Goal: Task Accomplishment & Management: Manage account settings

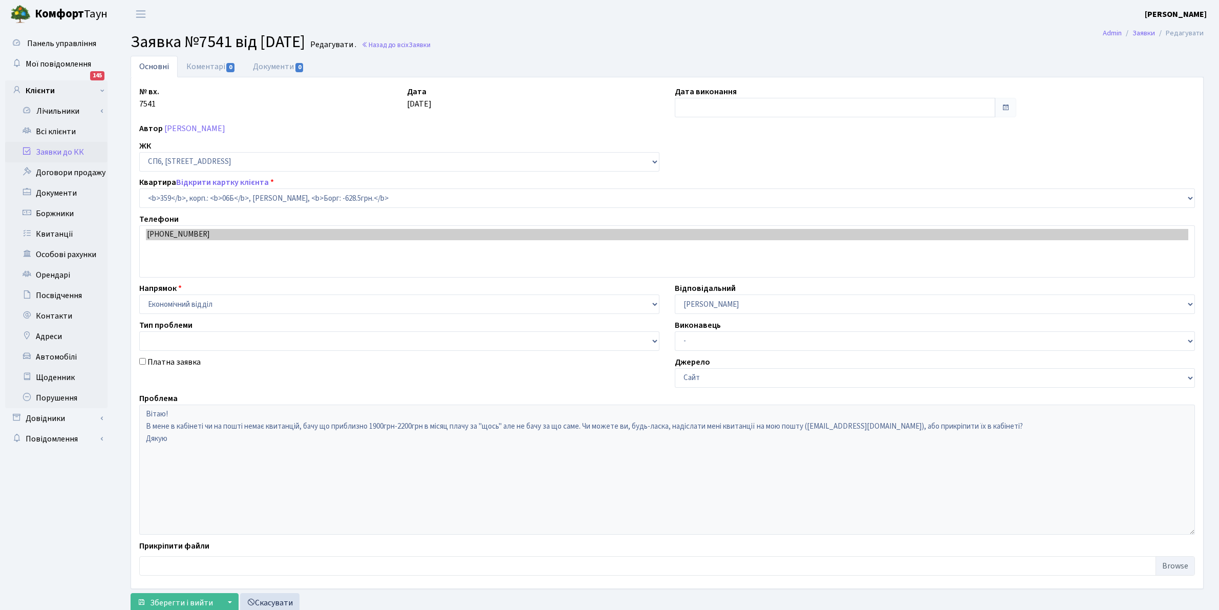
select select "22027"
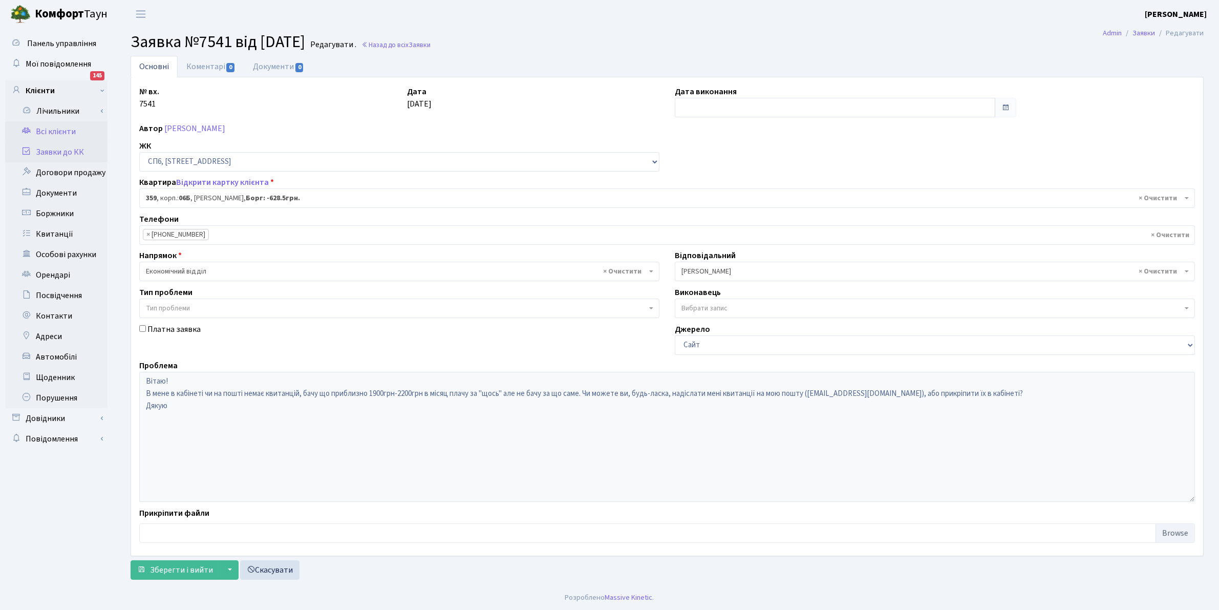
click at [57, 126] on link "Всі клієнти" at bounding box center [56, 131] width 102 height 20
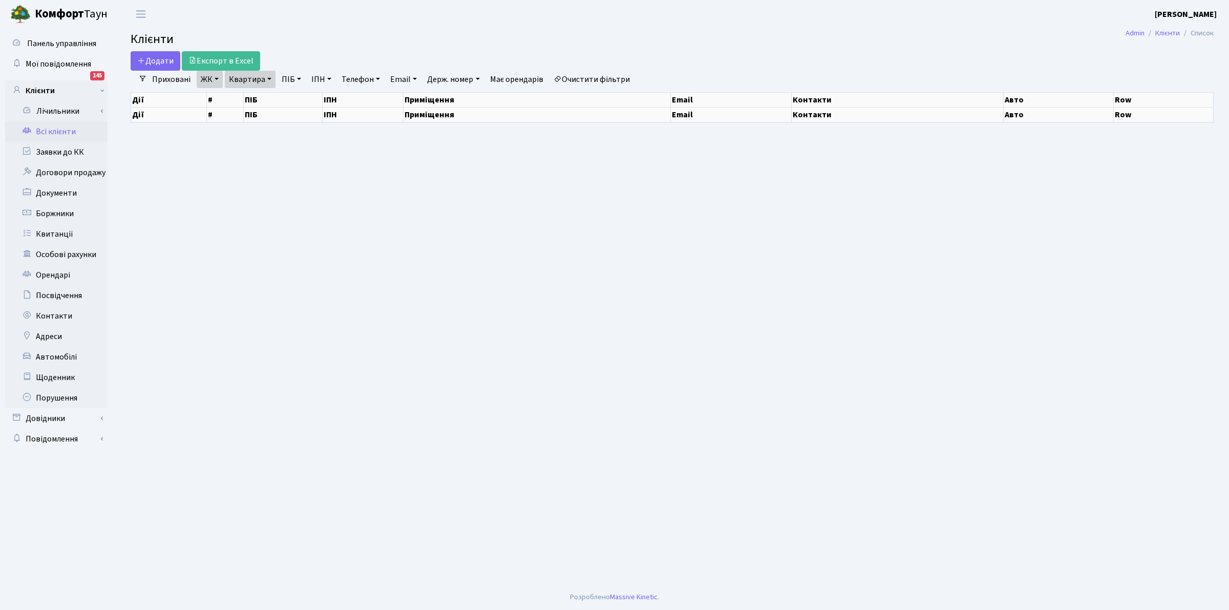
select select "25"
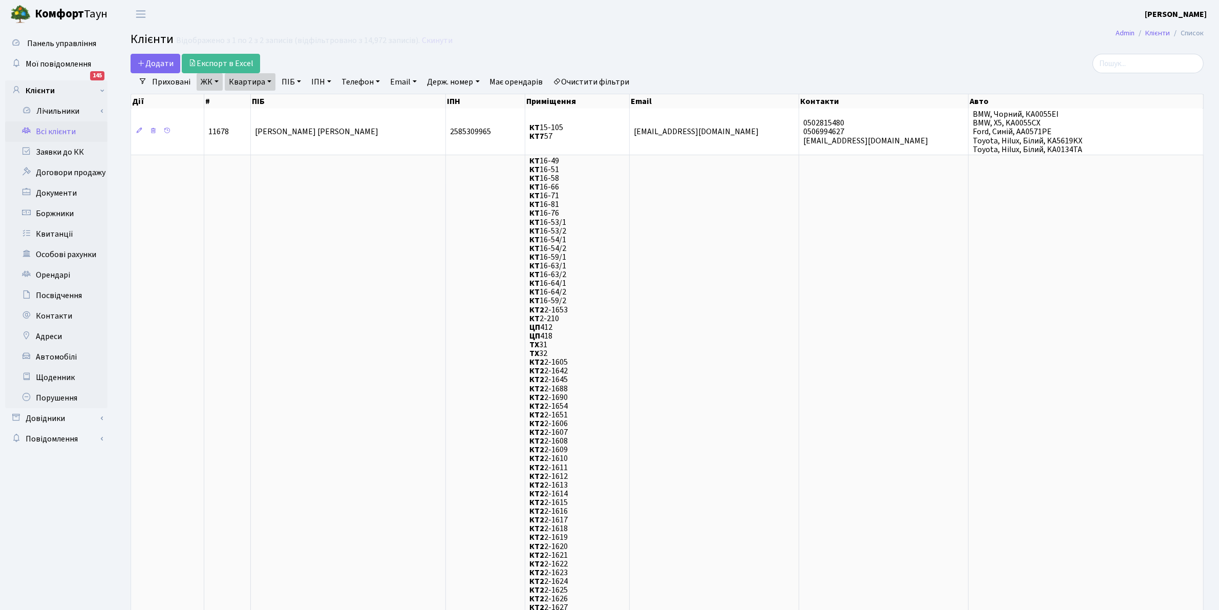
click at [252, 80] on link "Квартира" at bounding box center [250, 81] width 51 height 17
drag, startPoint x: 426, startPoint y: 42, endPoint x: 287, endPoint y: 62, distance: 140.7
click at [426, 42] on link "Скинути" at bounding box center [437, 41] width 31 height 10
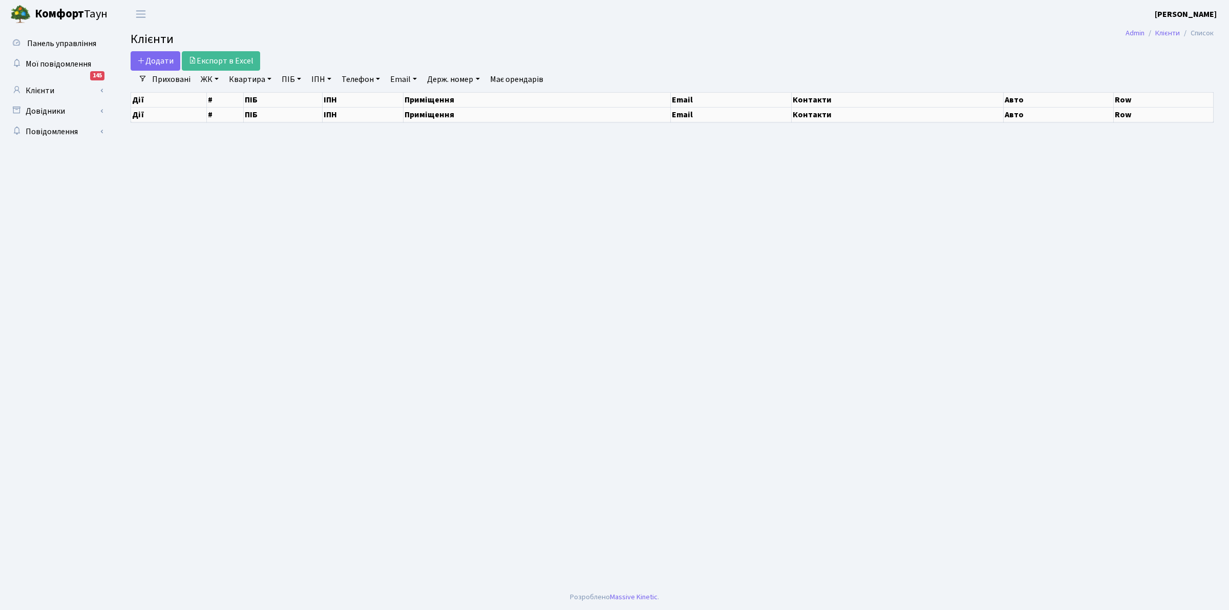
drag, startPoint x: 244, startPoint y: 81, endPoint x: 492, endPoint y: 571, distance: 549.0
click at [244, 81] on link "Квартира" at bounding box center [250, 79] width 51 height 17
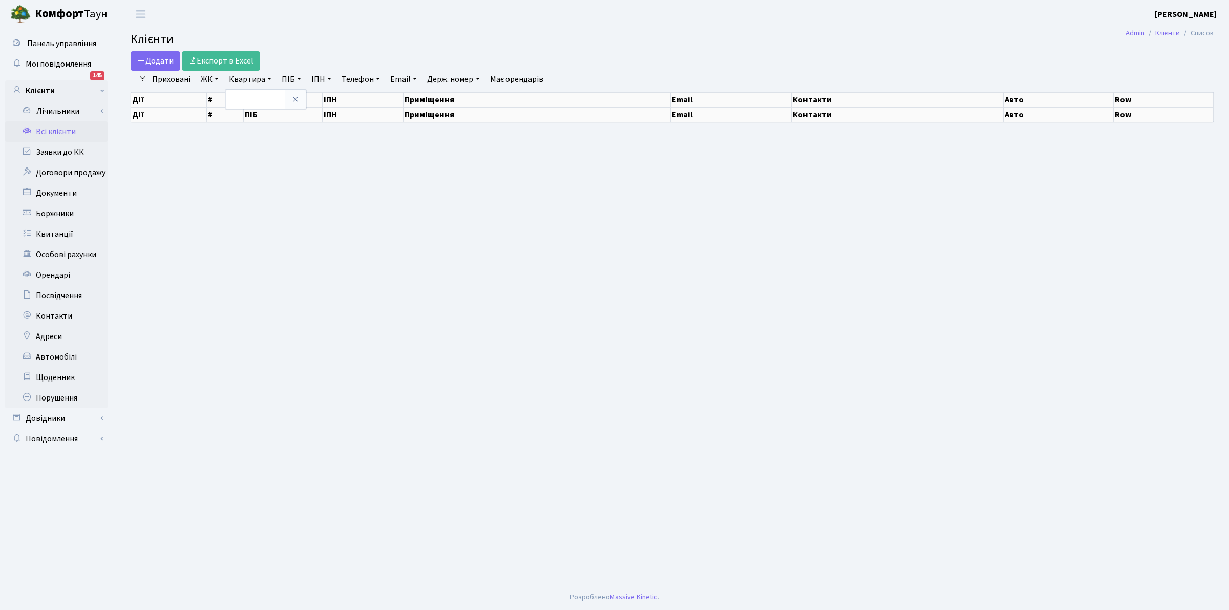
select select "25"
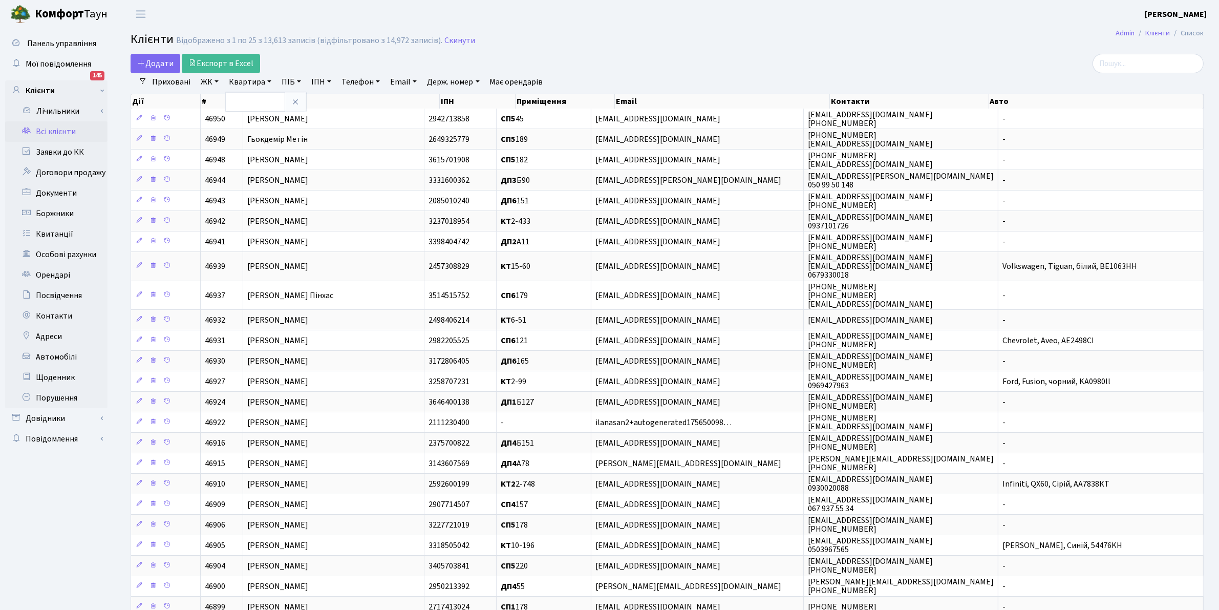
click at [49, 131] on link "Всі клієнти" at bounding box center [56, 131] width 102 height 20
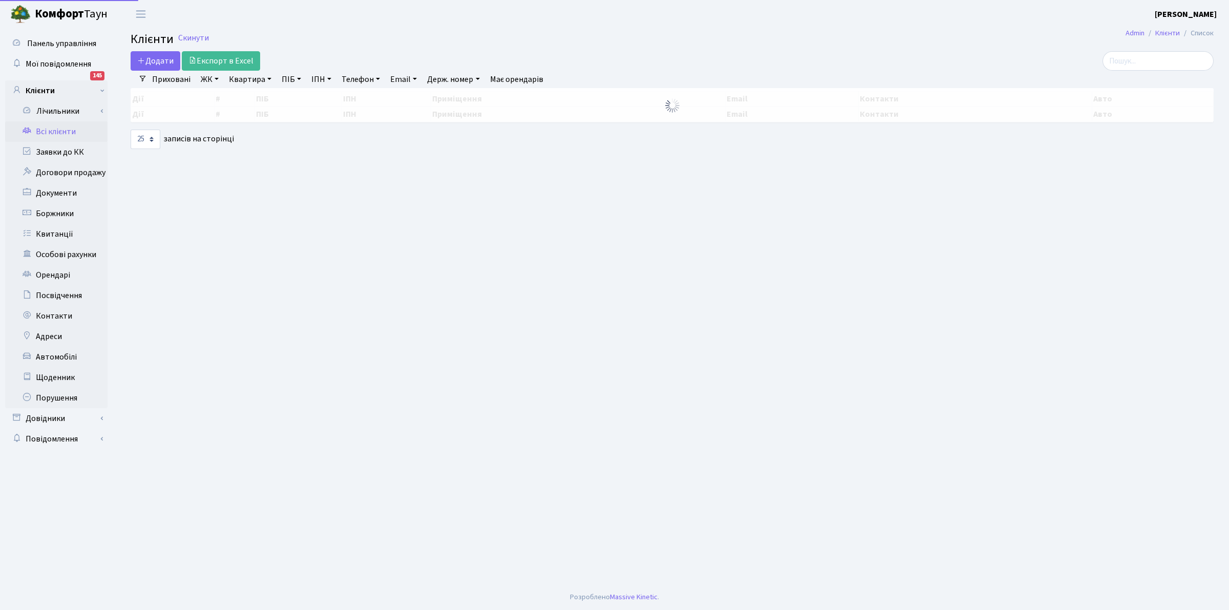
select select "25"
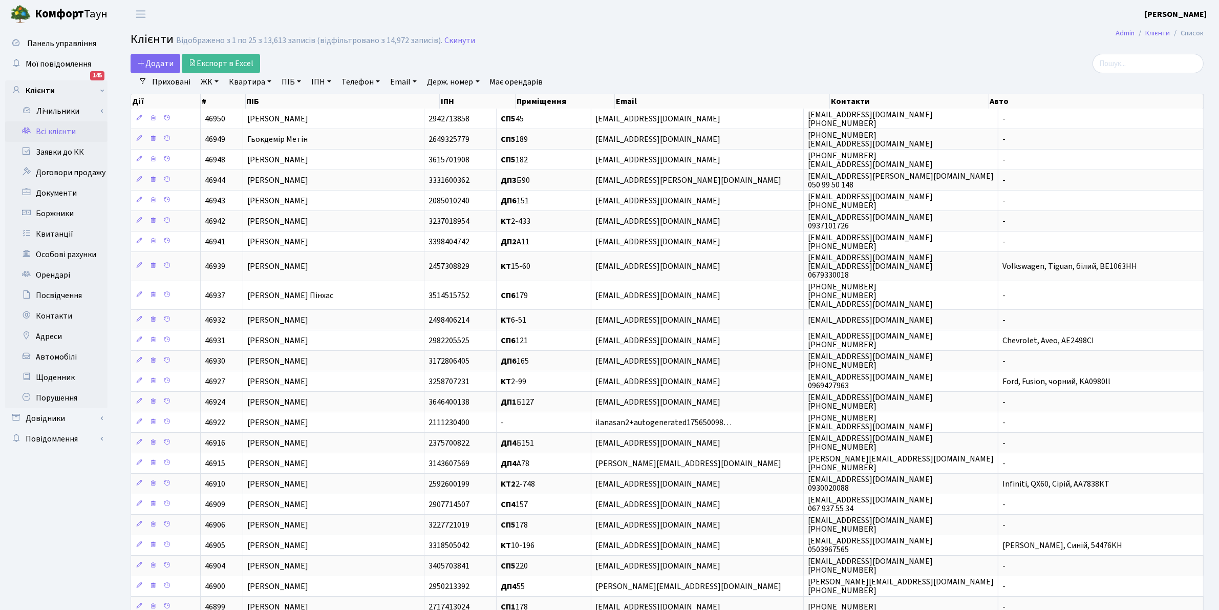
click at [256, 76] on link "Квартира" at bounding box center [250, 81] width 51 height 17
click at [266, 104] on input "text" at bounding box center [255, 101] width 60 height 19
type input "23"
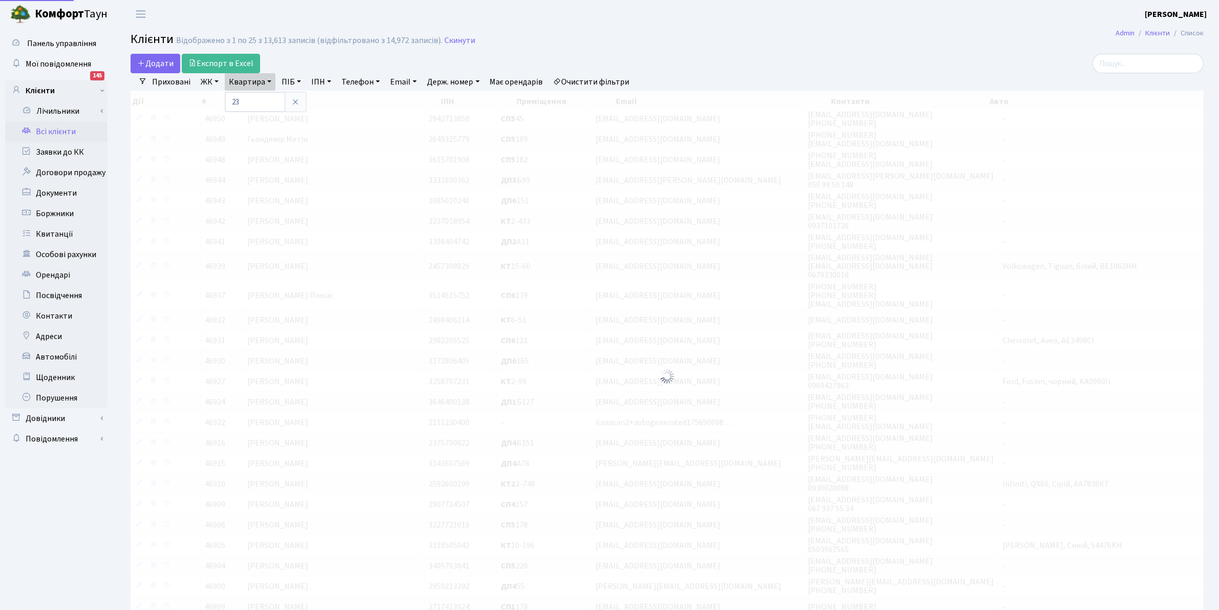
click at [204, 81] on link "ЖК" at bounding box center [210, 81] width 26 height 17
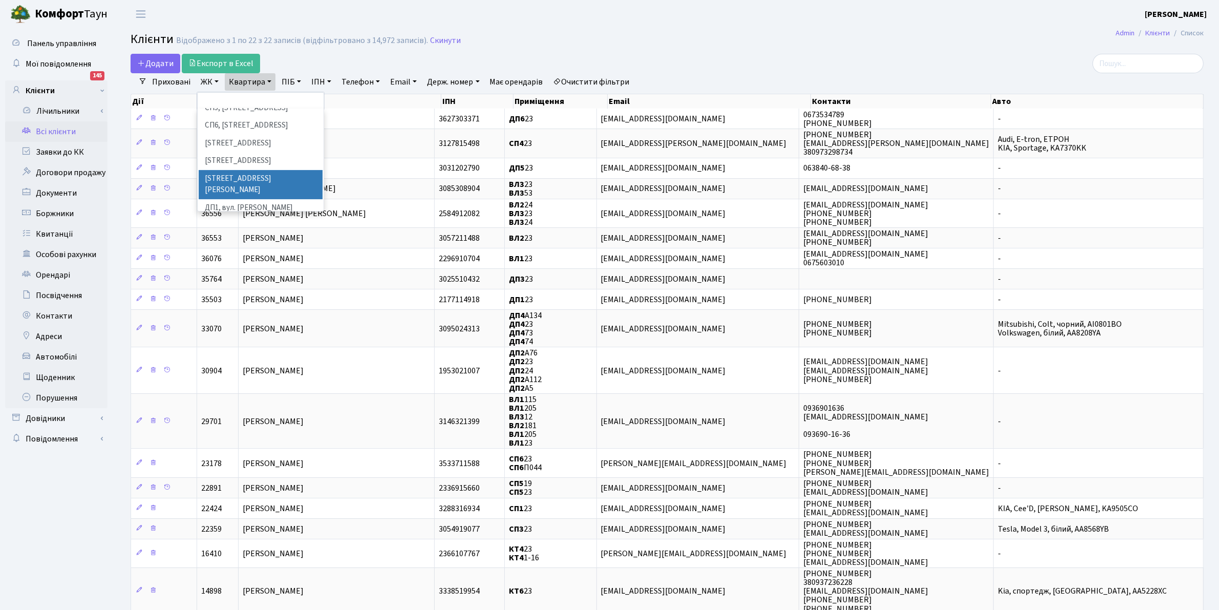
scroll to position [192, 0]
click at [245, 199] on li "ВЛ1, Ужгородський пров., 4/1" at bounding box center [261, 208] width 124 height 18
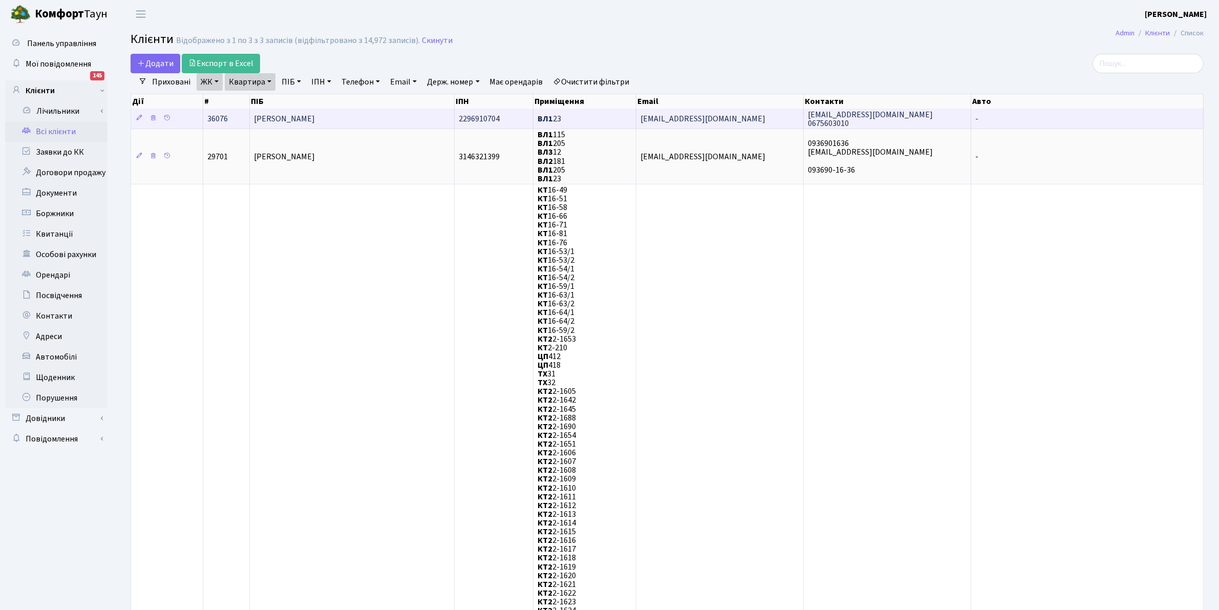
click at [306, 123] on span "Невінчана Ольга Іванівна" at bounding box center [284, 118] width 61 height 11
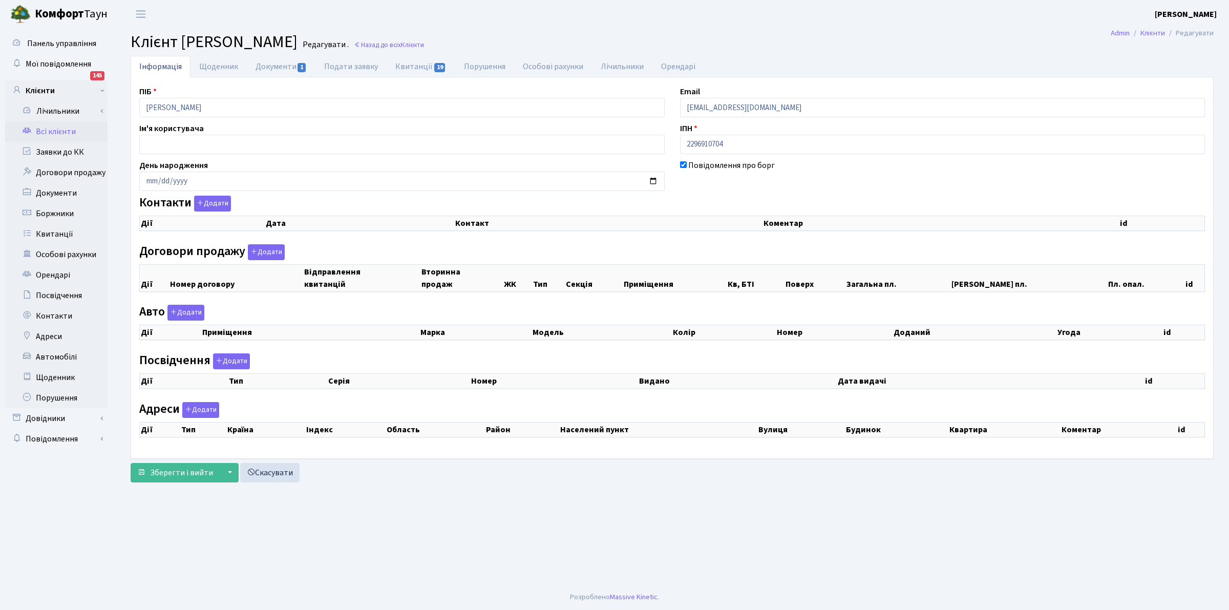
select select "25"
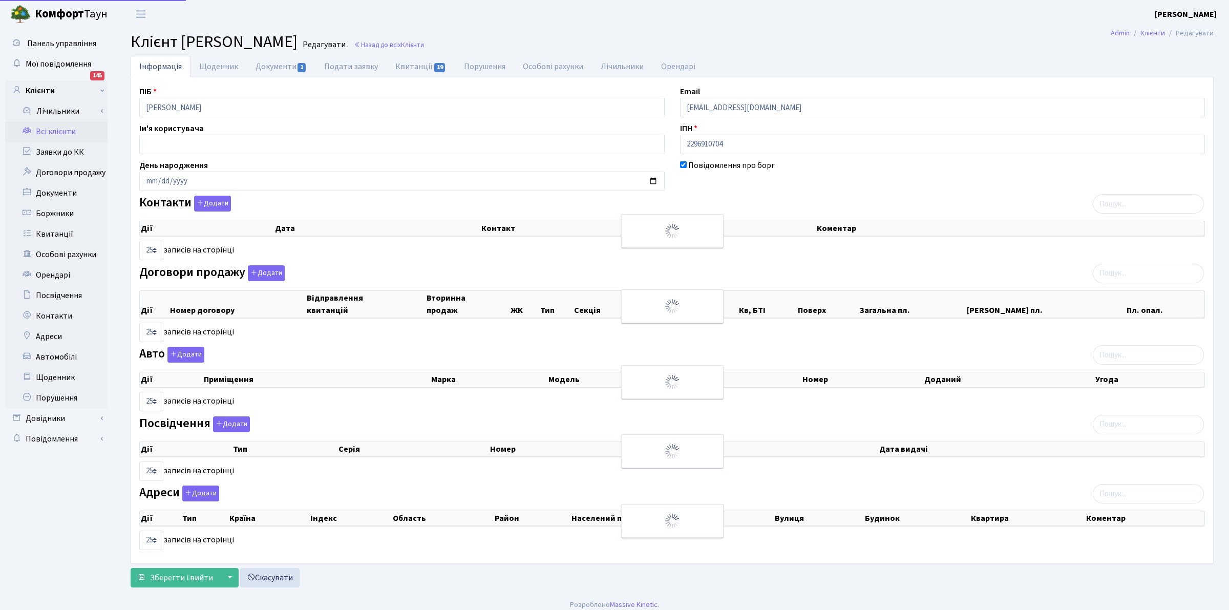
checkbox input "true"
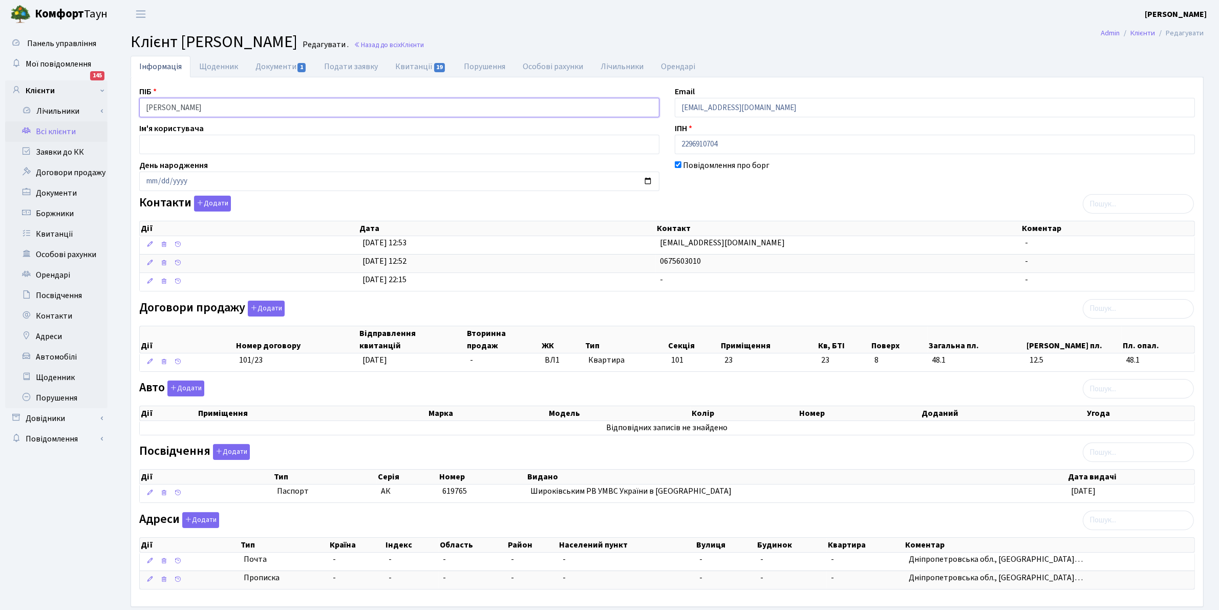
drag, startPoint x: 234, startPoint y: 112, endPoint x: 124, endPoint y: 83, distance: 113.7
click at [124, 83] on div "Інформація Щоденник Документи 1 Подати заявку Квитанції 19 Порушення Особові ра…" at bounding box center [667, 346] width 1088 height 580
click at [37, 133] on link "Всі клієнти" at bounding box center [56, 131] width 102 height 20
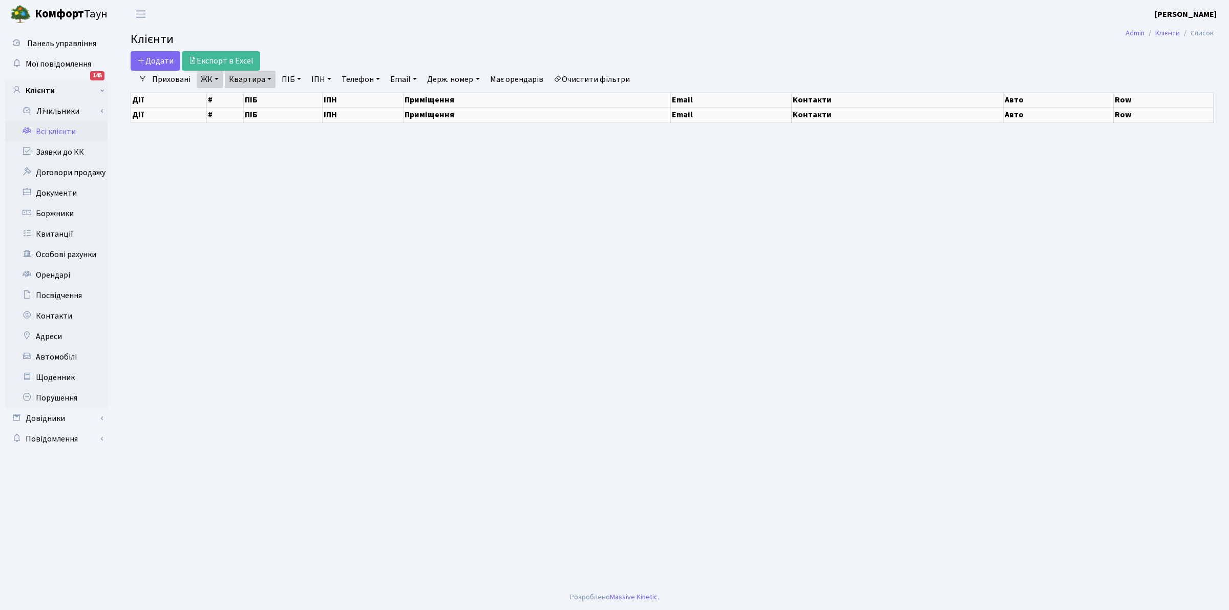
select select "25"
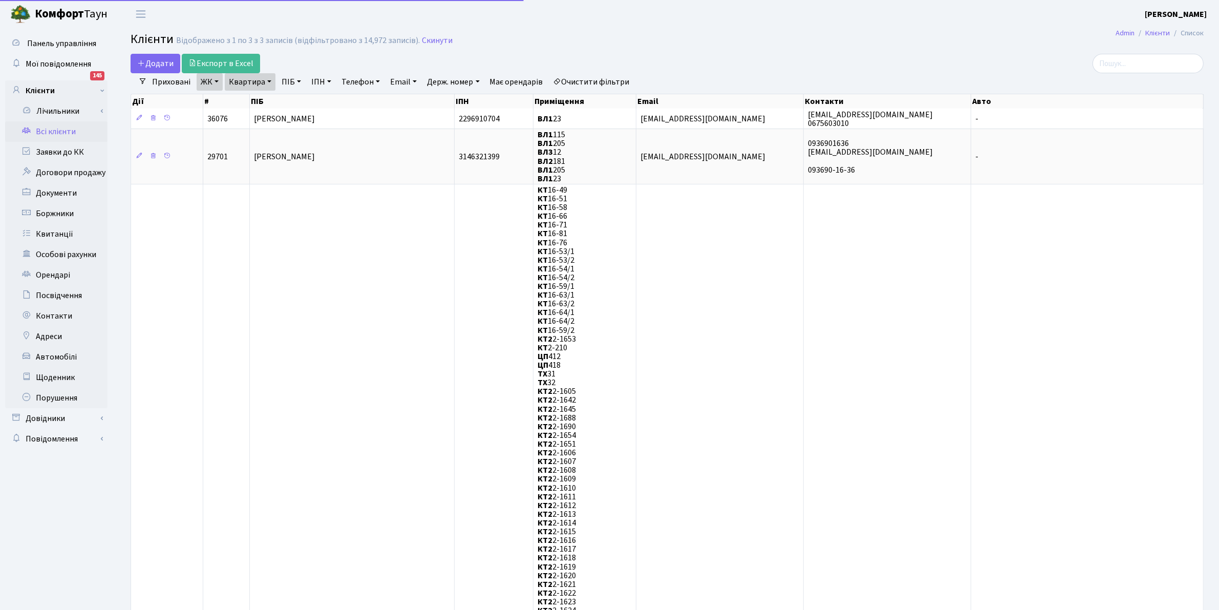
click at [416, 34] on h2 "Клієнти Відображено з 1 по 3 з 3 записів (відфільтровано з 14,972 записів). Ски…" at bounding box center [667, 40] width 1073 height 17
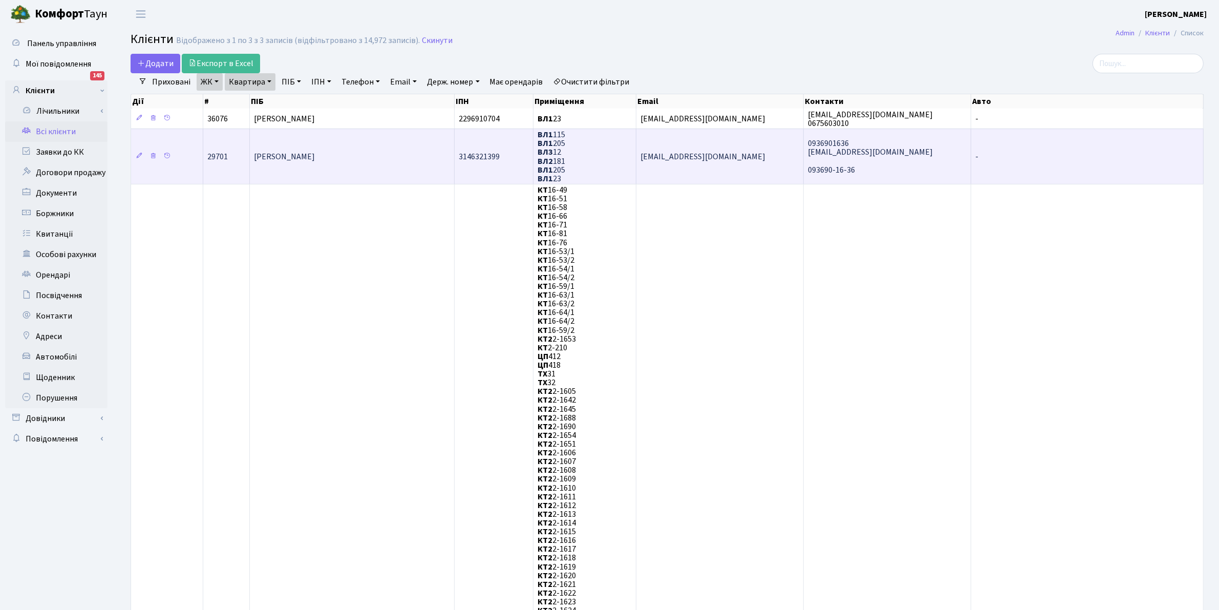
click at [315, 155] on span "Лисицький Максим Анатолійович" at bounding box center [284, 156] width 61 height 11
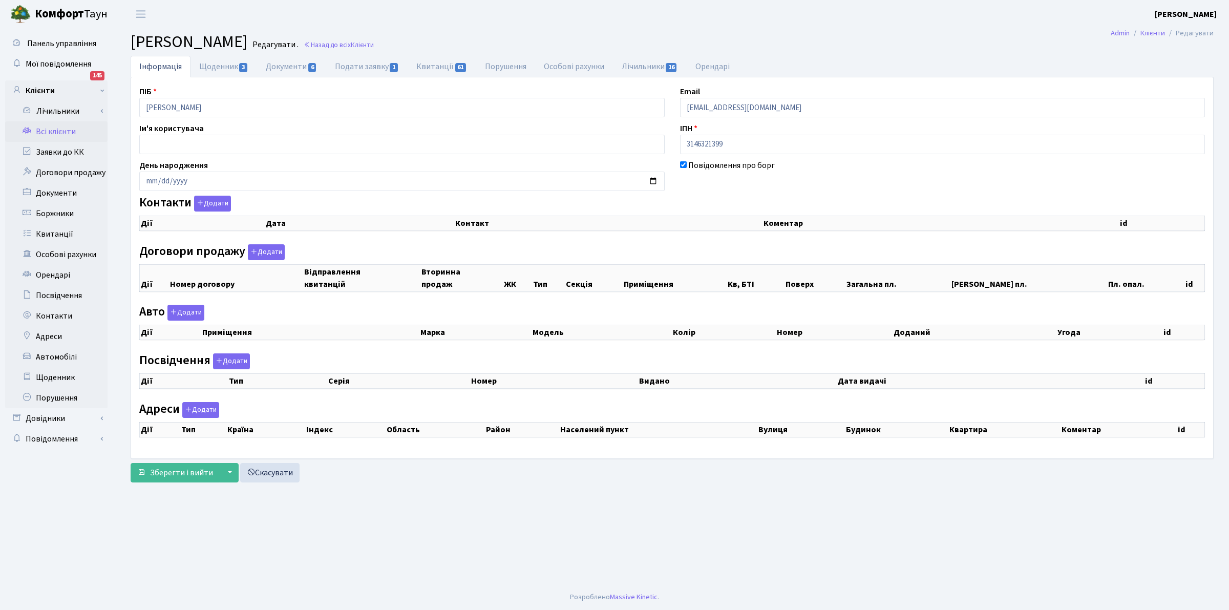
checkbox input "true"
select select "25"
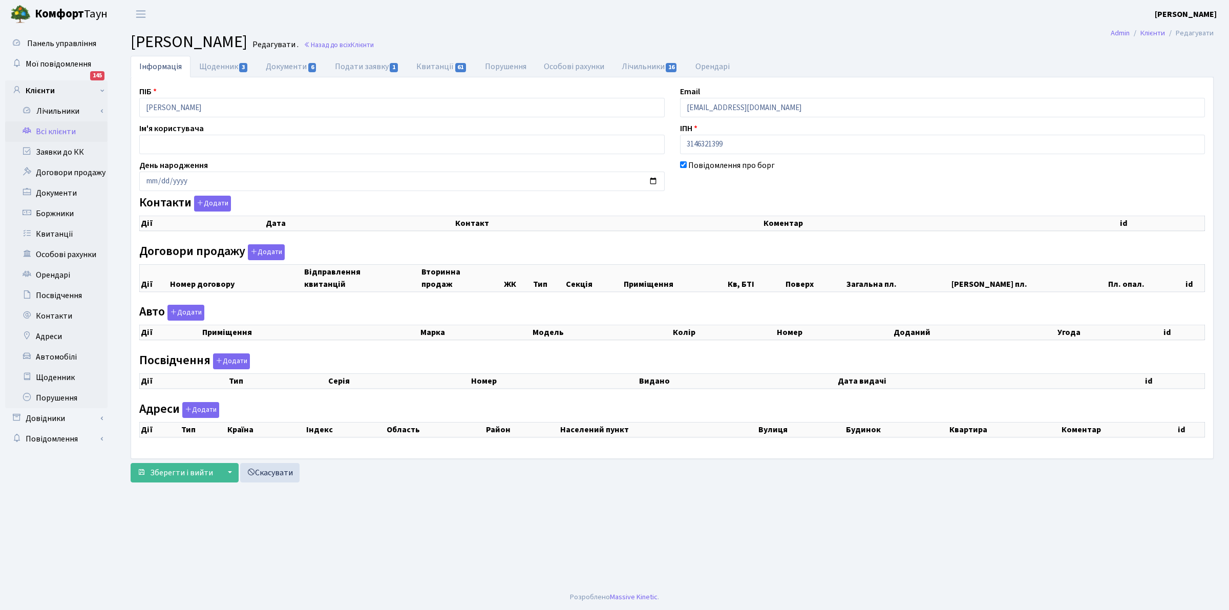
select select "25"
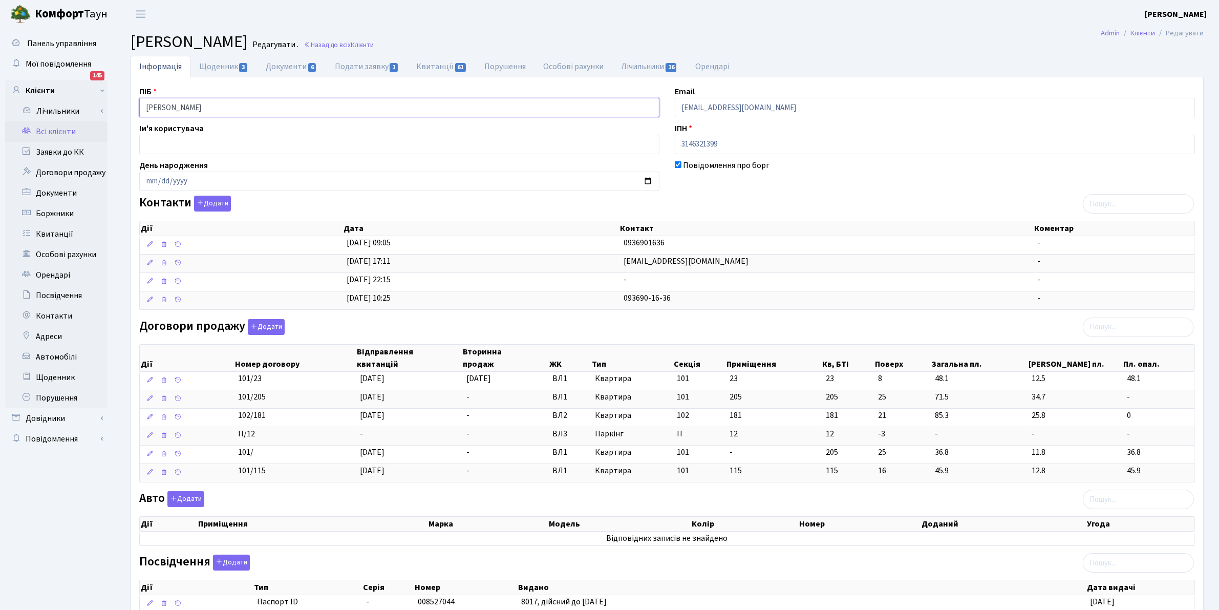
drag, startPoint x: 264, startPoint y: 108, endPoint x: 177, endPoint y: 118, distance: 87.6
click at [77, 79] on div "Панель управління Мої повідомлення 145 Клієнти Лічильники" at bounding box center [609, 414] width 1219 height 773
click at [41, 128] on link "Всі клієнти" at bounding box center [56, 131] width 102 height 20
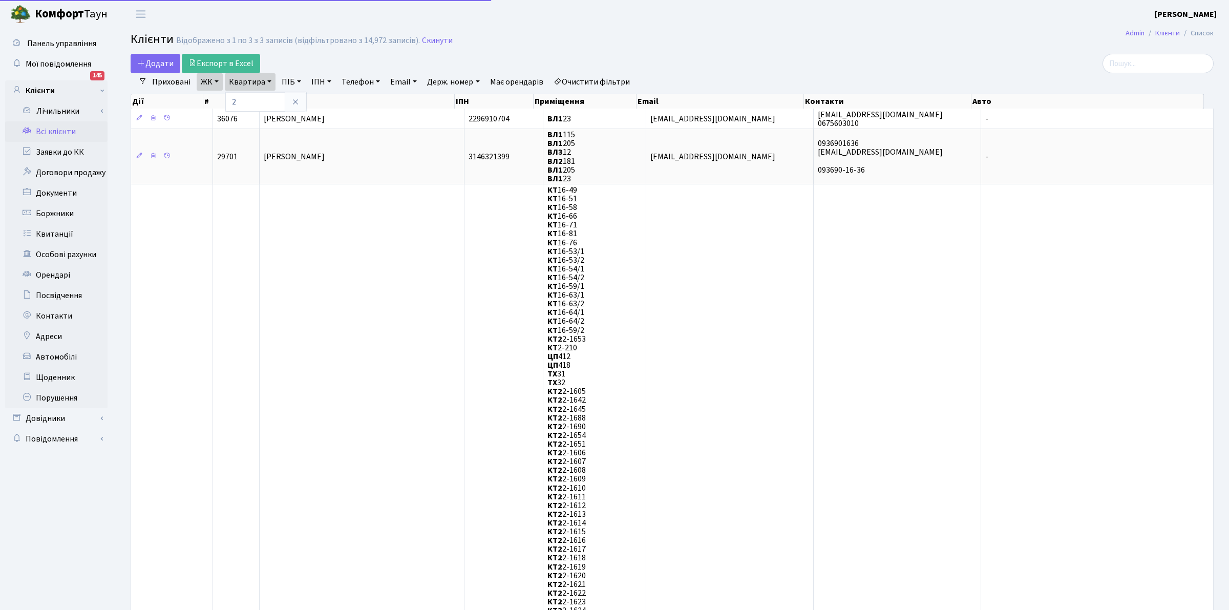
select select "25"
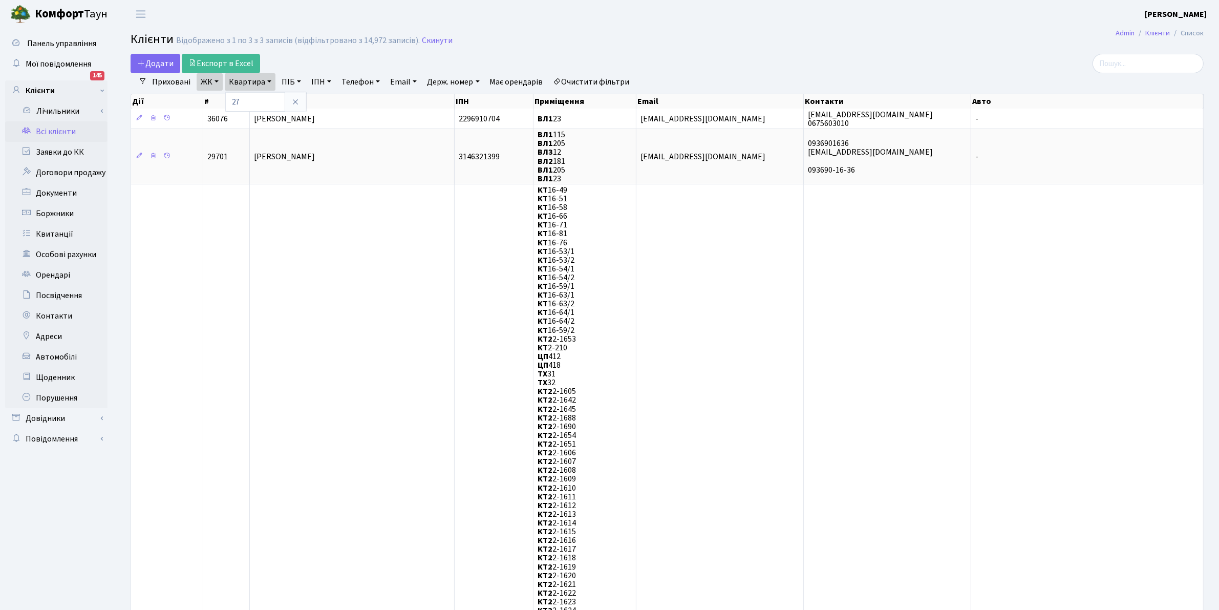
type input "27"
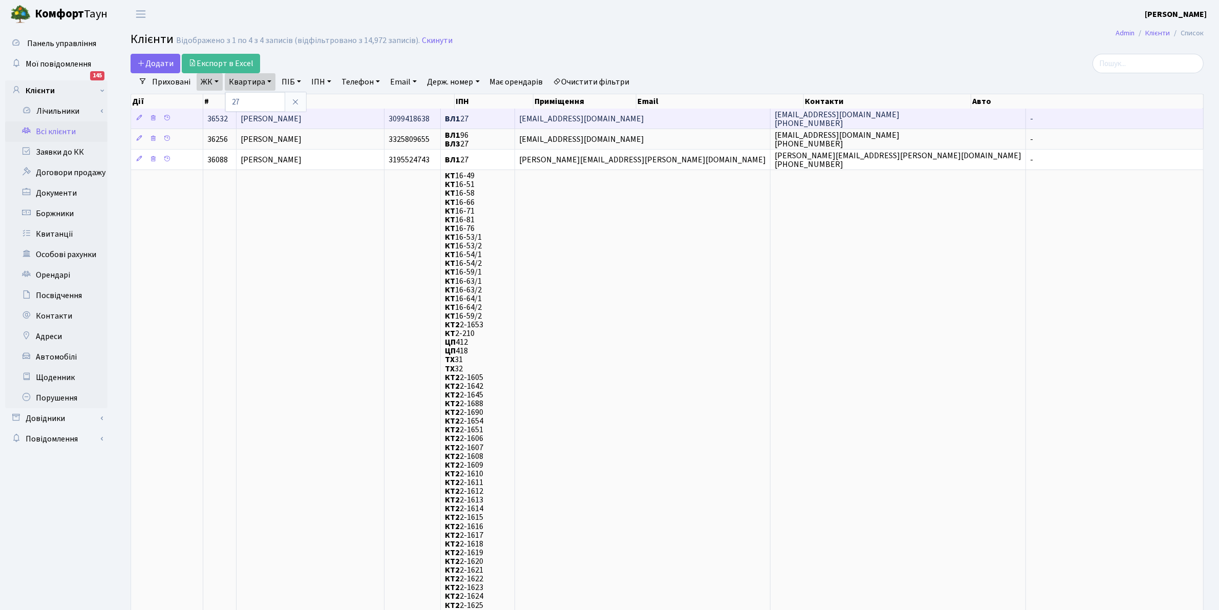
click at [292, 119] on span "[PERSON_NAME]" at bounding box center [271, 118] width 61 height 11
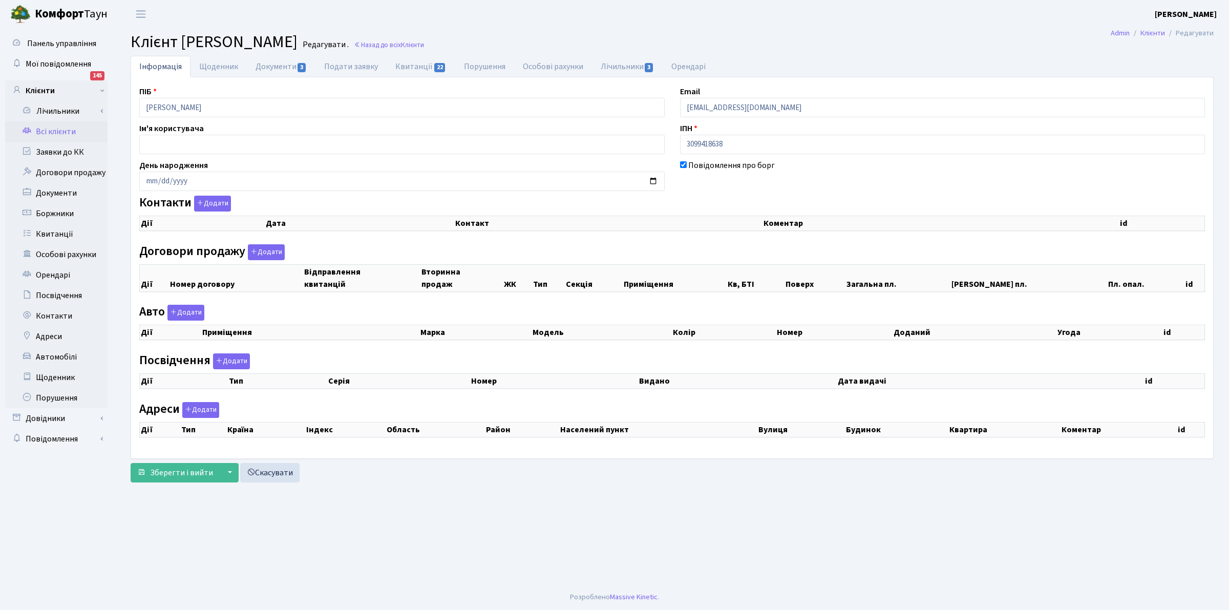
checkbox input "true"
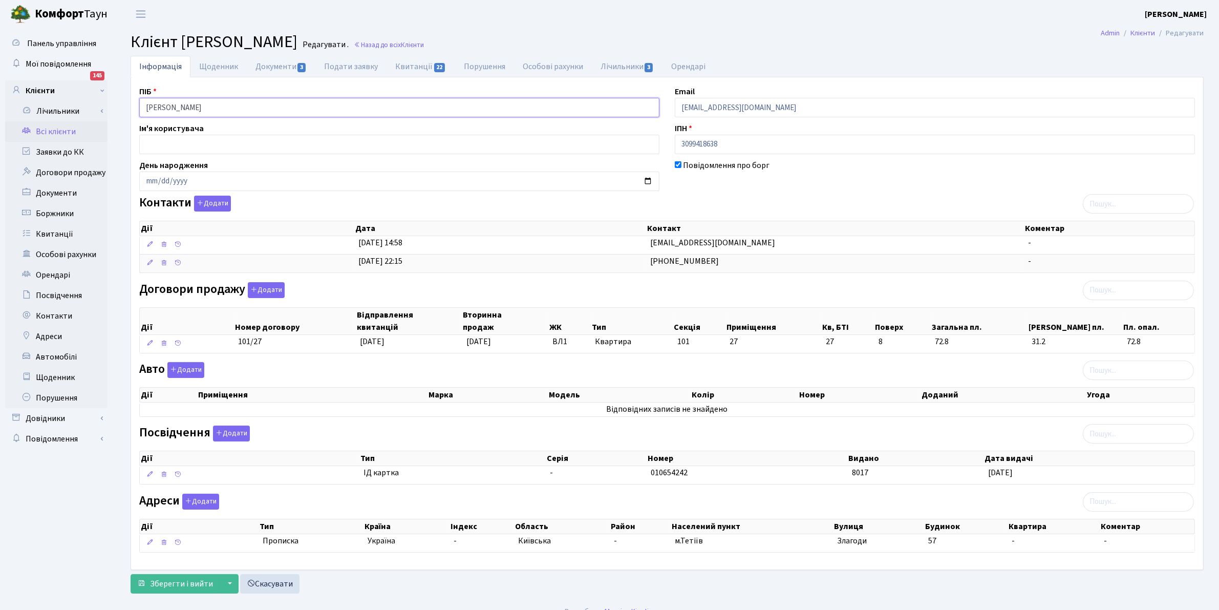
click at [244, 105] on input "Семчук Сергій Олександрович" at bounding box center [399, 107] width 520 height 19
drag, startPoint x: 168, startPoint y: 85, endPoint x: 194, endPoint y: 111, distance: 36.6
click at [84, 82] on div "Панель управління Мої повідомлення 145 Клієнти Лічильники" at bounding box center [609, 313] width 1219 height 570
click at [65, 128] on link "Всі клієнти" at bounding box center [56, 131] width 102 height 20
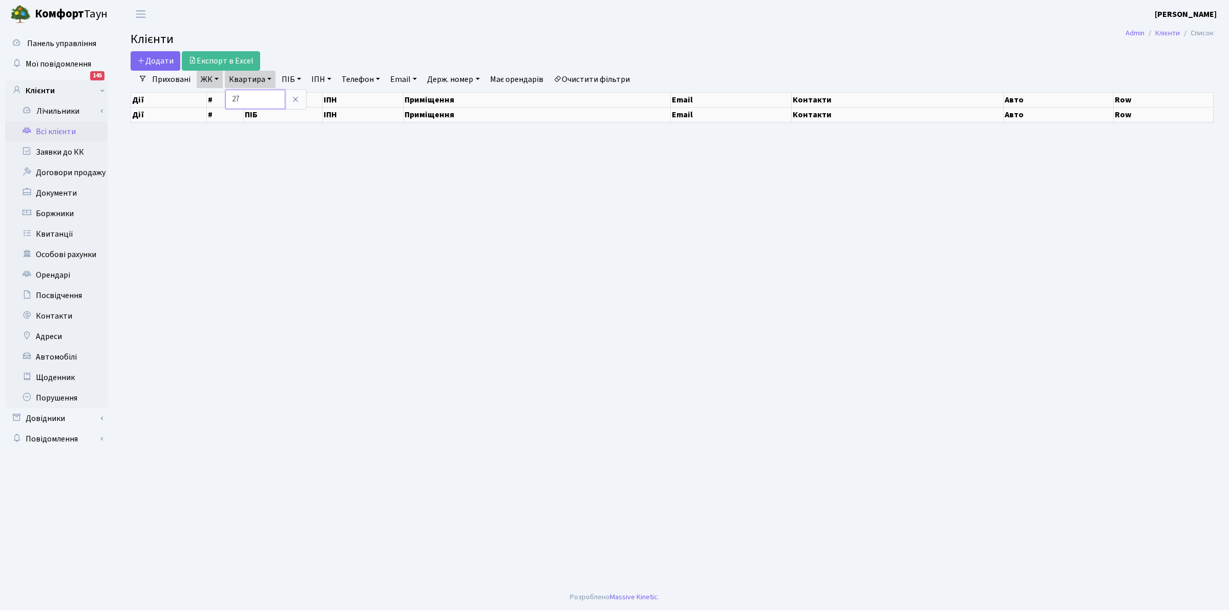
click at [241, 104] on input "27" at bounding box center [255, 99] width 60 height 19
select select "25"
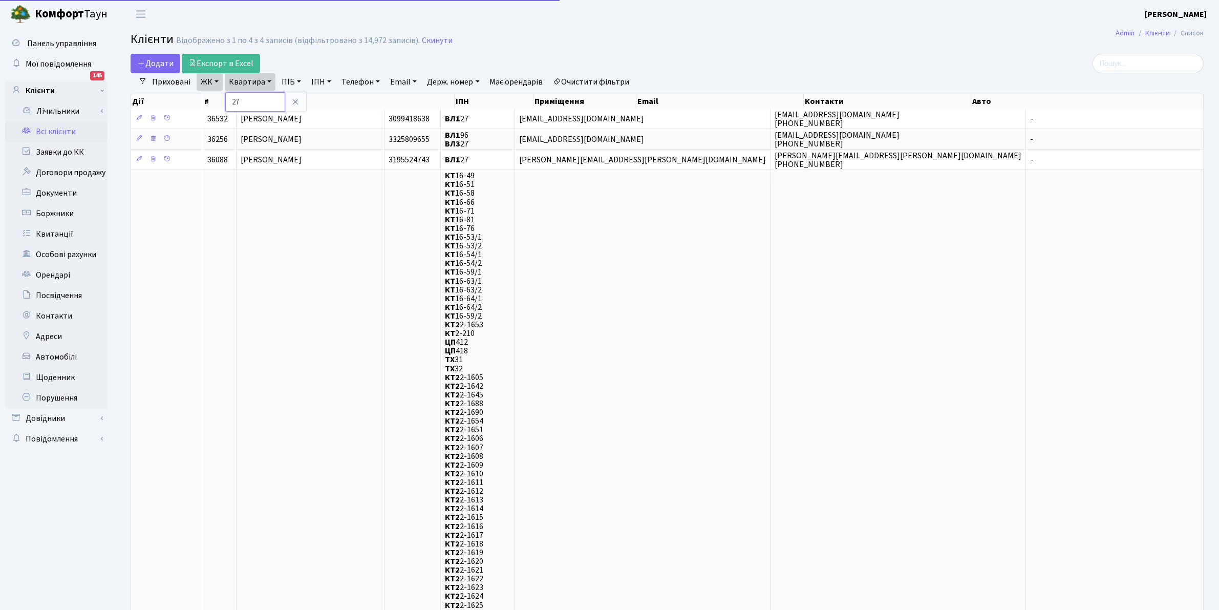
type input "2"
type input "62"
click at [199, 79] on link "ЖК" at bounding box center [210, 81] width 26 height 17
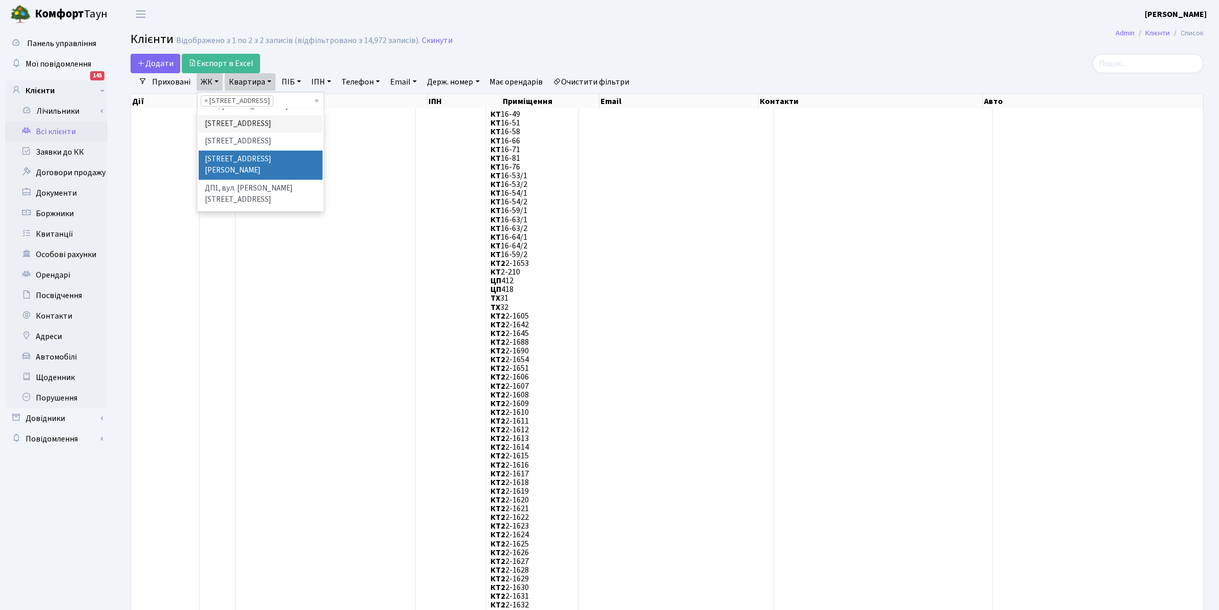
scroll to position [211, 0]
click at [241, 215] on li "ВЛ3, пр.Голосіївський, 78/2" at bounding box center [261, 229] width 124 height 29
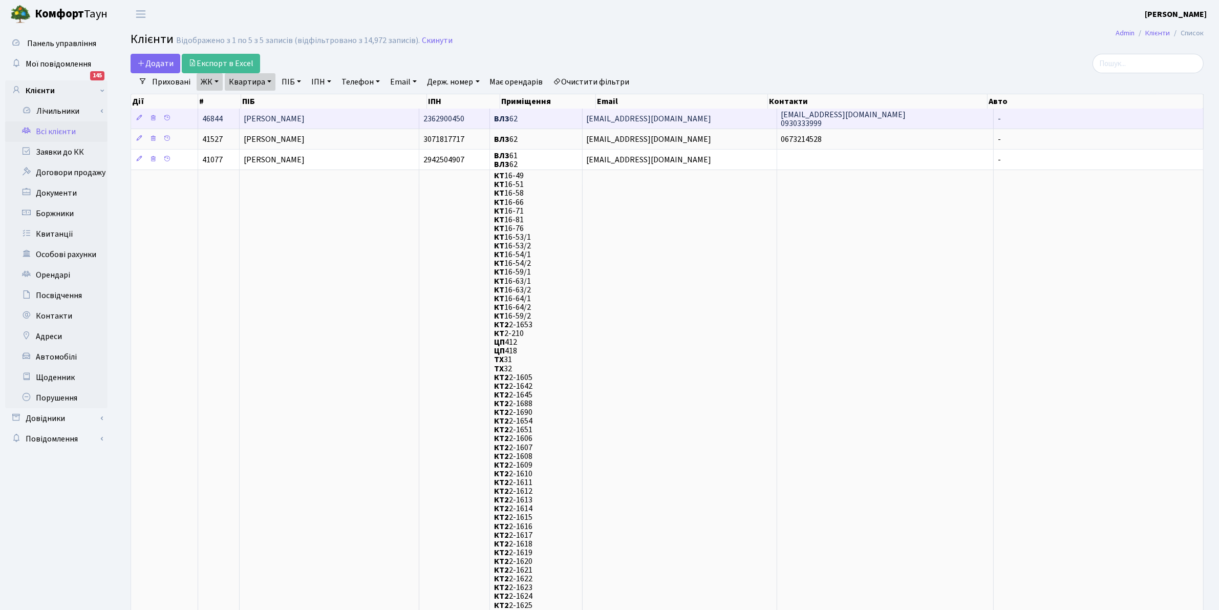
click at [285, 118] on span "[PERSON_NAME]" at bounding box center [274, 118] width 61 height 11
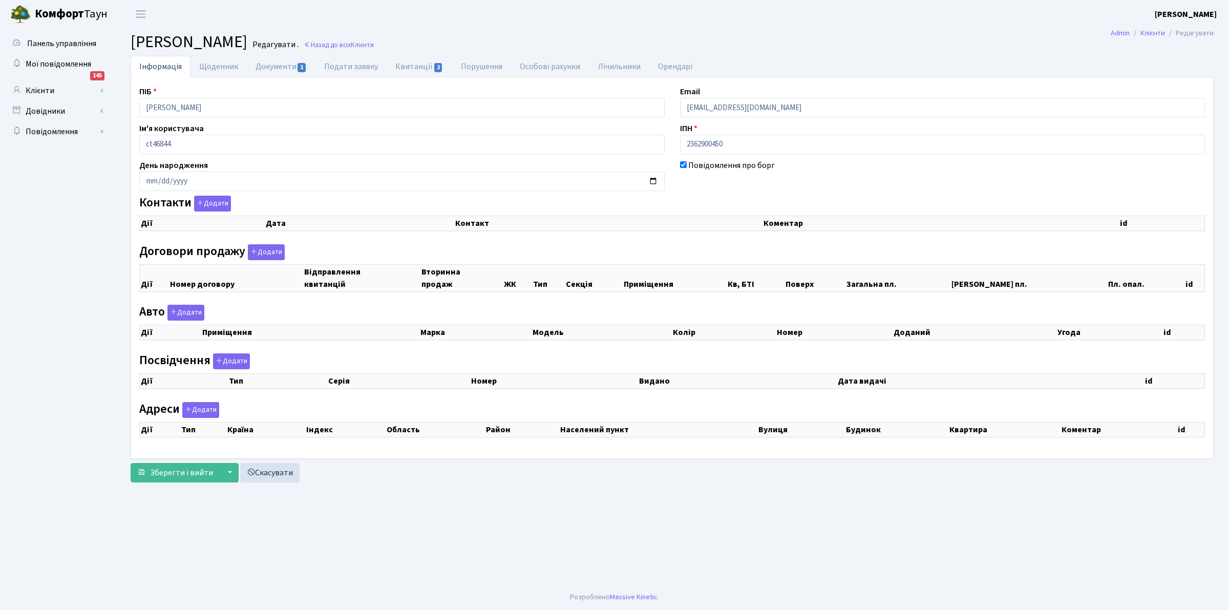
click at [124, 91] on div "Інформація Щоденник Документи 1 Подати заявку Квитанції 2 Порушення Особові рах…" at bounding box center [672, 271] width 1098 height 431
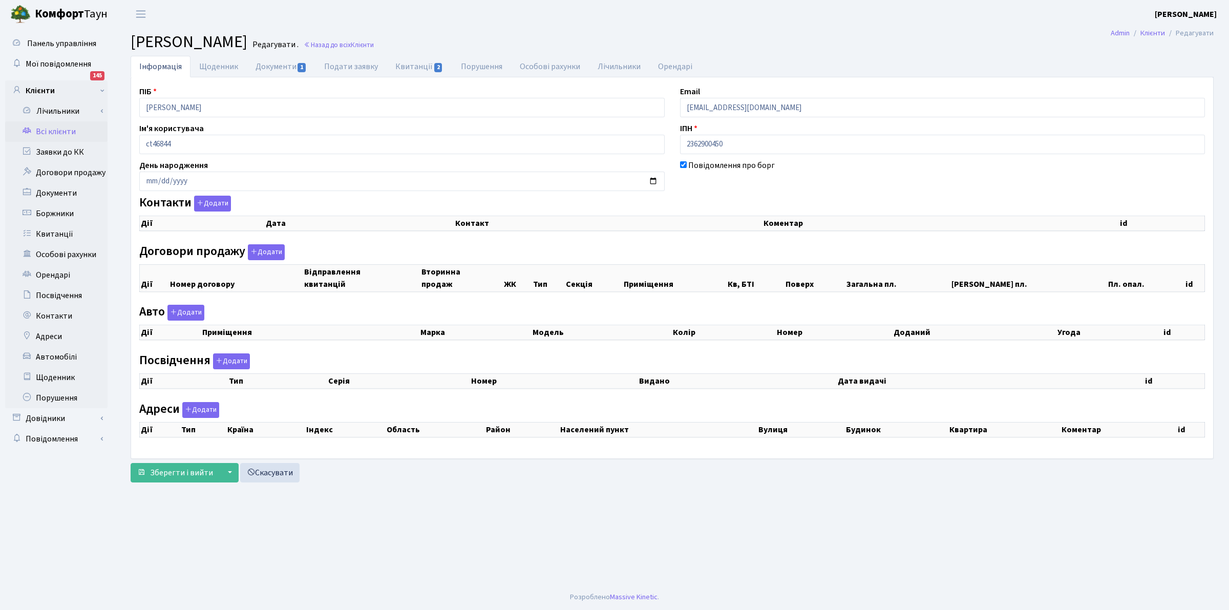
select select "25"
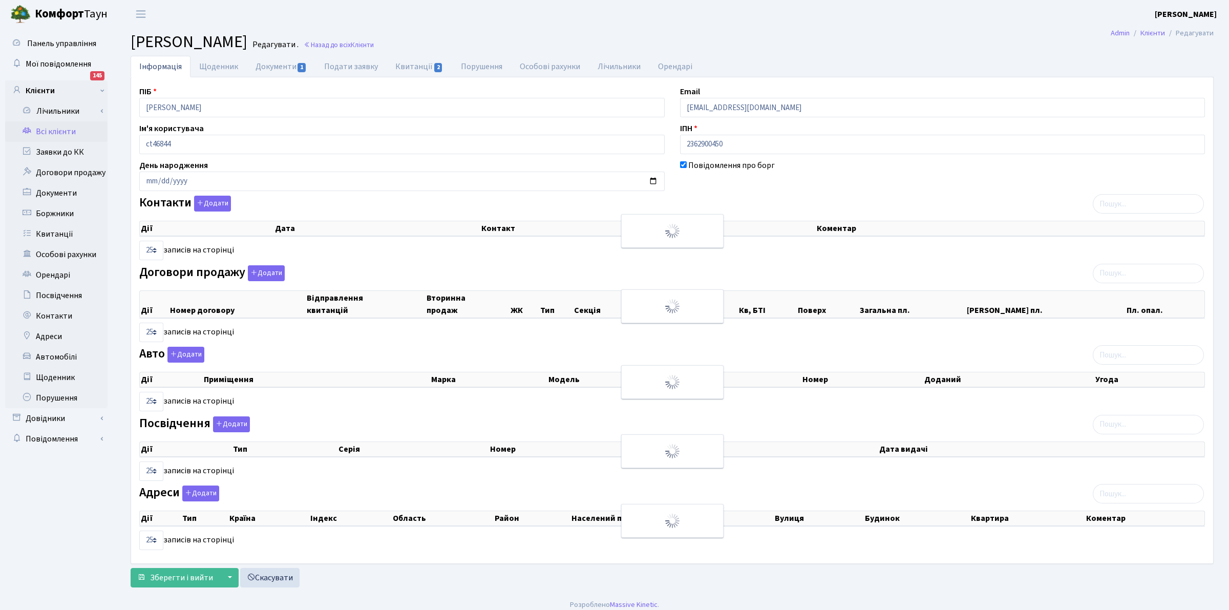
checkbox input "true"
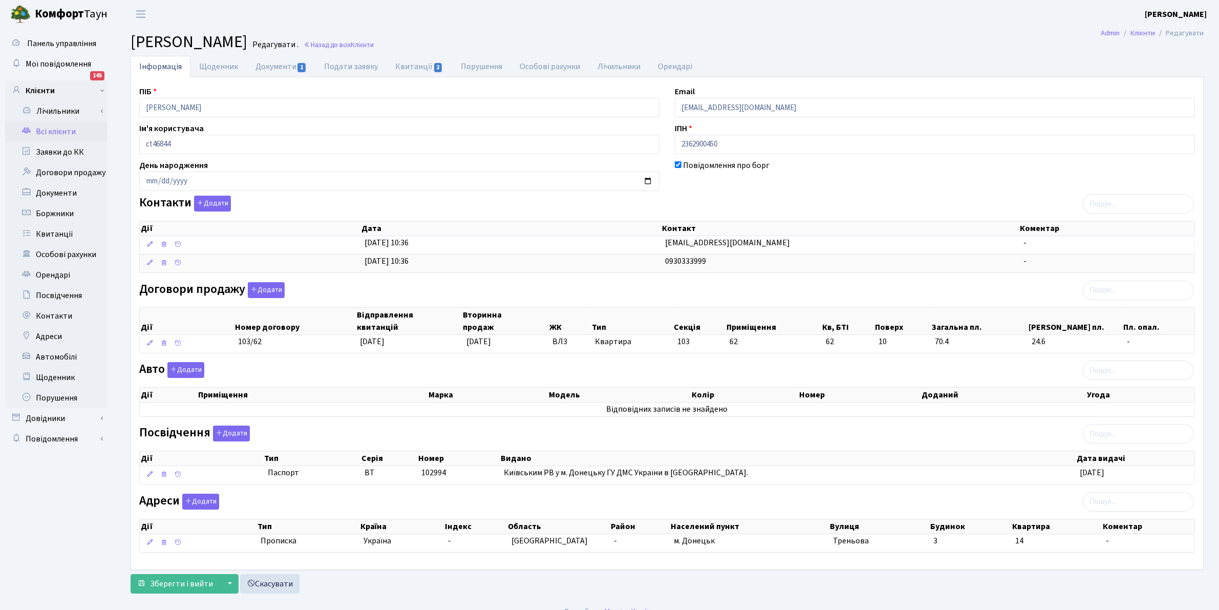
click at [47, 131] on link "Всі клієнти" at bounding box center [56, 131] width 102 height 20
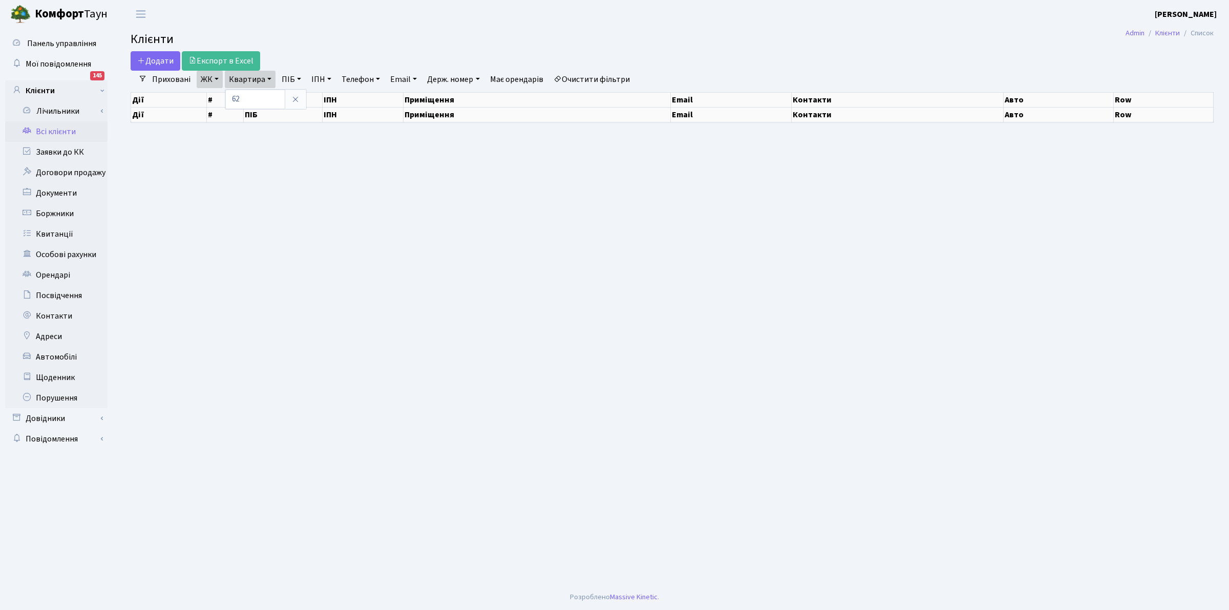
select select "25"
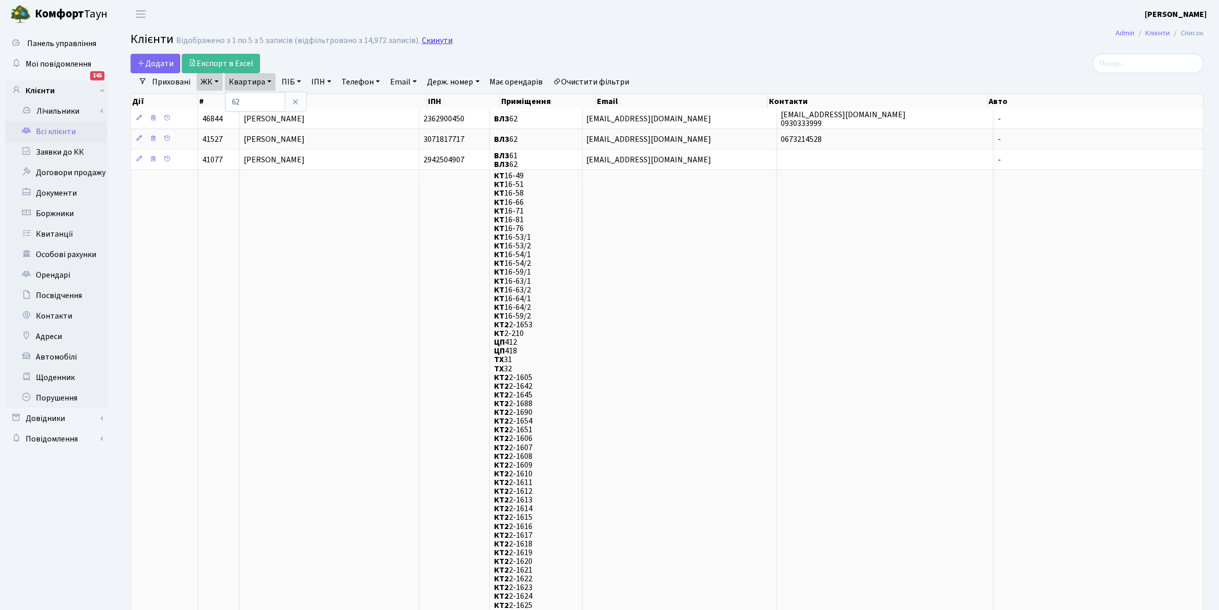
click at [433, 42] on link "Скинути" at bounding box center [437, 41] width 31 height 10
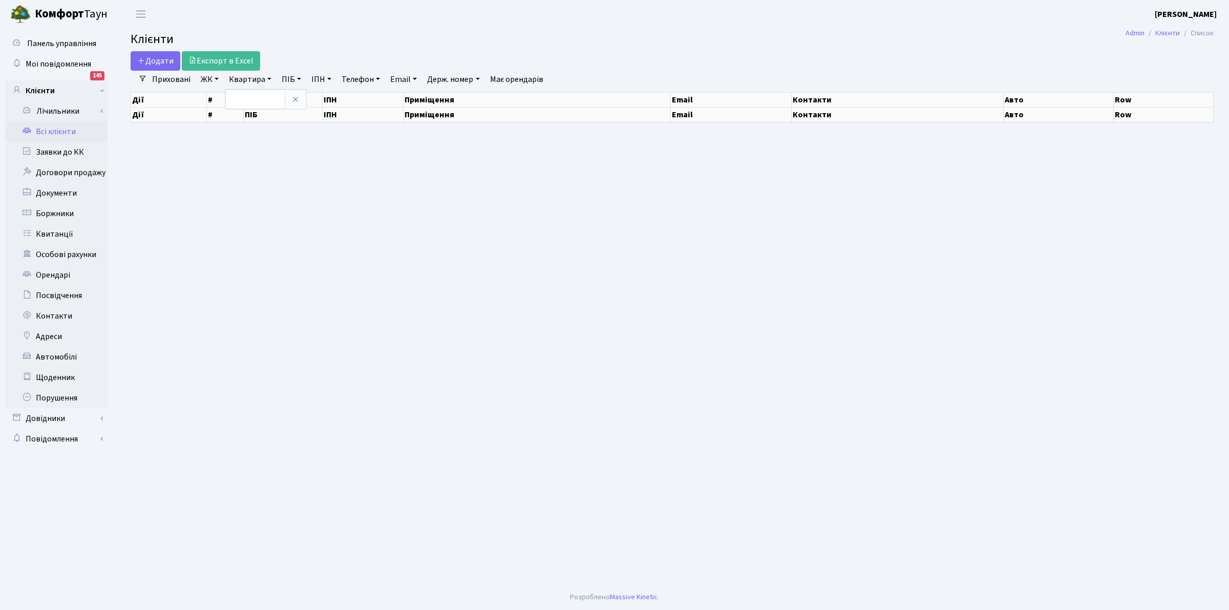
type input "2"
select select "25"
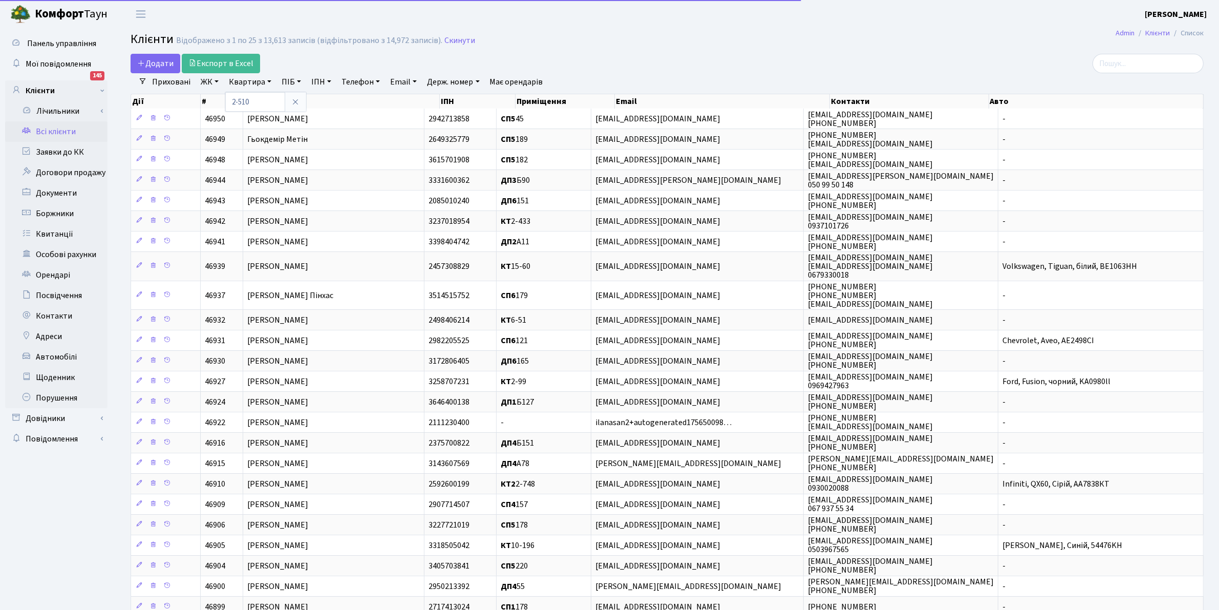
type input "2-510"
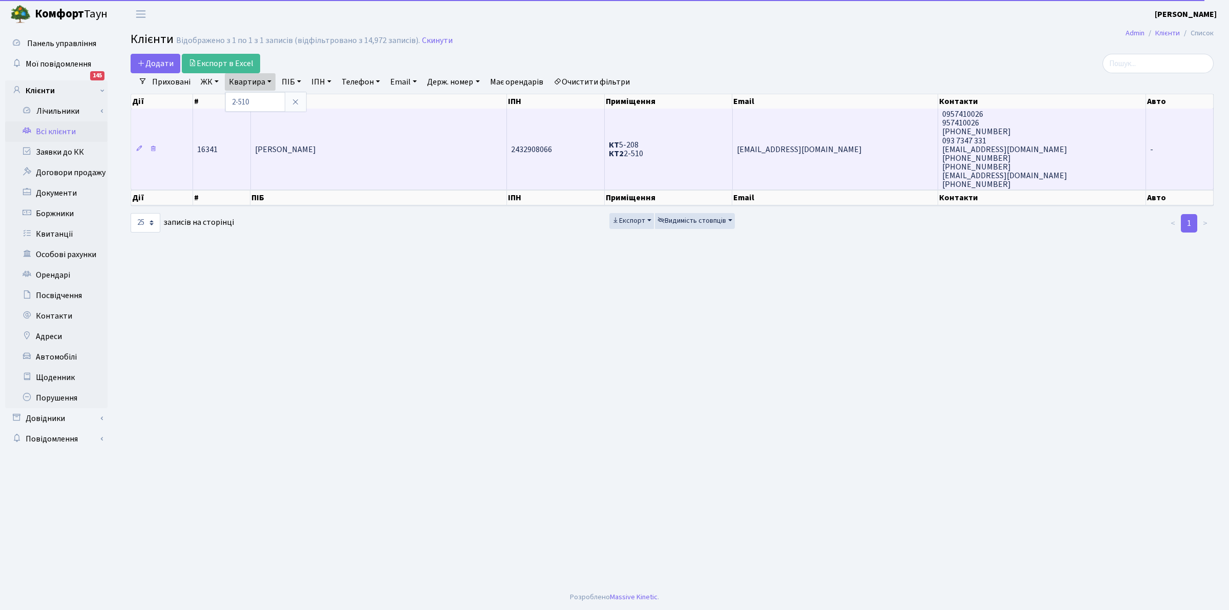
click at [641, 154] on span "КТ 5-208 КТ2 2-510" at bounding box center [626, 149] width 34 height 20
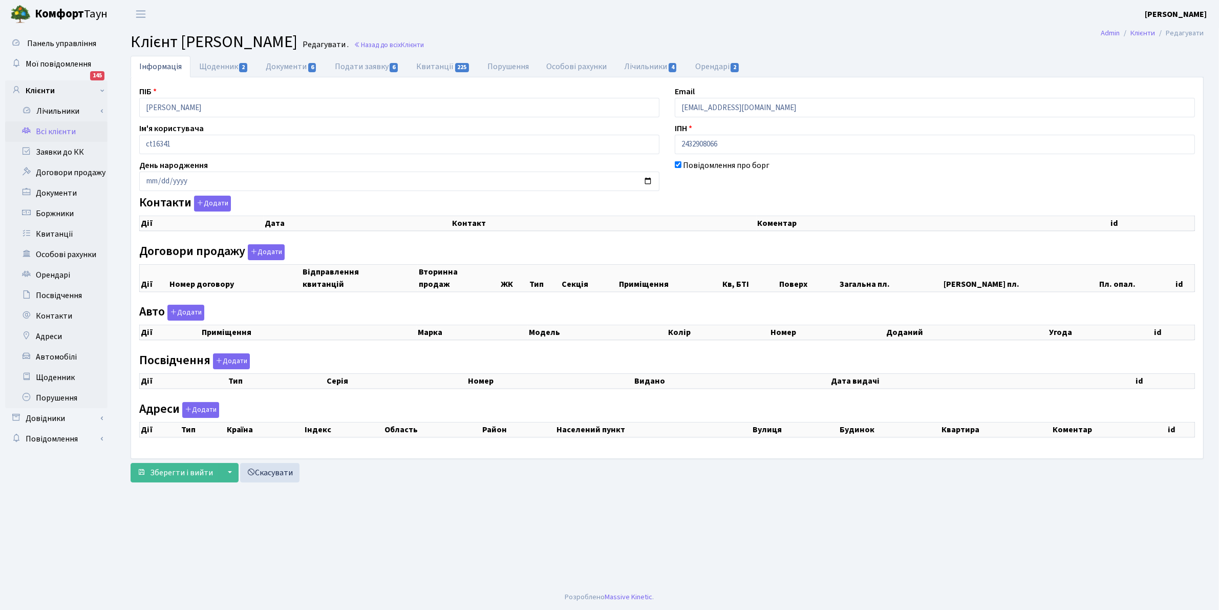
checkbox input "true"
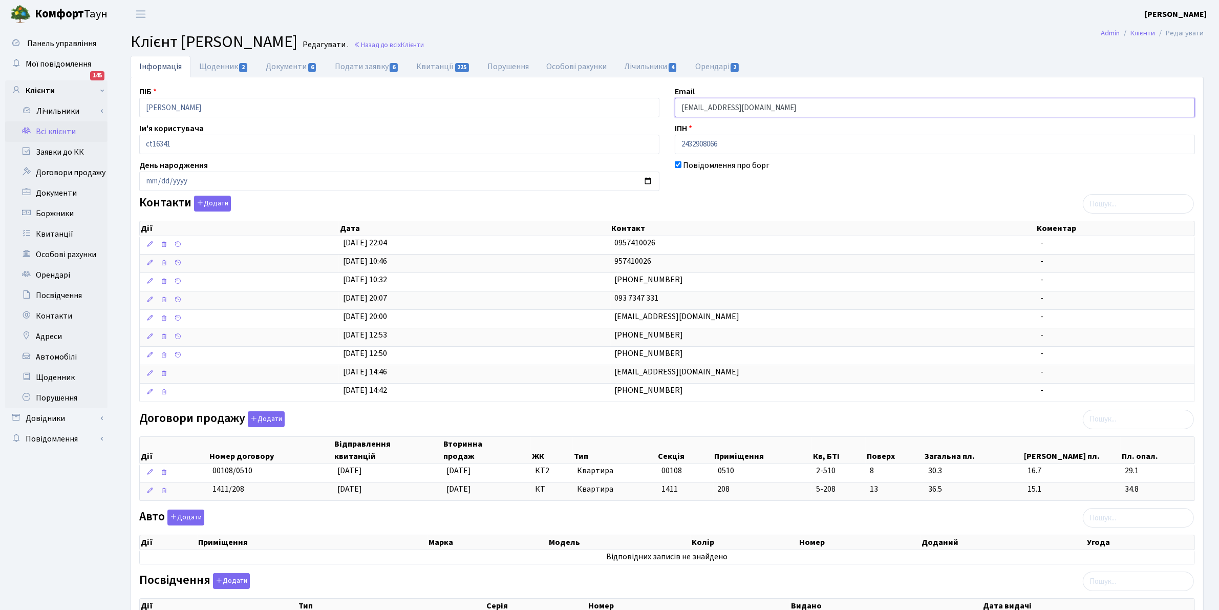
drag, startPoint x: 787, startPoint y: 106, endPoint x: 659, endPoint y: 101, distance: 128.6
click at [659, 101] on div "ПІБ Блєдних Людмила Олександрівна Email ludmilalove666@gmail.com Ім'я користува…" at bounding box center [667, 405] width 1071 height 641
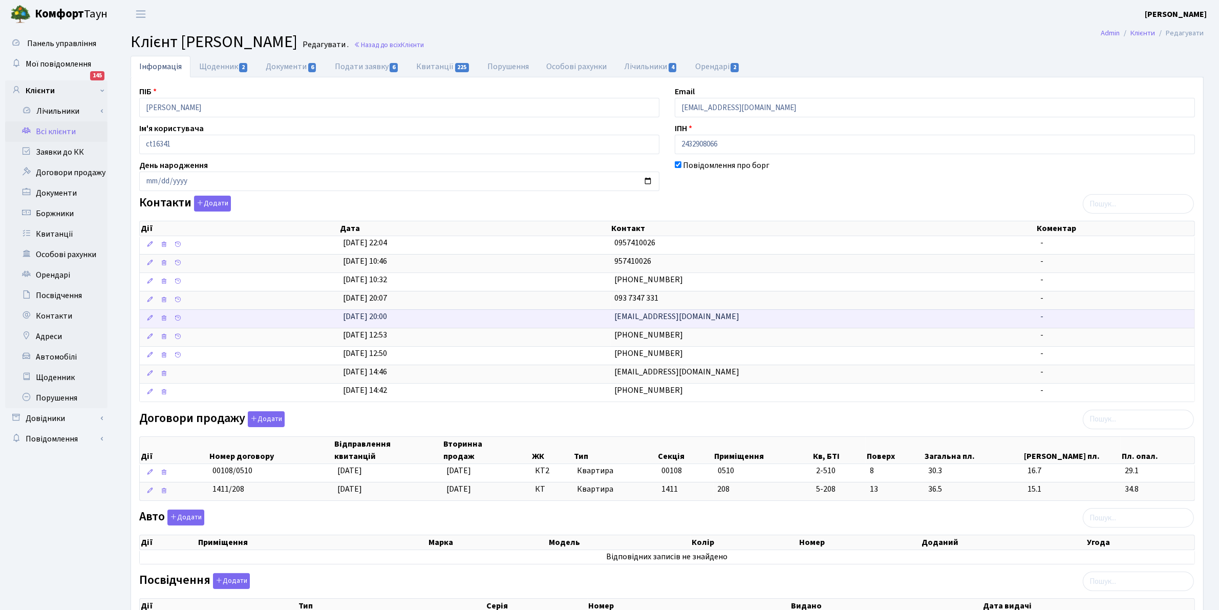
click at [645, 317] on span "v.krasnozhon18@gmail.com" at bounding box center [677, 316] width 125 height 11
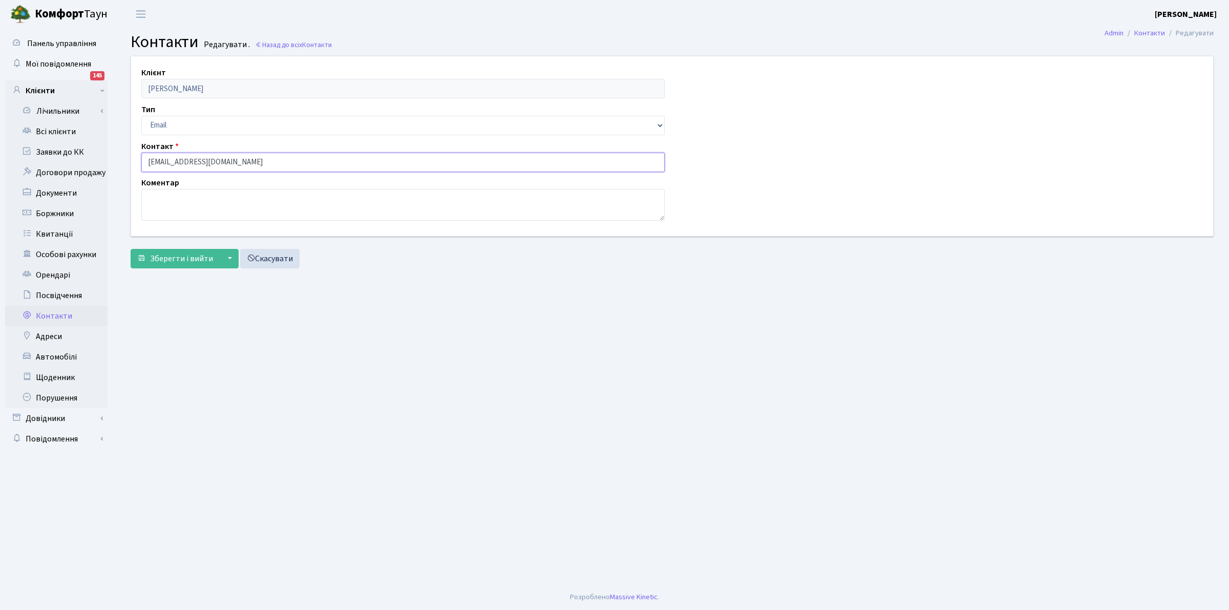
drag, startPoint x: 249, startPoint y: 164, endPoint x: 147, endPoint y: 156, distance: 102.2
click at [147, 156] on input "[EMAIL_ADDRESS][DOMAIN_NAME]" at bounding box center [402, 162] width 523 height 19
click at [898, 160] on div "Клієнт [PERSON_NAME] Тип Email Телефон Контакт [EMAIL_ADDRESS][DOMAIN_NAME] Ком…" at bounding box center [671, 145] width 1097 height 179
click at [52, 129] on link "Всі клієнти" at bounding box center [56, 131] width 102 height 20
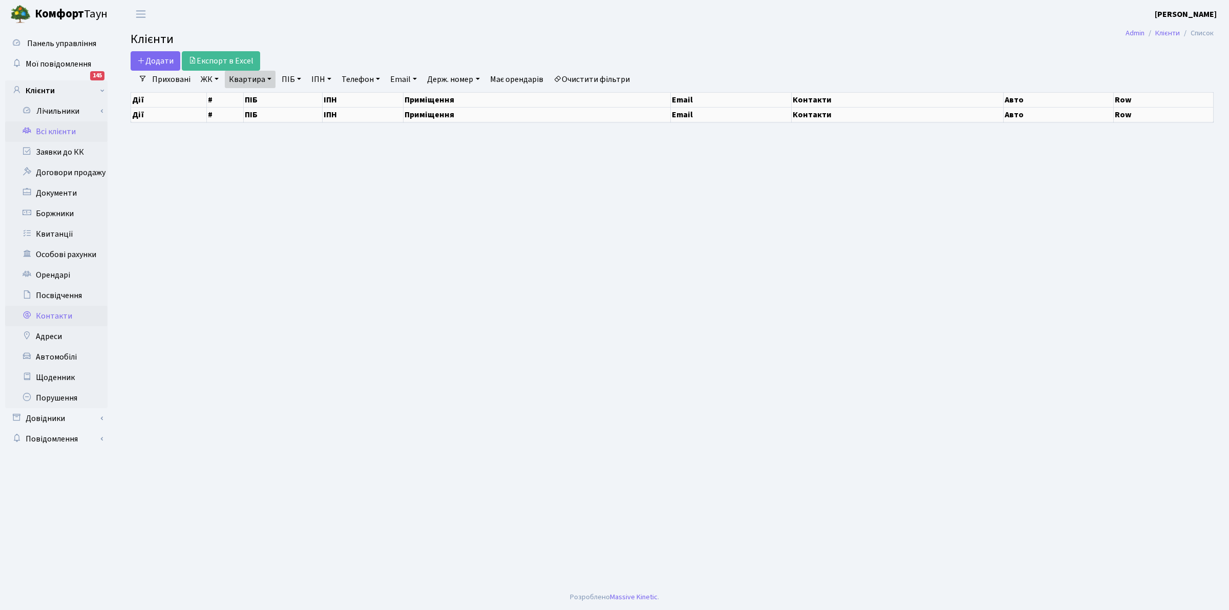
select select "25"
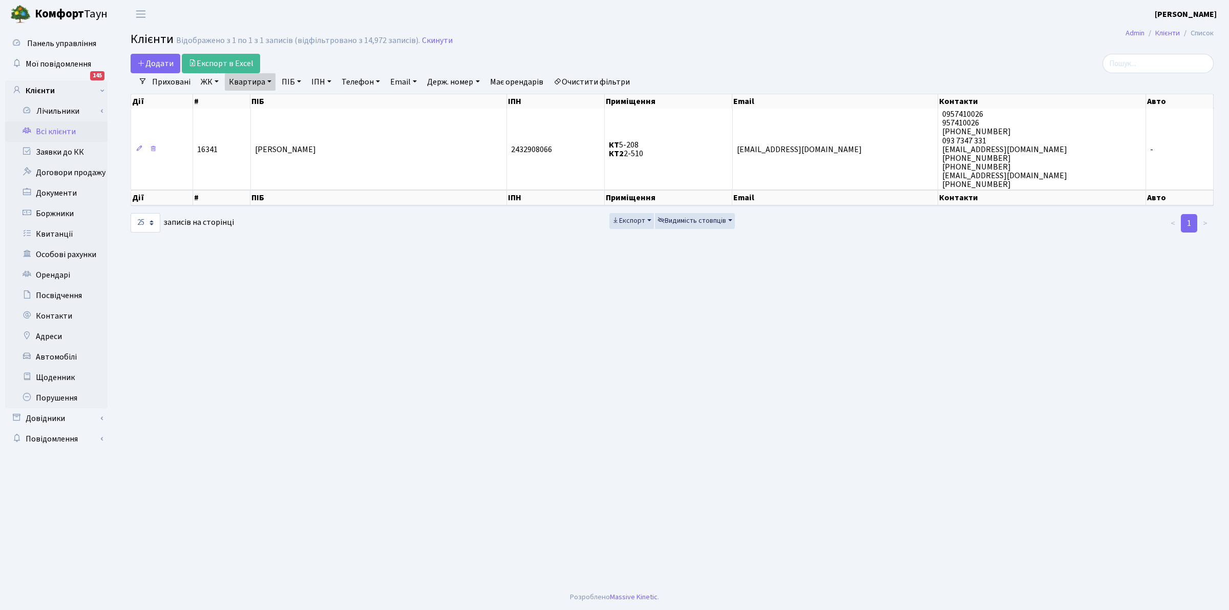
click at [39, 134] on link "Всі клієнти" at bounding box center [56, 131] width 102 height 20
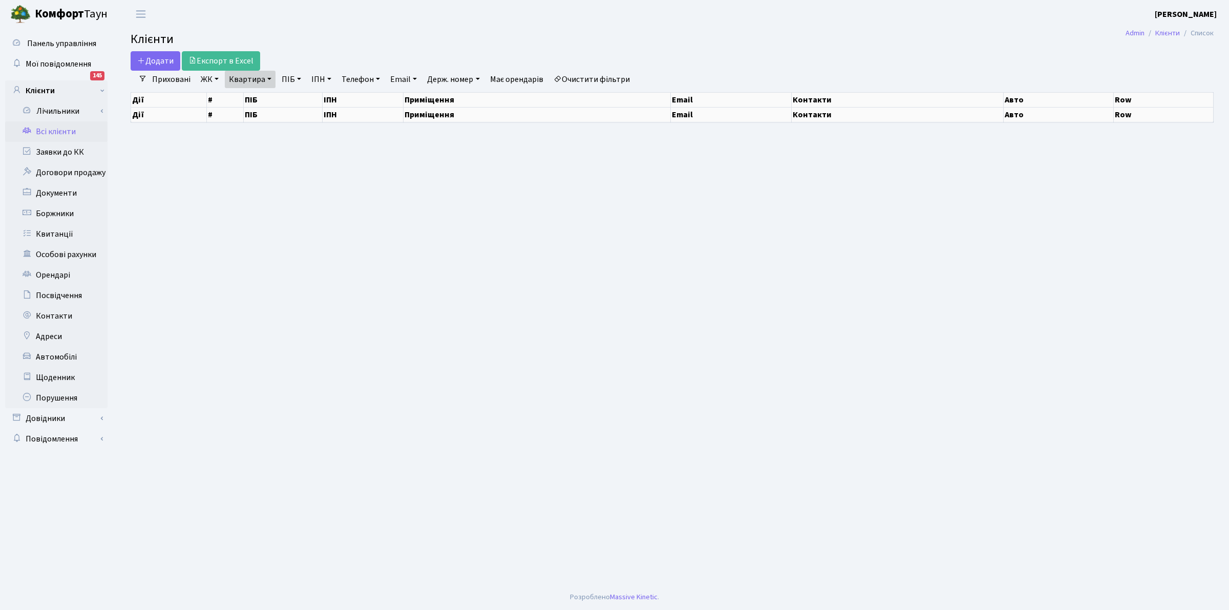
select select "25"
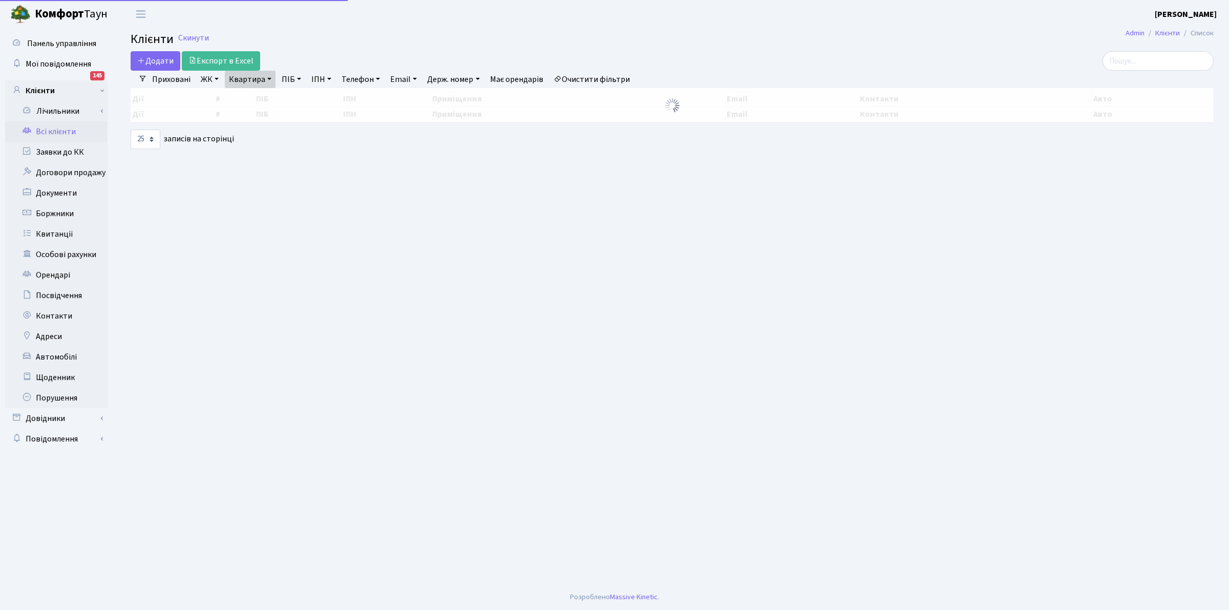
click at [572, 78] on link "Очистити фільтри" at bounding box center [591, 79] width 84 height 17
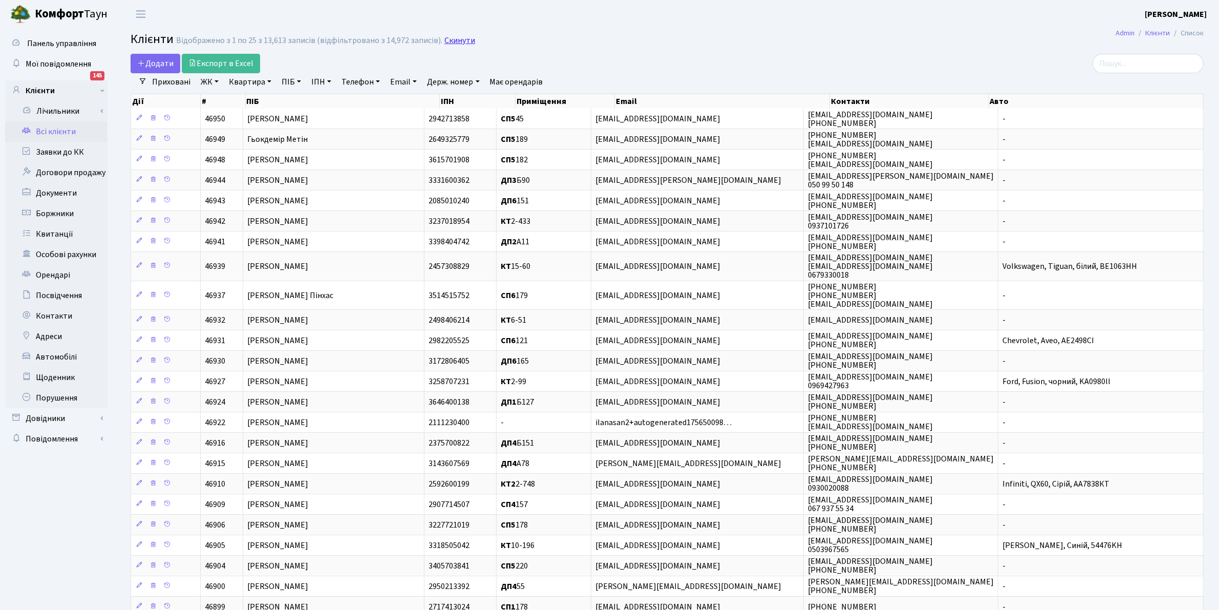
click at [448, 39] on link "Скинути" at bounding box center [459, 41] width 31 height 10
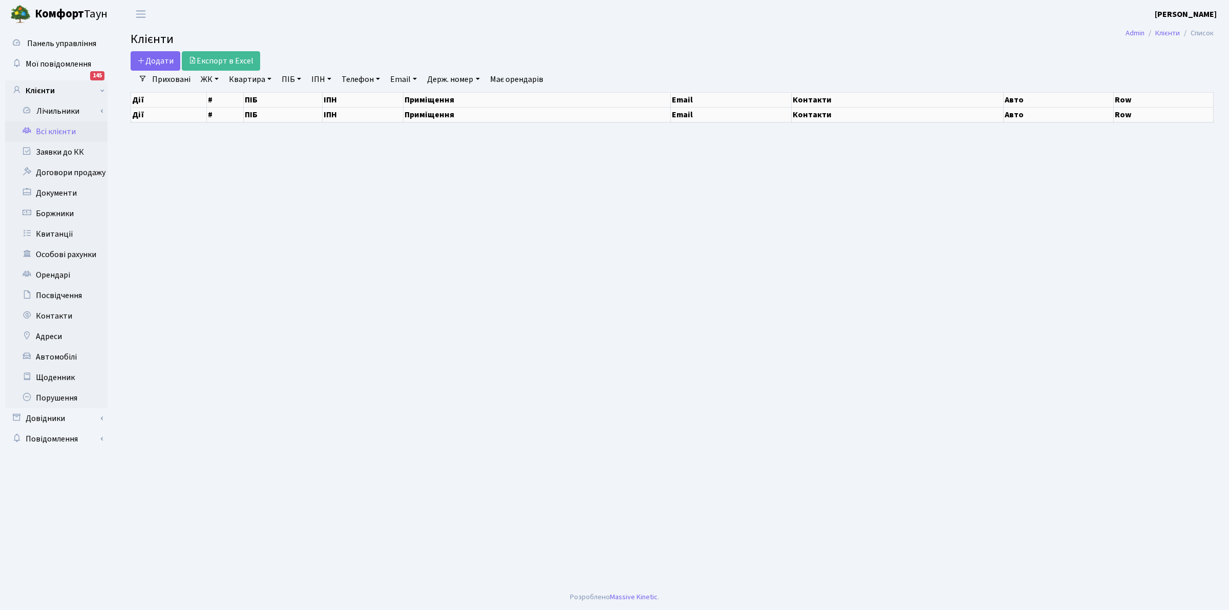
select select "25"
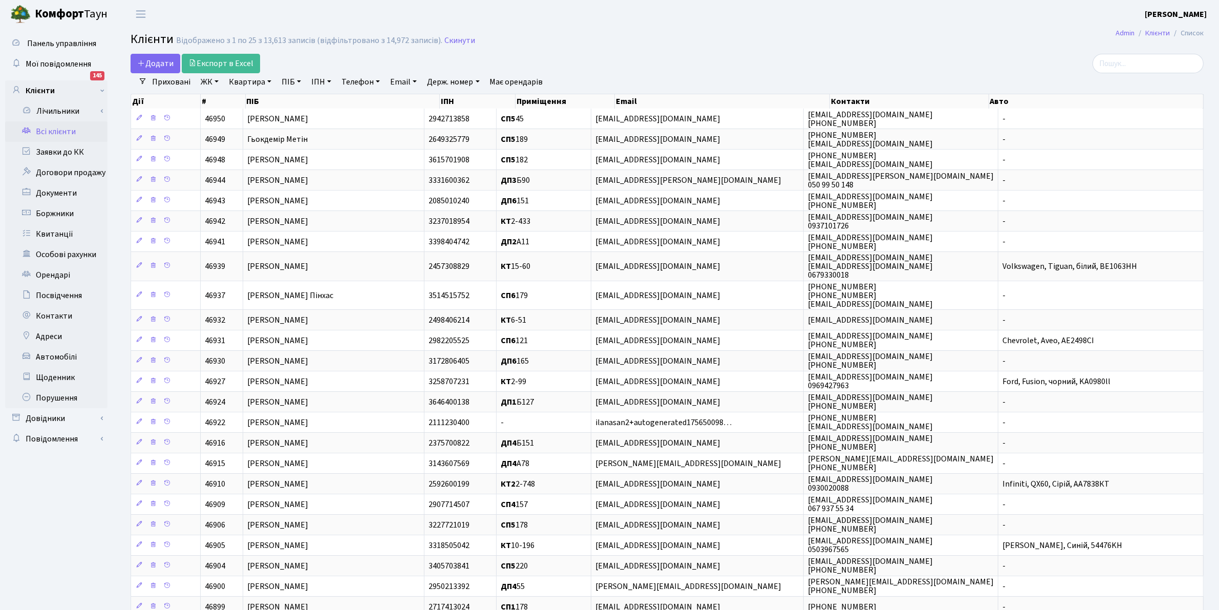
click at [239, 78] on link "Квартира" at bounding box center [250, 81] width 51 height 17
type input "б"
type input "Б127"
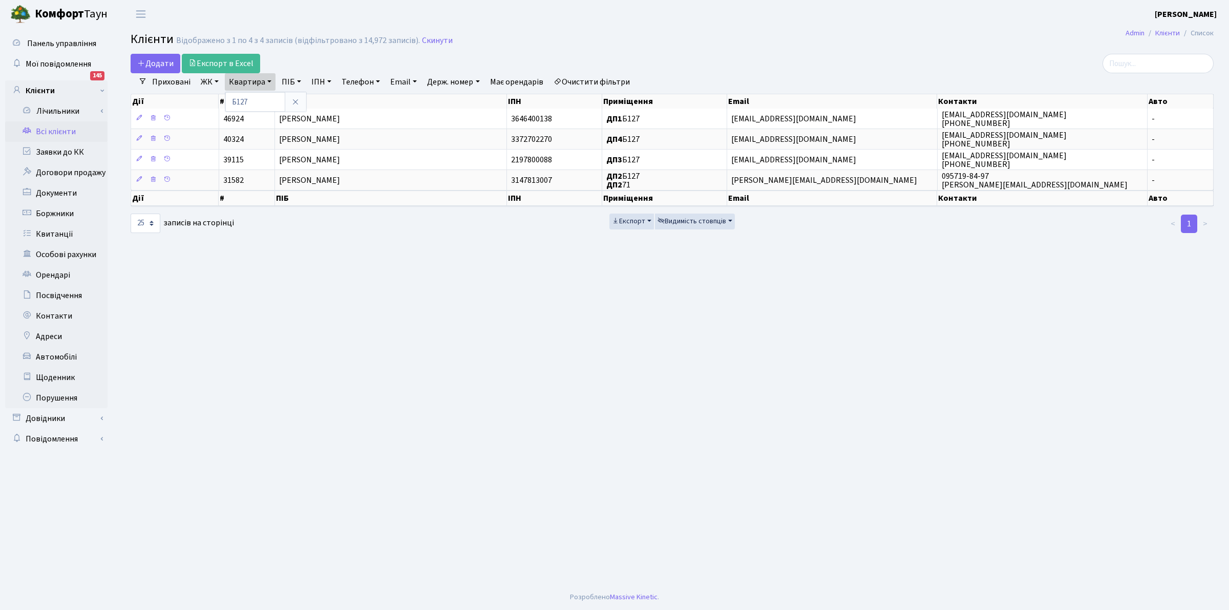
click at [590, 14] on header "Комфорт Таун Клишко І. В. Мій обліковий запис Вийти" at bounding box center [614, 14] width 1229 height 28
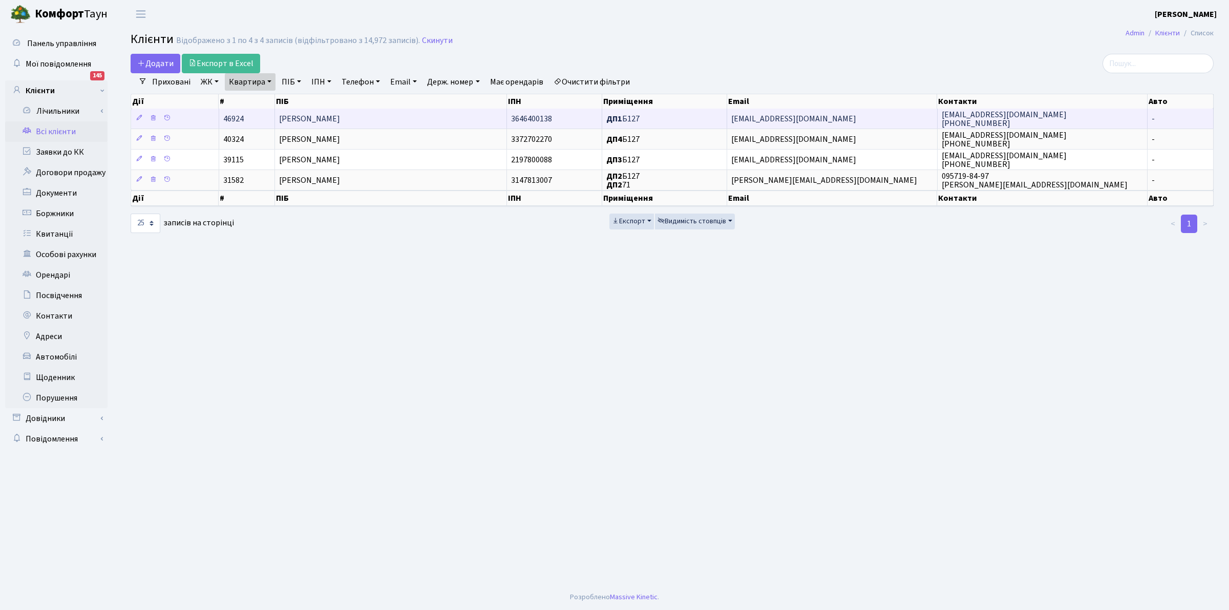
click at [338, 113] on td "[PERSON_NAME]" at bounding box center [391, 119] width 232 height 20
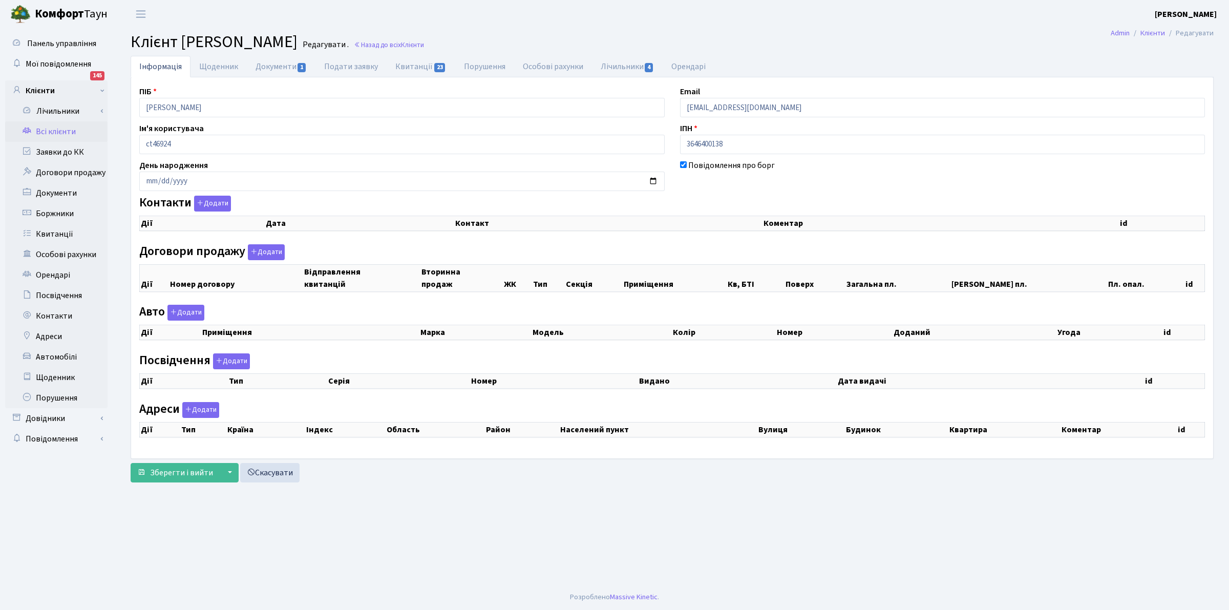
checkbox input "true"
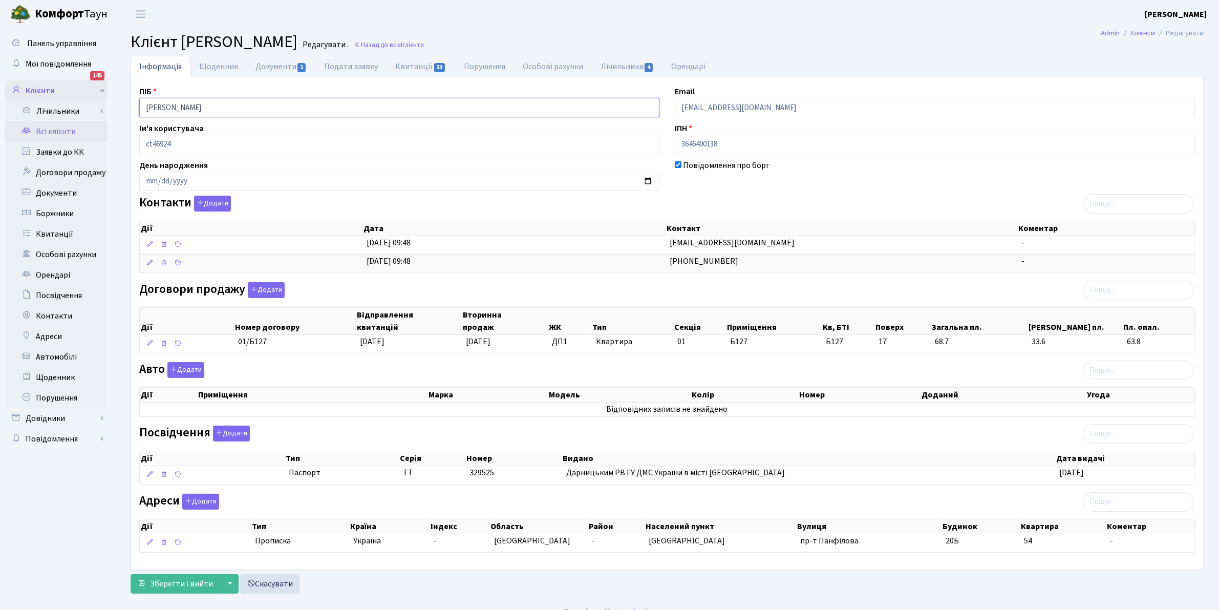
drag, startPoint x: 246, startPoint y: 106, endPoint x: 90, endPoint y: 80, distance: 158.8
click at [71, 96] on div "Панель управління Мої повідомлення 145 Клієнти Лічильники" at bounding box center [609, 313] width 1219 height 570
click at [55, 131] on link "Всі клієнти" at bounding box center [56, 131] width 102 height 20
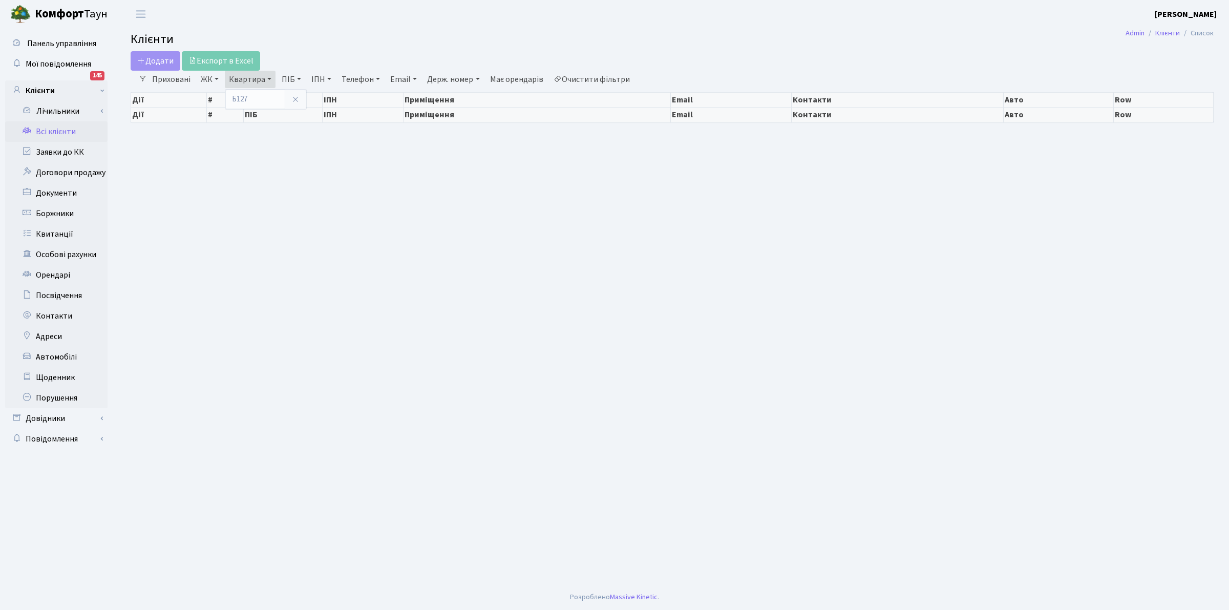
select select "25"
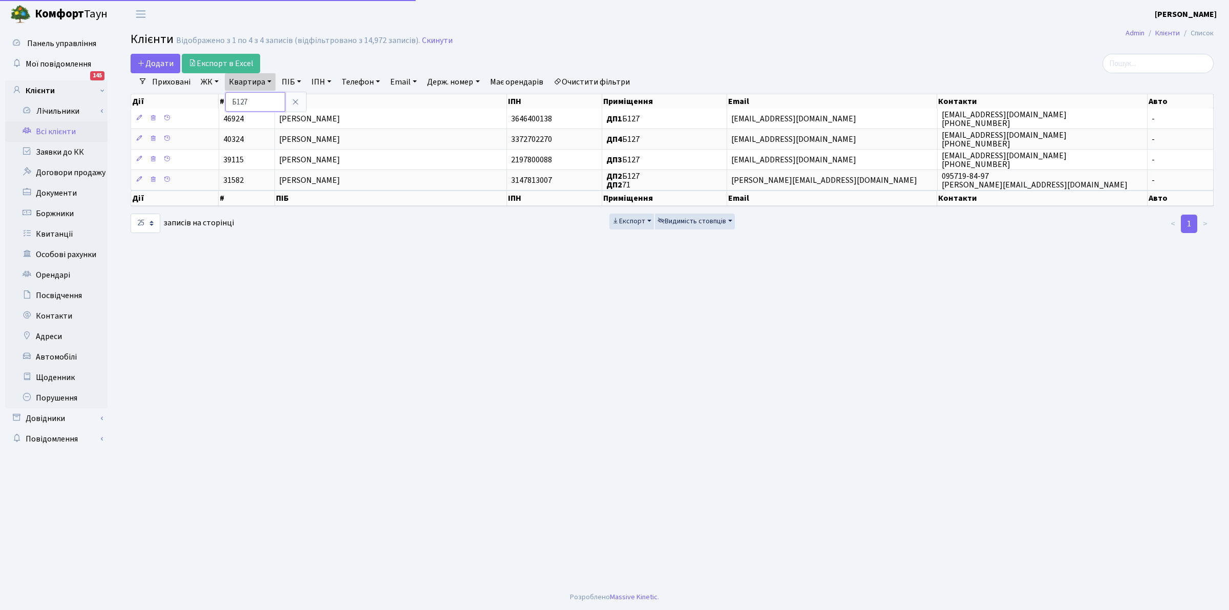
click at [254, 103] on input "Б127" at bounding box center [255, 101] width 60 height 19
type input "Б32"
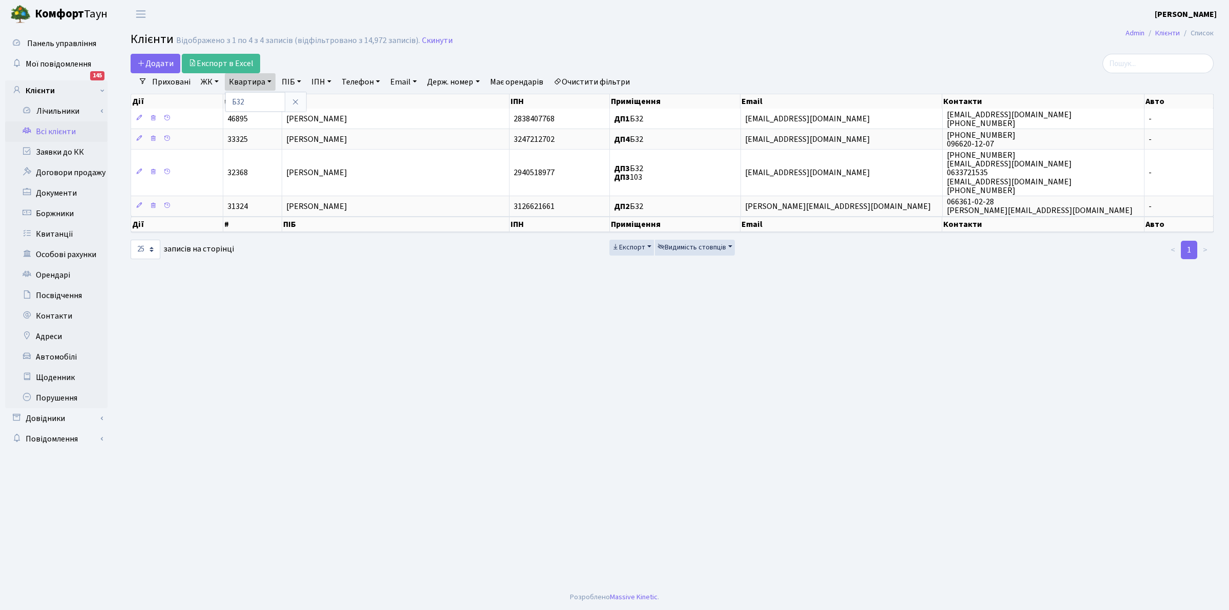
click at [482, 31] on main "Admin Клієнти Список Клієнти Відображено з 1 по 4 з 4 записів (відфільтровано з…" at bounding box center [671, 306] width 1113 height 556
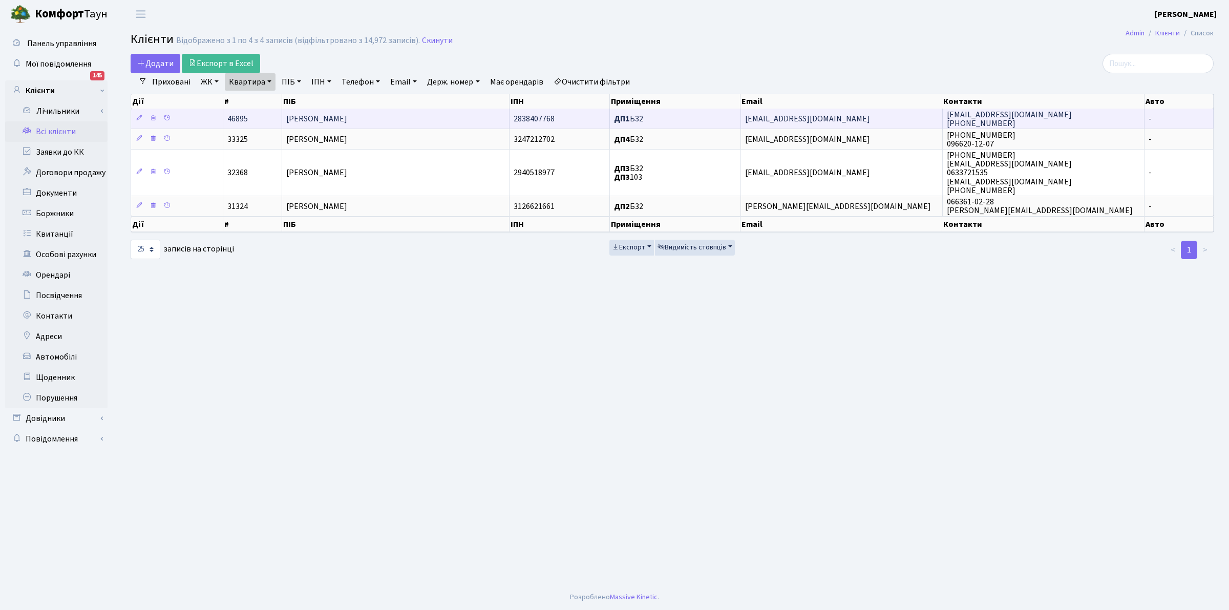
click at [292, 122] on span "Карпова Світлана Вікторівна" at bounding box center [316, 118] width 61 height 11
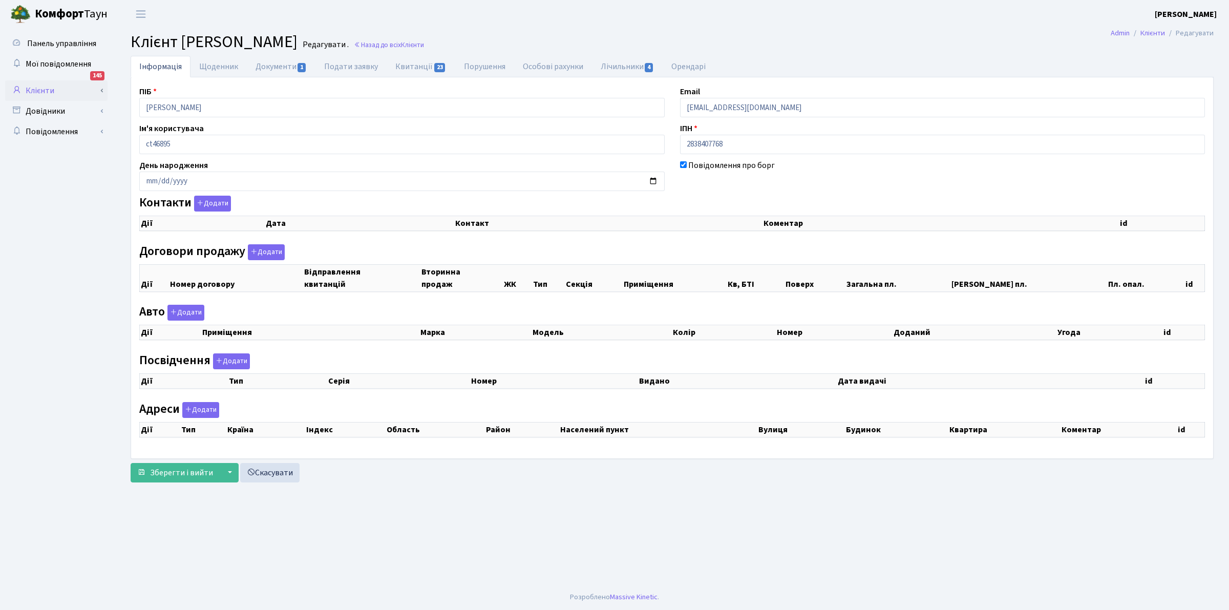
click at [88, 84] on div "Панель управління Мої повідомлення 145 Клієнти Лічильники" at bounding box center [614, 306] width 1229 height 556
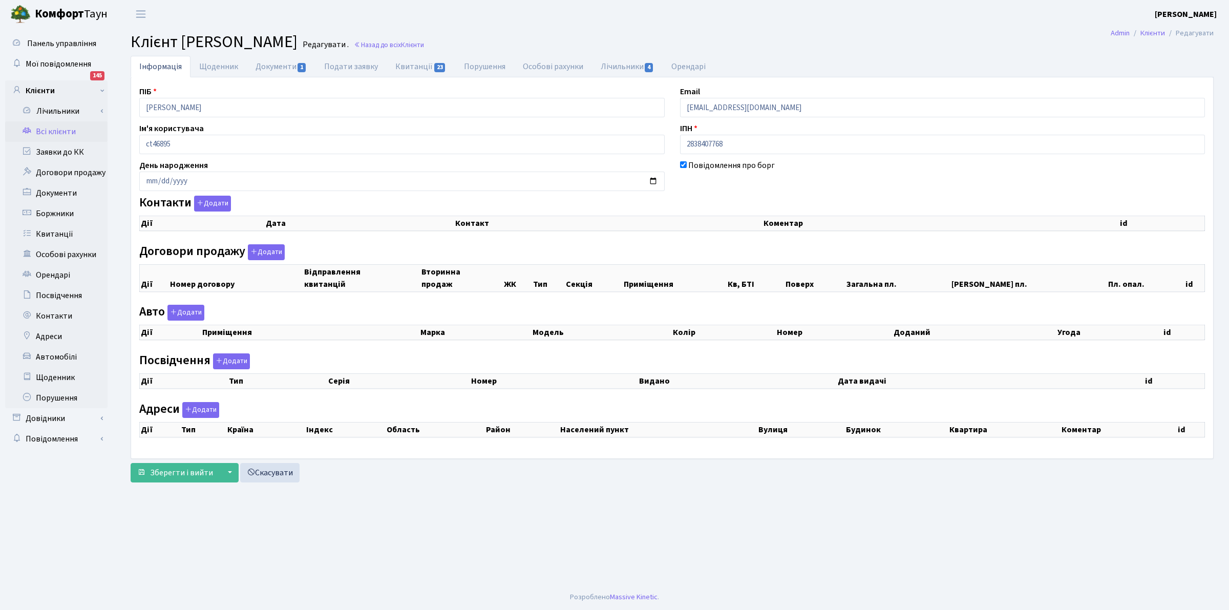
select select "25"
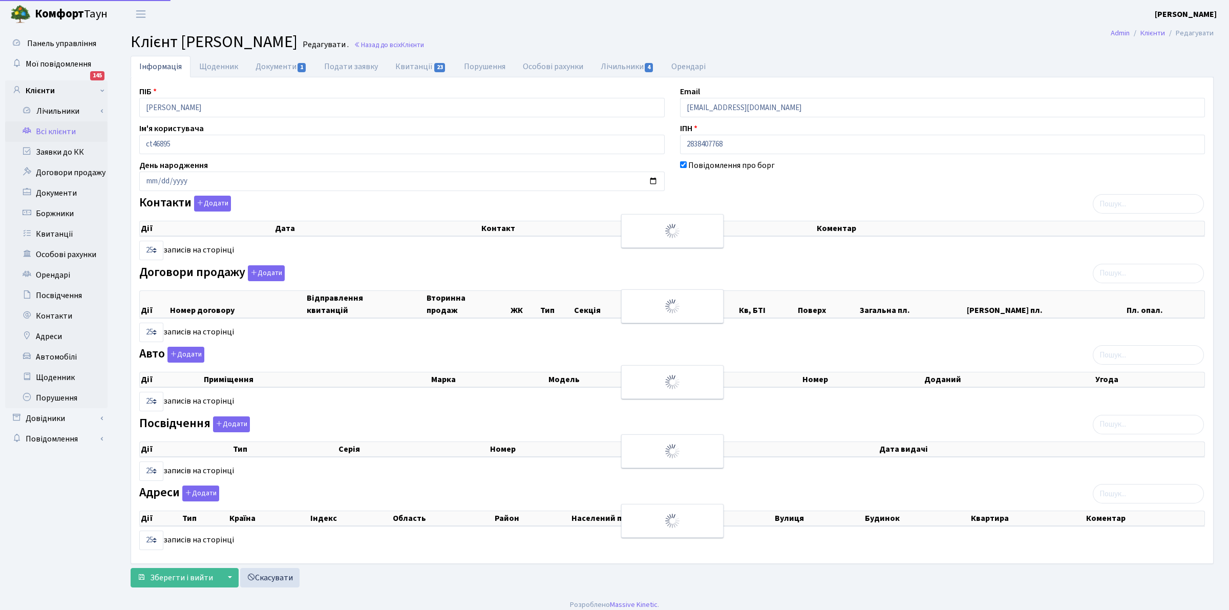
checkbox input "true"
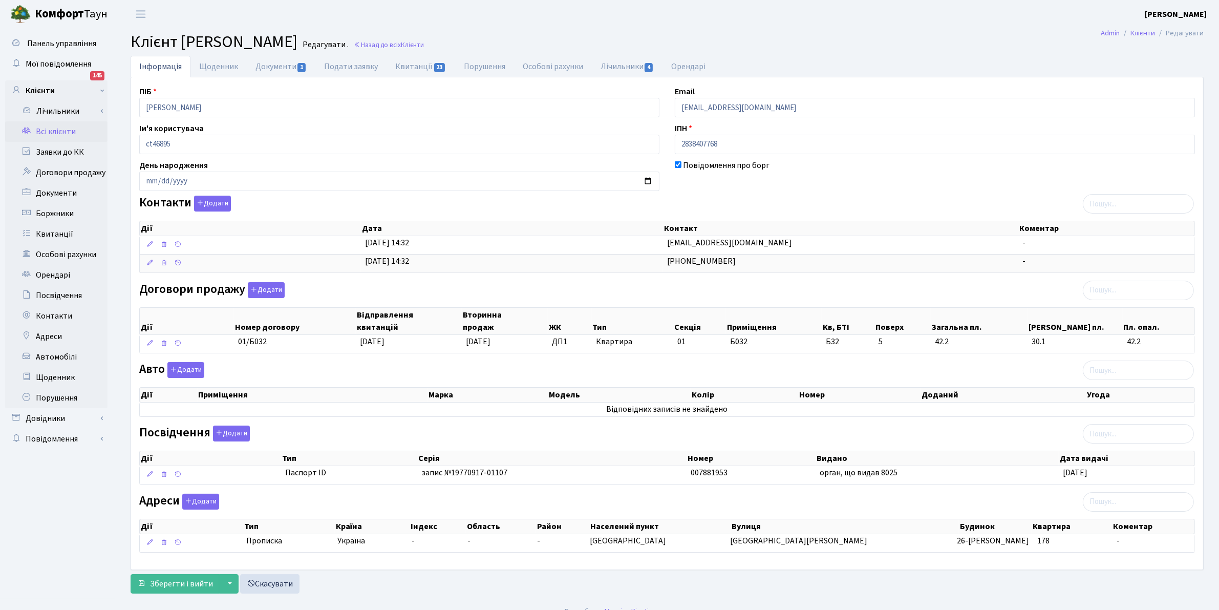
click at [52, 132] on link "Всі клієнти" at bounding box center [56, 131] width 102 height 20
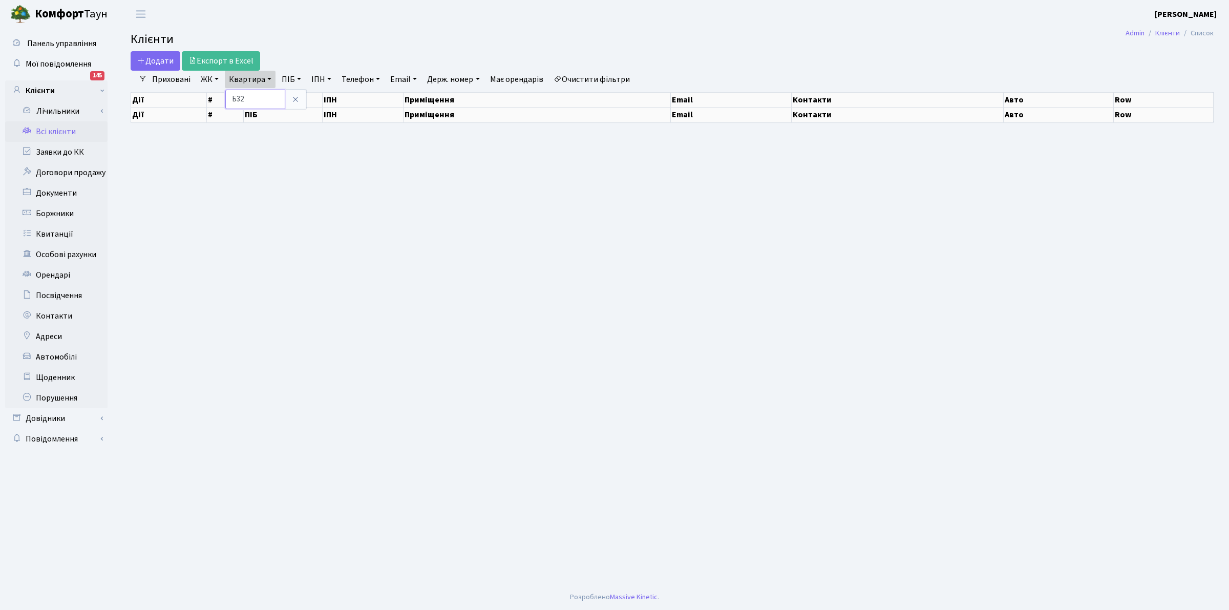
drag, startPoint x: 0, startPoint y: 0, endPoint x: 273, endPoint y: 70, distance: 281.7
click at [264, 96] on input "Б32" at bounding box center [255, 99] width 60 height 19
select select "25"
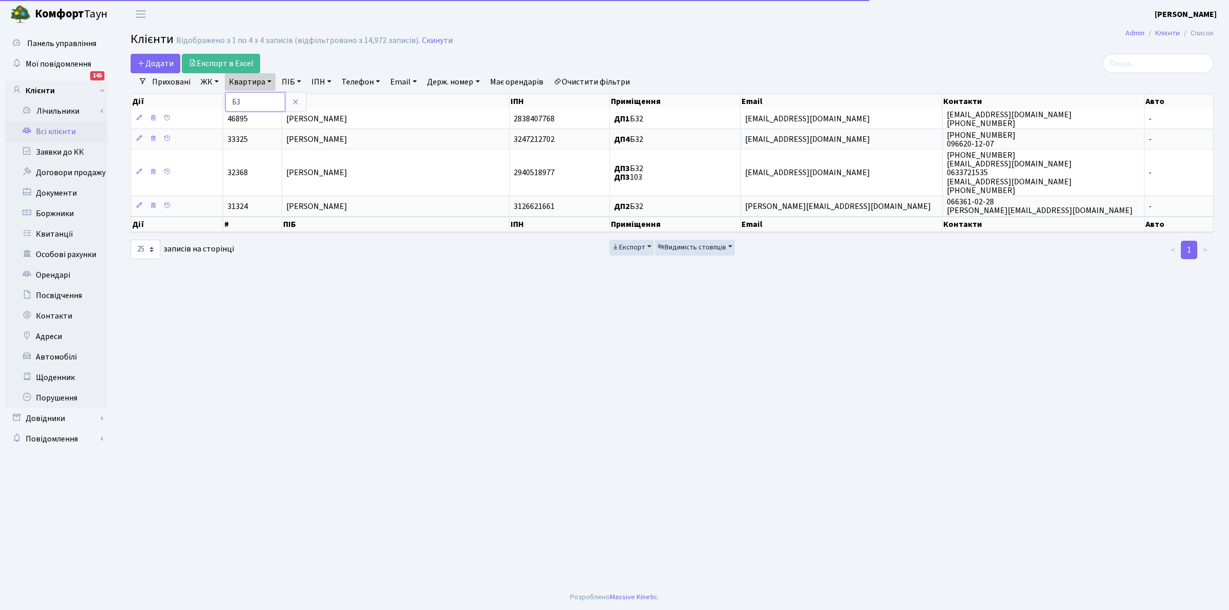
type input "Б"
type input "А17"
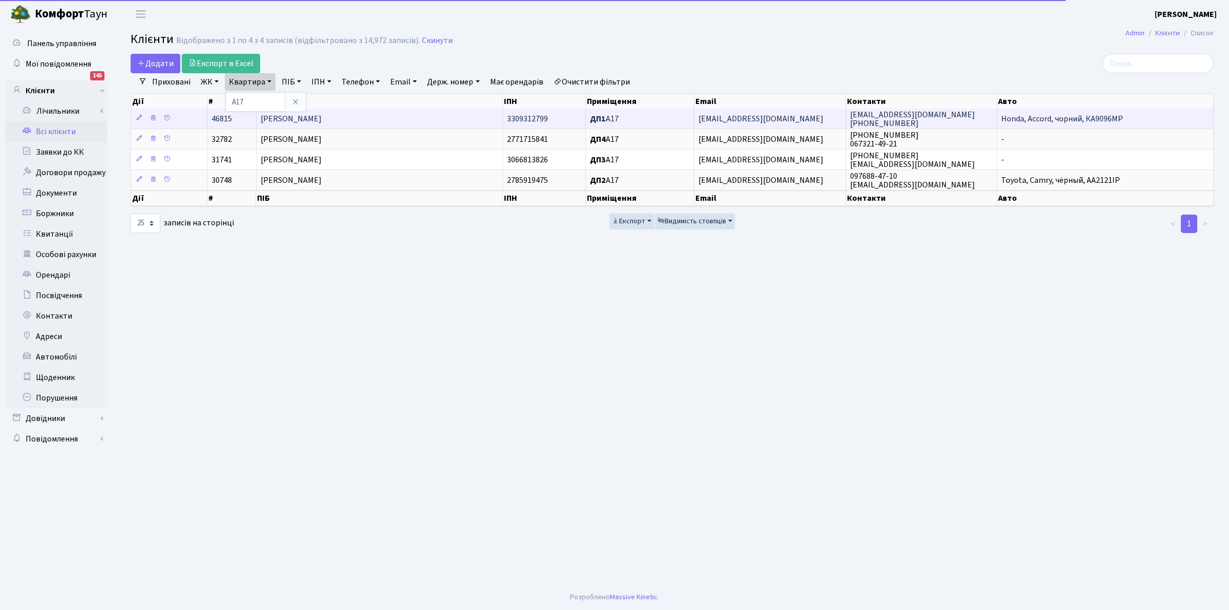
click at [298, 123] on span "Жабинець Олександр Володимирович" at bounding box center [291, 118] width 61 height 11
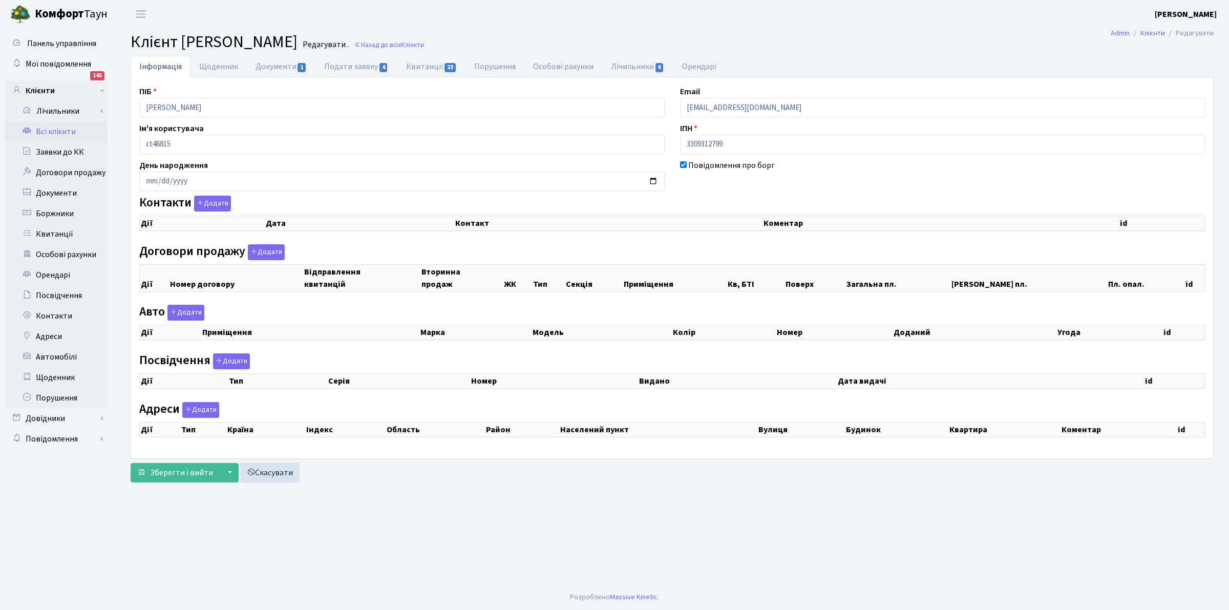
select select "25"
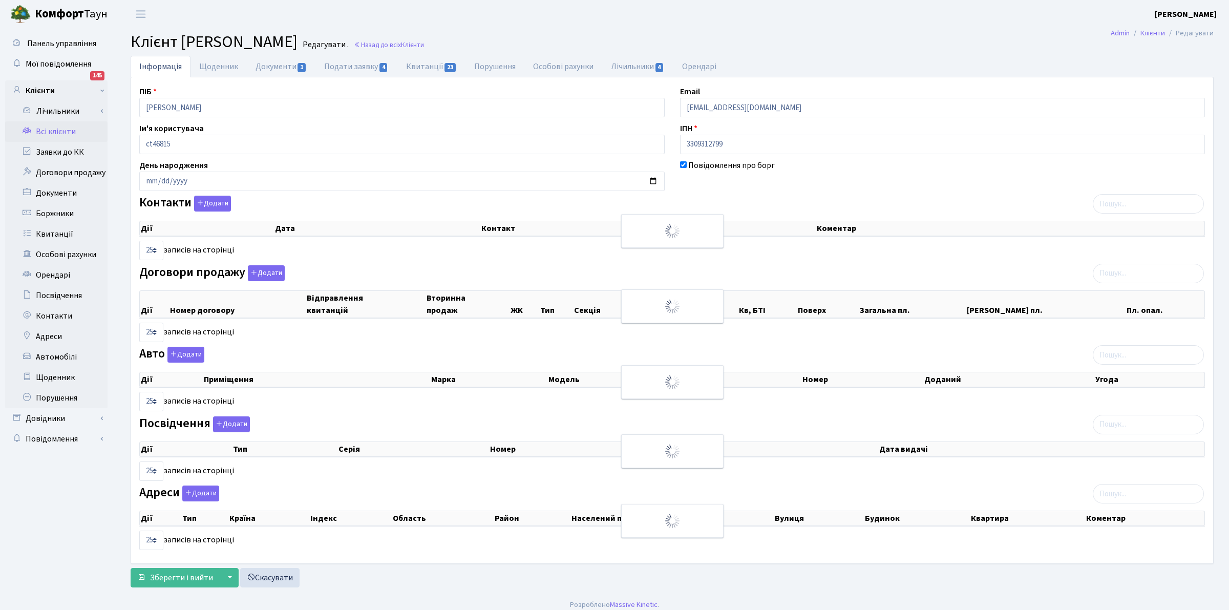
checkbox input "true"
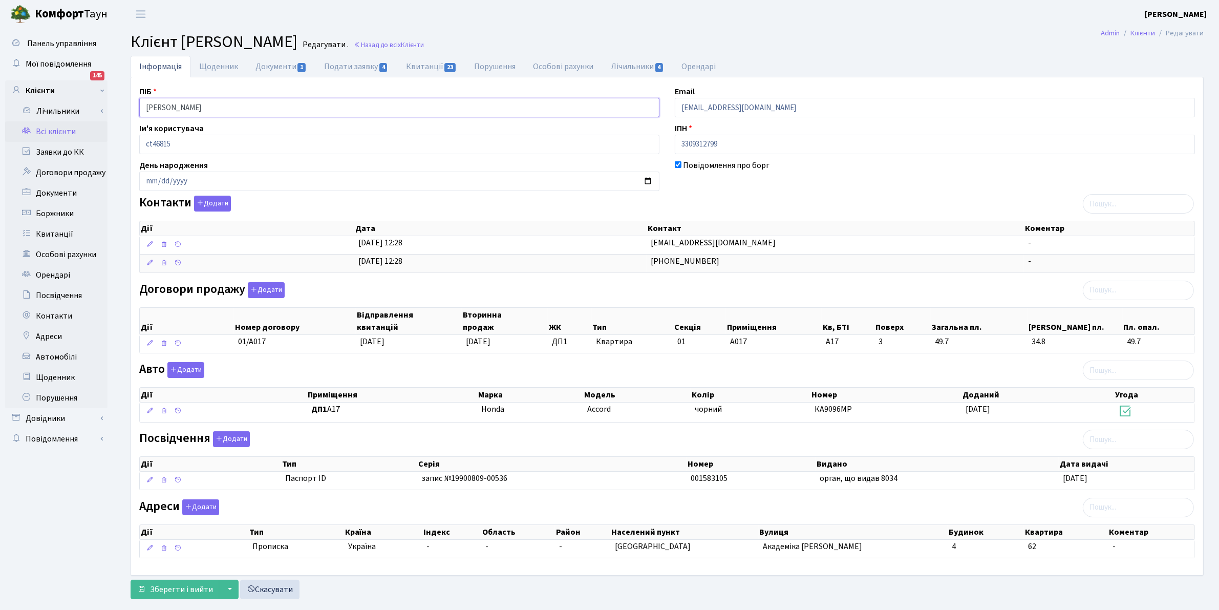
click at [264, 114] on input "[PERSON_NAME]" at bounding box center [399, 107] width 520 height 19
drag, startPoint x: 272, startPoint y: 109, endPoint x: 10, endPoint y: 70, distance: 264.6
click at [3, 70] on div "Панель управління Мої повідомлення 145 Клієнти Лічильники" at bounding box center [609, 316] width 1219 height 576
click at [50, 134] on link "Всі клієнти" at bounding box center [56, 131] width 102 height 20
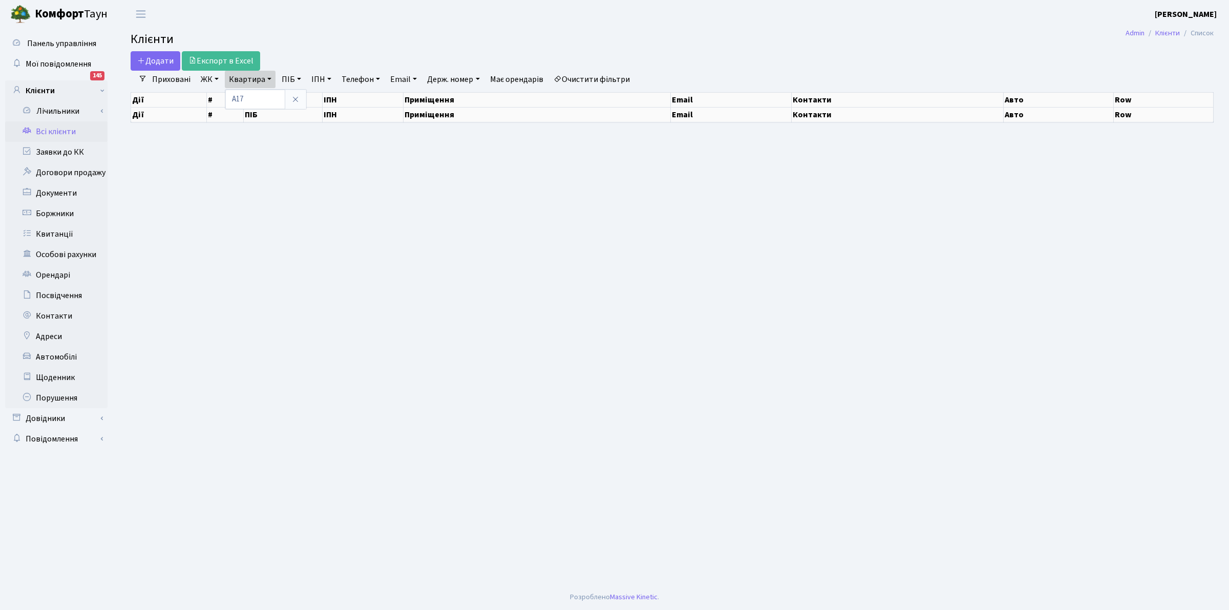
select select "25"
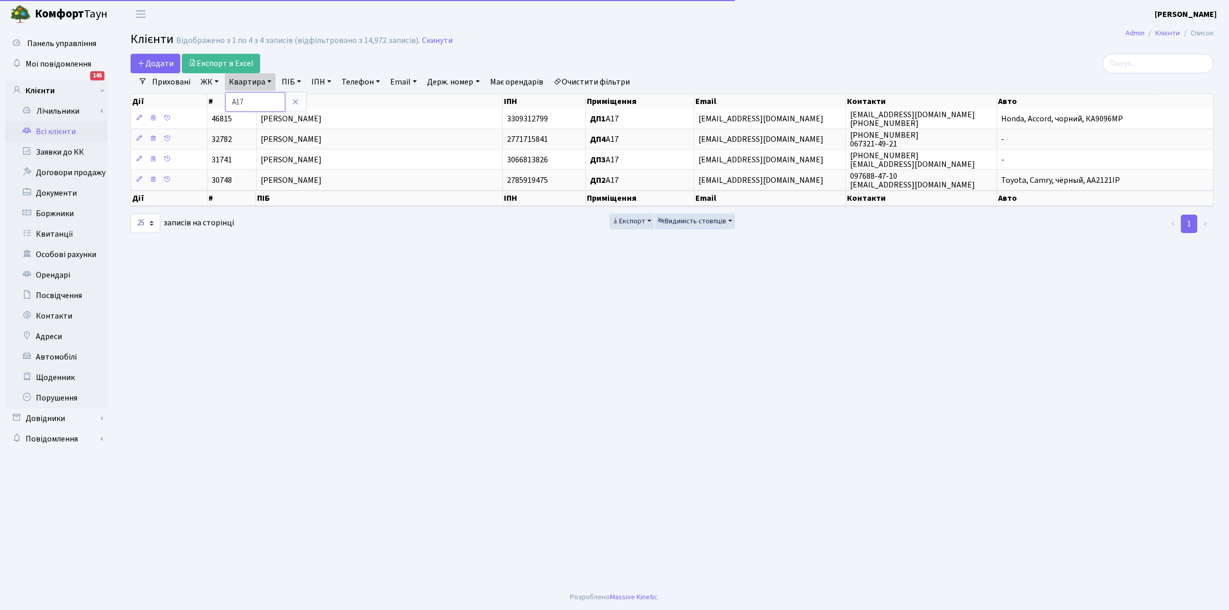
drag, startPoint x: 251, startPoint y: 98, endPoint x: 251, endPoint y: 106, distance: 8.2
click at [251, 98] on input "А17" at bounding box center [255, 101] width 60 height 19
type input "А"
type input "Б103"
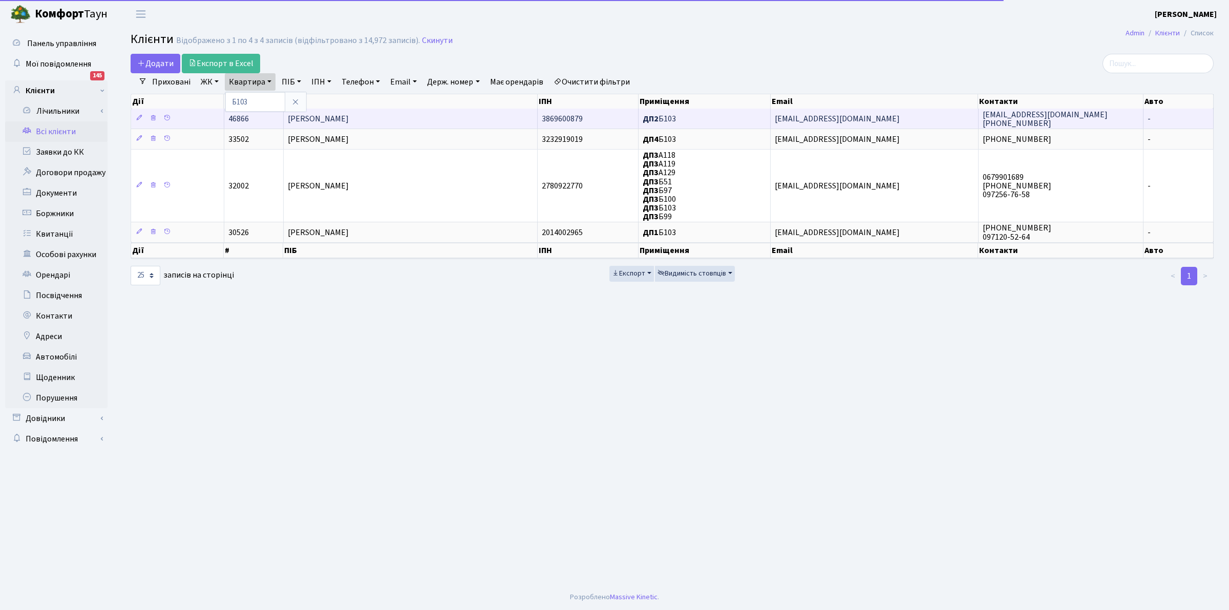
click at [324, 119] on td "Тал Майк" at bounding box center [411, 119] width 254 height 20
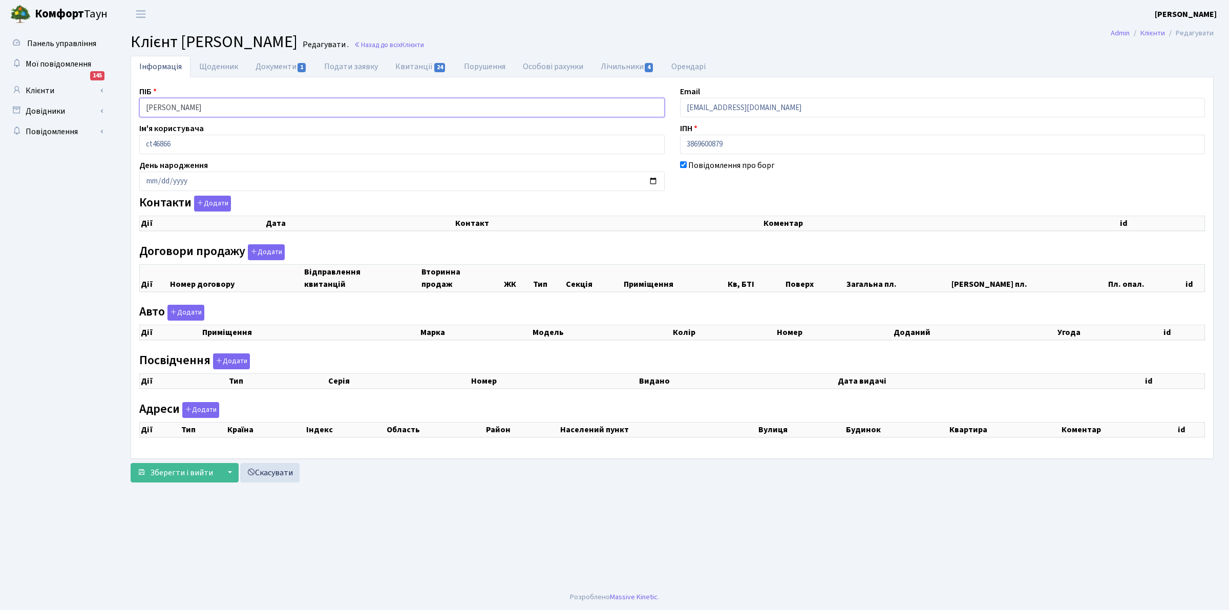
click at [181, 108] on input "Тал Майк" at bounding box center [401, 107] width 525 height 19
drag, startPoint x: 179, startPoint y: 106, endPoint x: 99, endPoint y: 73, distance: 87.2
click at [99, 73] on div "Панель управління Мої повідомлення 145 Клієнти Лічильники" at bounding box center [614, 306] width 1229 height 556
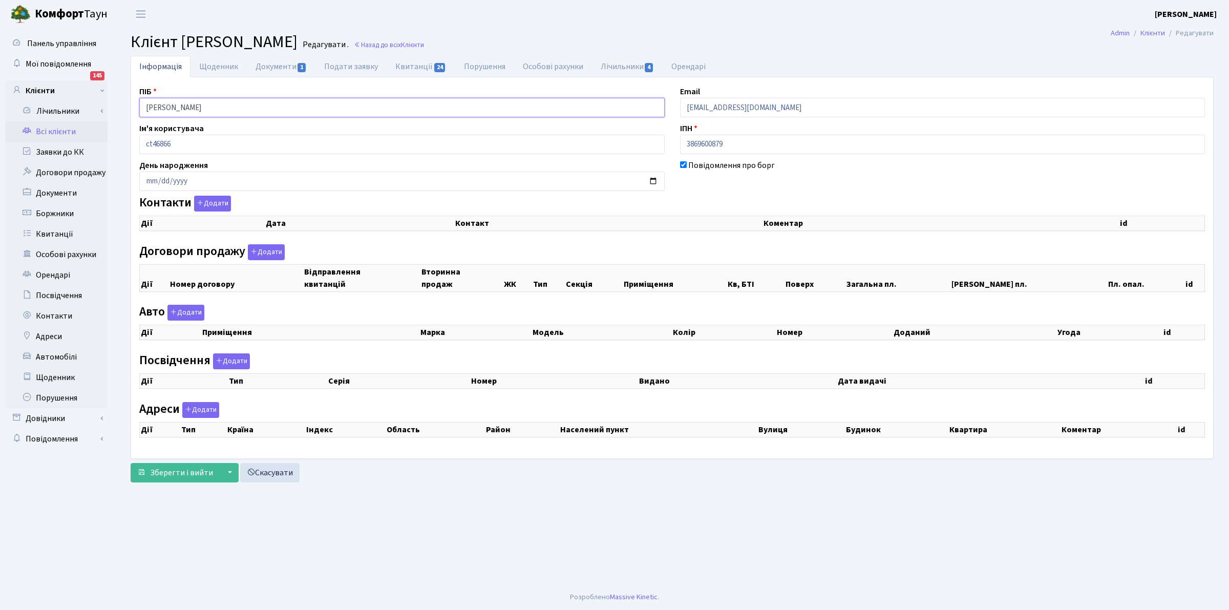
select select "25"
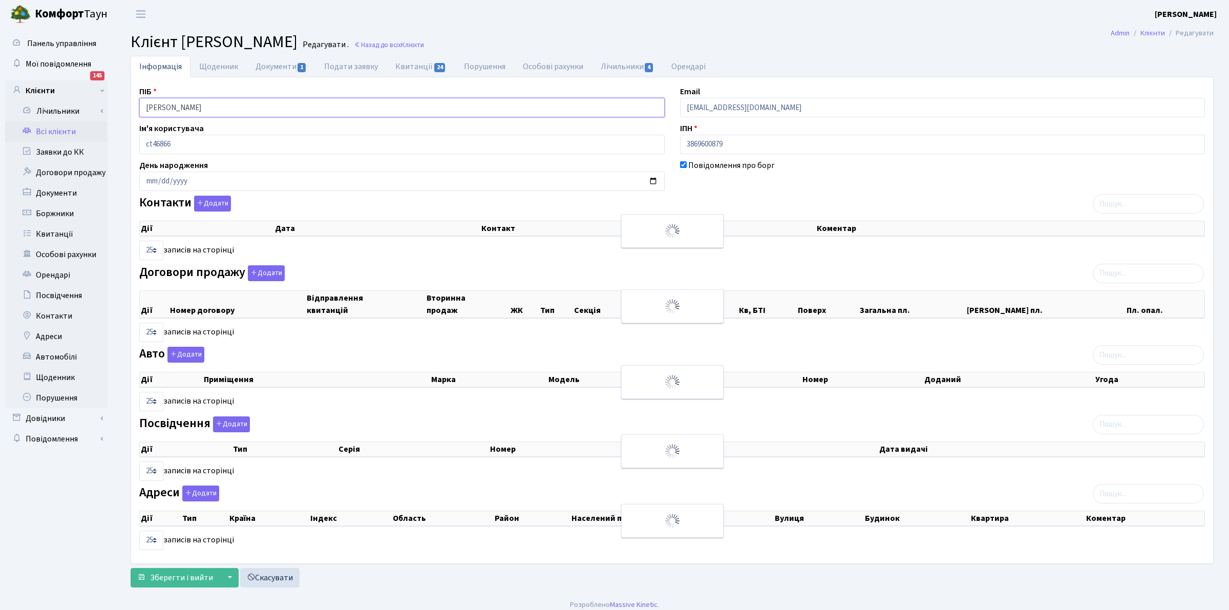
checkbox input "true"
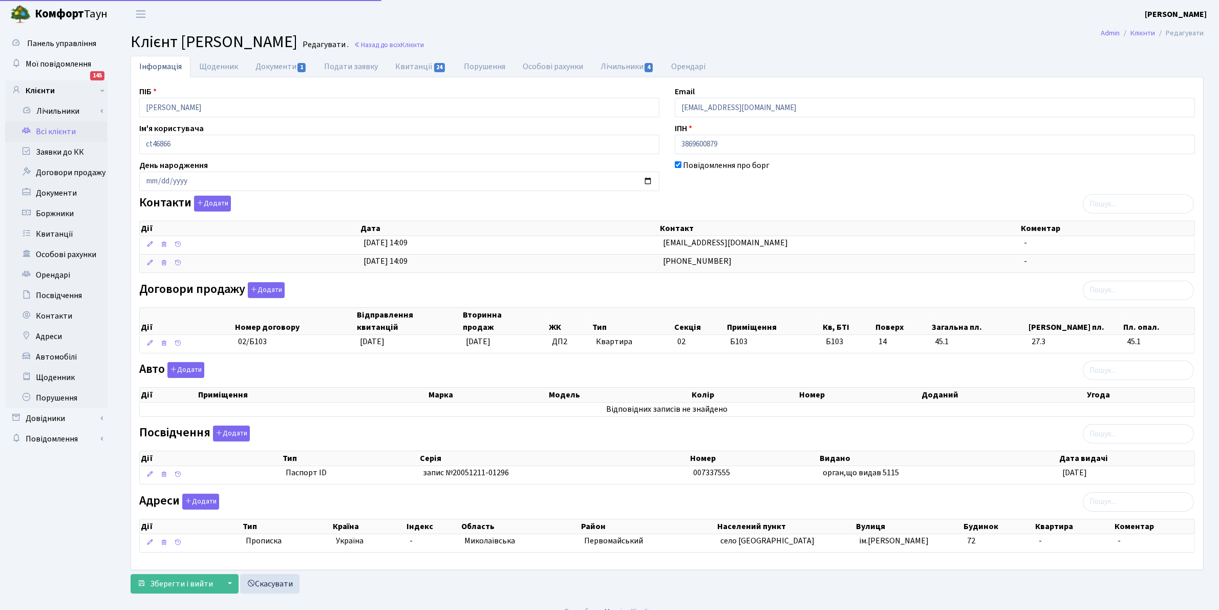
click at [728, 533] on th "Населений пункт" at bounding box center [785, 526] width 139 height 14
click at [53, 131] on link "Всі клієнти" at bounding box center [56, 131] width 102 height 20
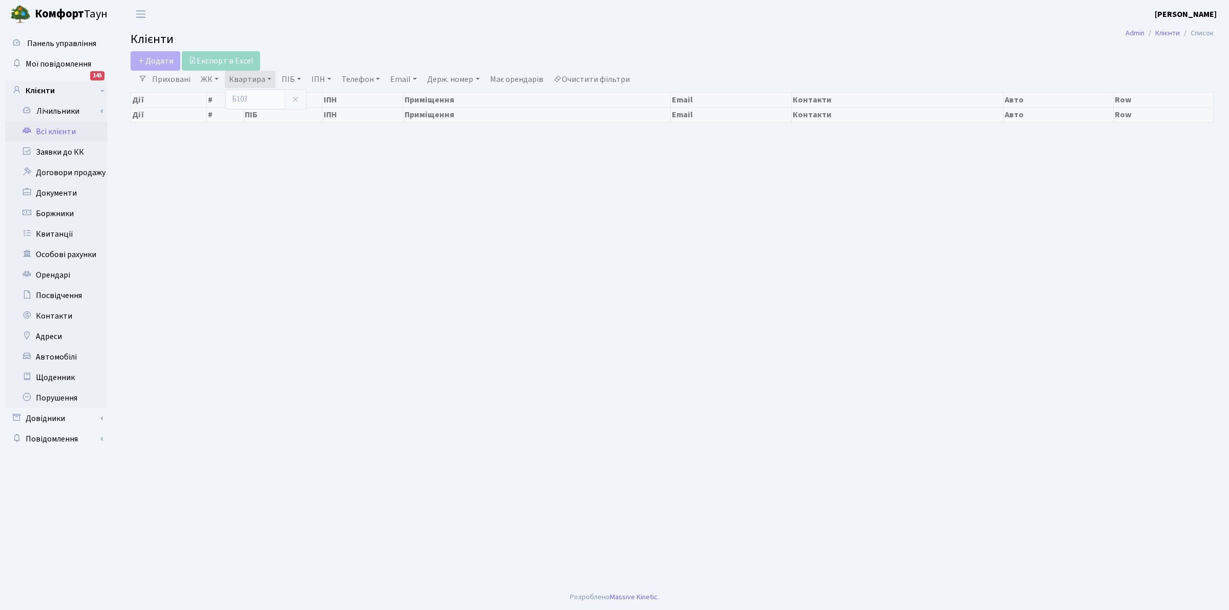
select select "25"
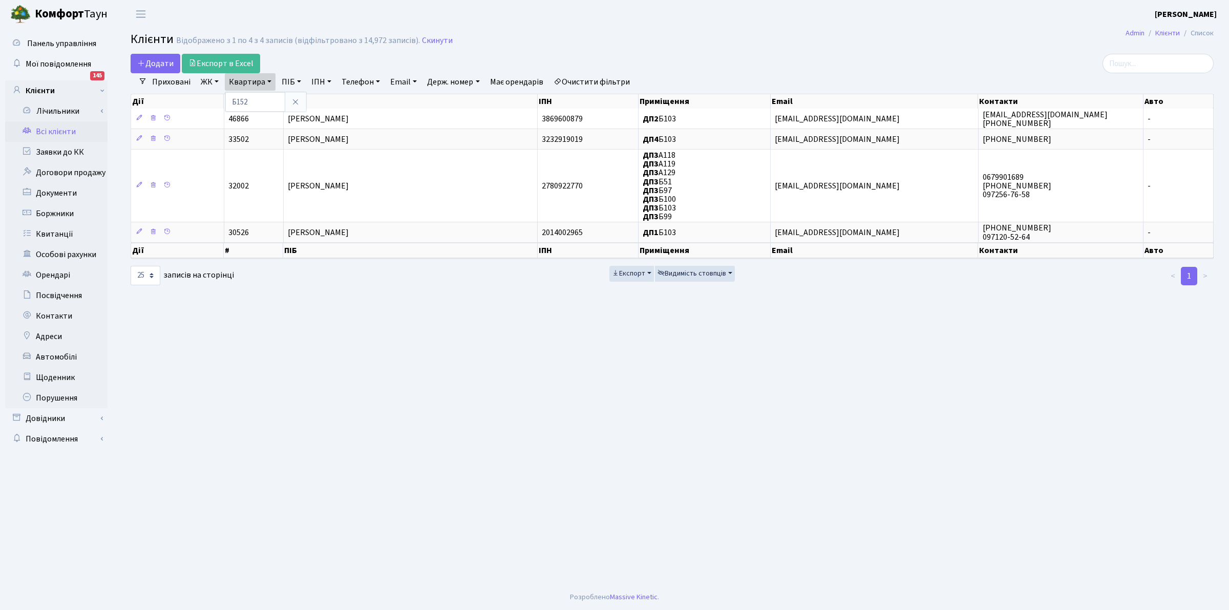
type input "Б152"
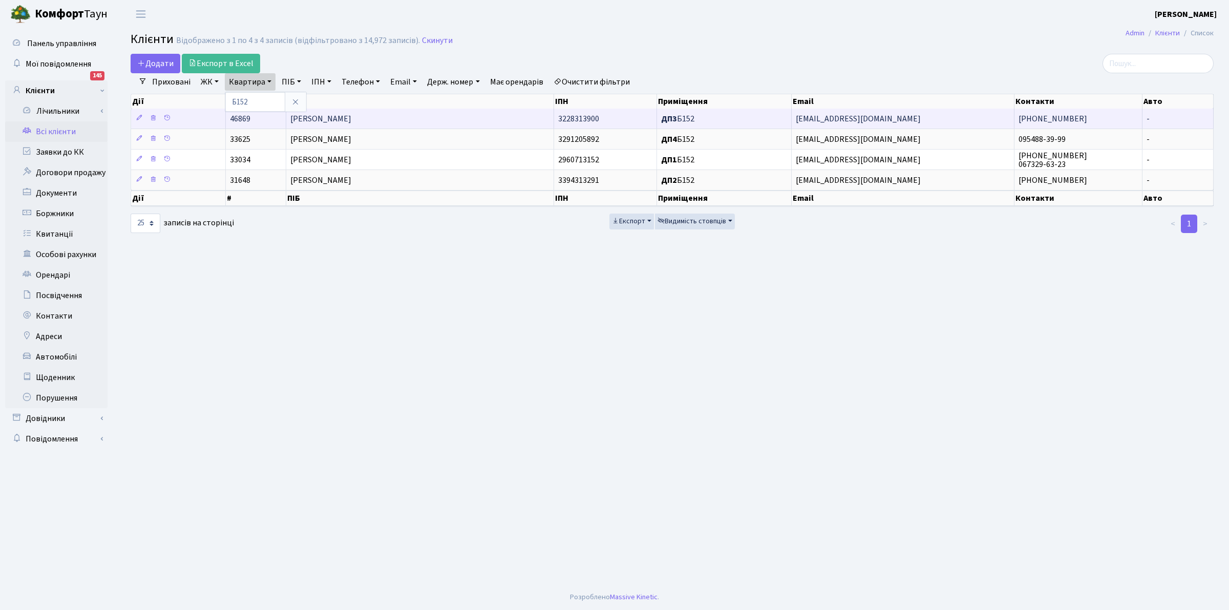
click at [351, 121] on span "[PERSON_NAME]" at bounding box center [320, 118] width 61 height 11
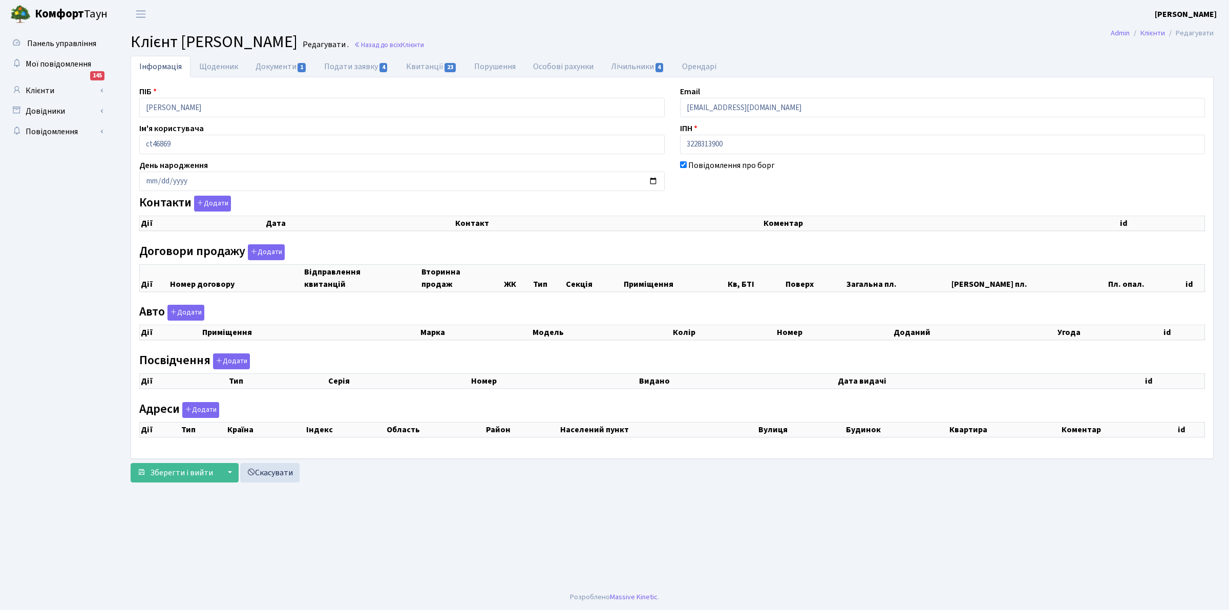
click at [250, 109] on input "[PERSON_NAME]" at bounding box center [401, 107] width 525 height 19
drag, startPoint x: 241, startPoint y: 105, endPoint x: 54, endPoint y: 52, distance: 194.6
click at [54, 52] on div "Панель управління Мої повідомлення 145 Клієнти Лічильники" at bounding box center [614, 306] width 1229 height 556
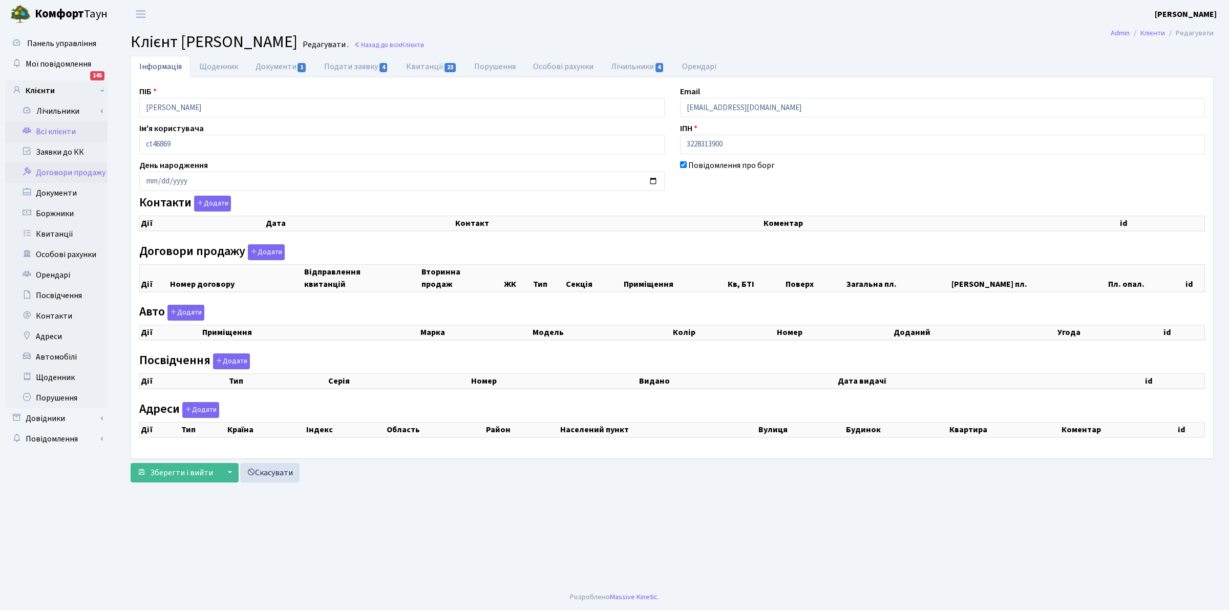
checkbox input "true"
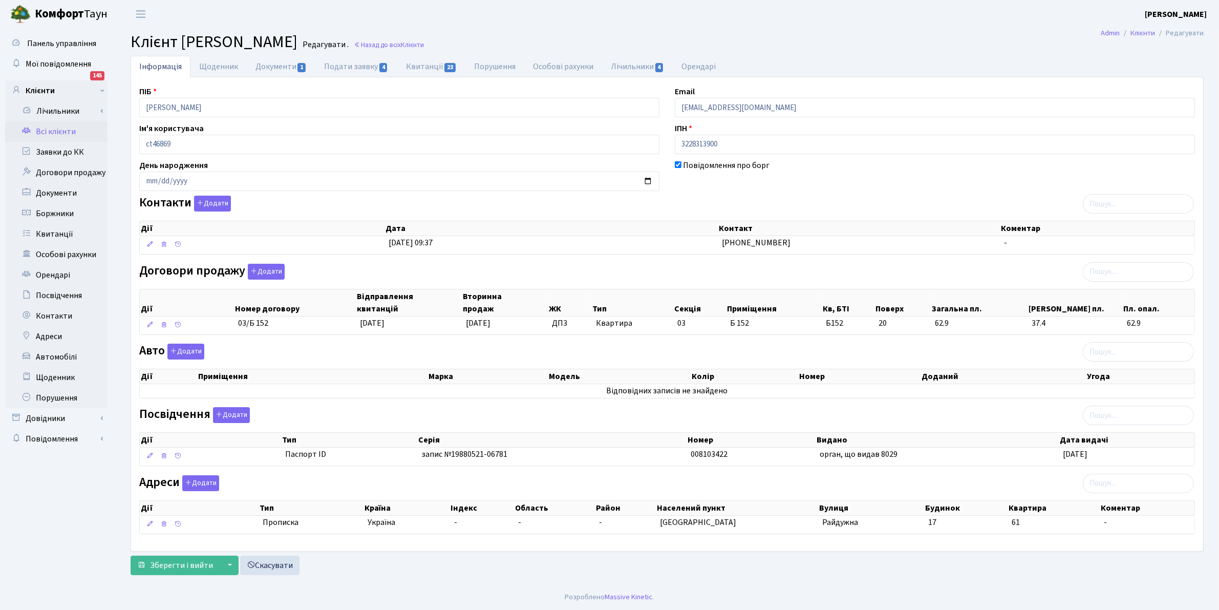
click at [57, 132] on link "Всі клієнти" at bounding box center [56, 131] width 102 height 20
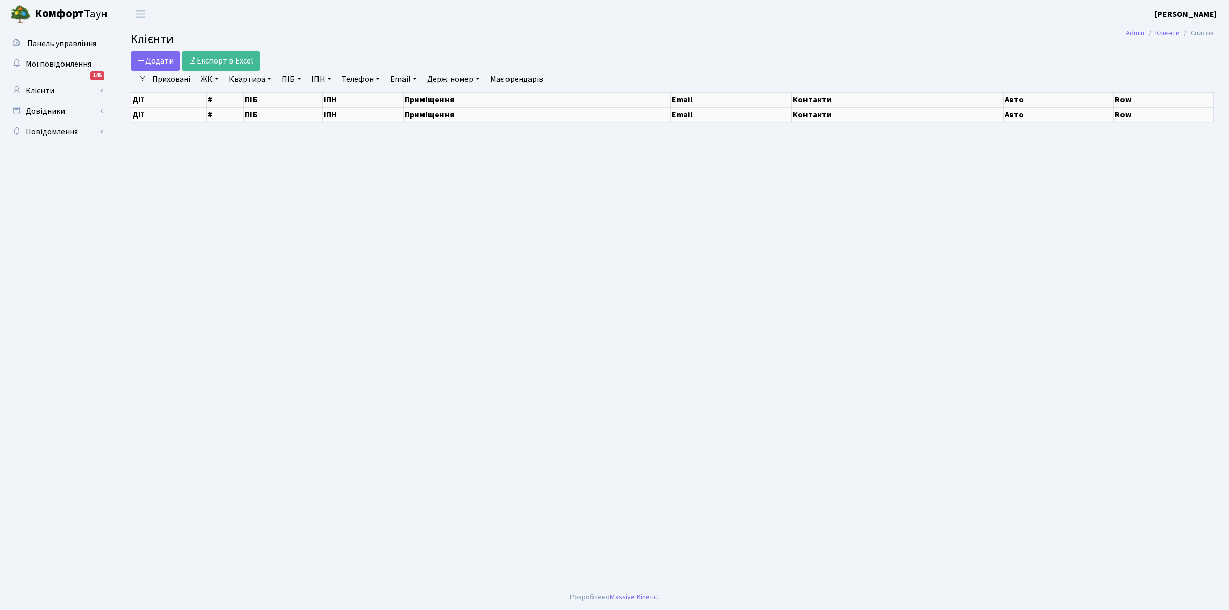
click at [259, 75] on link "Квартира" at bounding box center [250, 79] width 51 height 17
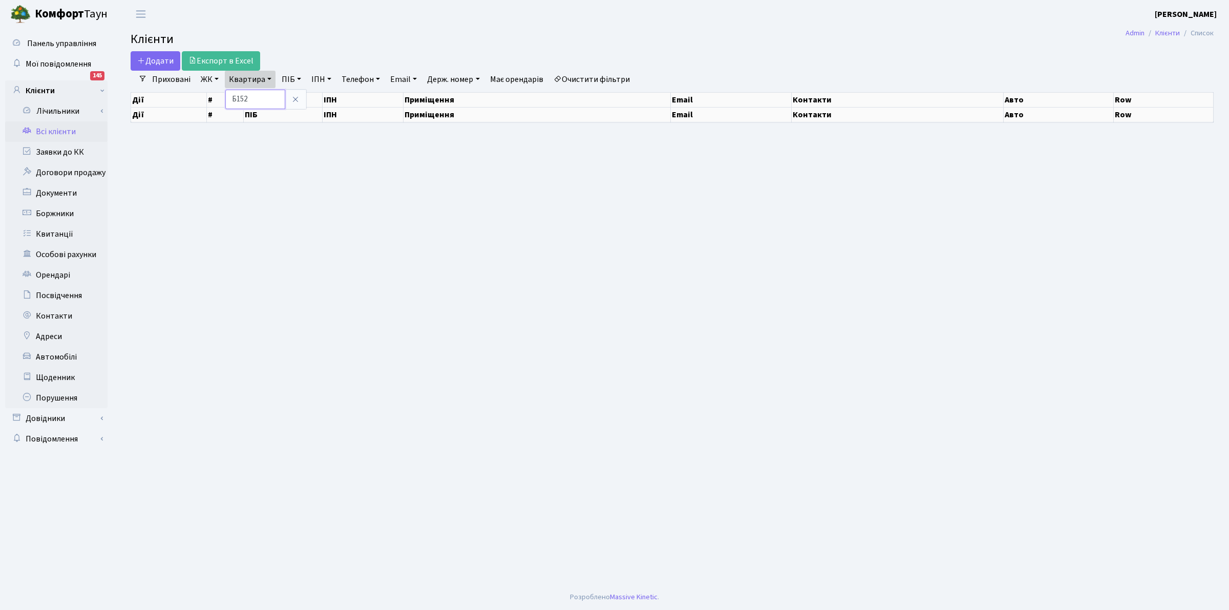
click at [258, 98] on input "Б152" at bounding box center [255, 99] width 60 height 19
select select "25"
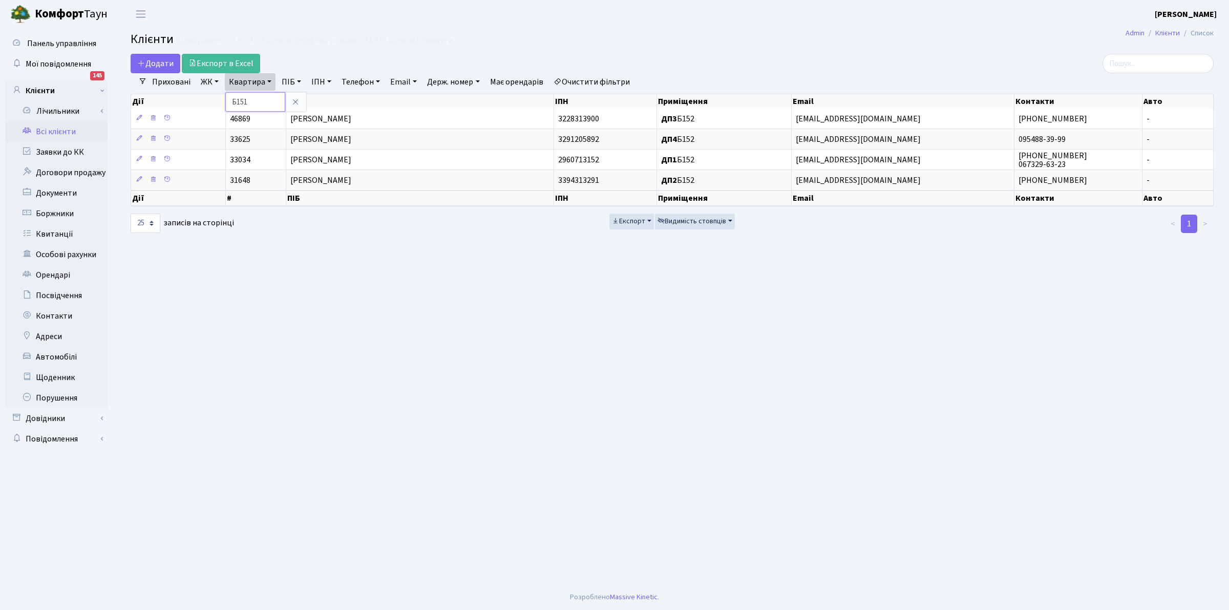
type input "Б151"
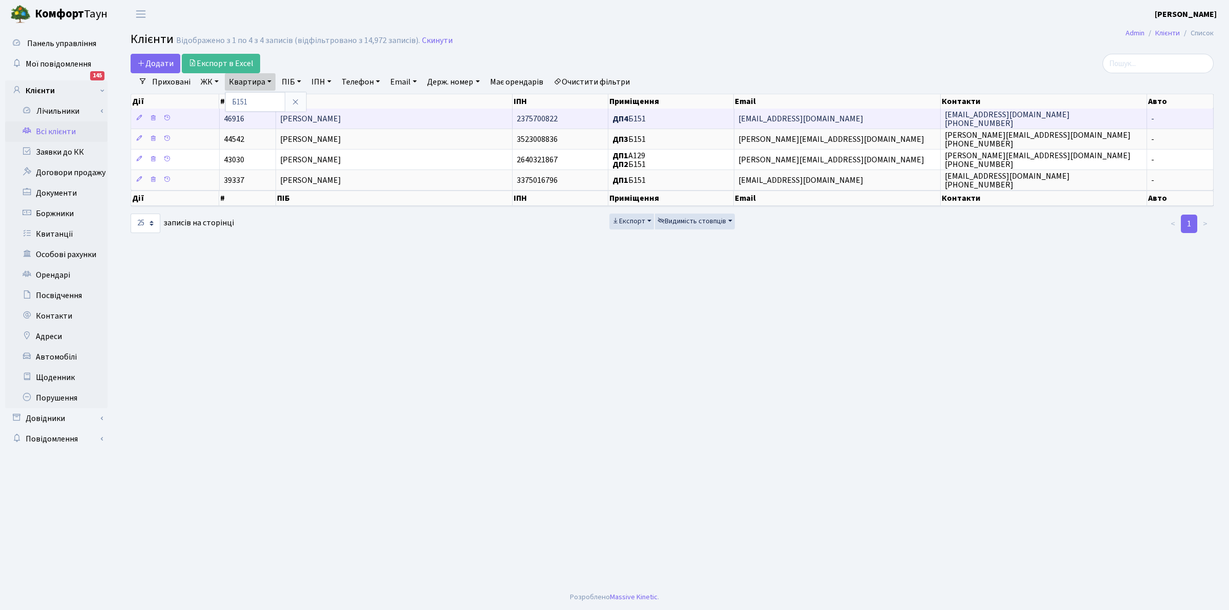
click at [323, 118] on span "[PERSON_NAME]" at bounding box center [310, 118] width 61 height 11
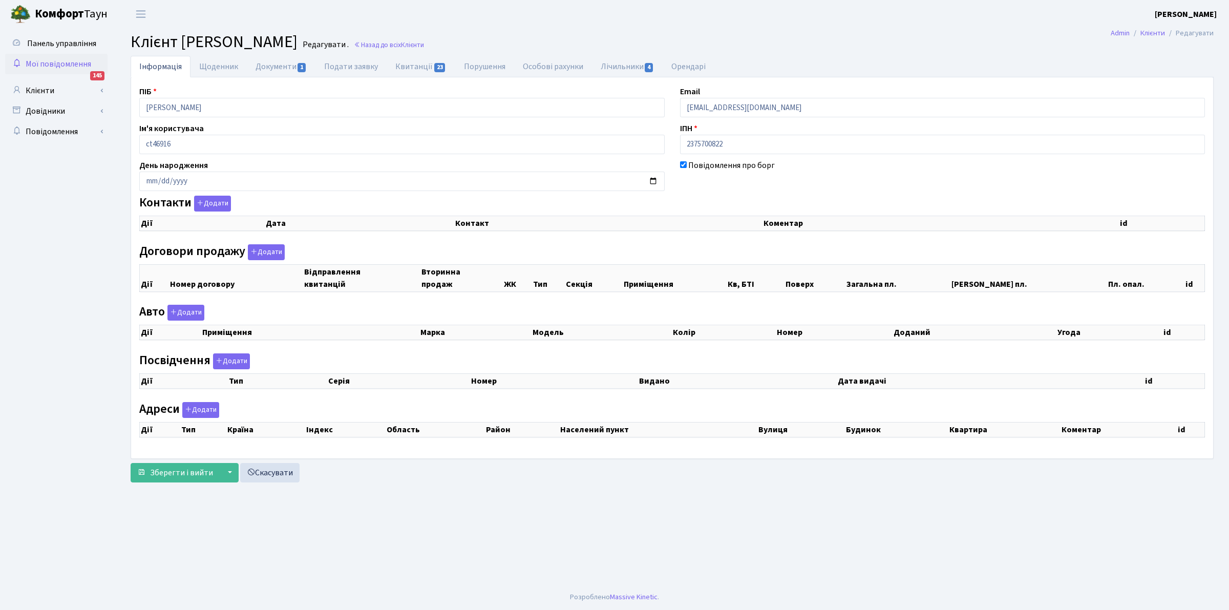
click at [7, 69] on div "Панель управління Мої повідомлення 145 Клієнти Лічильники" at bounding box center [614, 306] width 1229 height 556
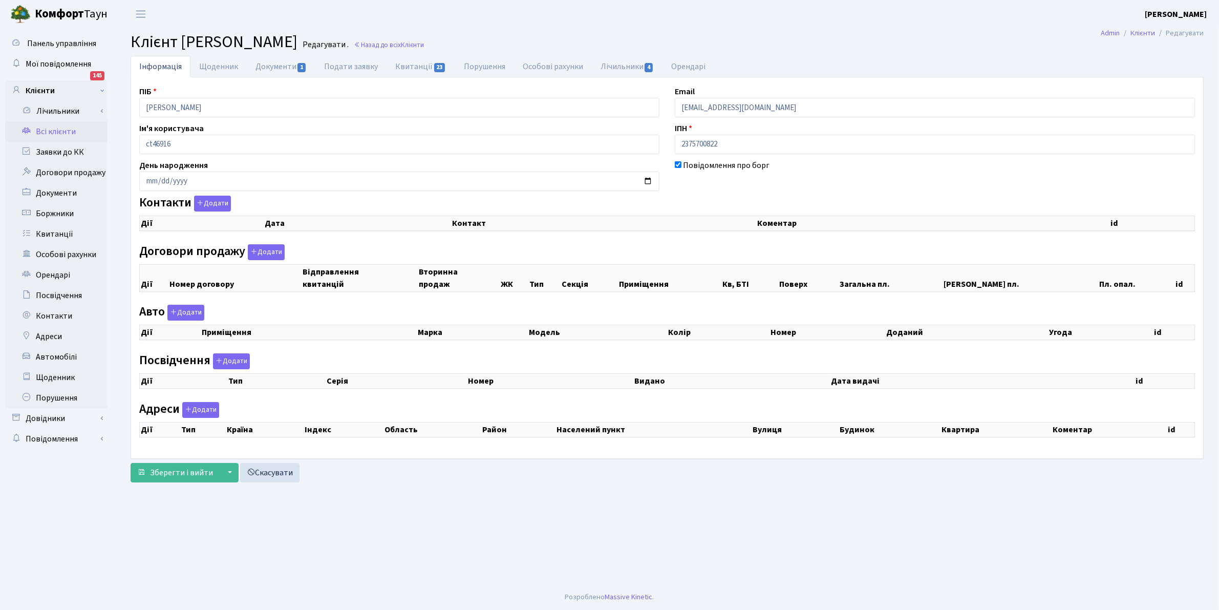
checkbox input "true"
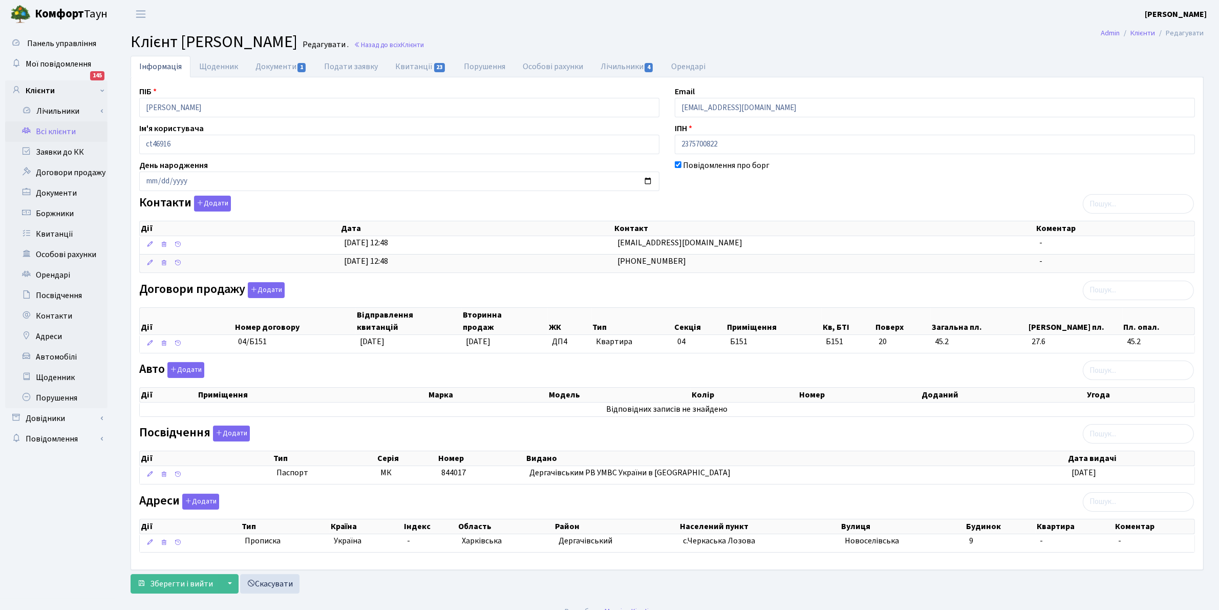
click at [52, 128] on link "Всі клієнти" at bounding box center [56, 131] width 102 height 20
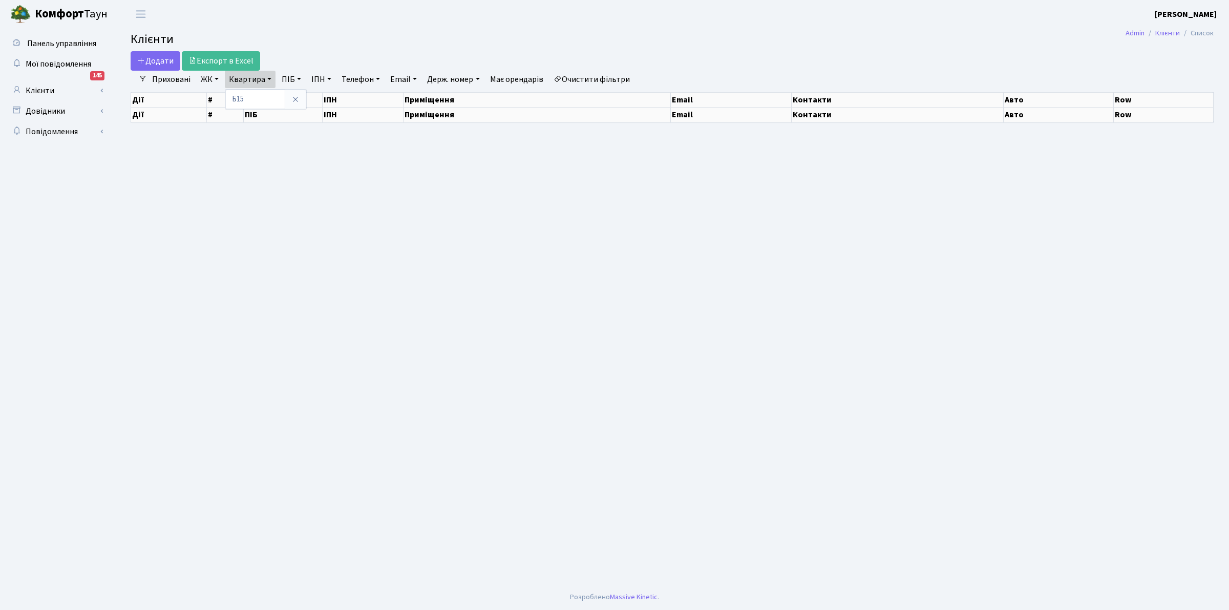
type input "Б1"
select select "25"
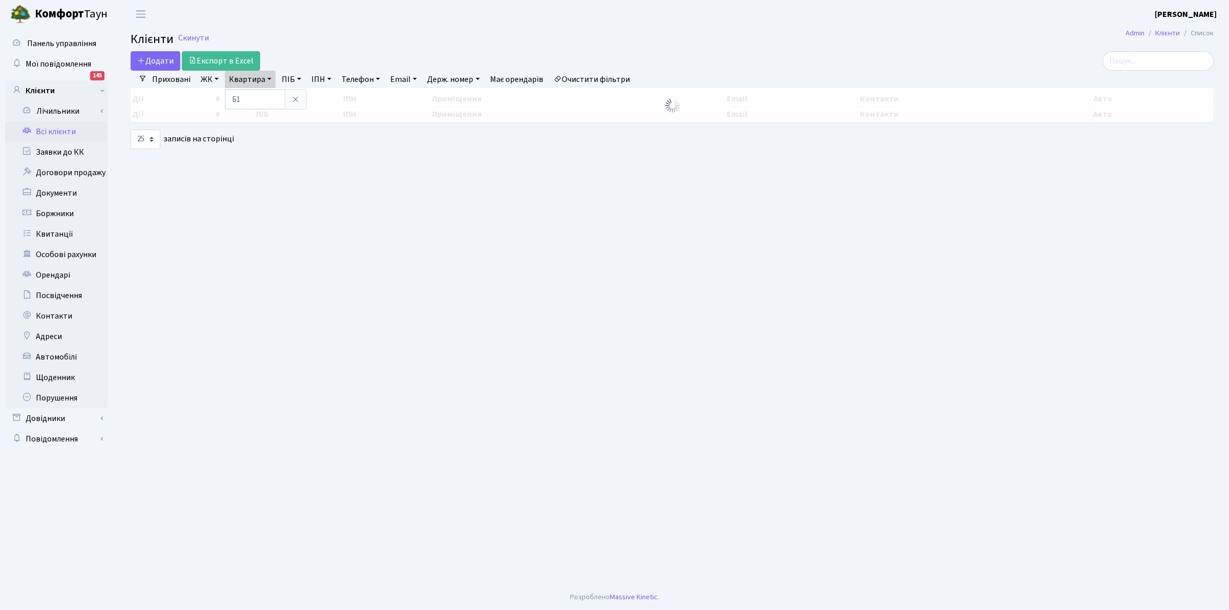
type input "Б"
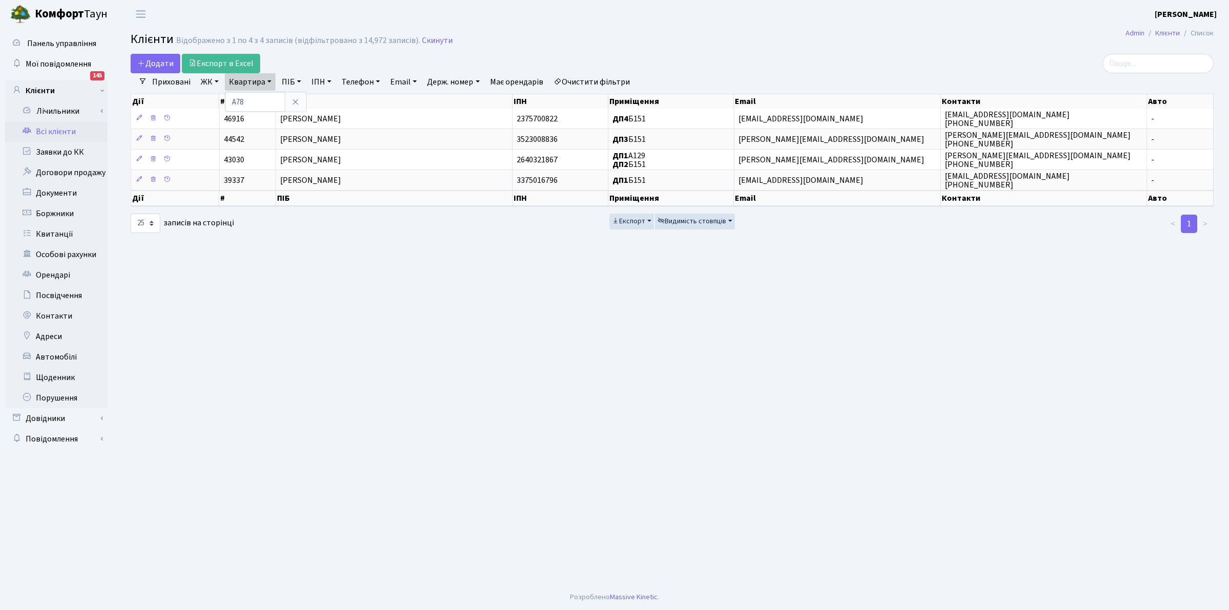
type input "А78"
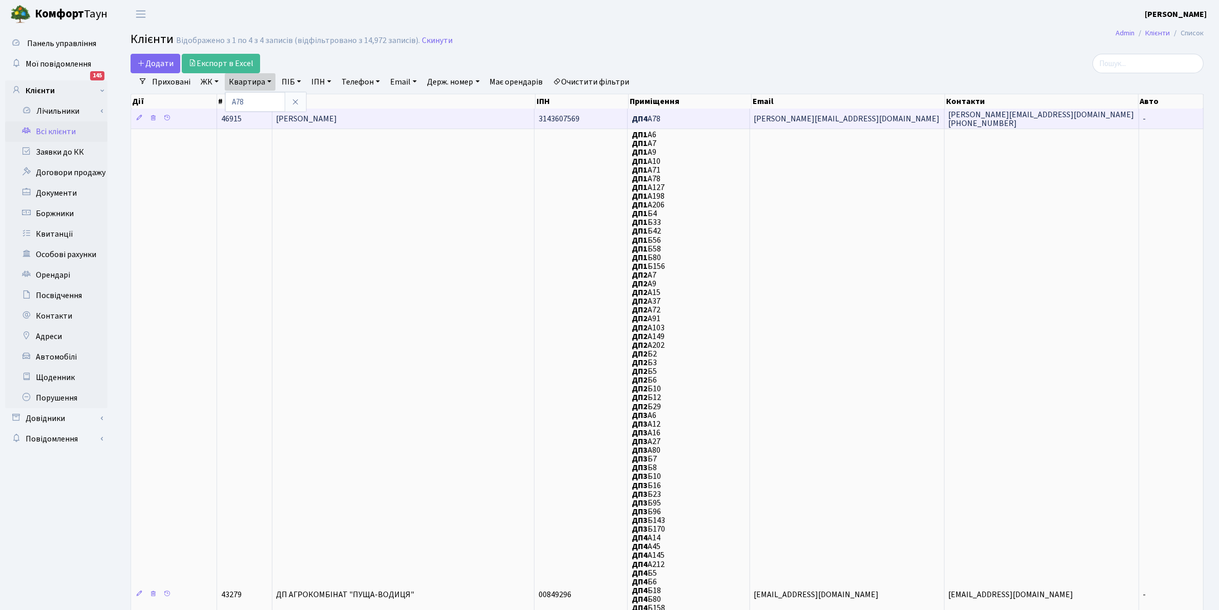
click at [292, 118] on span "[PERSON_NAME]" at bounding box center [306, 118] width 61 height 11
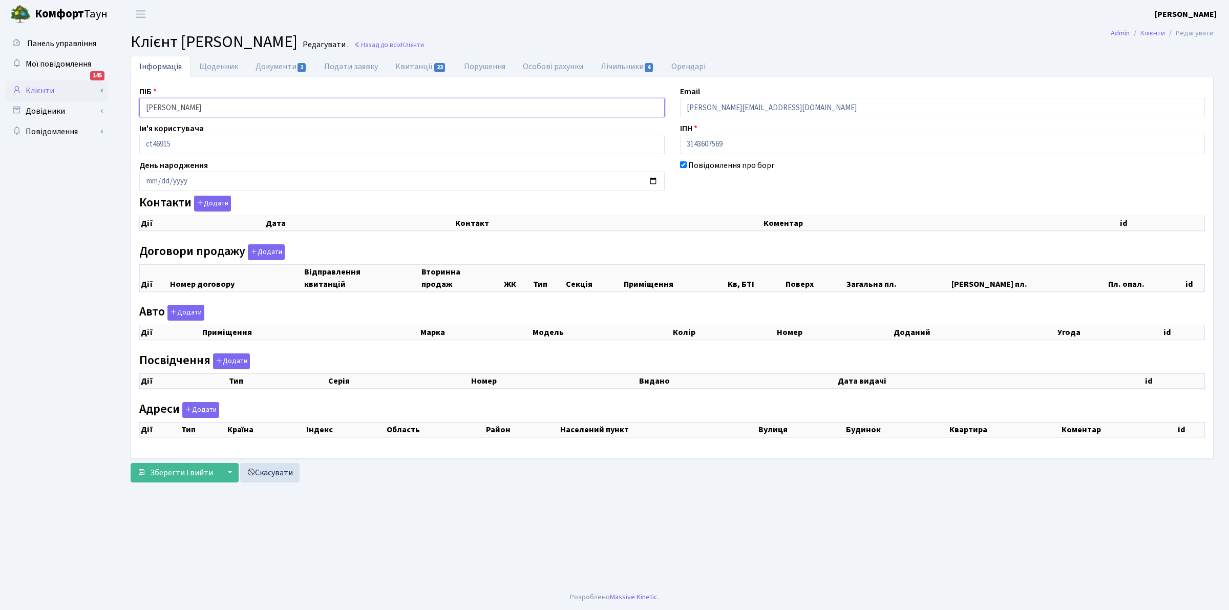
drag, startPoint x: 232, startPoint y: 103, endPoint x: 73, endPoint y: 95, distance: 158.9
click at [73, 95] on div "Панель управління Мої повідомлення 145 Клієнти Лічильники" at bounding box center [614, 306] width 1229 height 556
drag, startPoint x: 267, startPoint y: 116, endPoint x: 0, endPoint y: 103, distance: 267.0
click at [0, 103] on div "Панель управління Мої повідомлення 145 Клієнти Лічильники" at bounding box center [614, 306] width 1229 height 556
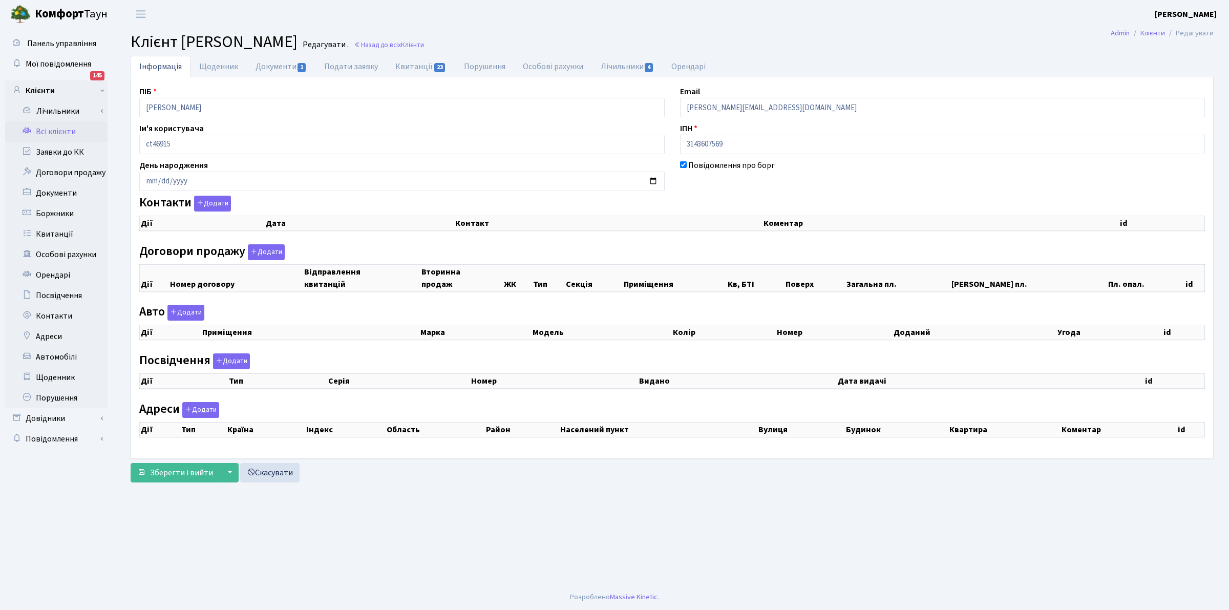
checkbox input "true"
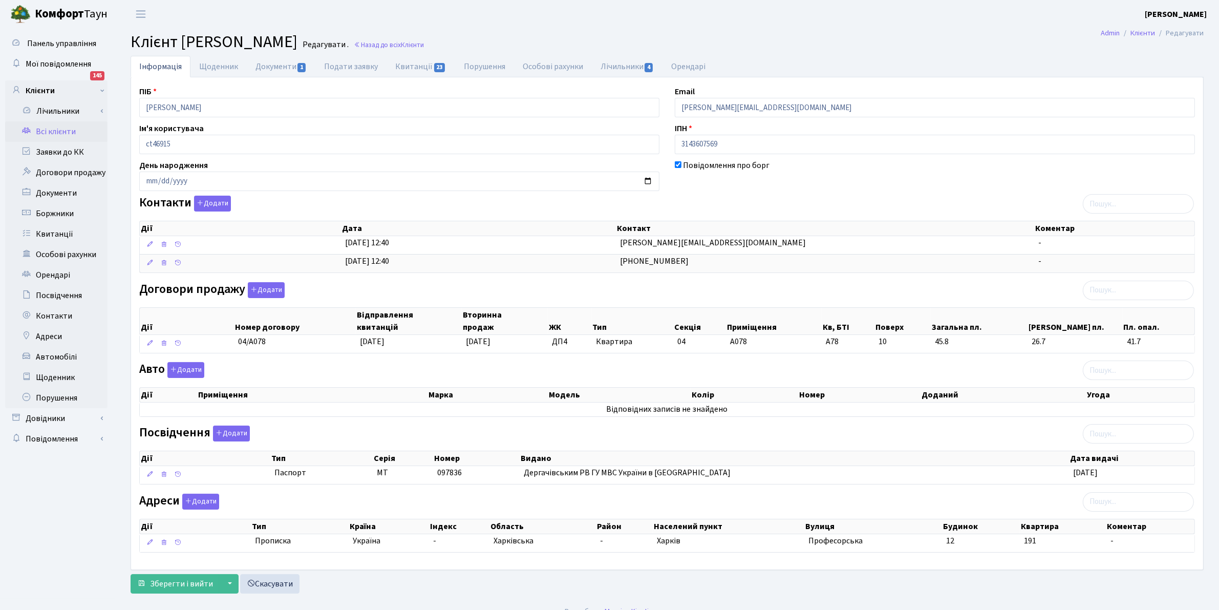
click at [55, 123] on link "Всі клієнти" at bounding box center [56, 131] width 102 height 20
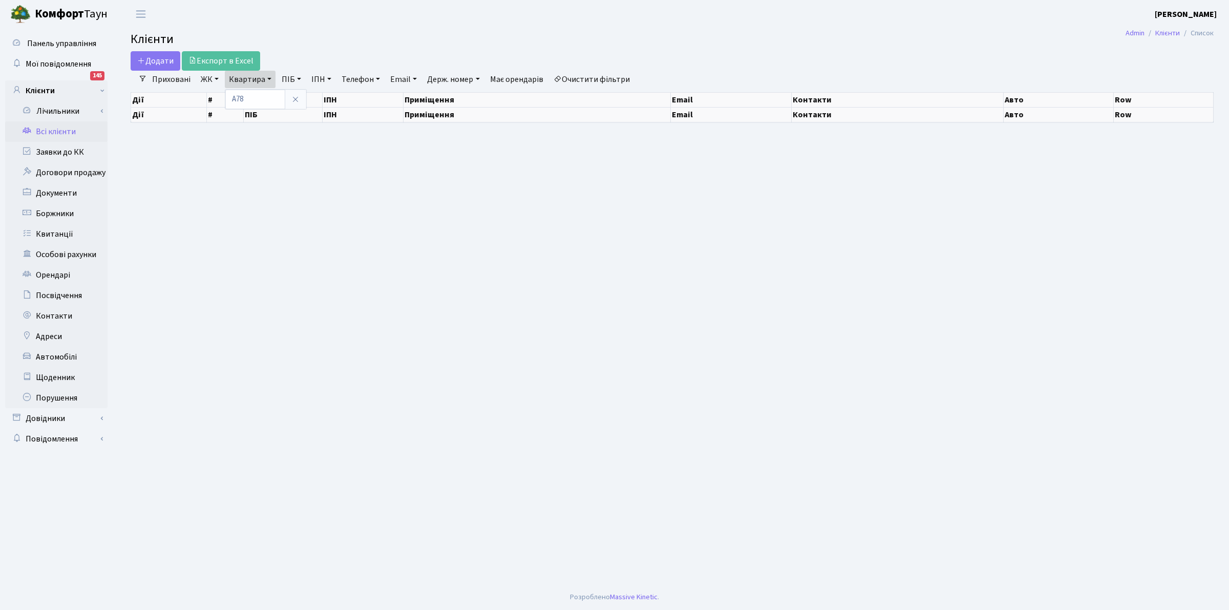
select select "25"
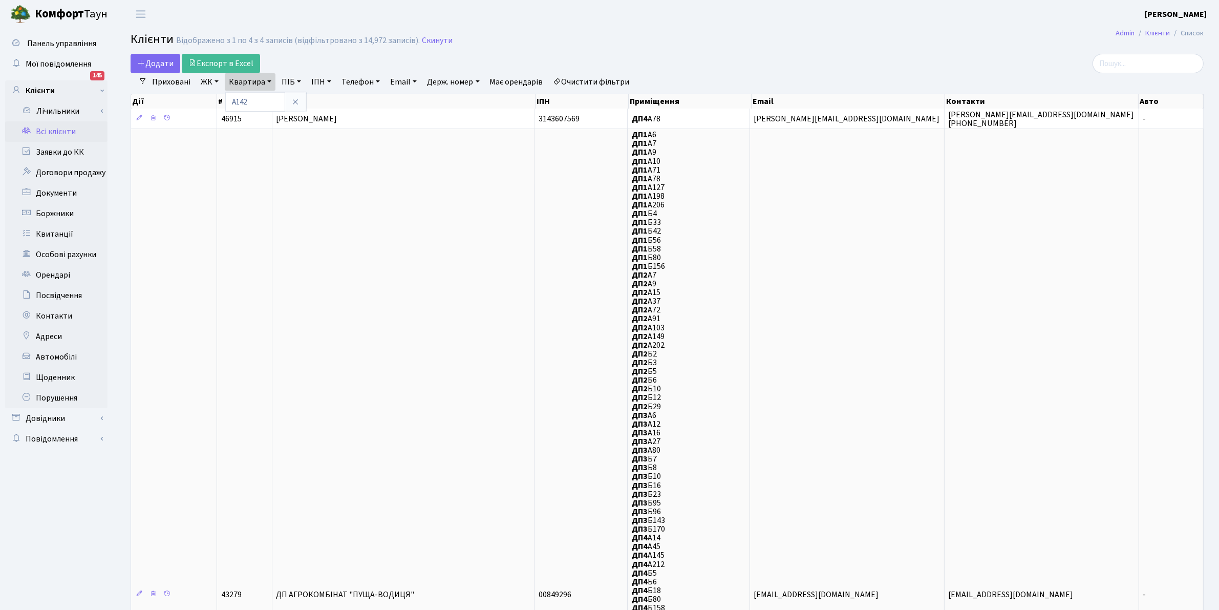
type input "А142"
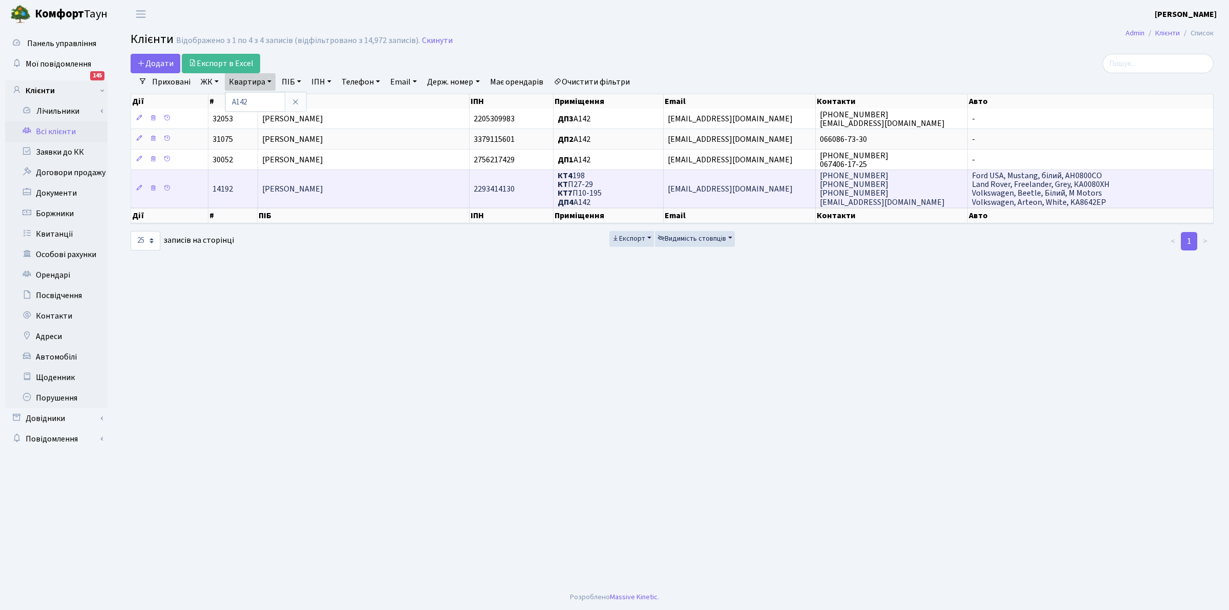
click at [319, 185] on span "[PERSON_NAME]" at bounding box center [292, 188] width 61 height 11
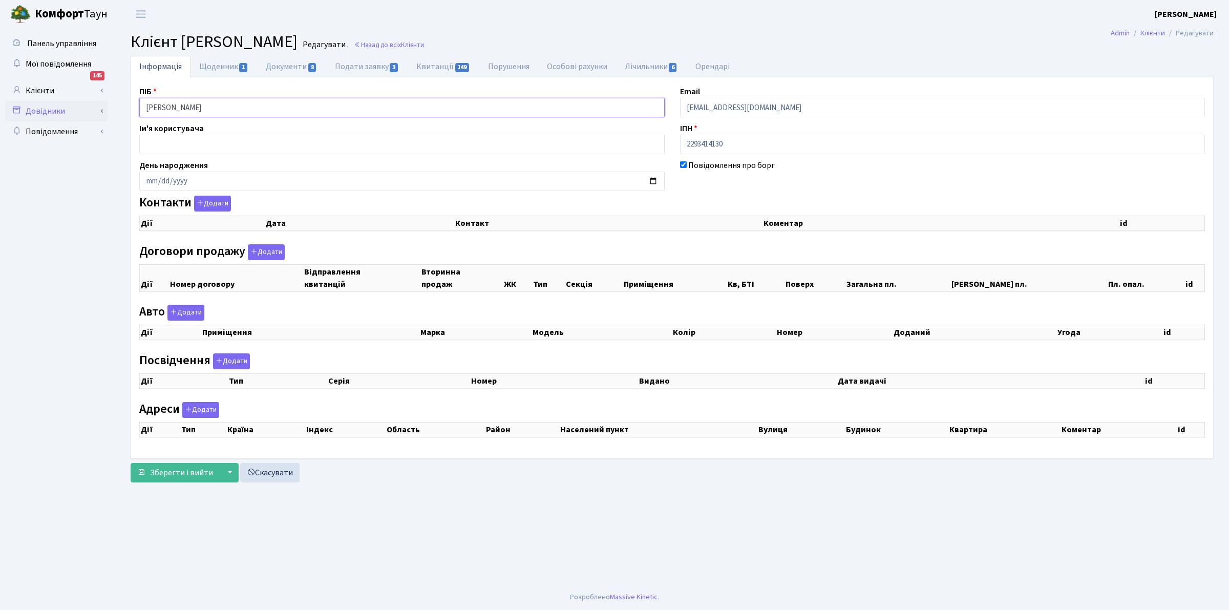
drag, startPoint x: 261, startPoint y: 113, endPoint x: 52, endPoint y: 113, distance: 209.4
click at [52, 113] on div "Панель управління Мої повідомлення 145 Клієнти Лічильники" at bounding box center [614, 306] width 1229 height 556
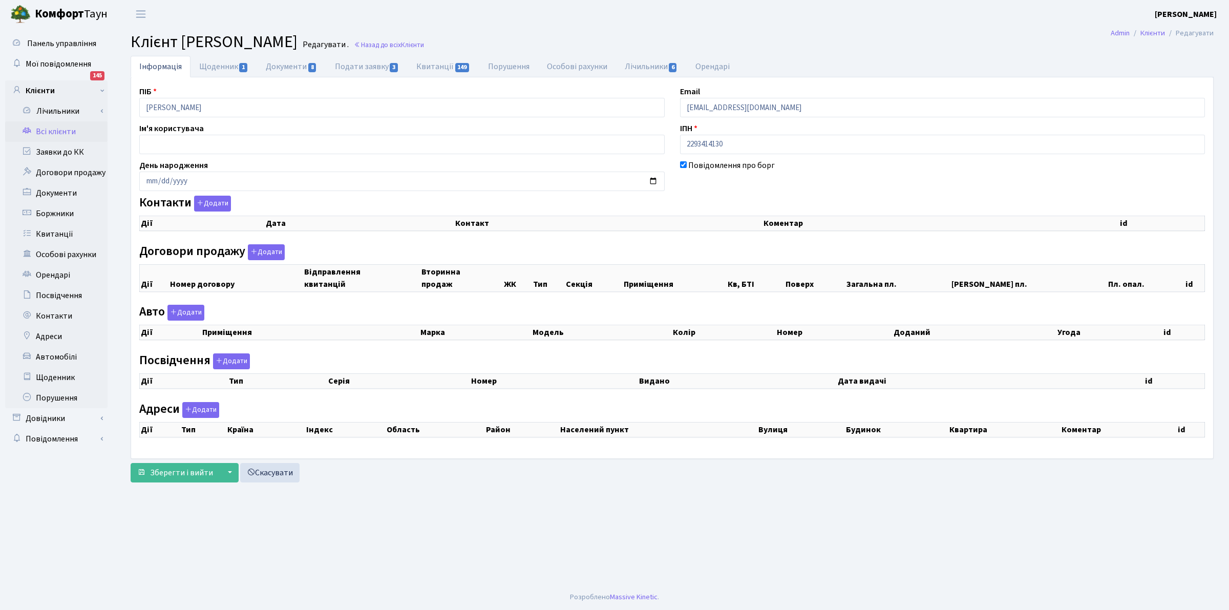
select select "25"
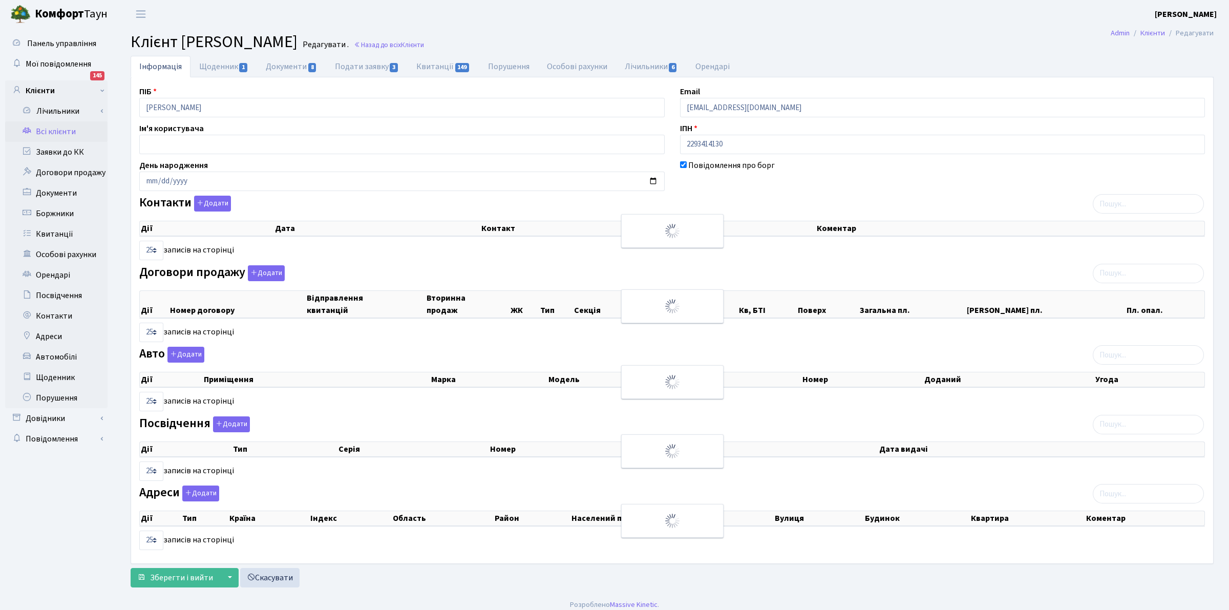
checkbox input "true"
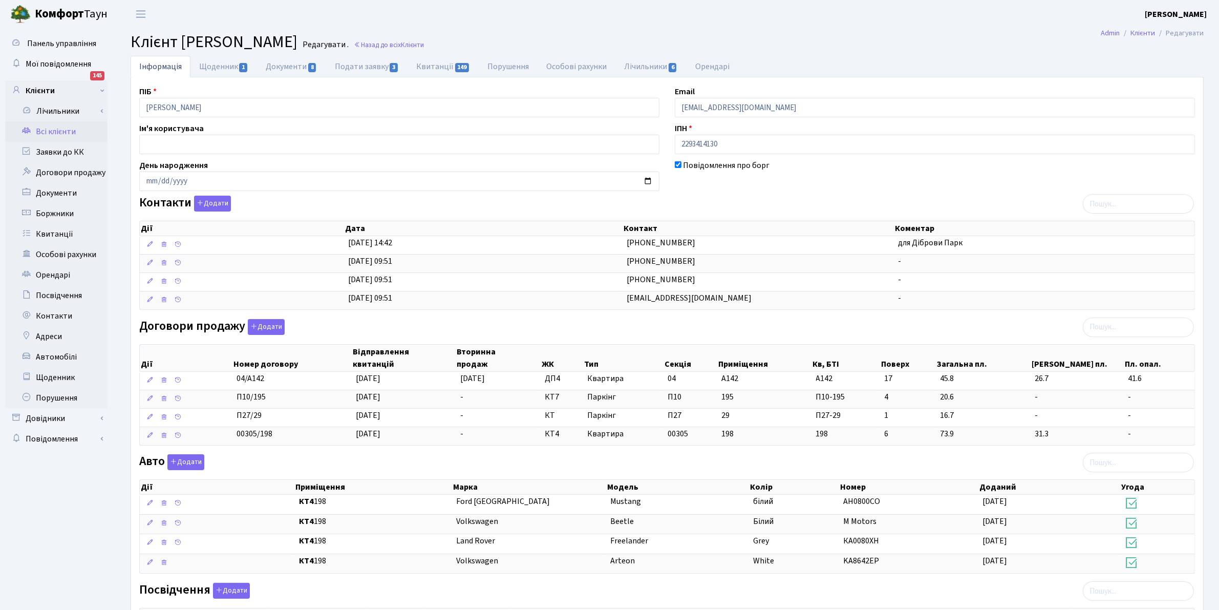
drag, startPoint x: 68, startPoint y: 130, endPoint x: 180, endPoint y: 98, distance: 117.0
click at [70, 129] on link "Всі клієнти" at bounding box center [56, 131] width 102 height 20
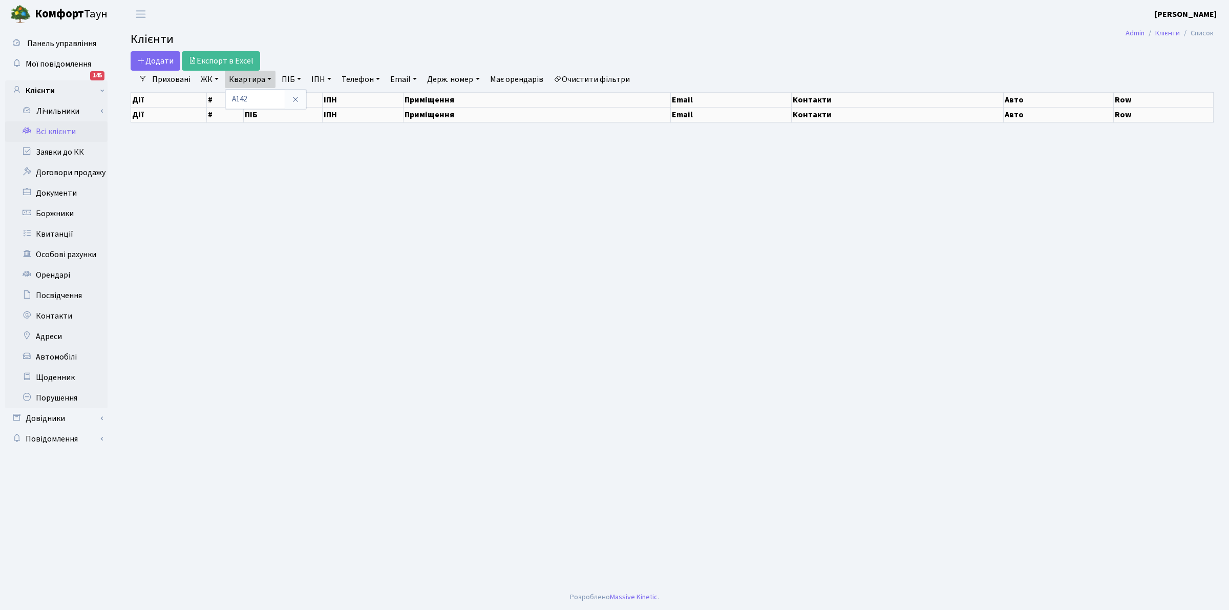
select select "25"
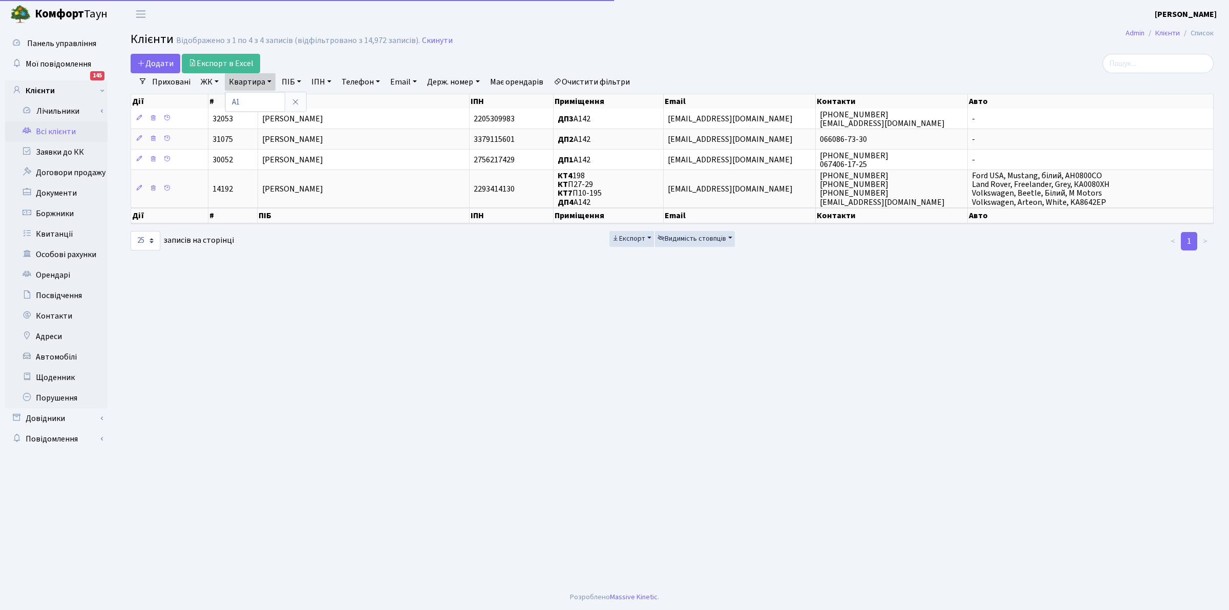
type input "[PERSON_NAME]"
type input "373"
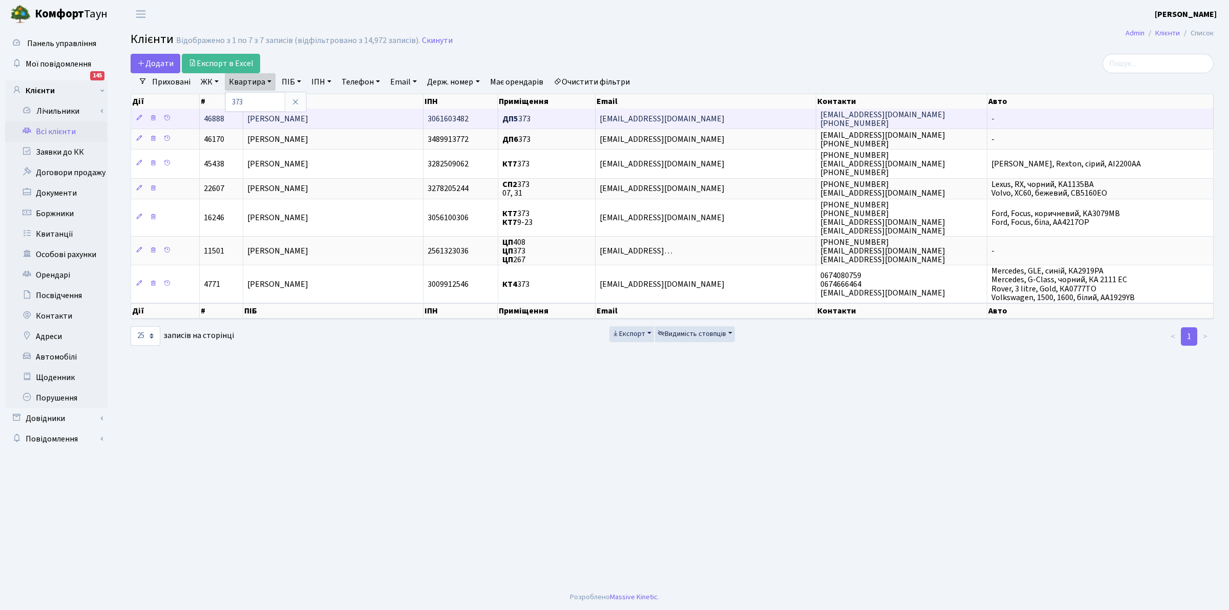
click at [308, 121] on span "[PERSON_NAME]" at bounding box center [277, 118] width 61 height 11
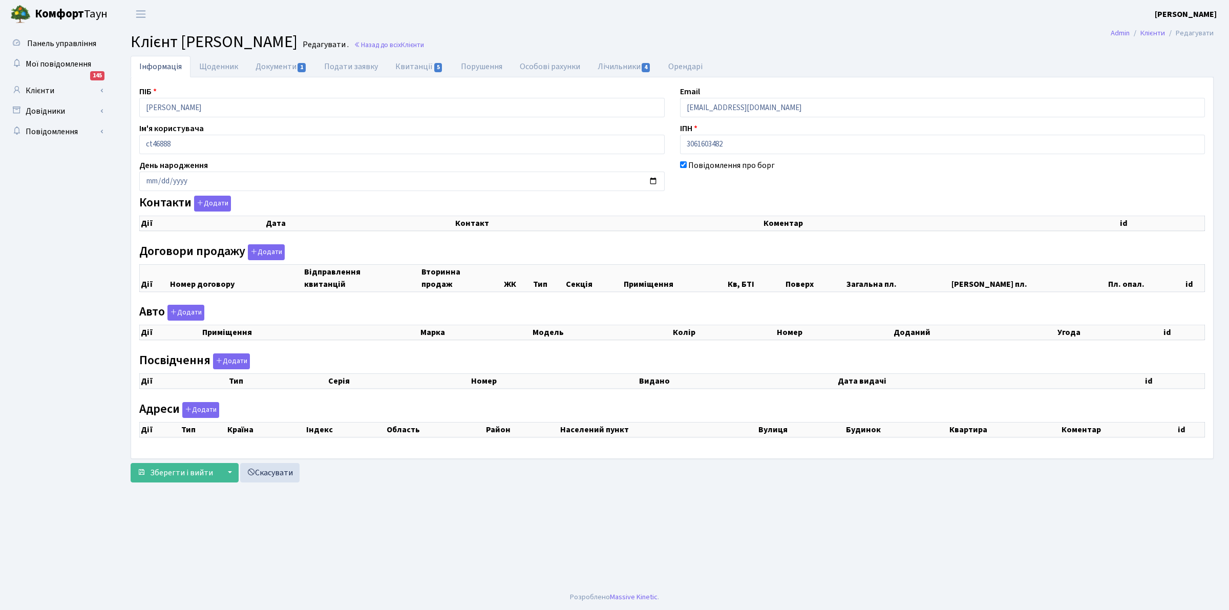
click at [0, 9] on body "[PERSON_NAME] [PERSON_NAME] Мій обліковий запис Вийти Панель управління Мої пов…" at bounding box center [614, 305] width 1229 height 610
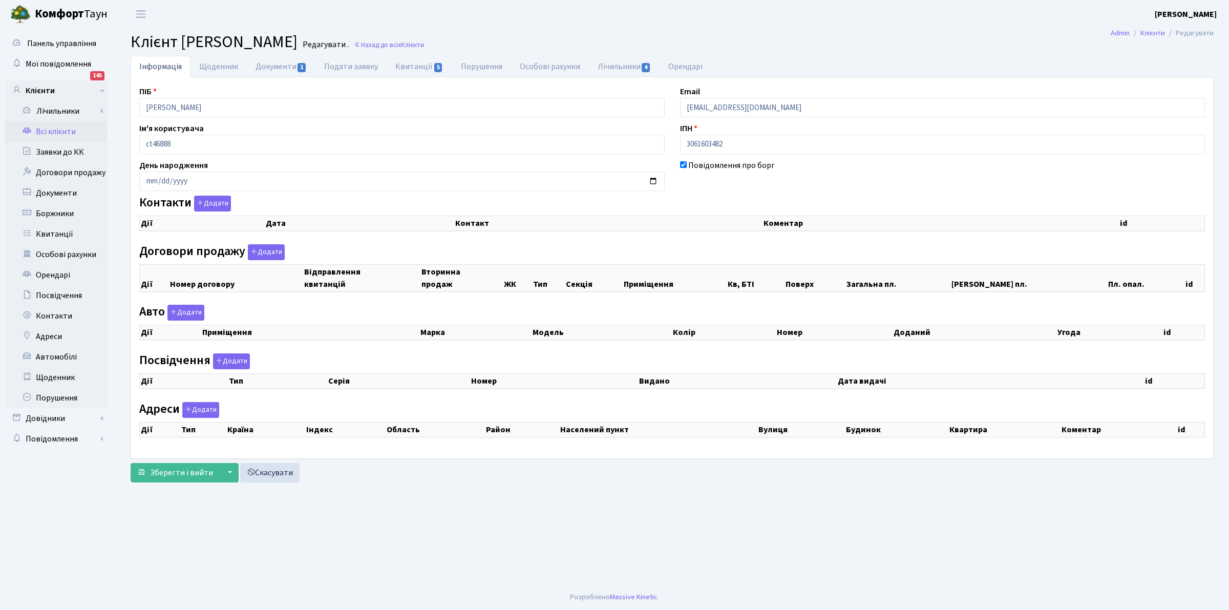
select select "25"
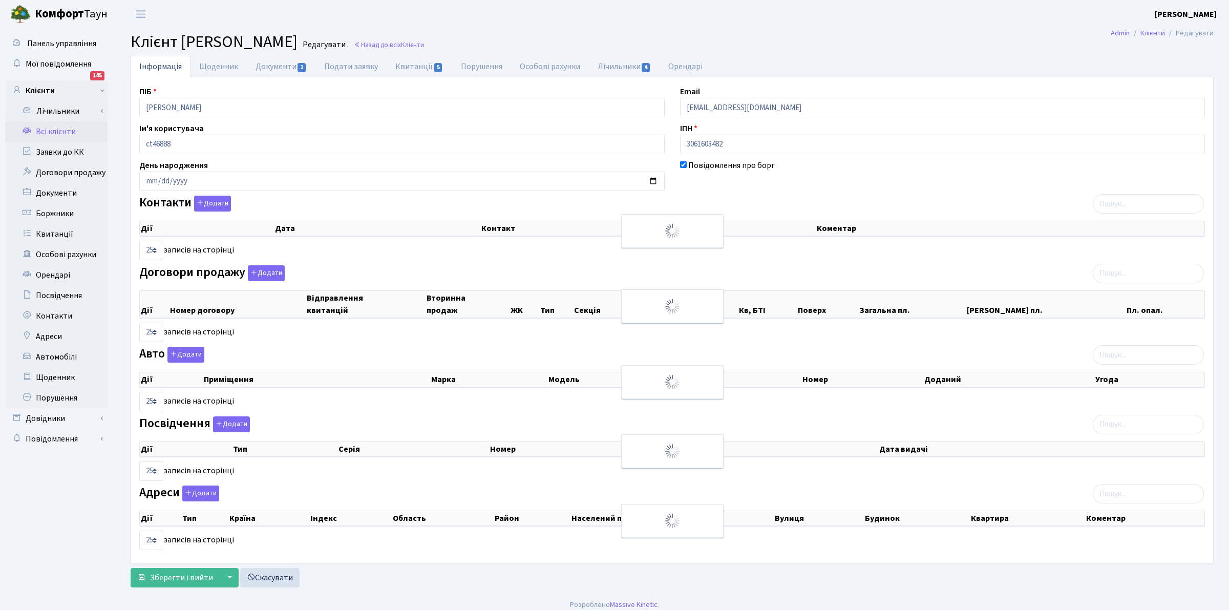
checkbox input "true"
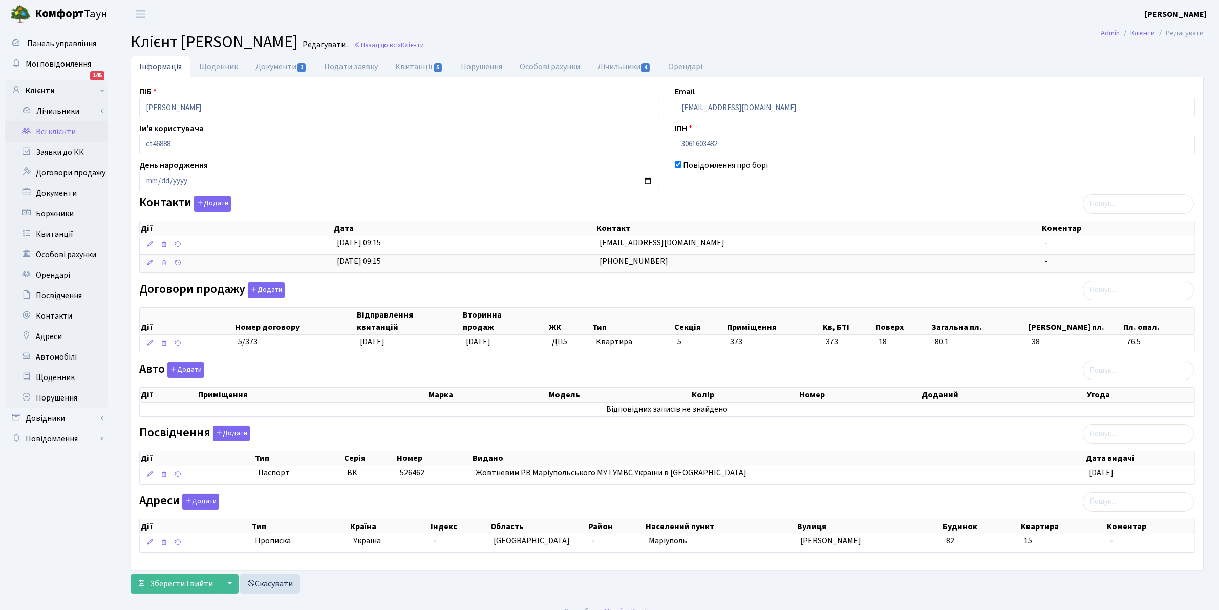
click at [49, 132] on link "Всі клієнти" at bounding box center [56, 131] width 102 height 20
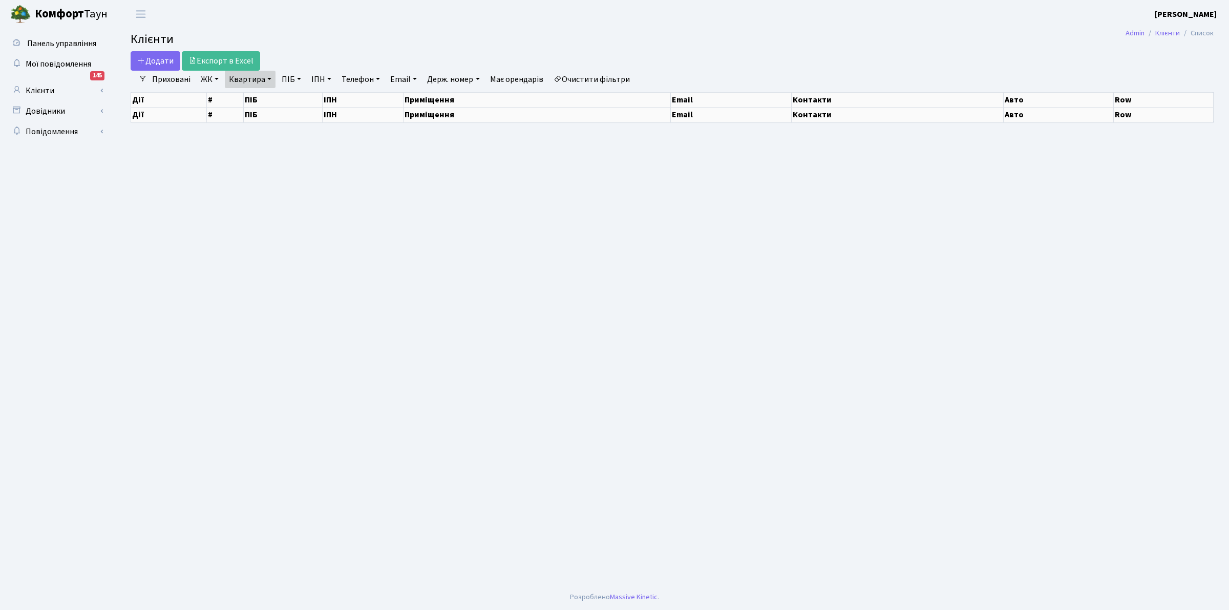
click at [607, 75] on link "Очистити фільтри" at bounding box center [591, 79] width 84 height 17
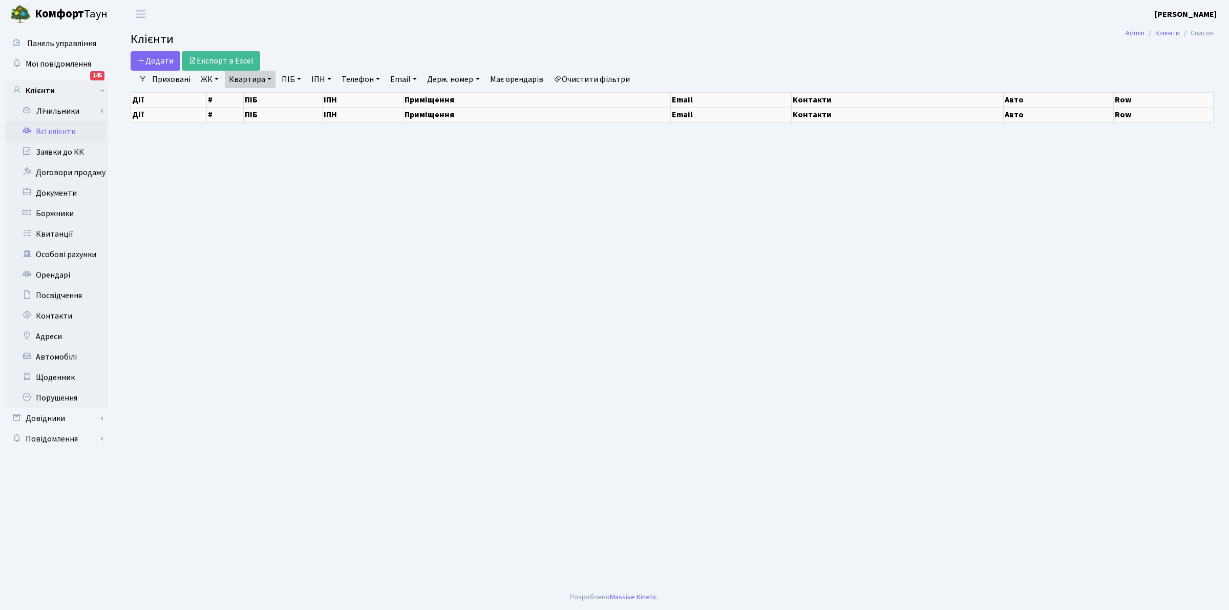
select select "25"
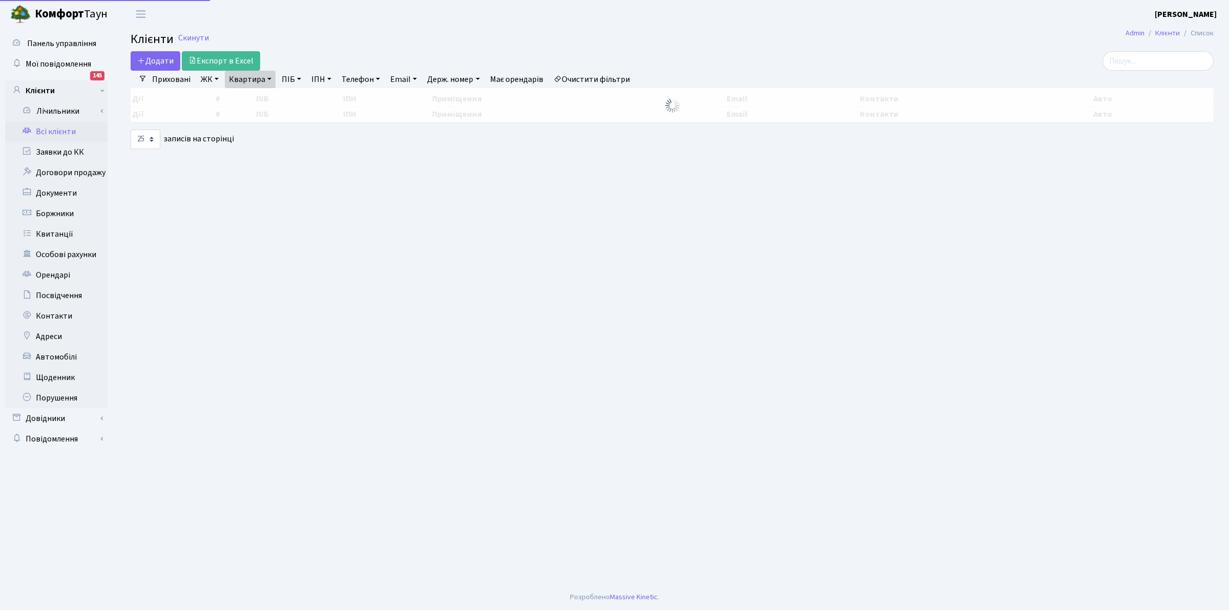
click at [247, 82] on link "Квартира" at bounding box center [250, 79] width 51 height 17
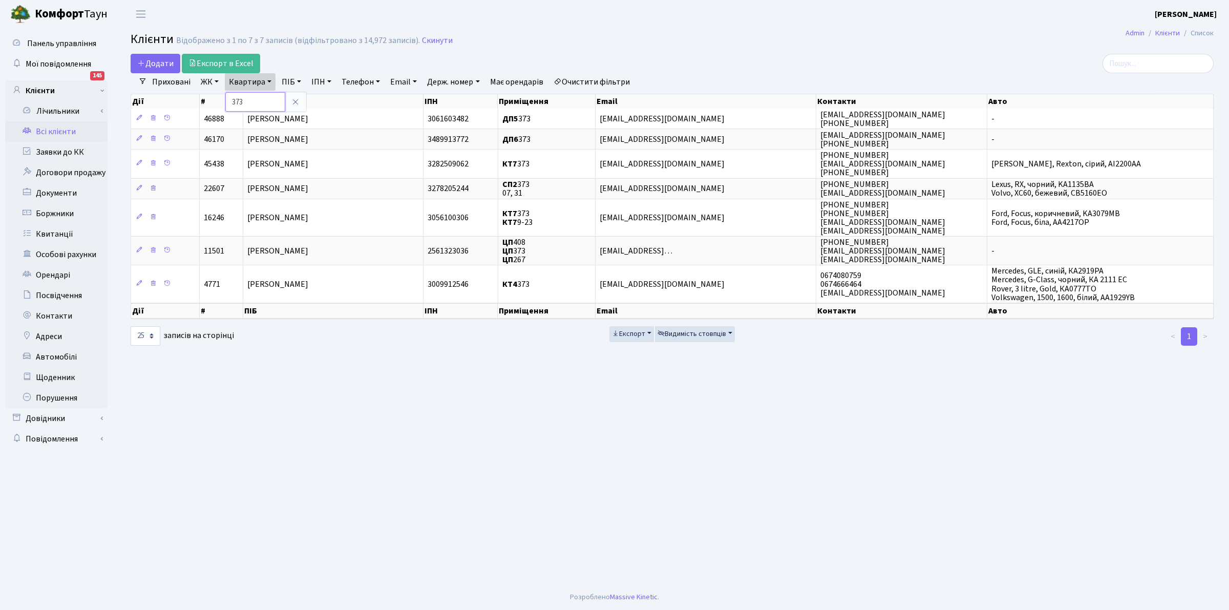
click at [251, 104] on input "373" at bounding box center [255, 101] width 60 height 19
type input "3"
type input "53"
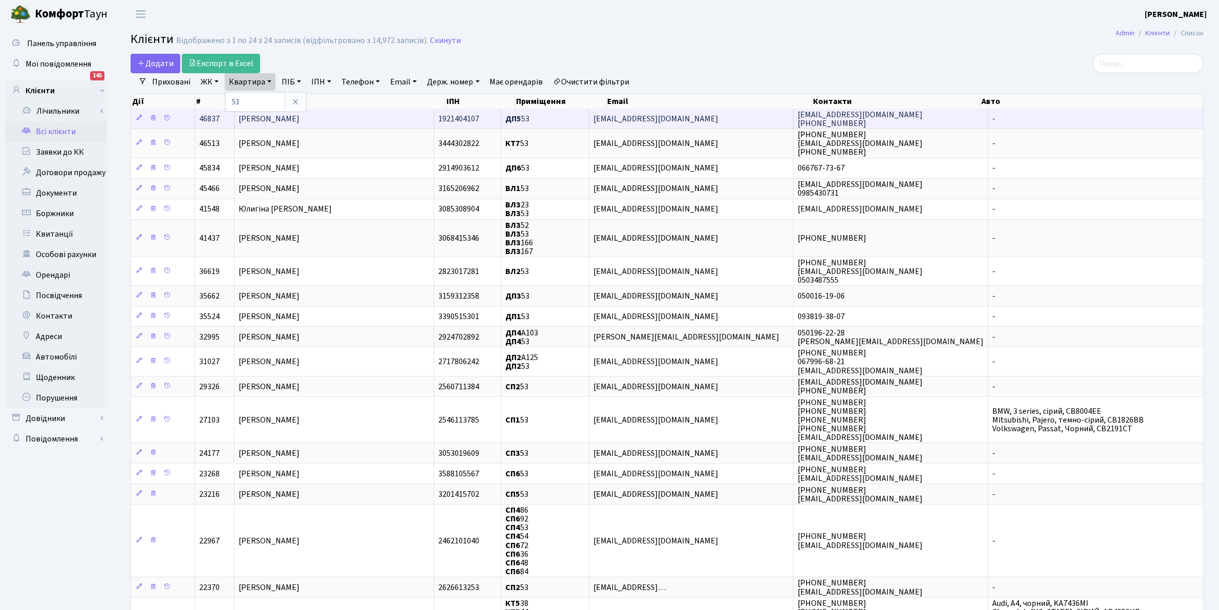
click at [296, 118] on span "Ширко Клавдія Яківна" at bounding box center [269, 118] width 61 height 11
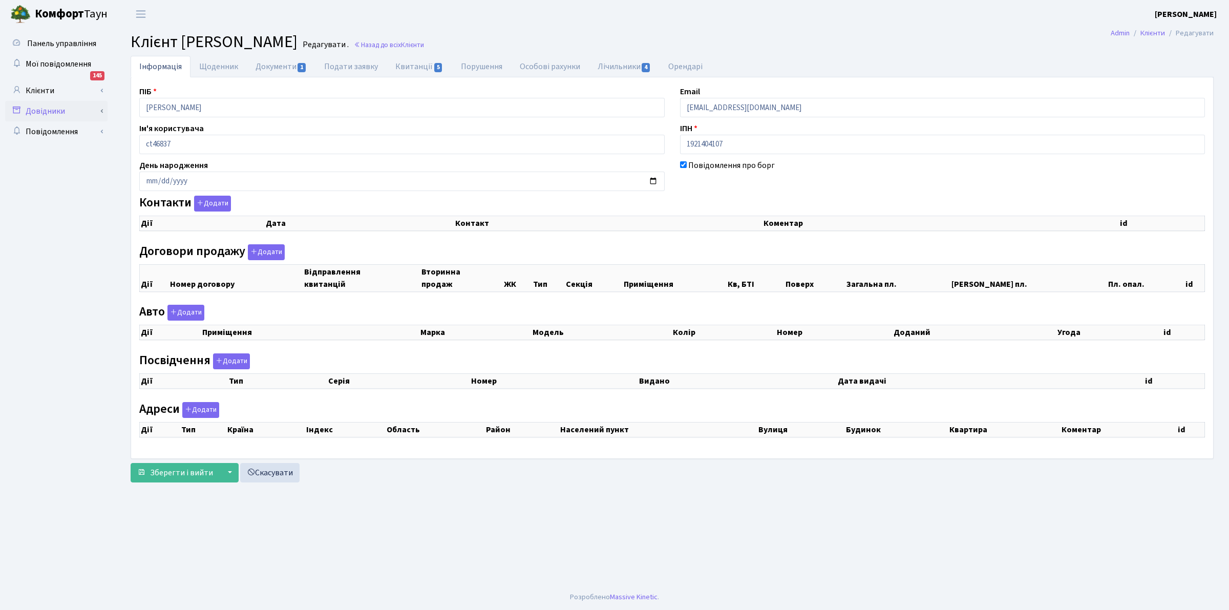
click at [93, 101] on div "Панель управління Мої повідомлення 145 Клієнти Лічильники" at bounding box center [614, 306] width 1229 height 556
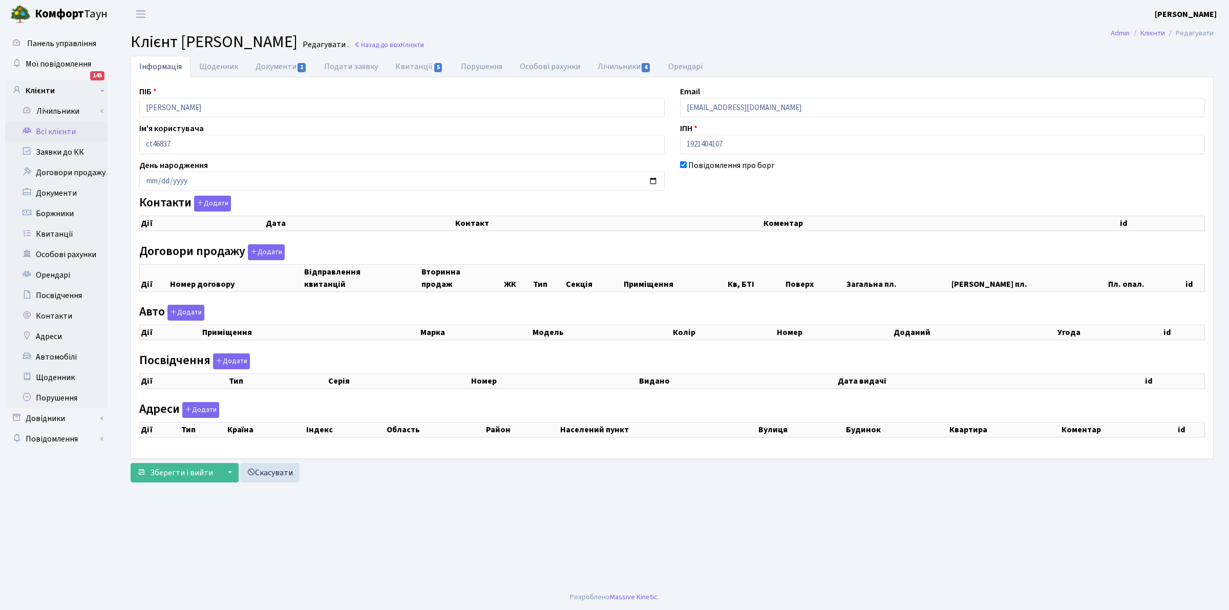
select select "25"
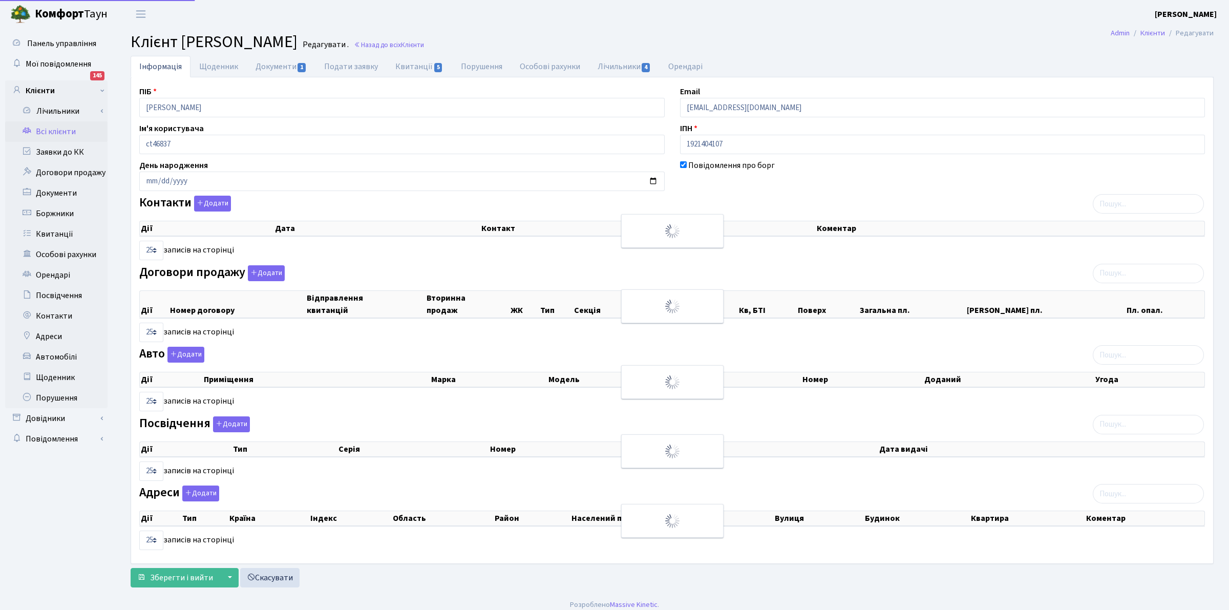
checkbox input "true"
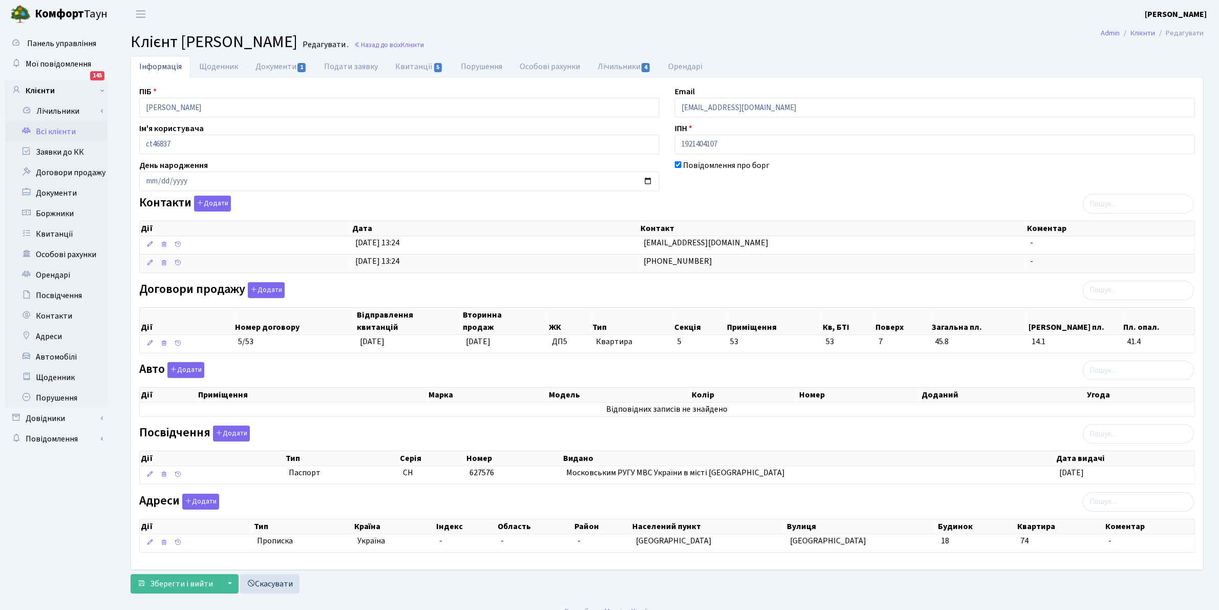
click at [51, 131] on link "Всі клієнти" at bounding box center [56, 131] width 102 height 20
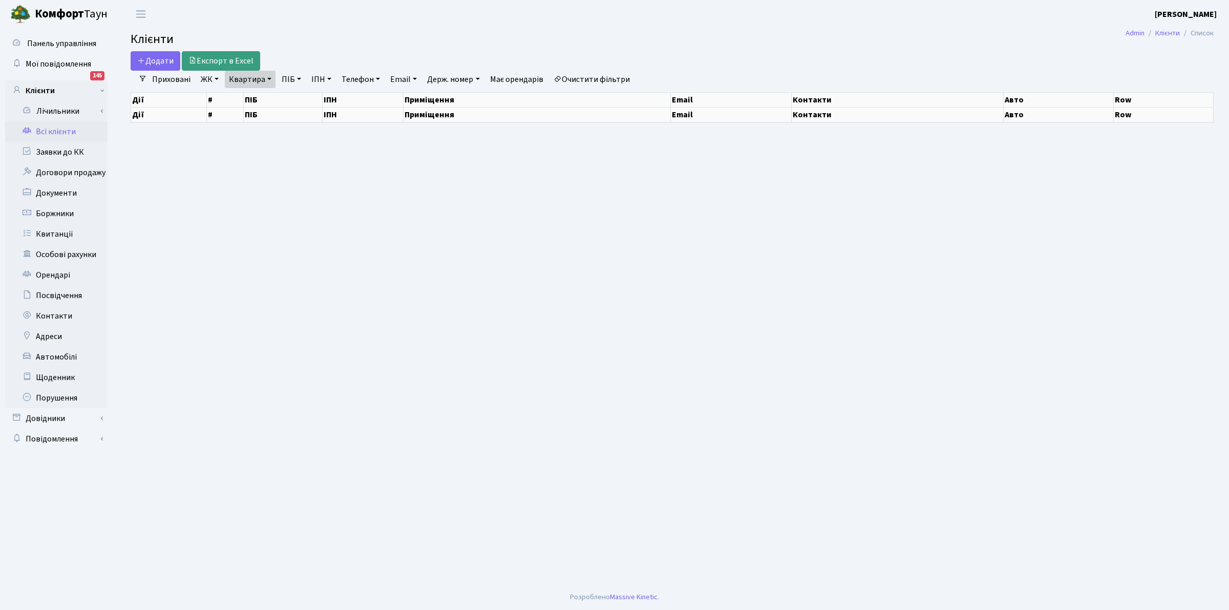
select select "25"
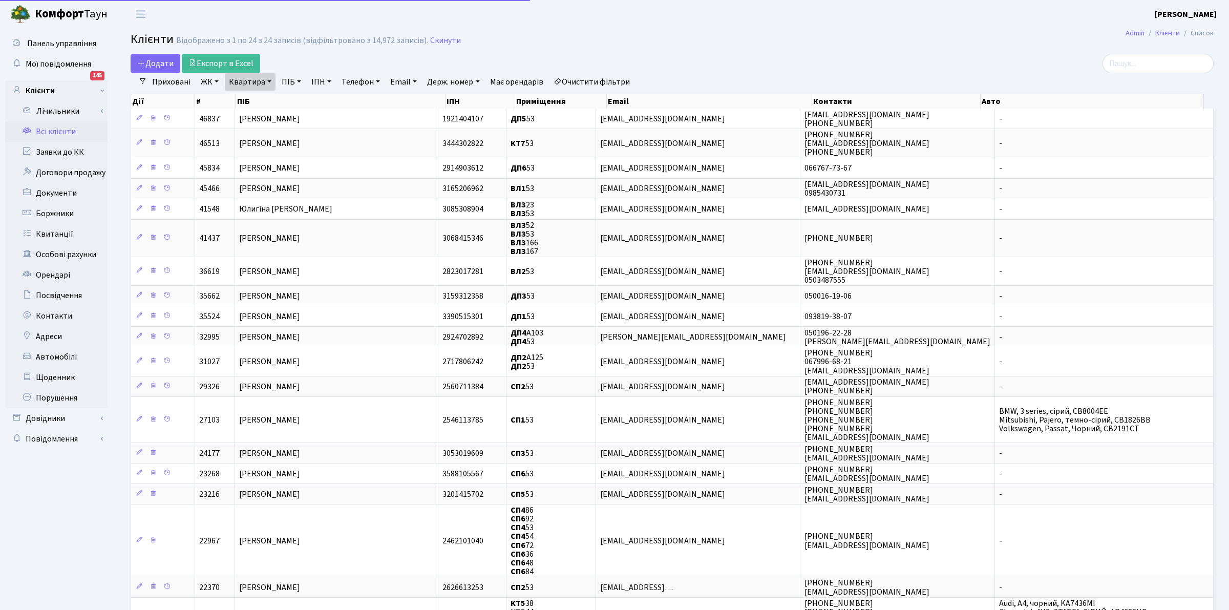
click at [235, 83] on link "Квартира" at bounding box center [250, 81] width 51 height 17
type input "3"
type input "2"
type input "143"
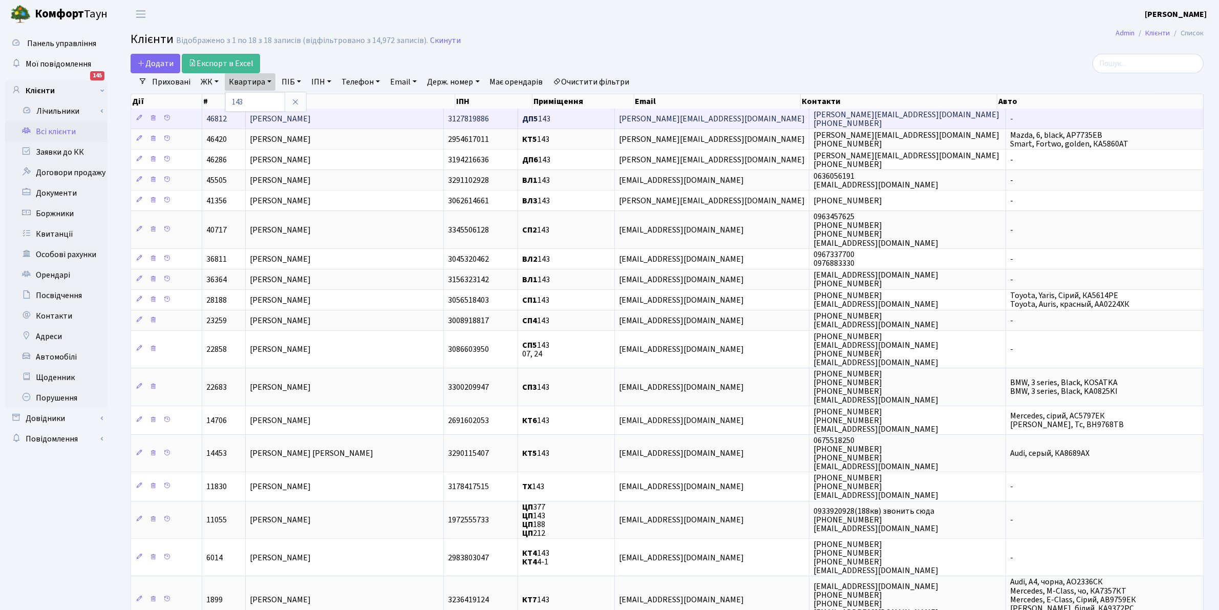
click at [292, 116] on span "[PERSON_NAME]" at bounding box center [280, 118] width 61 height 11
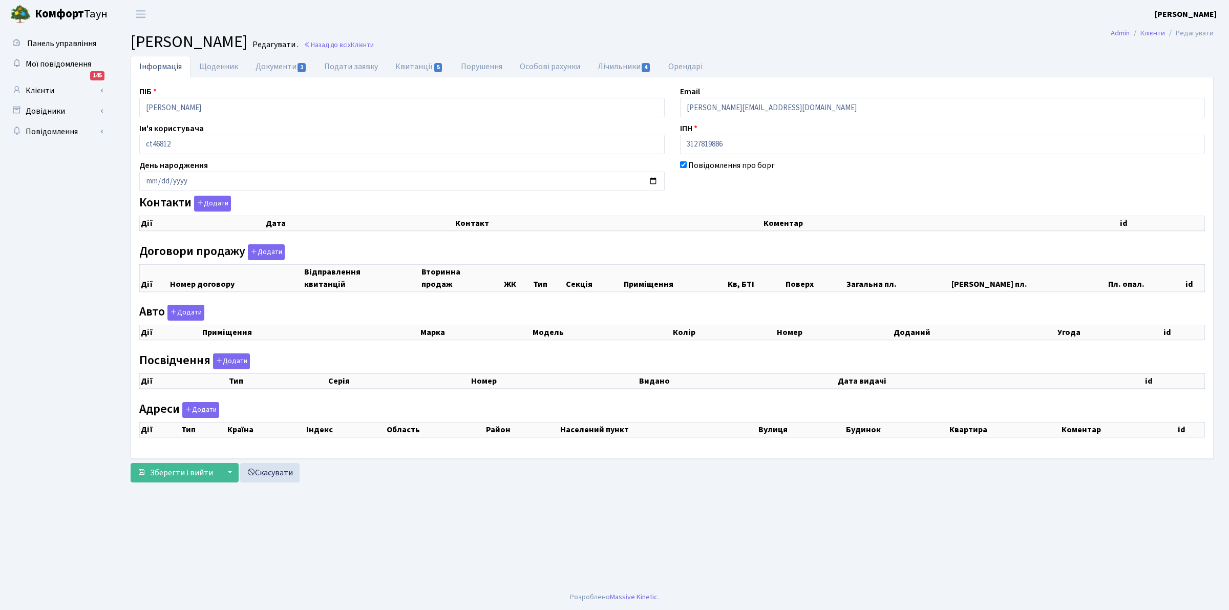
click at [93, 122] on div "Панель управління Мої повідомлення 145 Клієнти Лічильники" at bounding box center [614, 306] width 1229 height 556
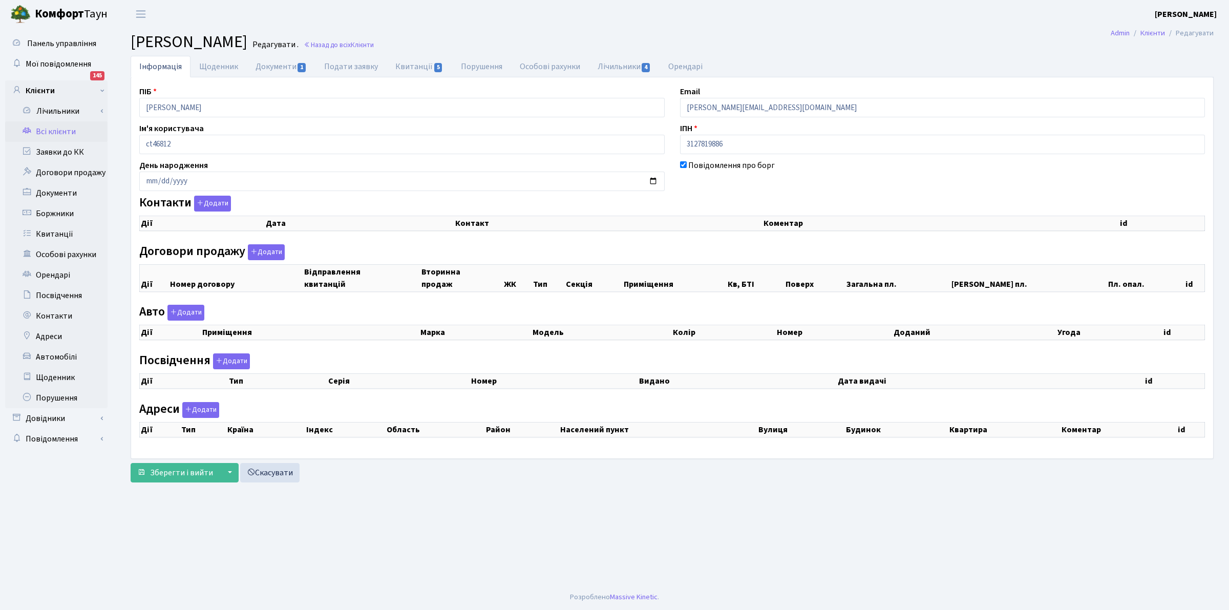
checkbox input "true"
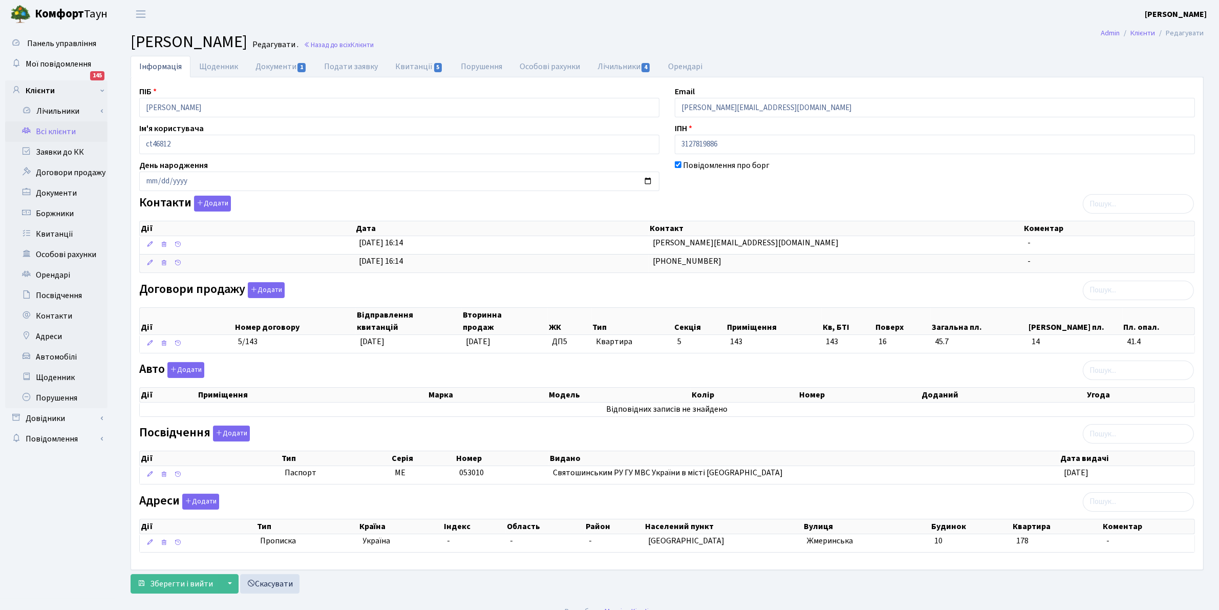
click at [45, 131] on link "Всі клієнти" at bounding box center [56, 131] width 102 height 20
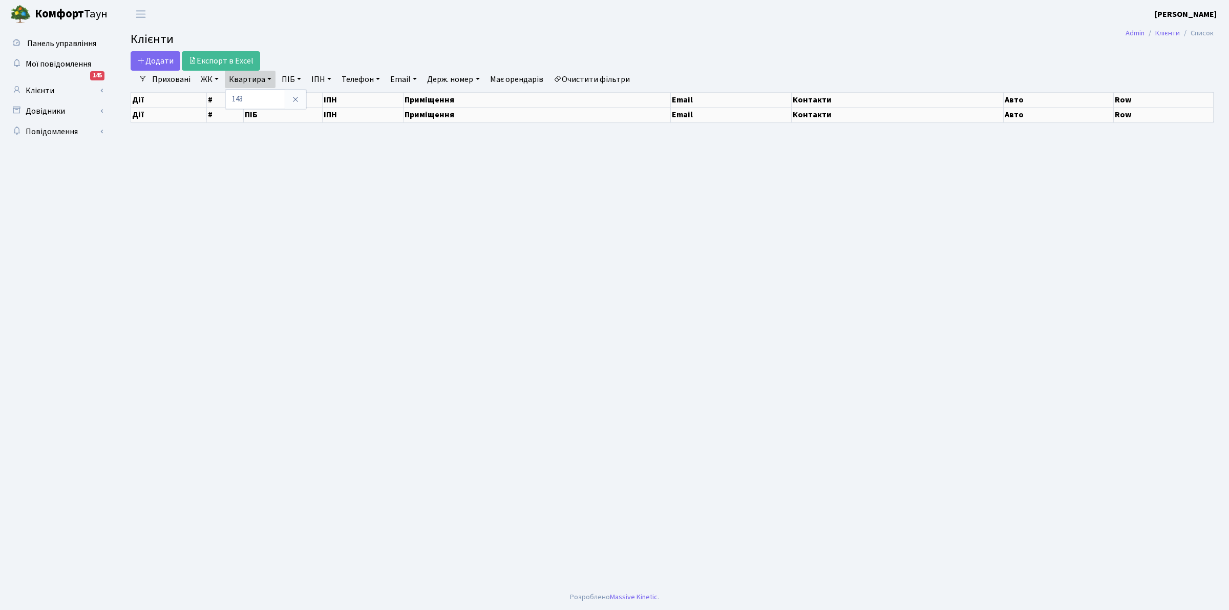
click at [251, 93] on input "143" at bounding box center [255, 99] width 60 height 19
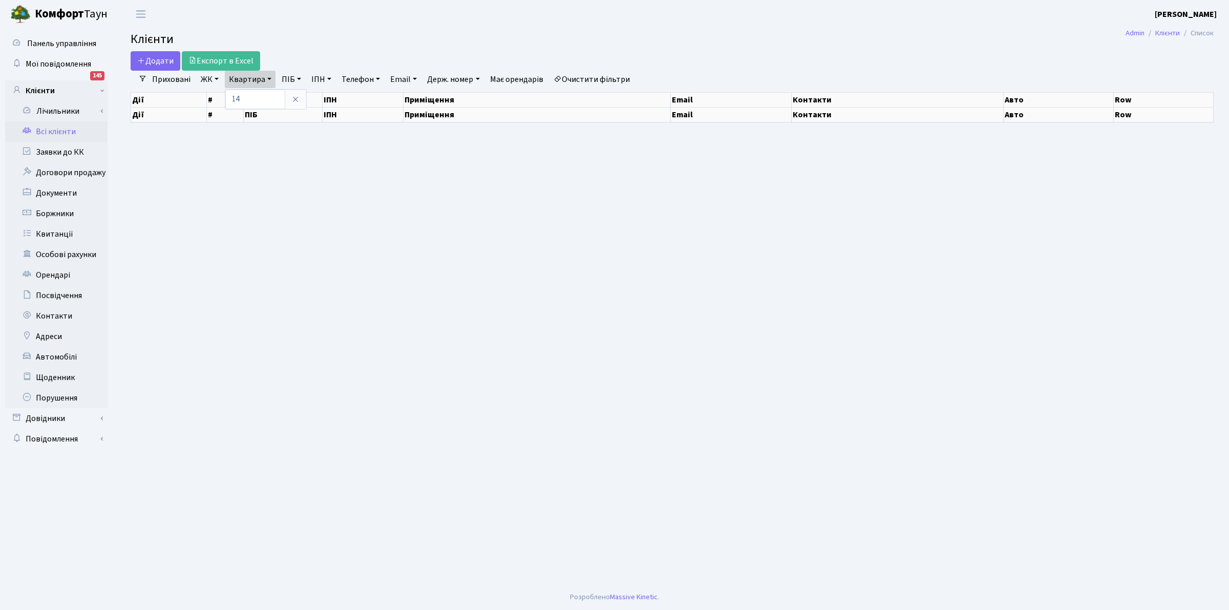
type input "1"
select select "25"
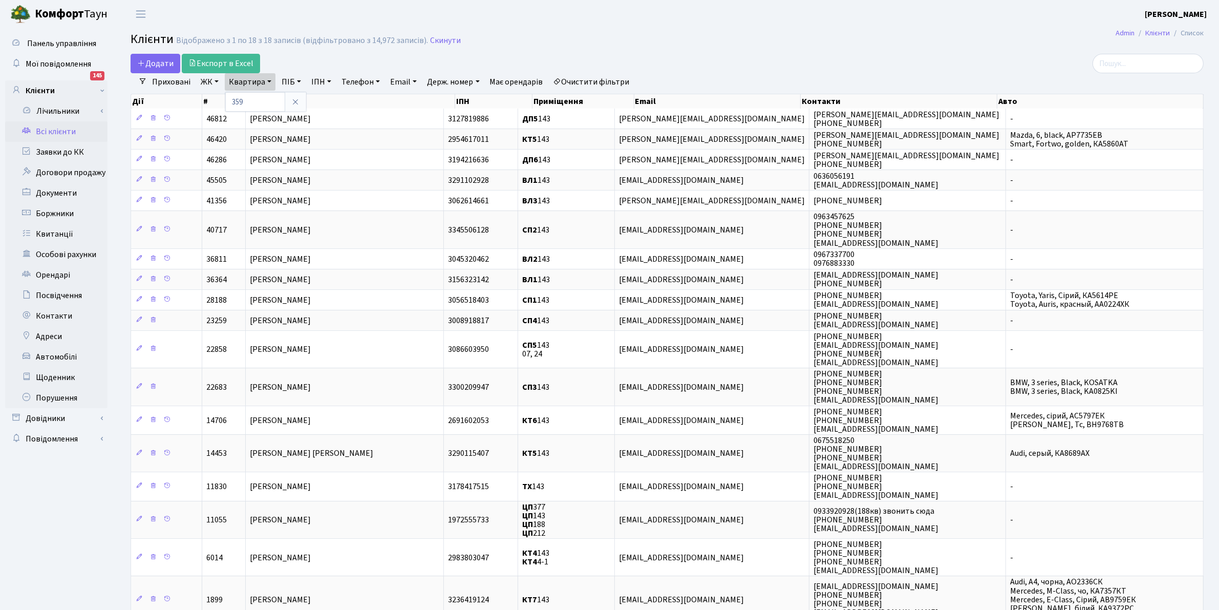
type input "359"
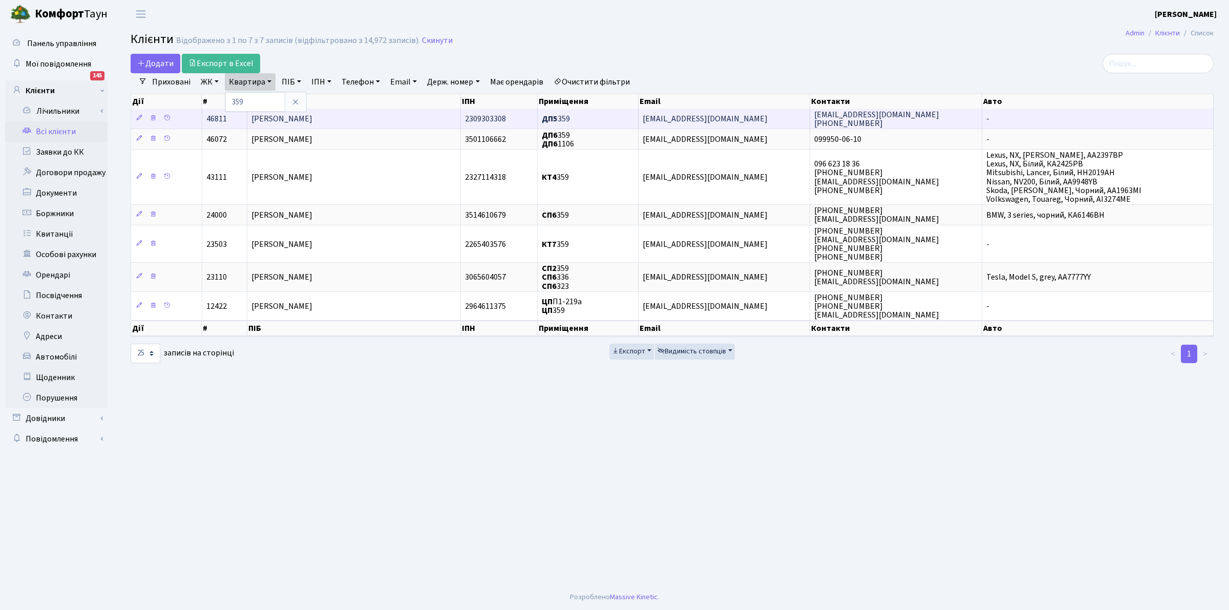
click at [312, 116] on span "[PERSON_NAME]" at bounding box center [281, 118] width 61 height 11
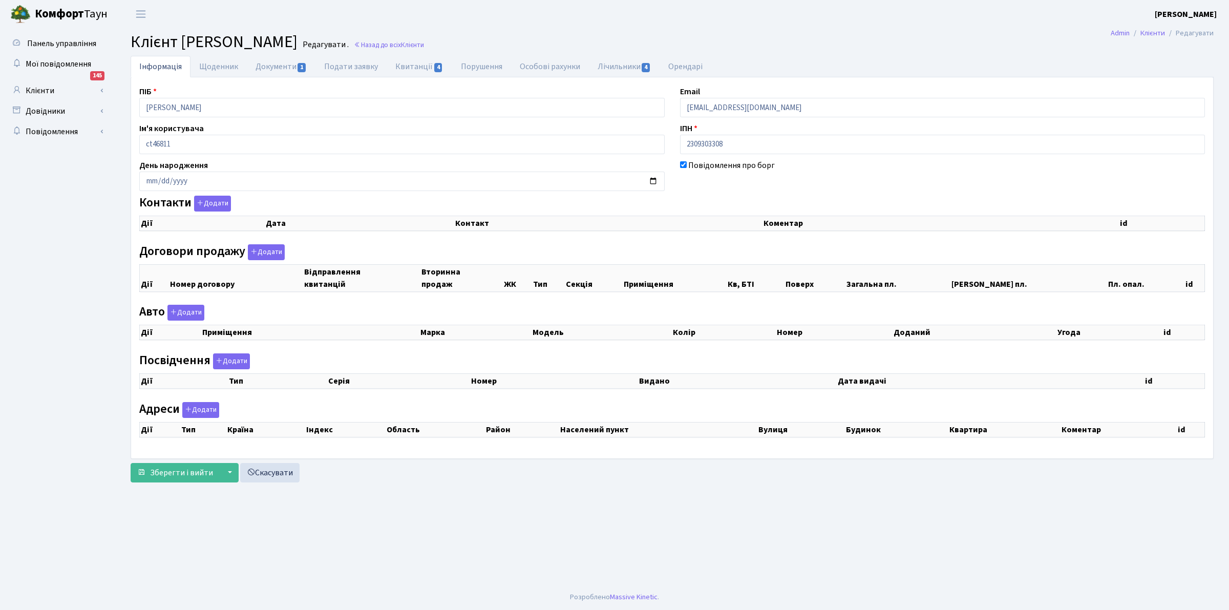
drag, startPoint x: 225, startPoint y: 100, endPoint x: 132, endPoint y: 93, distance: 93.9
click at [132, 93] on div "ПІБ Рева Марія Петрівна" at bounding box center [402, 101] width 541 height 32
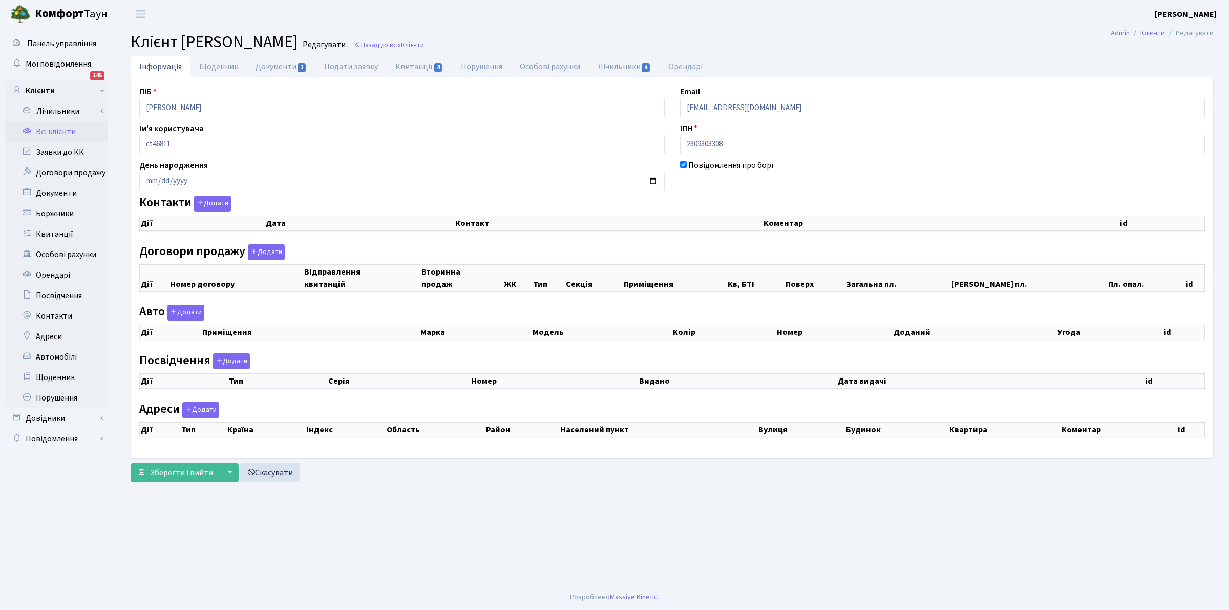
checkbox input "true"
select select "25"
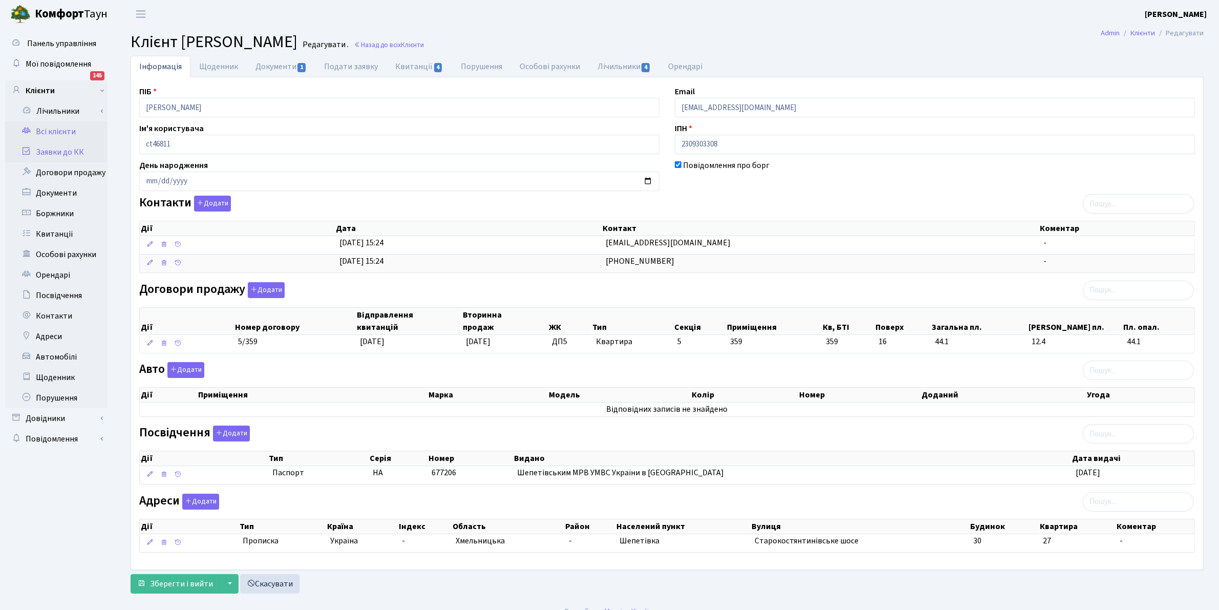
click at [45, 150] on link "Заявки до КК" at bounding box center [56, 152] width 102 height 20
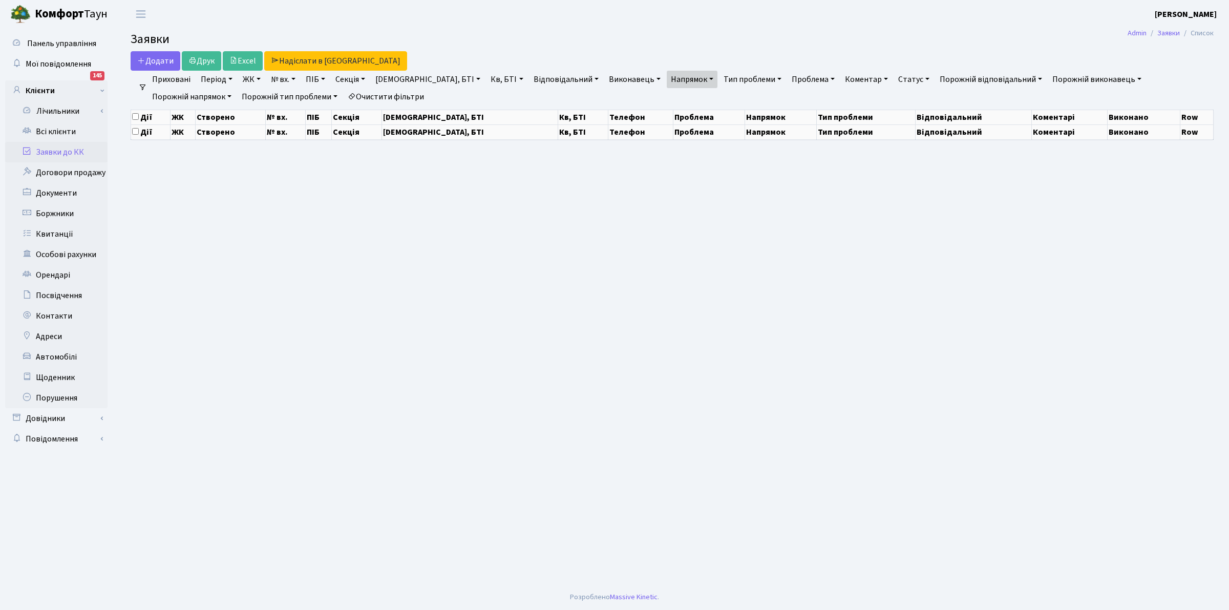
select select "25"
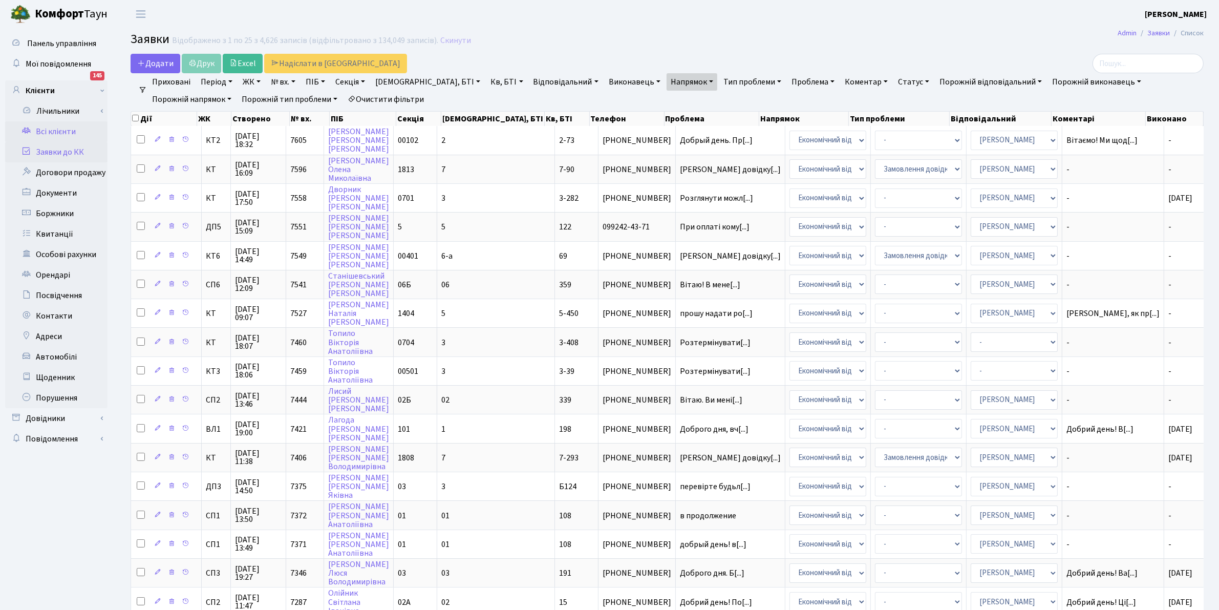
click at [50, 127] on link "Всі клієнти" at bounding box center [56, 131] width 102 height 20
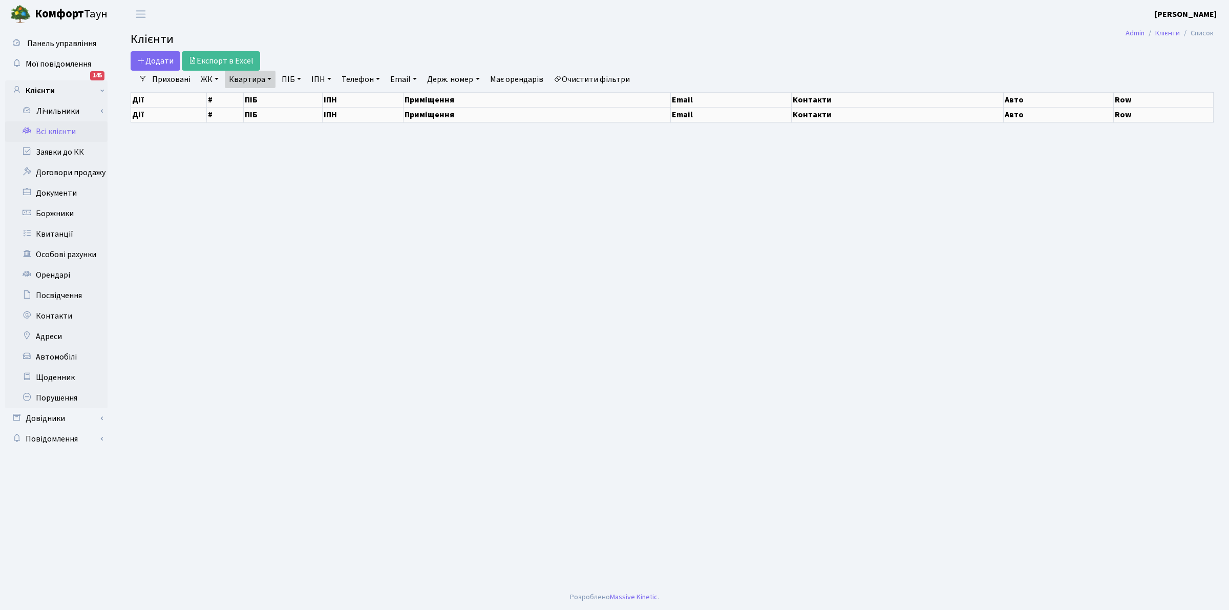
select select "25"
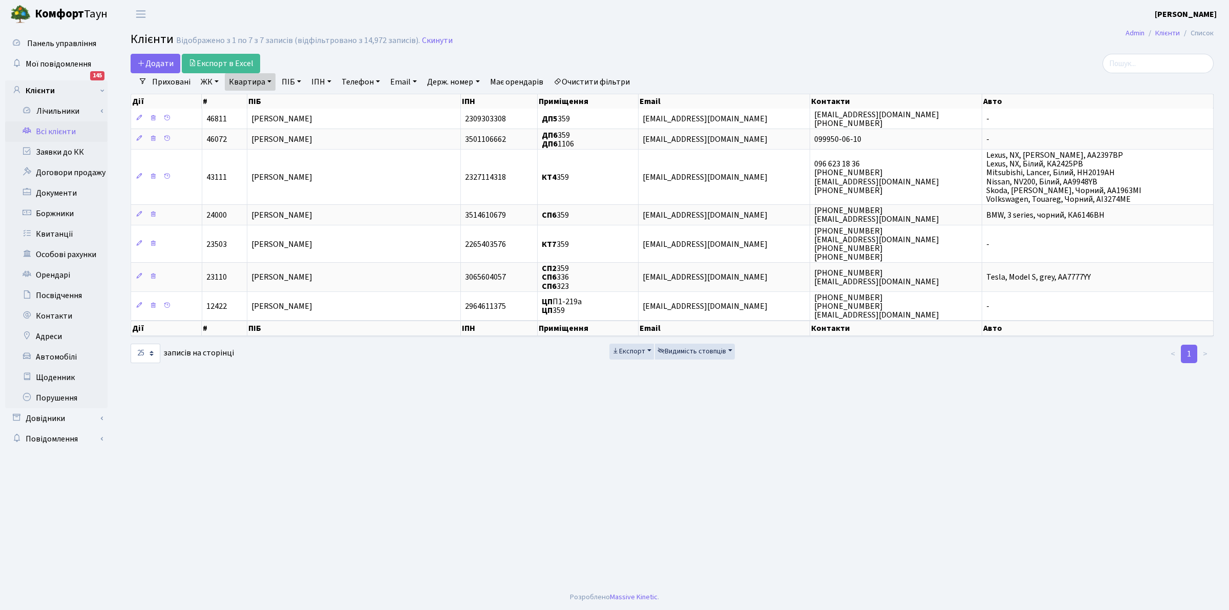
click at [251, 85] on link "Квартира" at bounding box center [250, 81] width 51 height 17
type input "10-196"
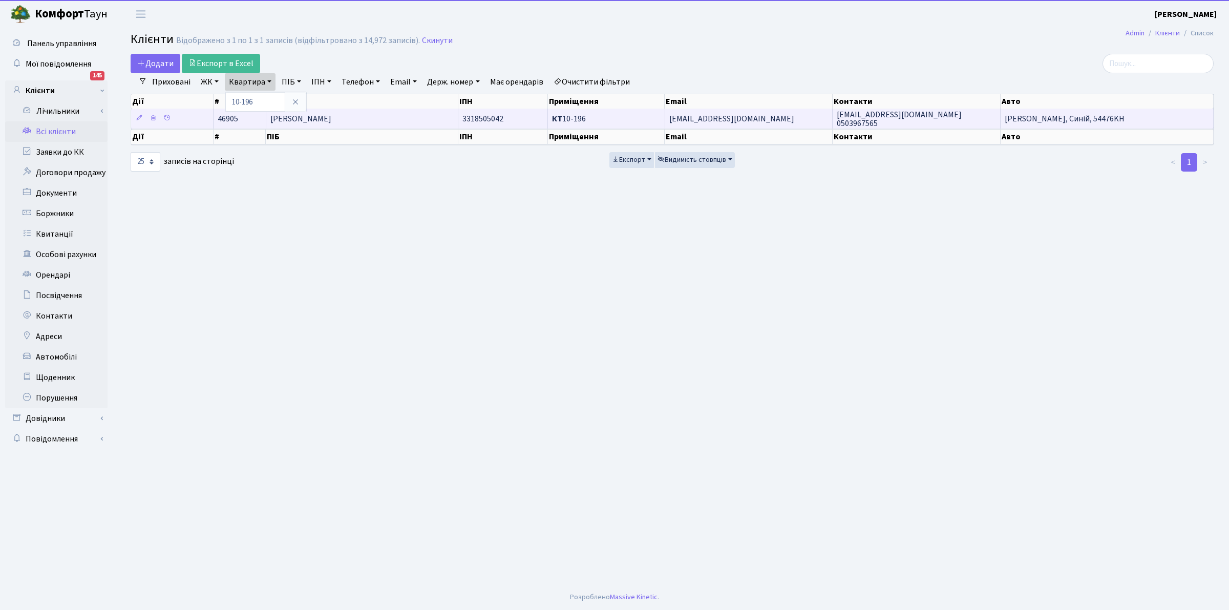
click at [328, 118] on span "Скрипка Наталя Вікторівна" at bounding box center [300, 118] width 61 height 11
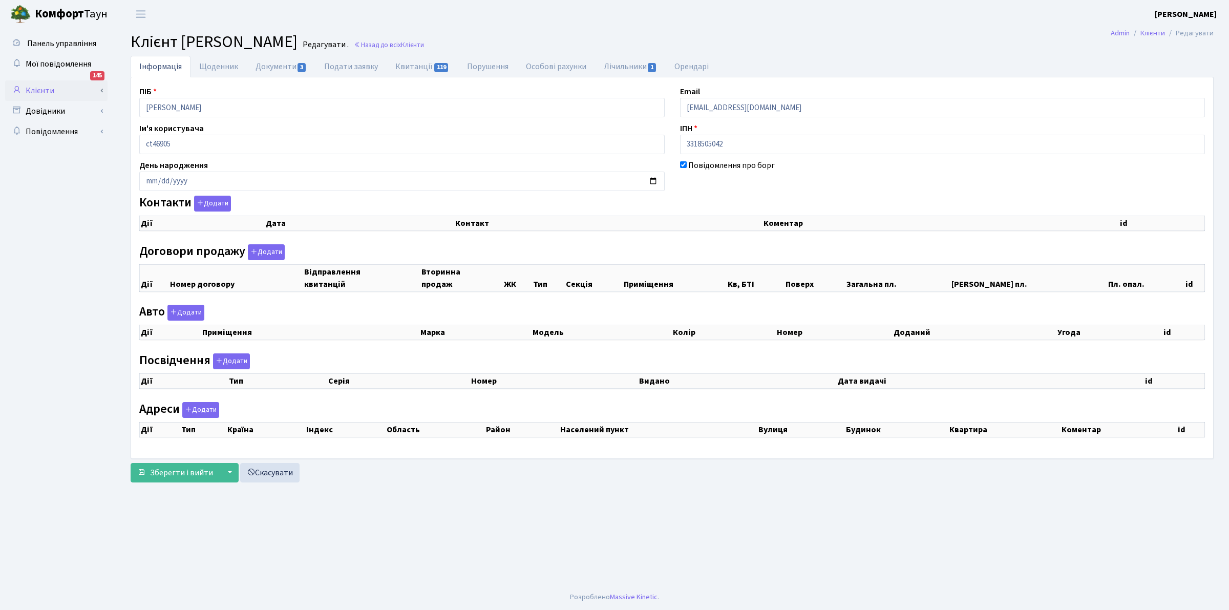
click at [96, 96] on div "Панель управління Мої повідомлення 145 Клієнти Лічильники" at bounding box center [614, 306] width 1229 height 556
click at [930, 15] on header "[PERSON_NAME] [PERSON_NAME] Мій обліковий запис Вийти" at bounding box center [614, 14] width 1229 height 28
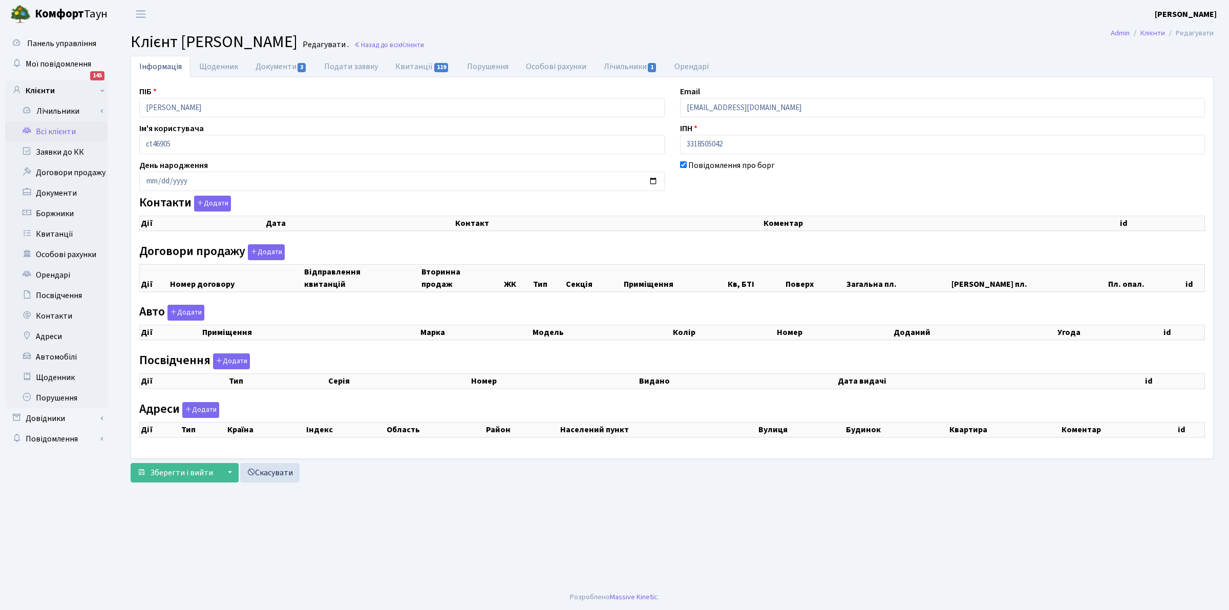
checkbox input "true"
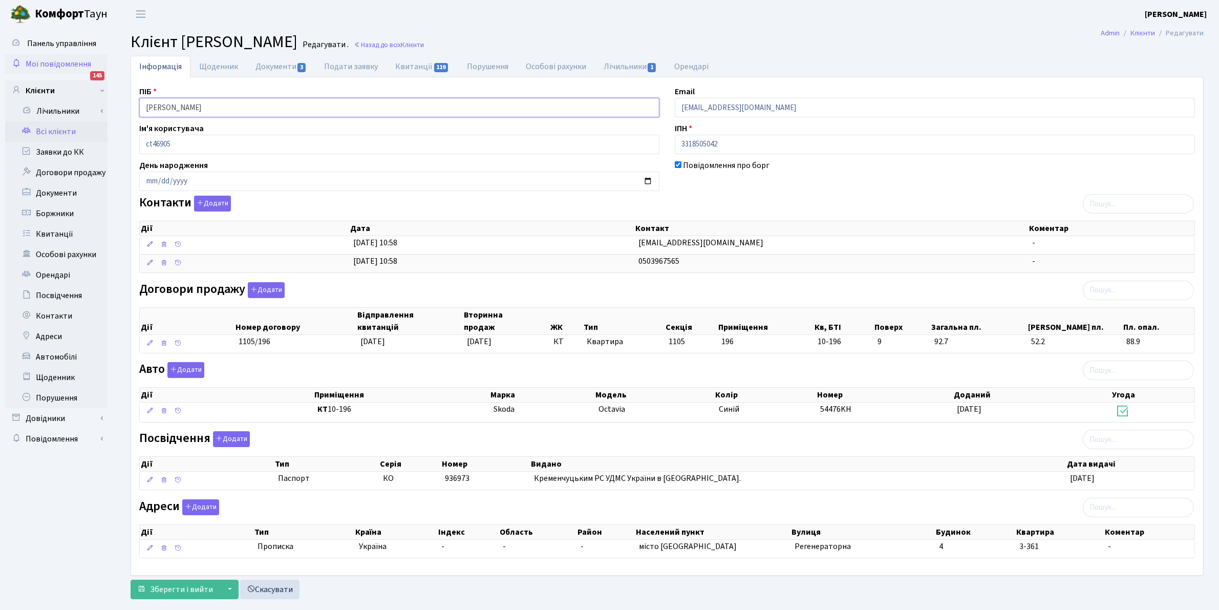
drag, startPoint x: 242, startPoint y: 106, endPoint x: 36, endPoint y: 58, distance: 211.4
click at [36, 58] on div "Панель управління Мої повідомлення 145 Клієнти Лічильники" at bounding box center [609, 316] width 1219 height 576
click at [56, 134] on link "Всі клієнти" at bounding box center [56, 131] width 102 height 20
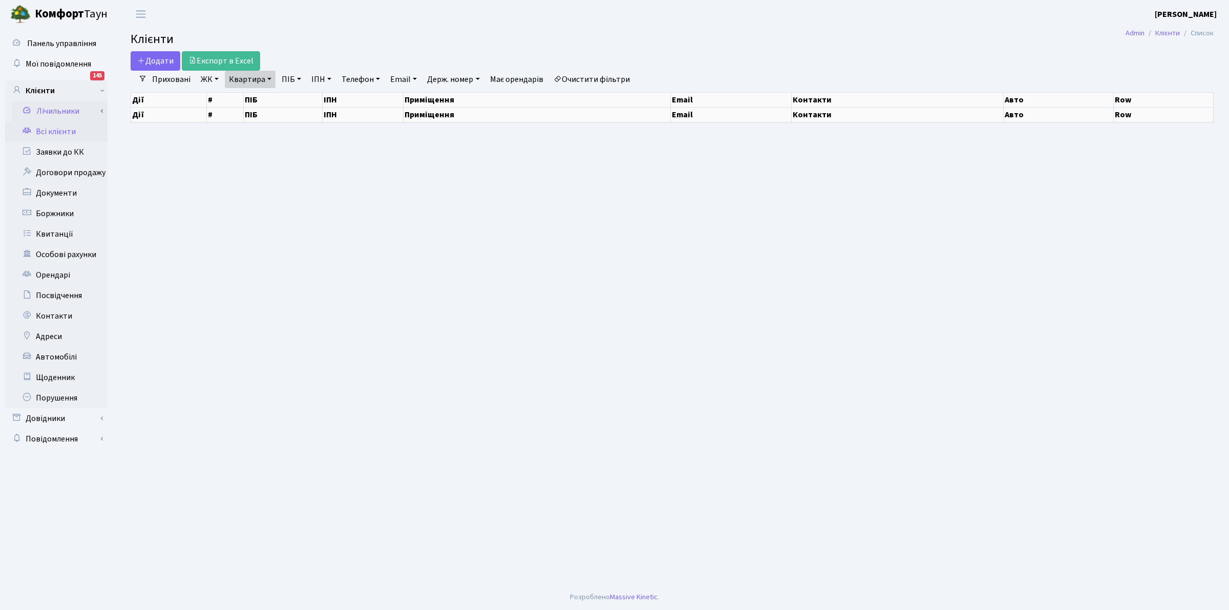
select select "25"
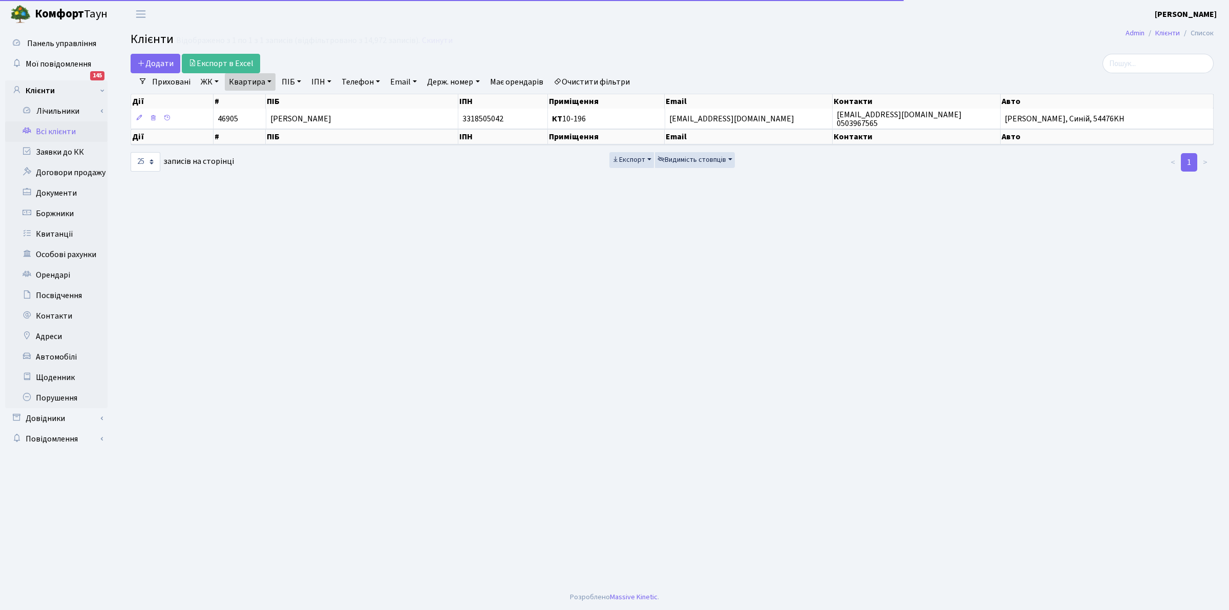
click at [253, 82] on link "Квартира" at bounding box center [250, 81] width 51 height 17
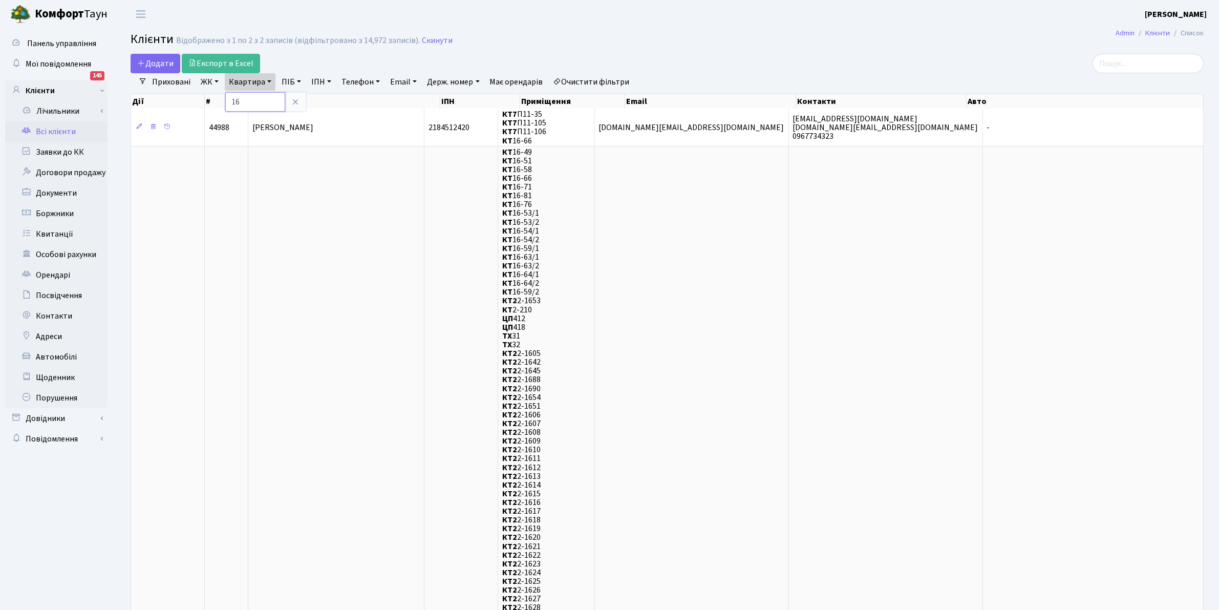
type input "1"
type input "16-66"
click at [461, 23] on header "Комфорт Таун Клишко І. В. Мій обліковий запис Вийти" at bounding box center [609, 14] width 1219 height 28
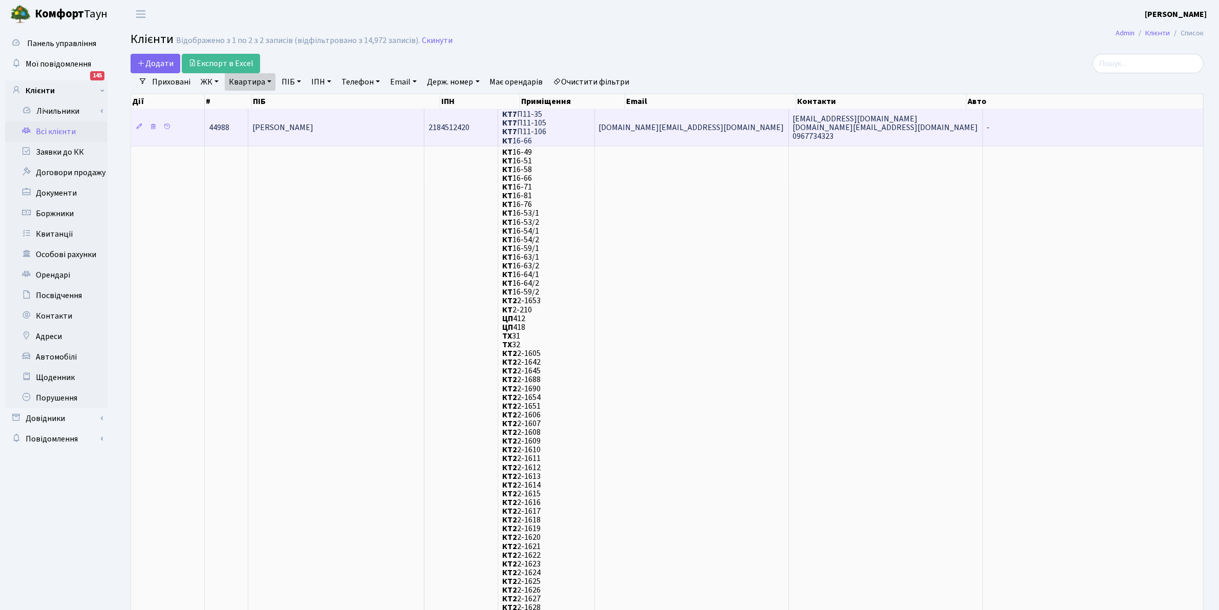
click at [313, 122] on span "[PERSON_NAME]" at bounding box center [282, 127] width 61 height 11
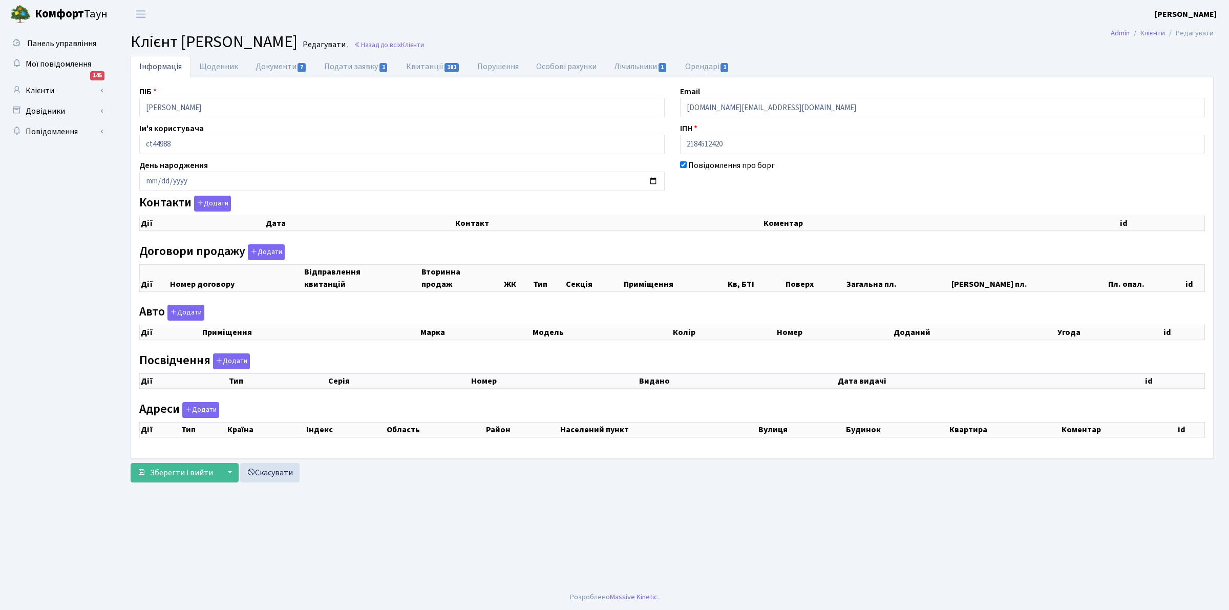
click at [117, 97] on div "Інформація Щоденник Документи 7 Подати заявку 1 [DEMOGRAPHIC_DATA] 181 Порушенн…" at bounding box center [671, 271] width 1113 height 431
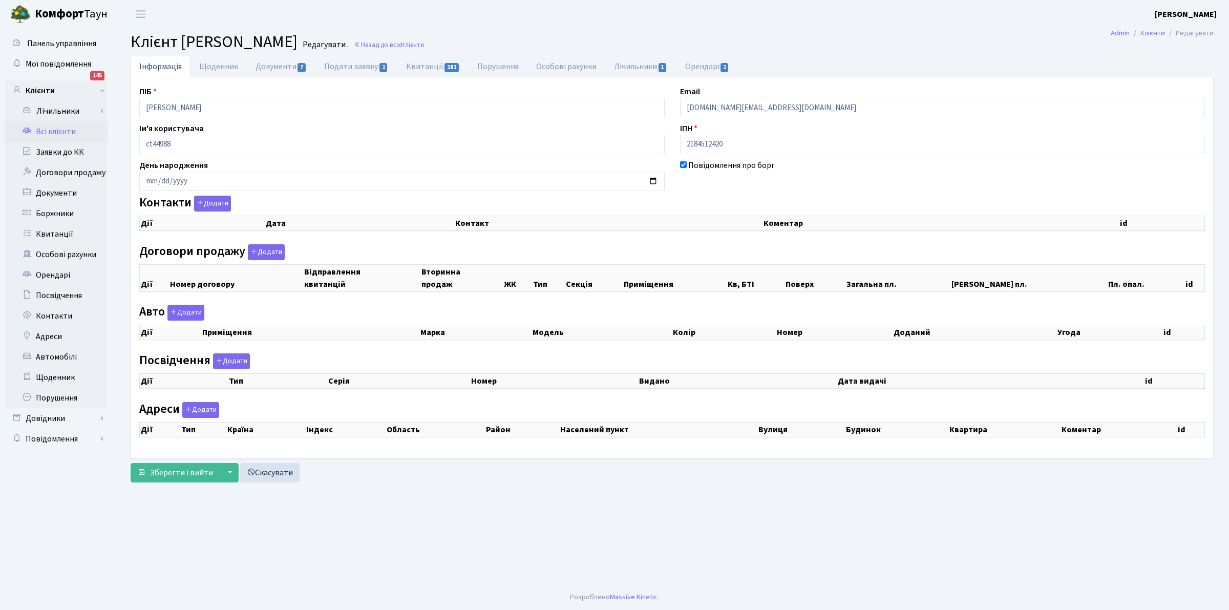
checkbox input "true"
select select "25"
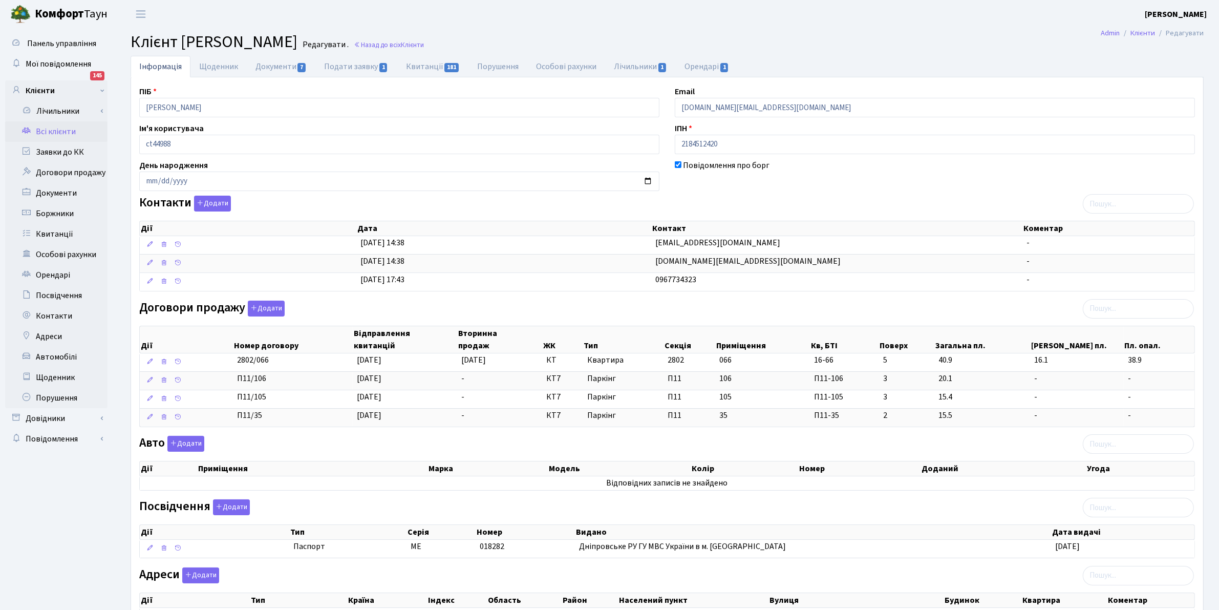
click at [62, 131] on link "Всі клієнти" at bounding box center [56, 131] width 102 height 20
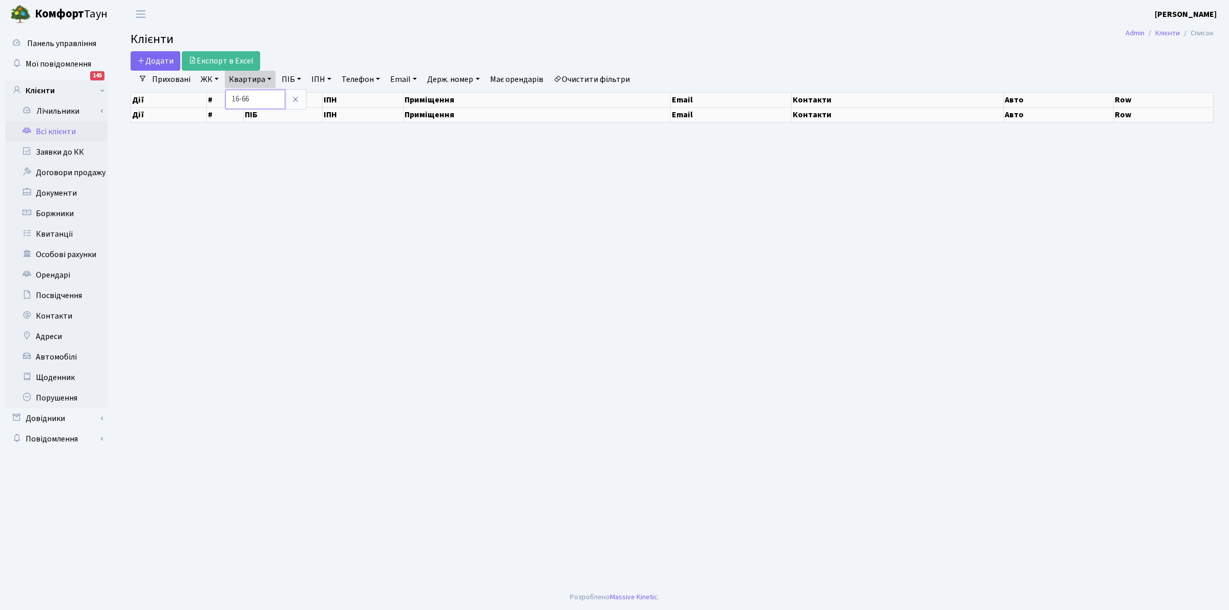
drag, startPoint x: 0, startPoint y: 0, endPoint x: 248, endPoint y: 104, distance: 269.2
click at [248, 104] on input "16-66" at bounding box center [255, 99] width 60 height 19
select select "25"
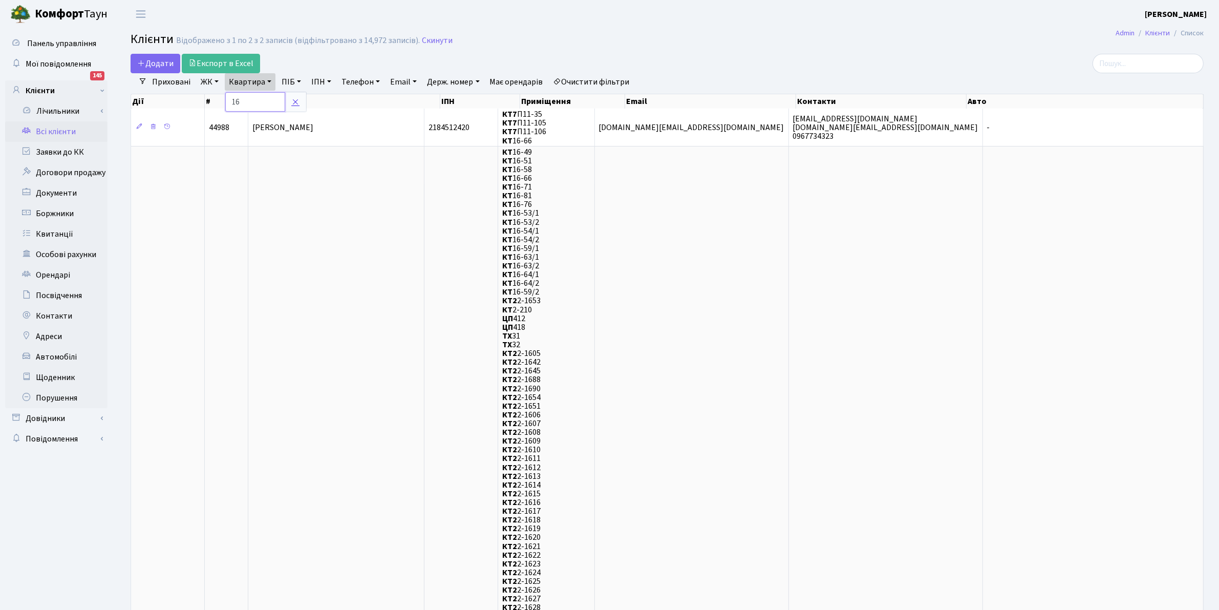
type input "1"
type input "4-341"
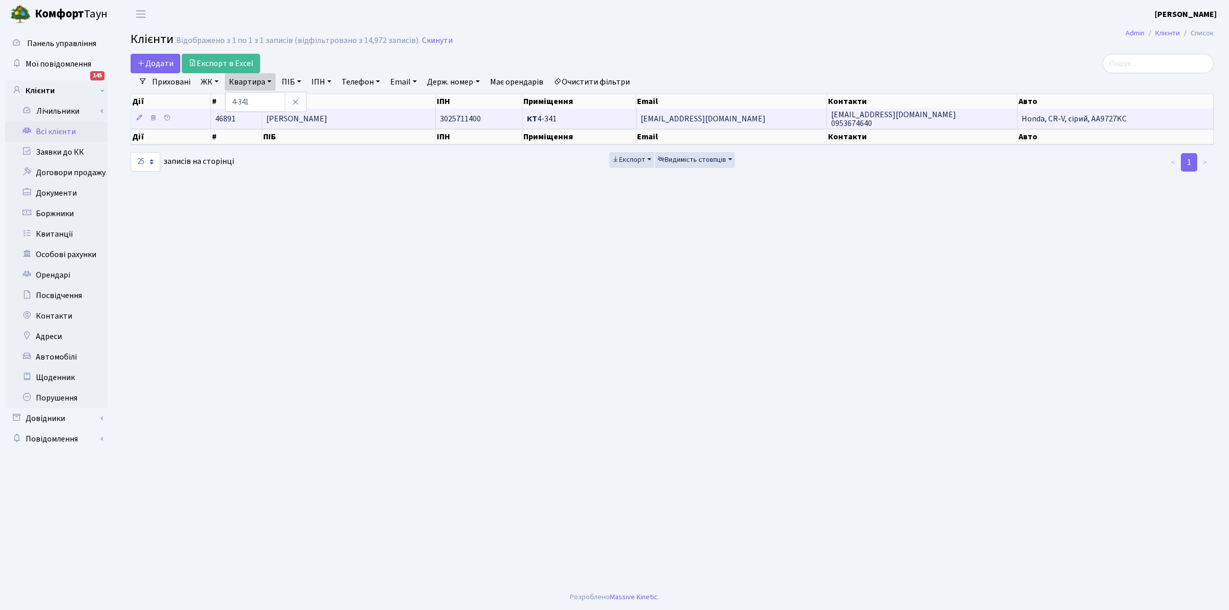
click at [313, 117] on span "[PERSON_NAME]" at bounding box center [296, 118] width 61 height 11
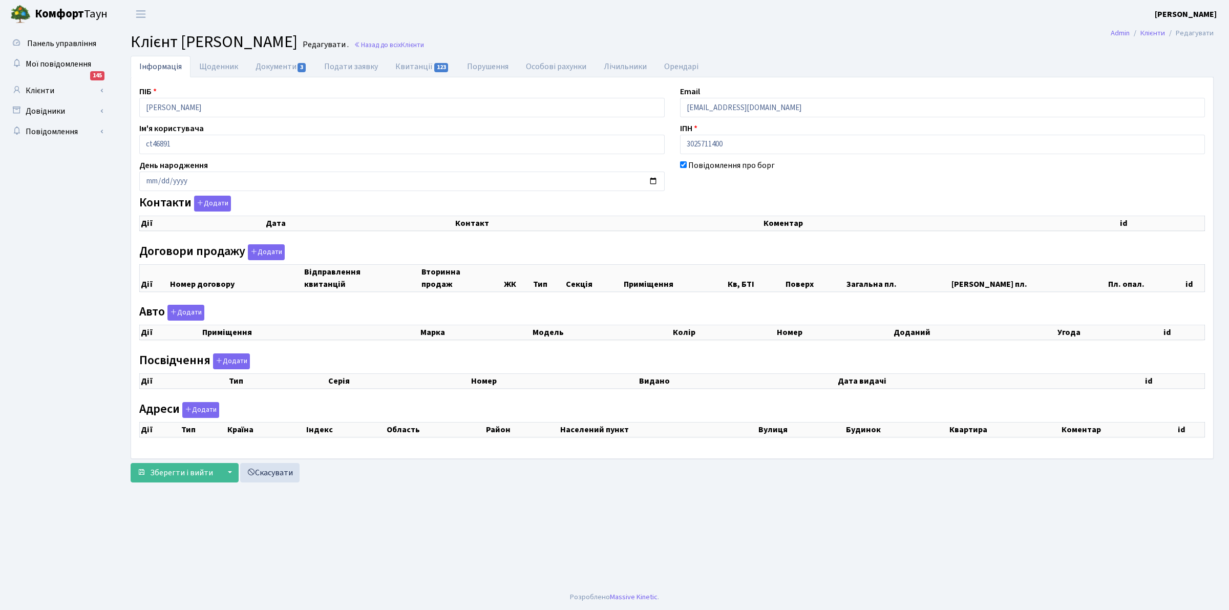
click at [1, 91] on div "Панель управління Мої повідомлення 145 Клієнти Лічильники" at bounding box center [614, 306] width 1229 height 556
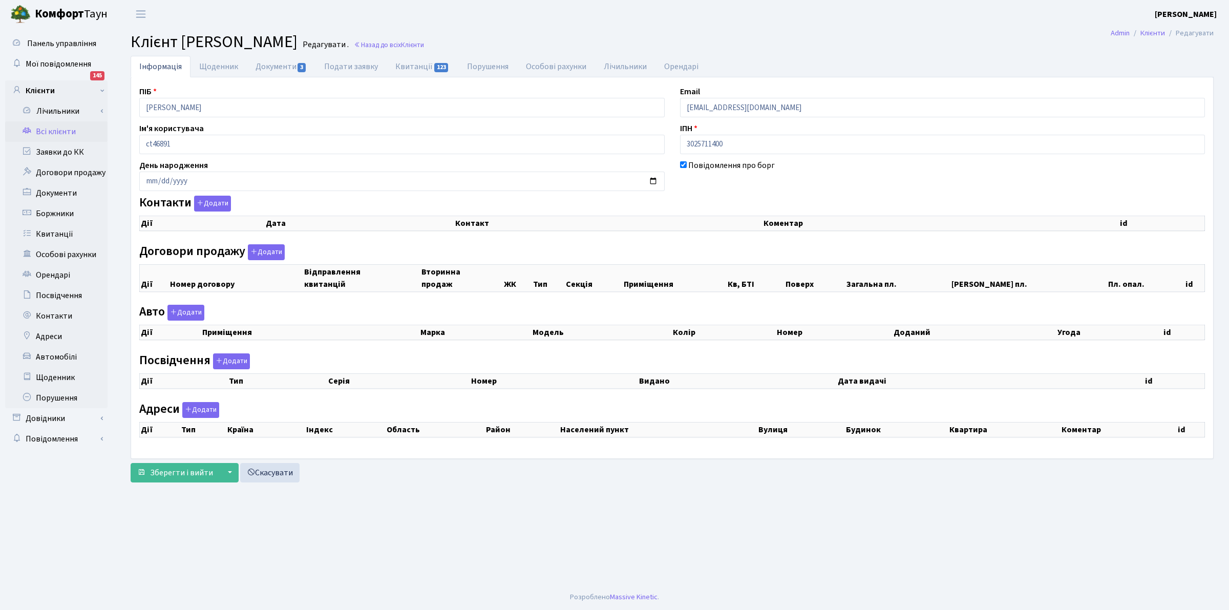
checkbox input "true"
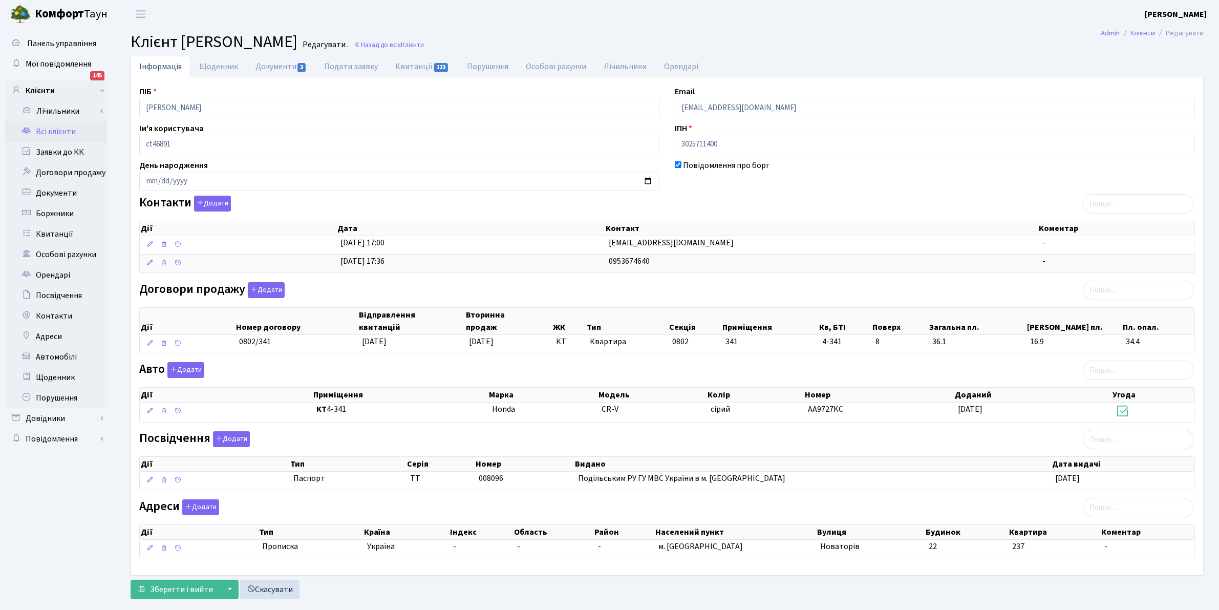
click at [44, 126] on link "Всі клієнти" at bounding box center [56, 131] width 102 height 20
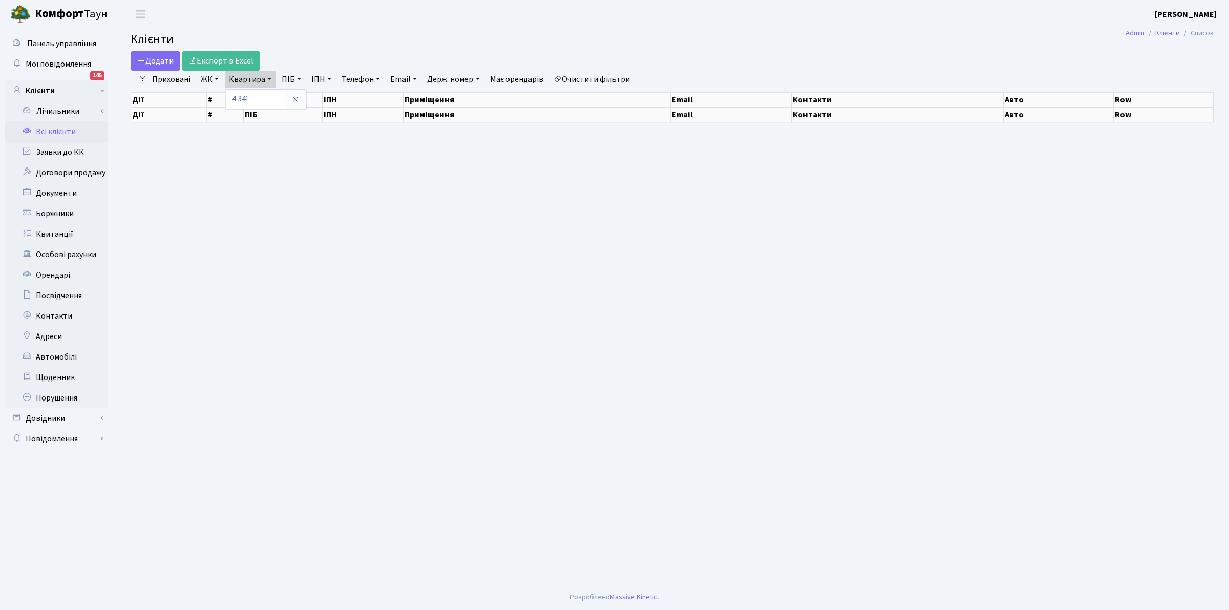
select select "25"
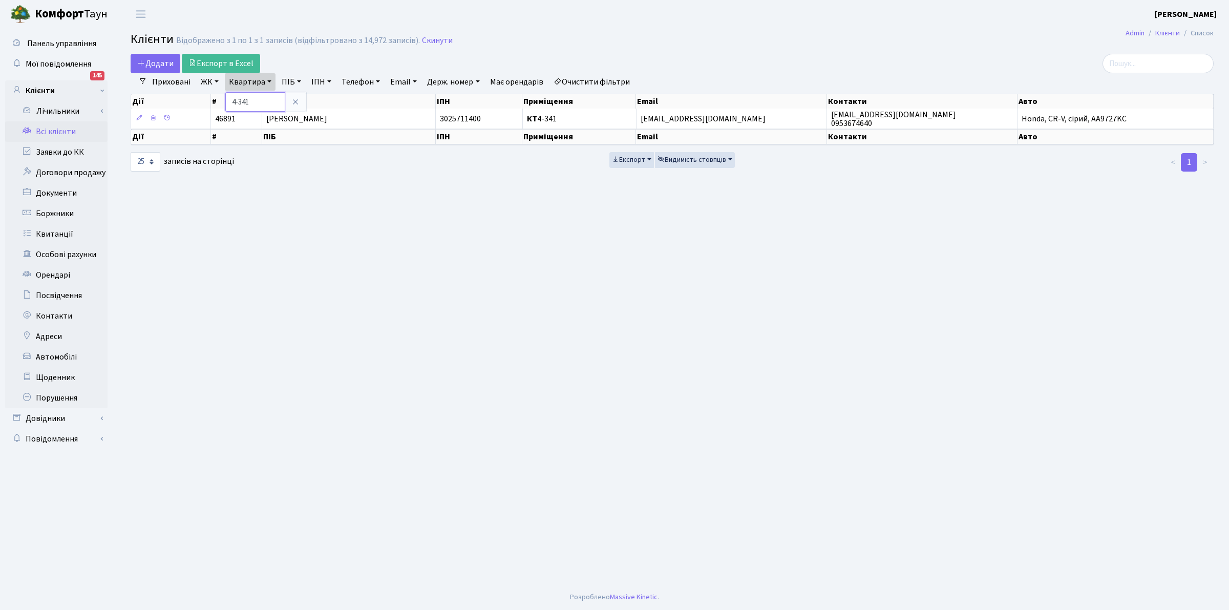
click at [254, 97] on input "4-341" at bounding box center [255, 101] width 60 height 19
type input "4"
type input "14-189"
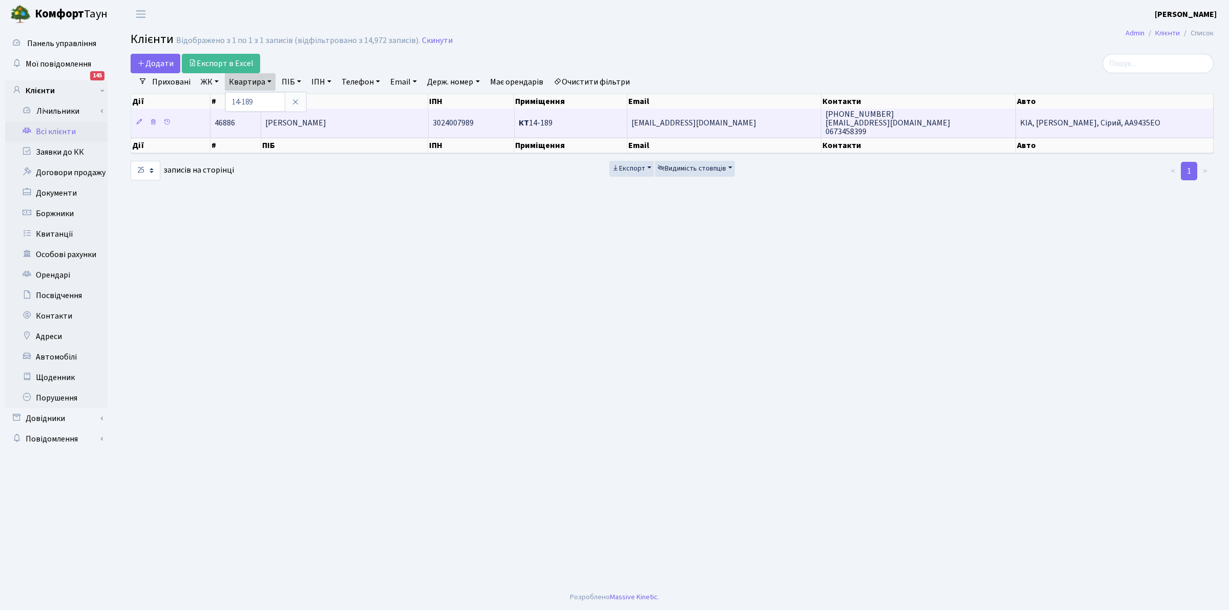
click at [300, 121] on span "[PERSON_NAME]" at bounding box center [295, 122] width 61 height 11
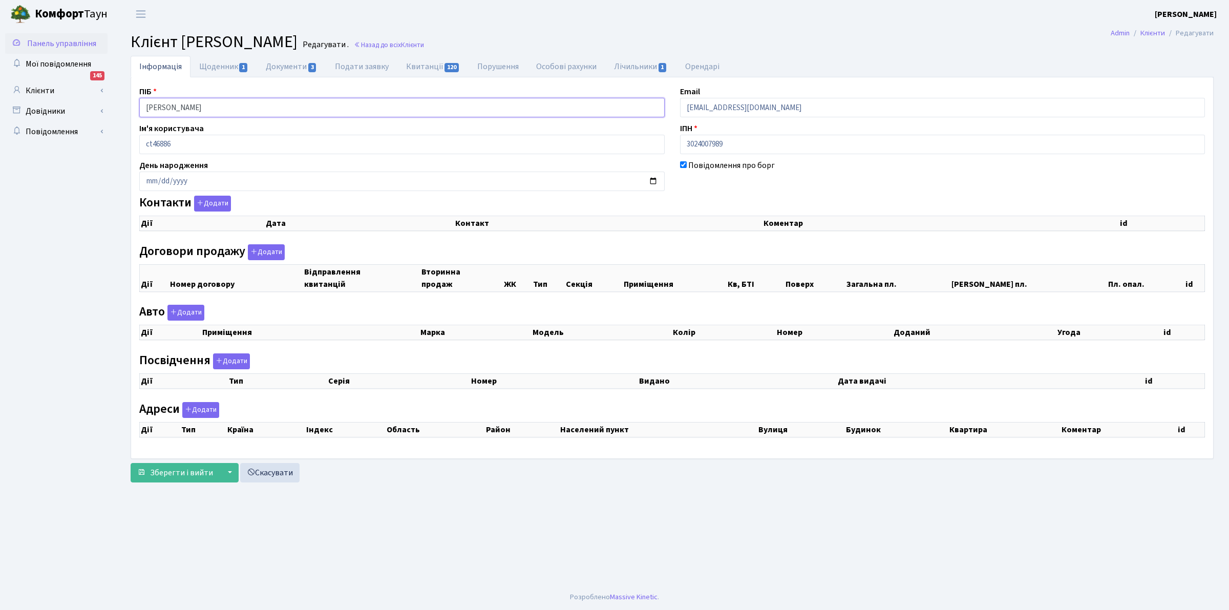
drag, startPoint x: 245, startPoint y: 111, endPoint x: 5, endPoint y: 45, distance: 248.5
click at [0, 61] on div "Панель управління Мої повідомлення 145 Клієнти Лічильники" at bounding box center [614, 306] width 1229 height 556
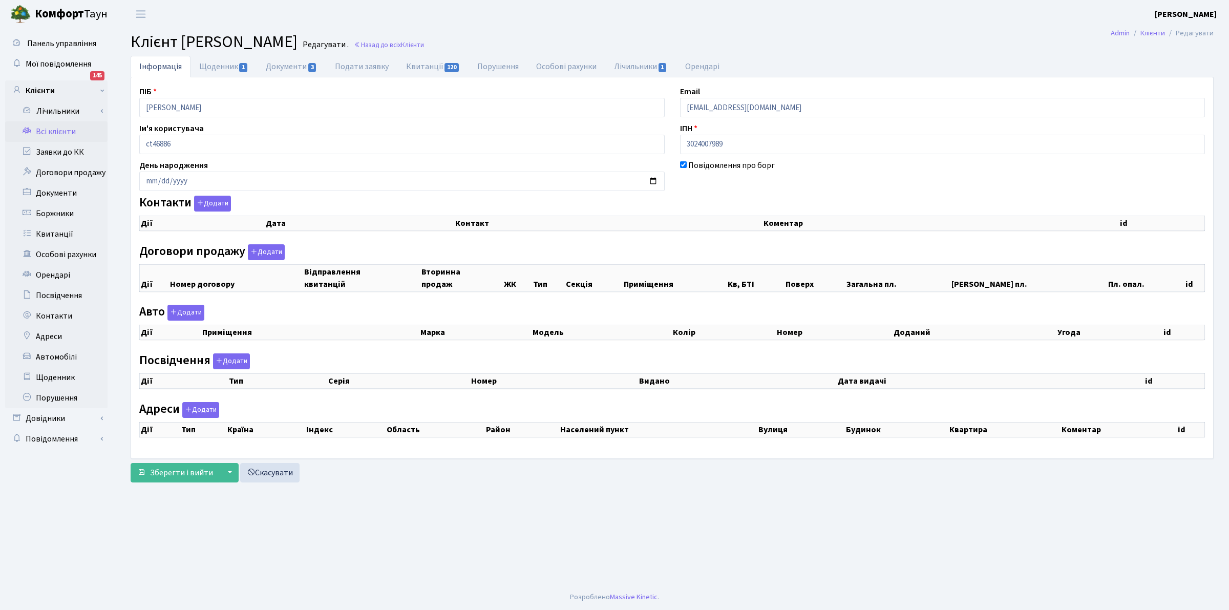
checkbox input "true"
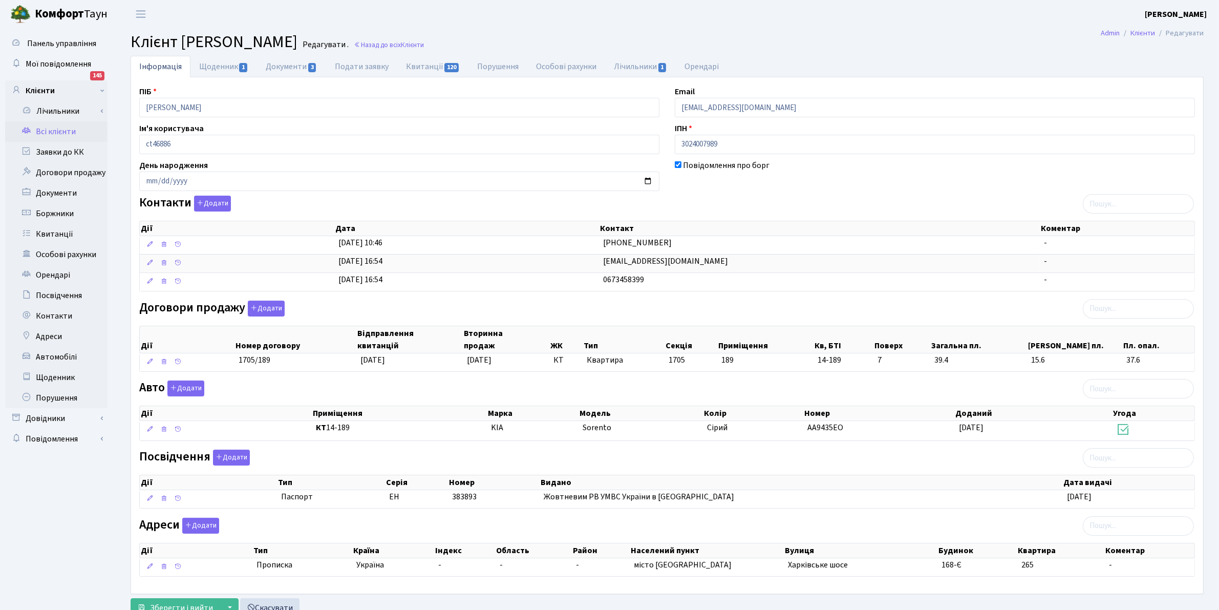
click at [50, 126] on link "Всі клієнти" at bounding box center [56, 131] width 102 height 20
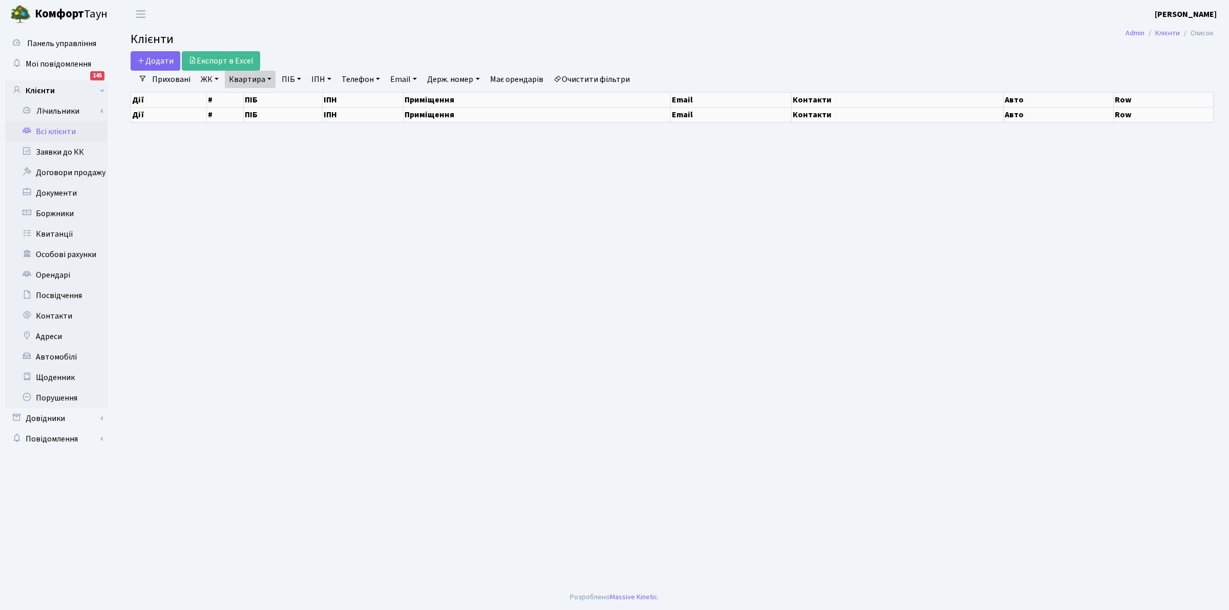
click at [247, 80] on link "Квартира" at bounding box center [250, 79] width 51 height 17
select select "25"
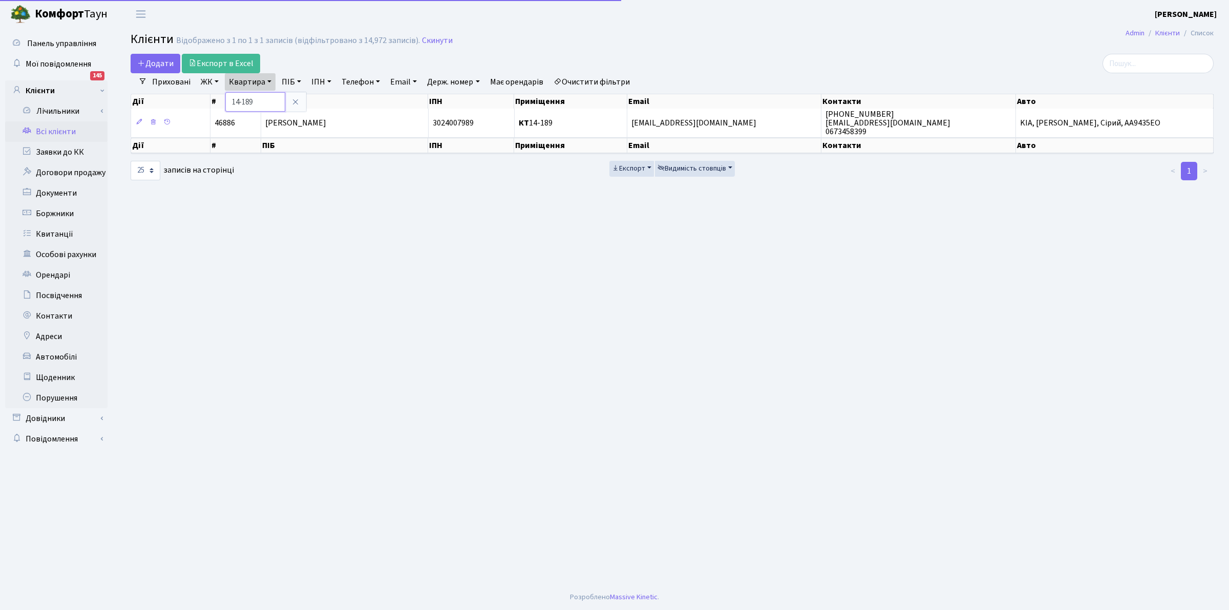
click at [255, 100] on input "14-189" at bounding box center [255, 101] width 60 height 19
type input "14-64"
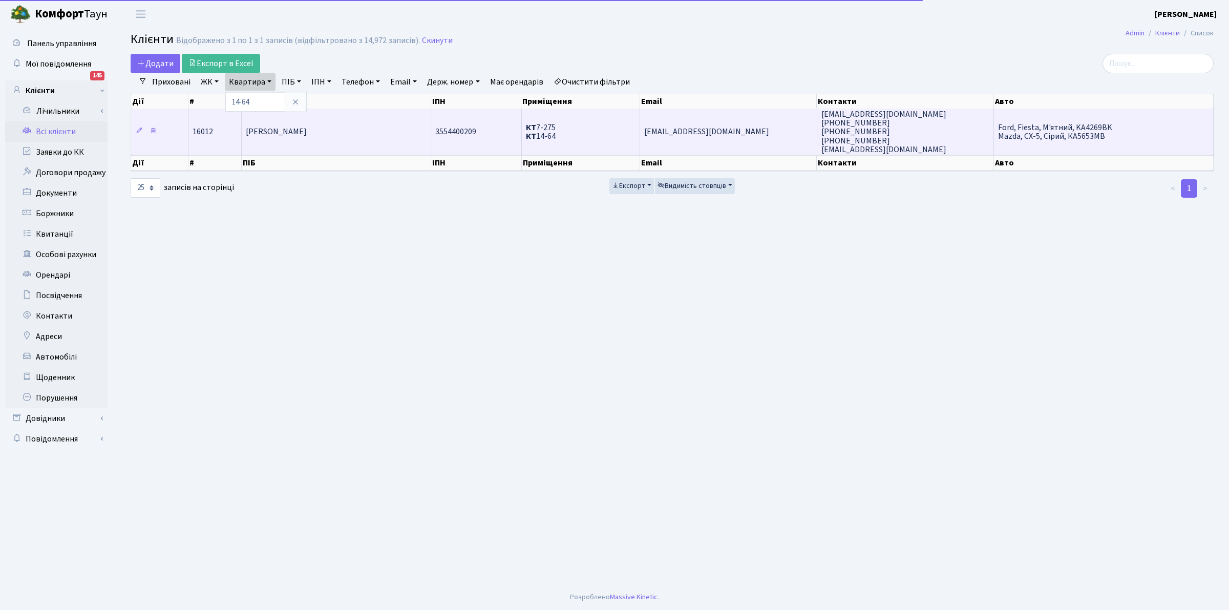
click at [307, 132] on span "Сінєвич Анастасія Юріївна" at bounding box center [276, 131] width 61 height 11
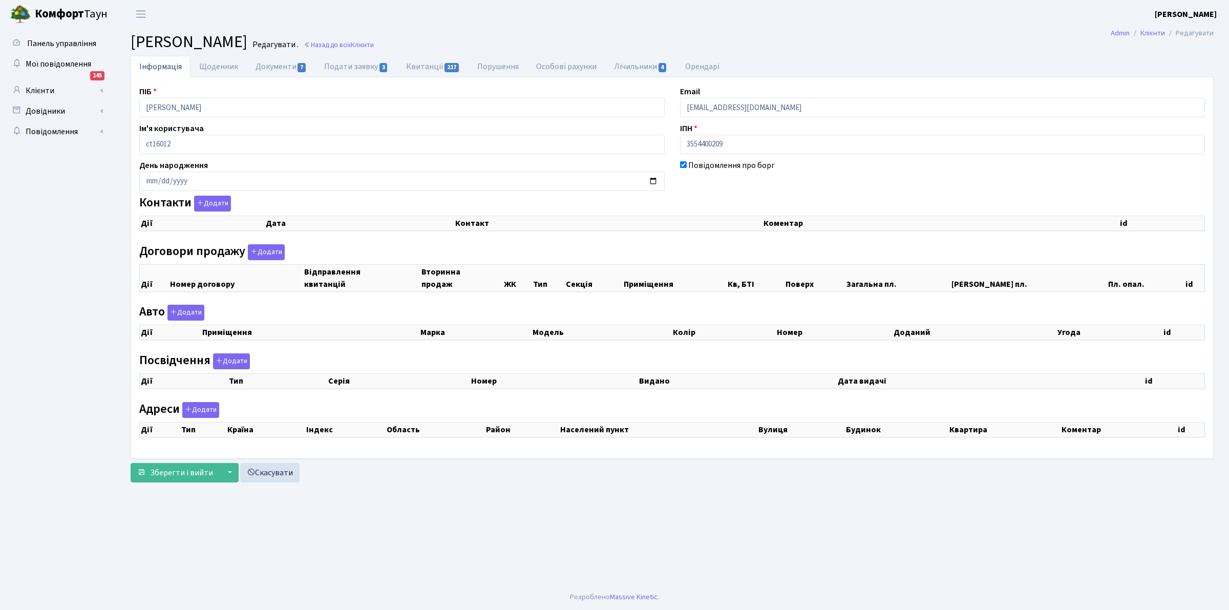
click at [0, 54] on div "Панель управління Мої повідомлення 145 Клієнти Лічильники" at bounding box center [614, 306] width 1229 height 556
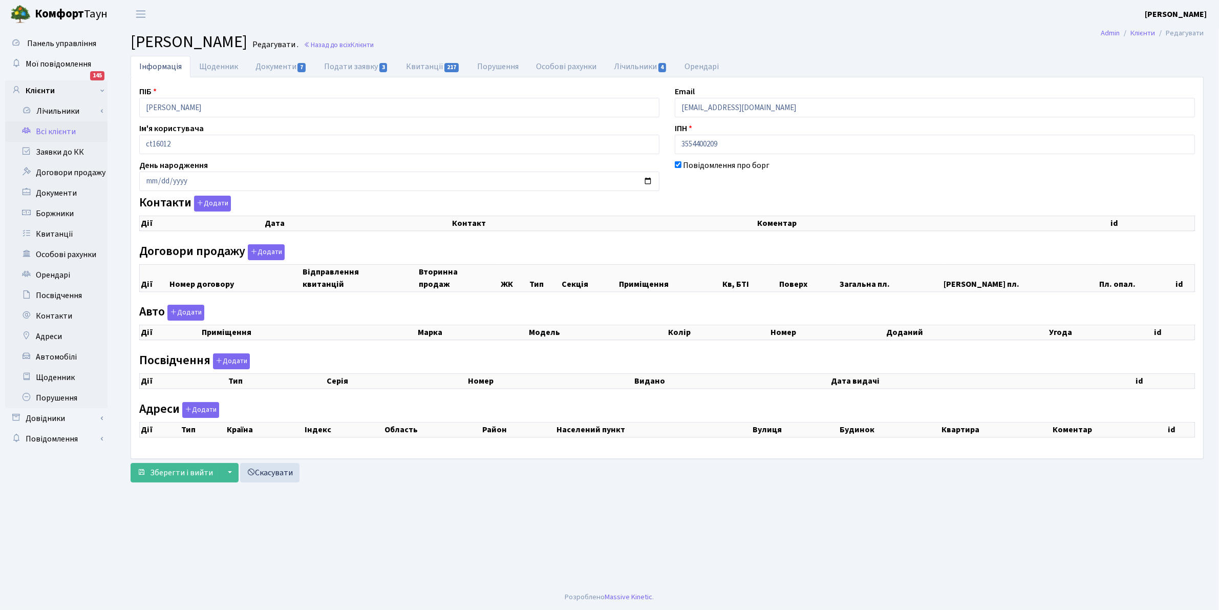
checkbox input "true"
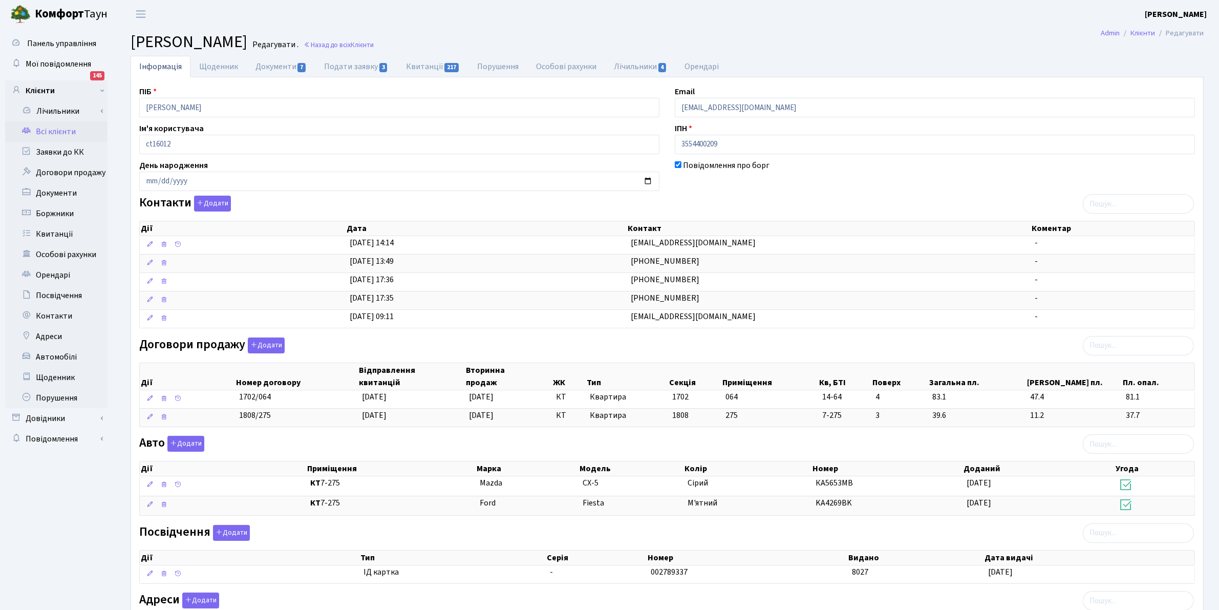
click at [41, 129] on link "Всі клієнти" at bounding box center [56, 131] width 102 height 20
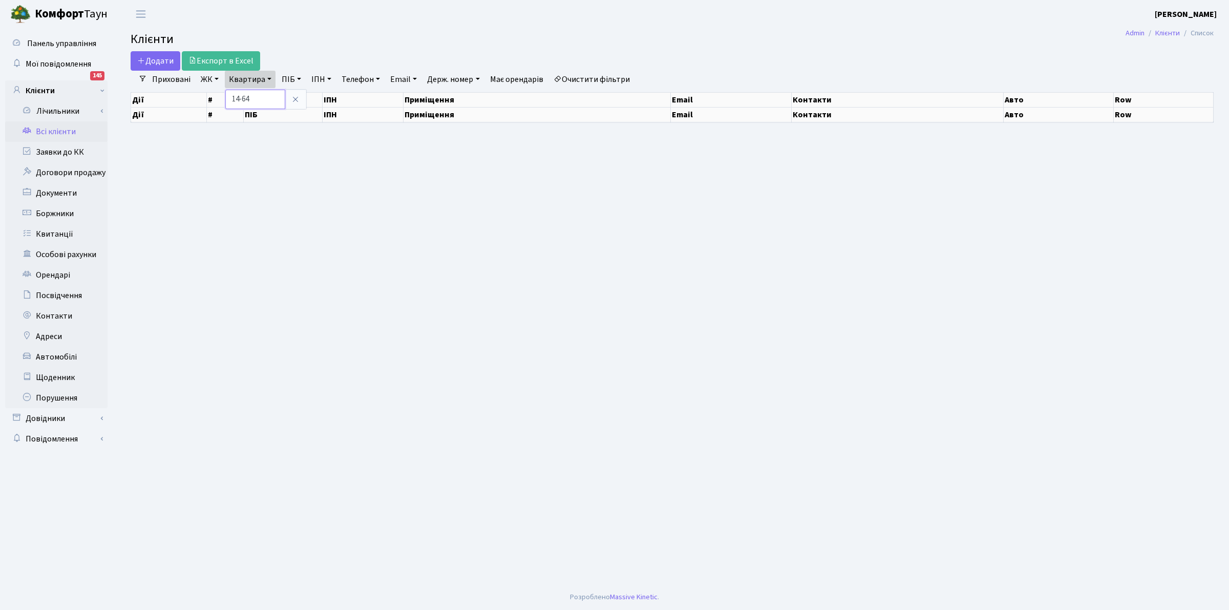
click at [249, 100] on input "14-64" at bounding box center [255, 99] width 60 height 19
select select "25"
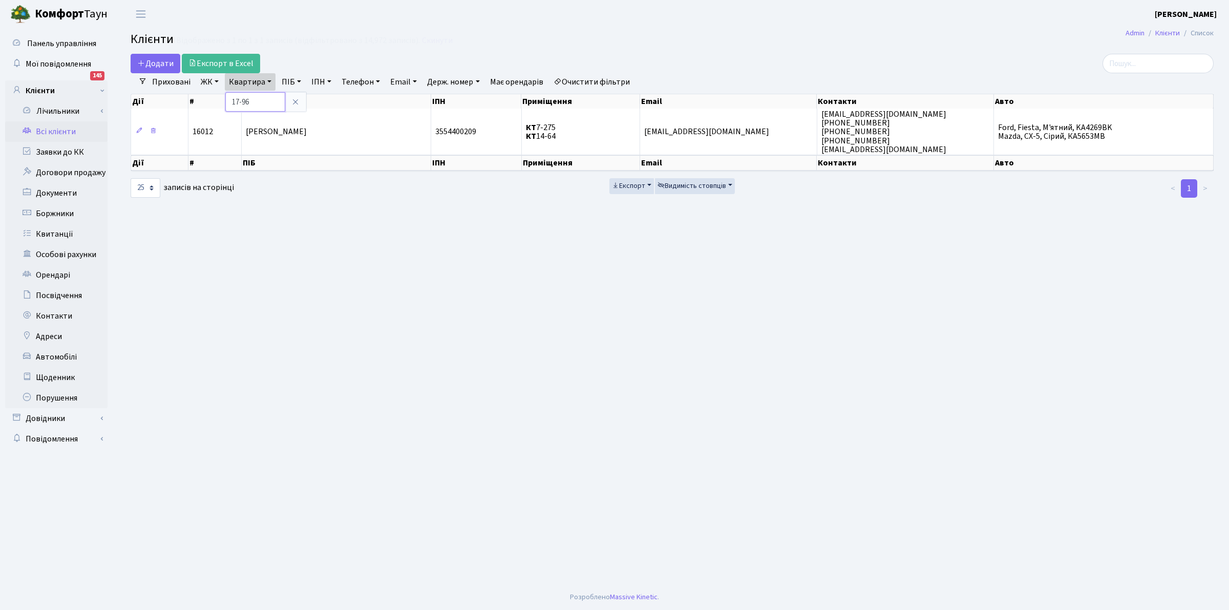
type input "17-96"
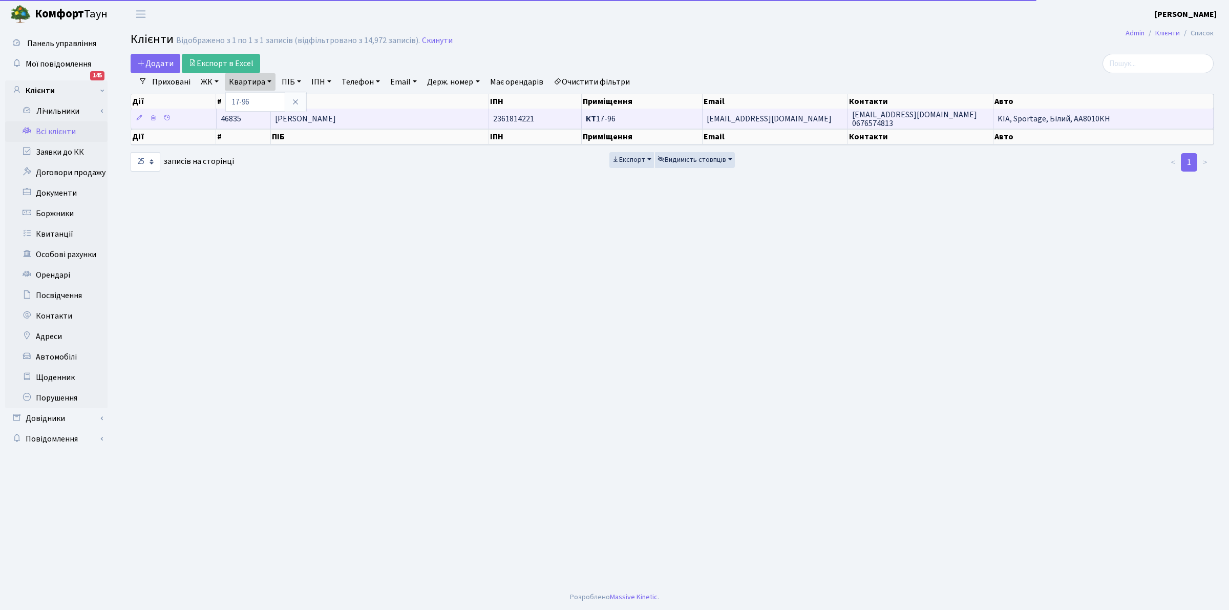
click at [336, 115] on span "[PERSON_NAME]" at bounding box center [305, 118] width 61 height 11
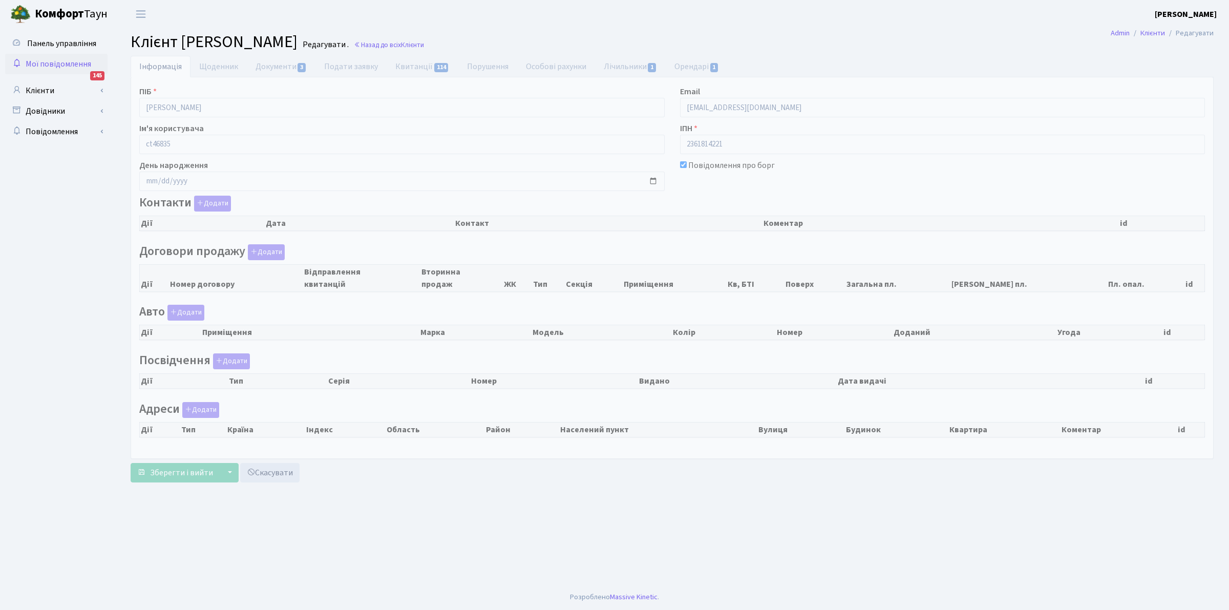
click at [39, 93] on div "Панель управління Мої повідомлення 145 Клієнти Лічильники" at bounding box center [614, 306] width 1229 height 556
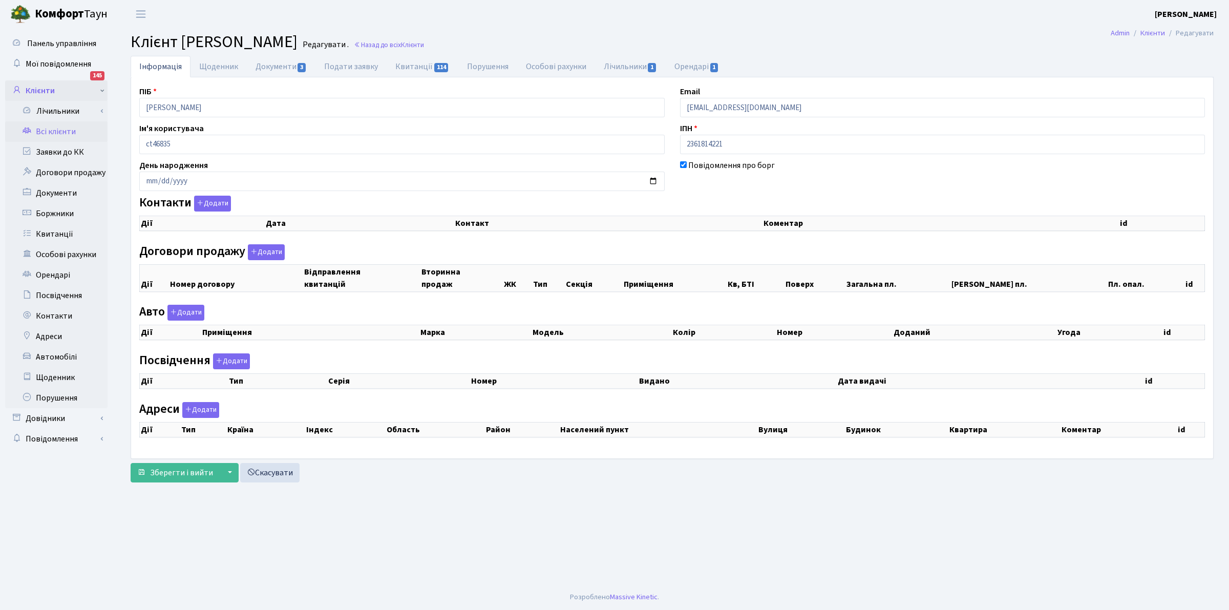
checkbox input "true"
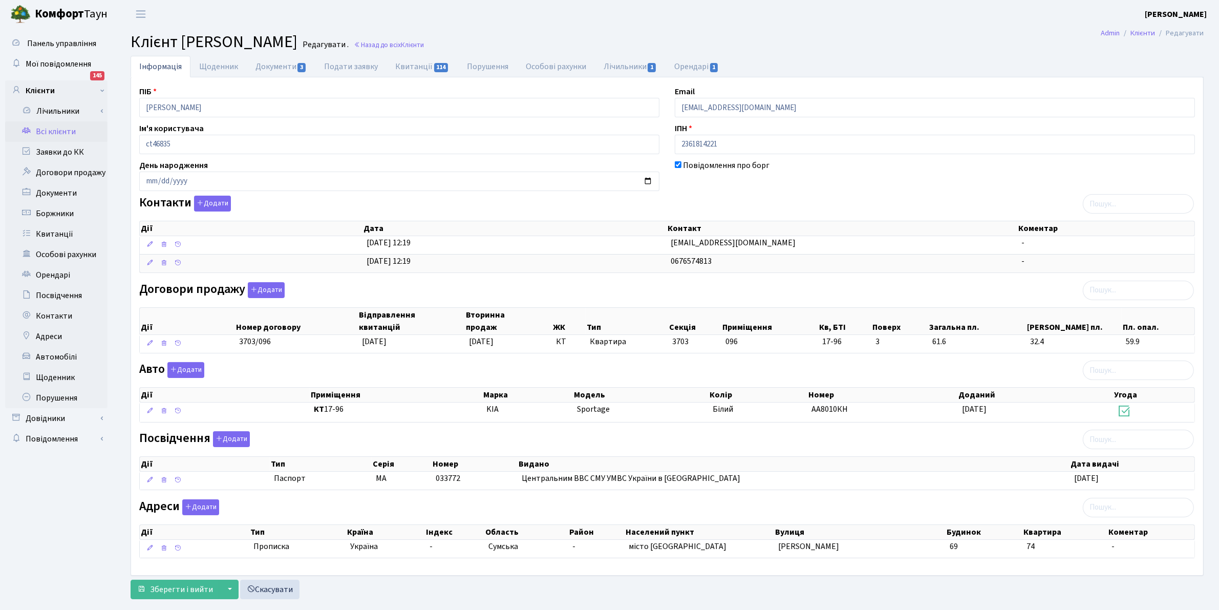
click at [47, 128] on link "Всі клієнти" at bounding box center [56, 131] width 102 height 20
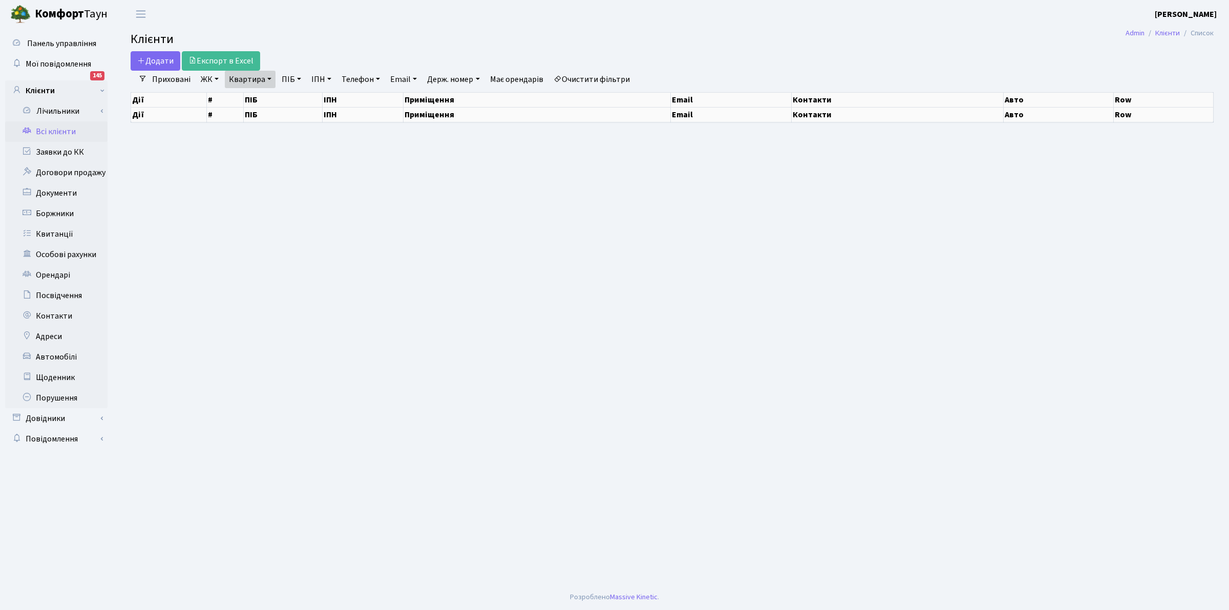
select select "25"
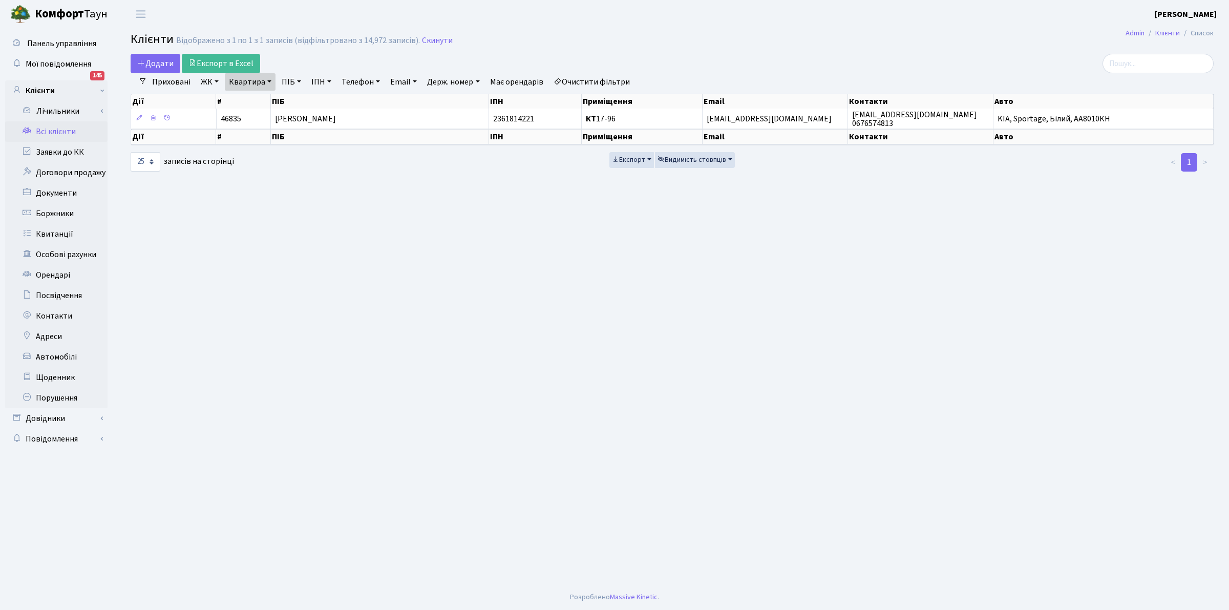
click at [252, 81] on link "Квартира" at bounding box center [250, 81] width 51 height 17
click at [260, 108] on input "17-96" at bounding box center [255, 101] width 60 height 19
type input "1"
type input "11-162"
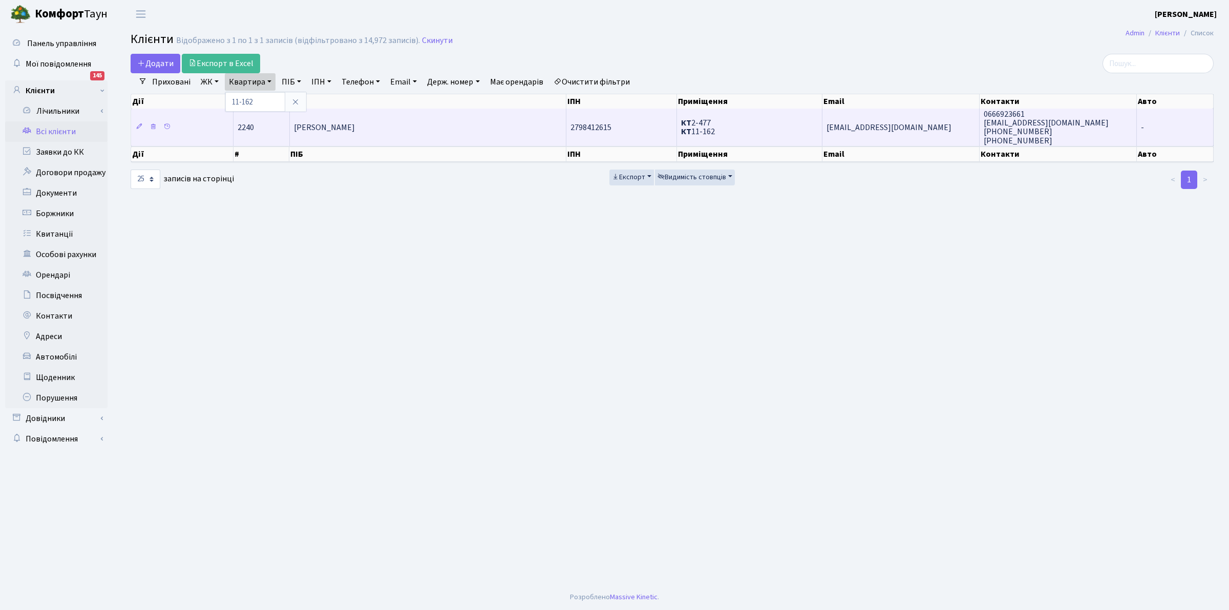
click at [351, 124] on span "[PERSON_NAME]" at bounding box center [324, 127] width 61 height 11
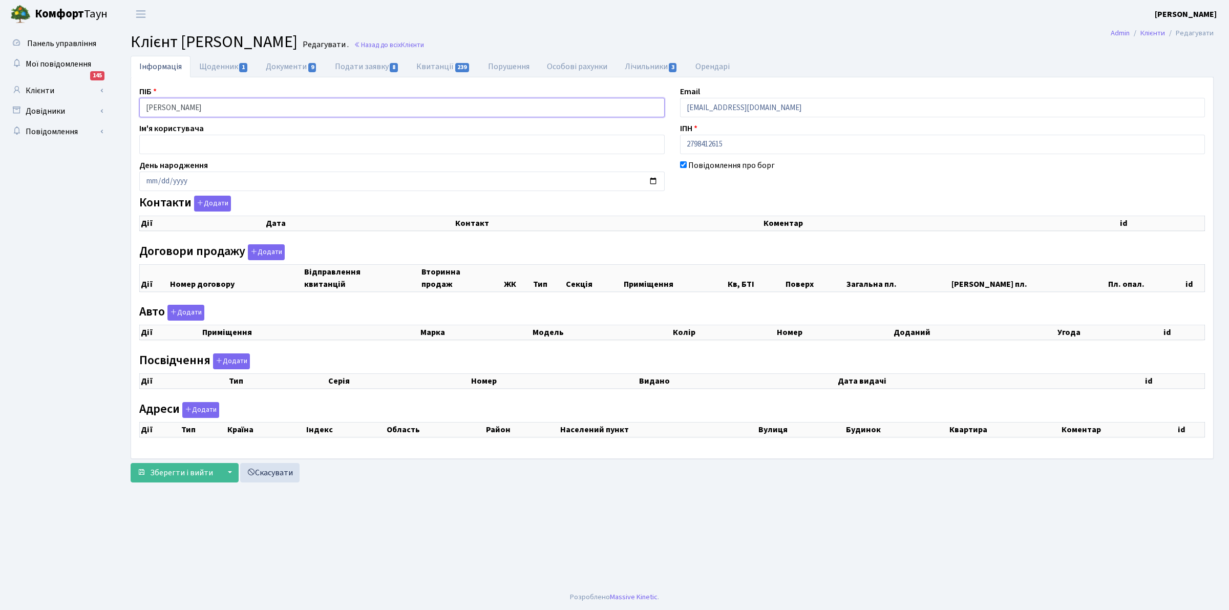
drag, startPoint x: 268, startPoint y: 106, endPoint x: 130, endPoint y: 106, distance: 138.2
click at [130, 106] on div "Інформація Щоденник 1 Документи 9 Подати заявку 8 Квитанції 239 Порушення Особо…" at bounding box center [672, 271] width 1098 height 431
paste input "атрос [PERSON_NAME]"
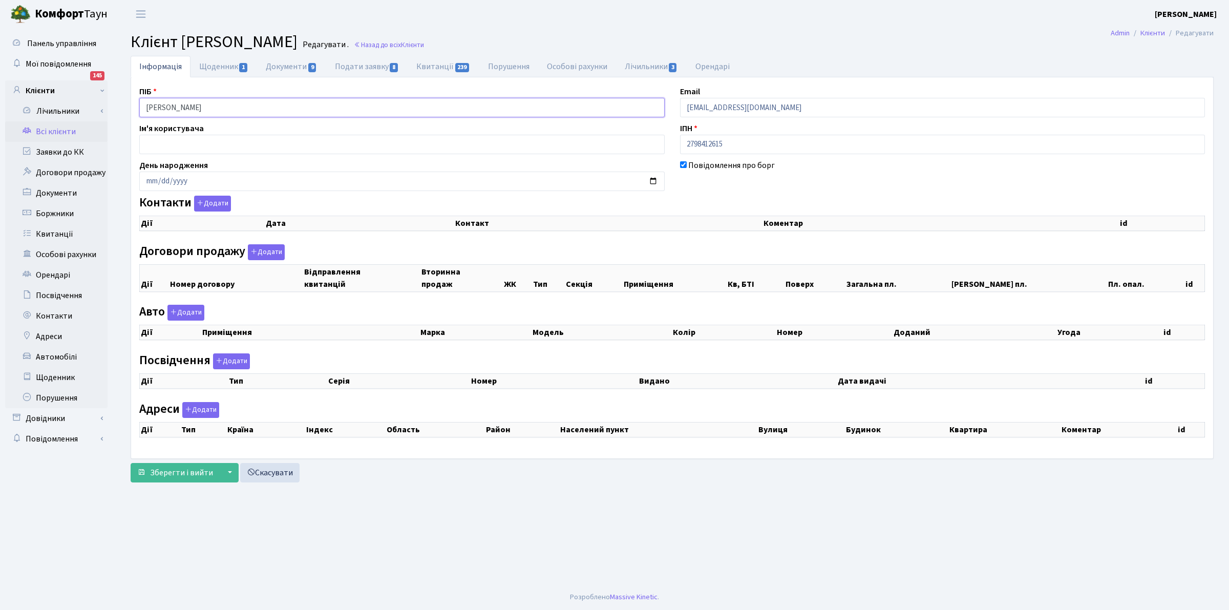
type input "Матрос Тетяна Олександрівна"
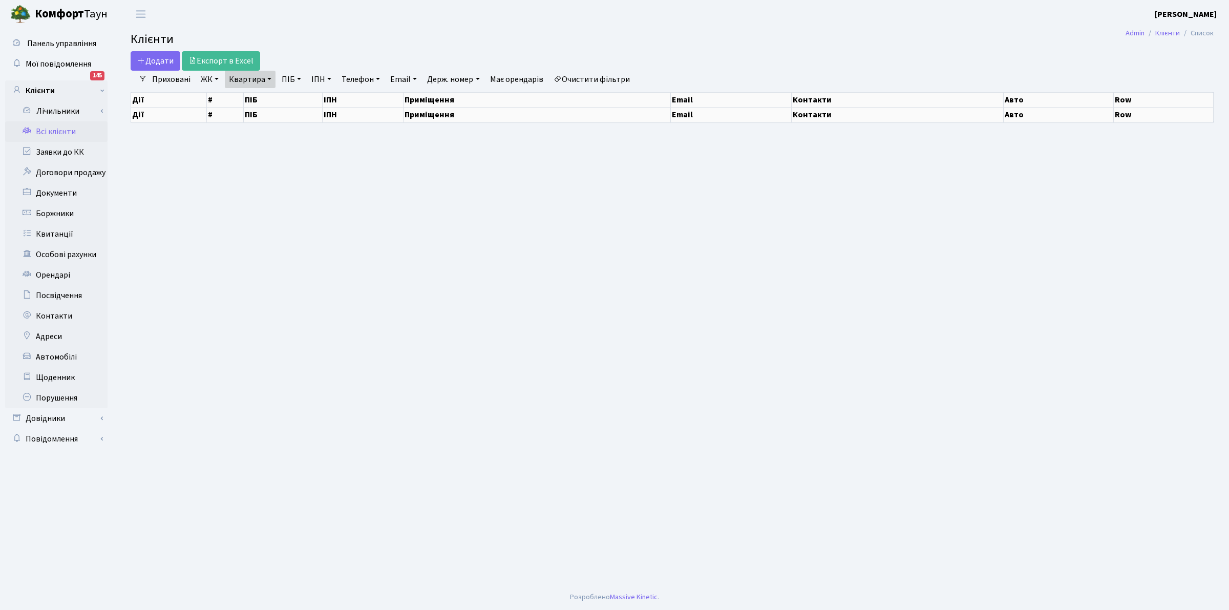
select select "25"
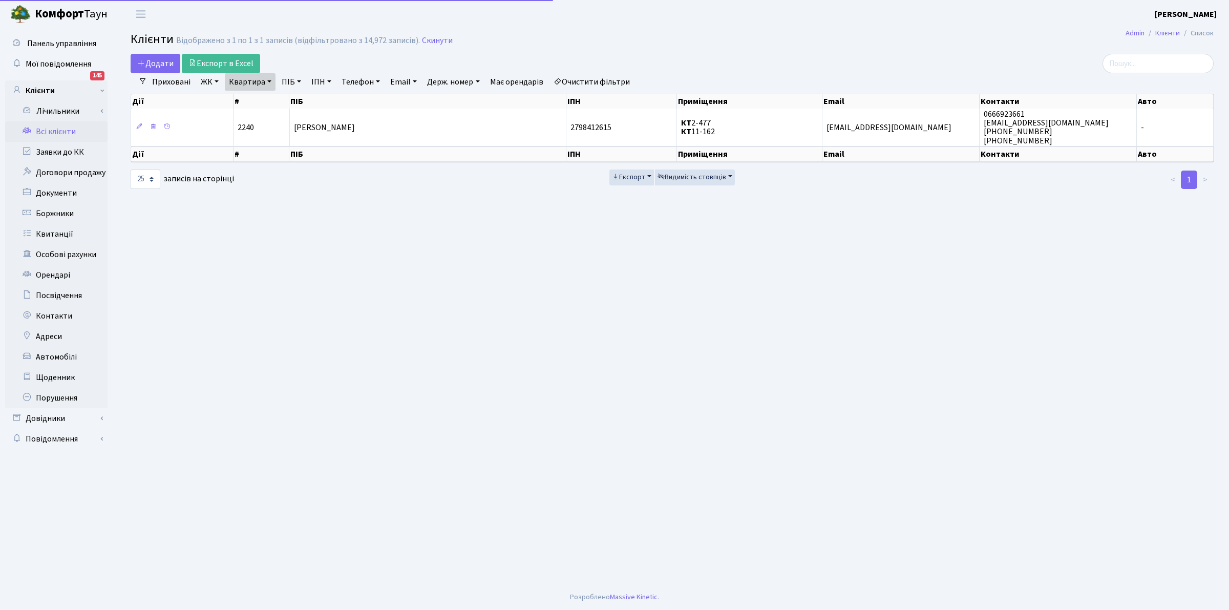
click at [250, 82] on link "Квартира" at bounding box center [250, 81] width 51 height 17
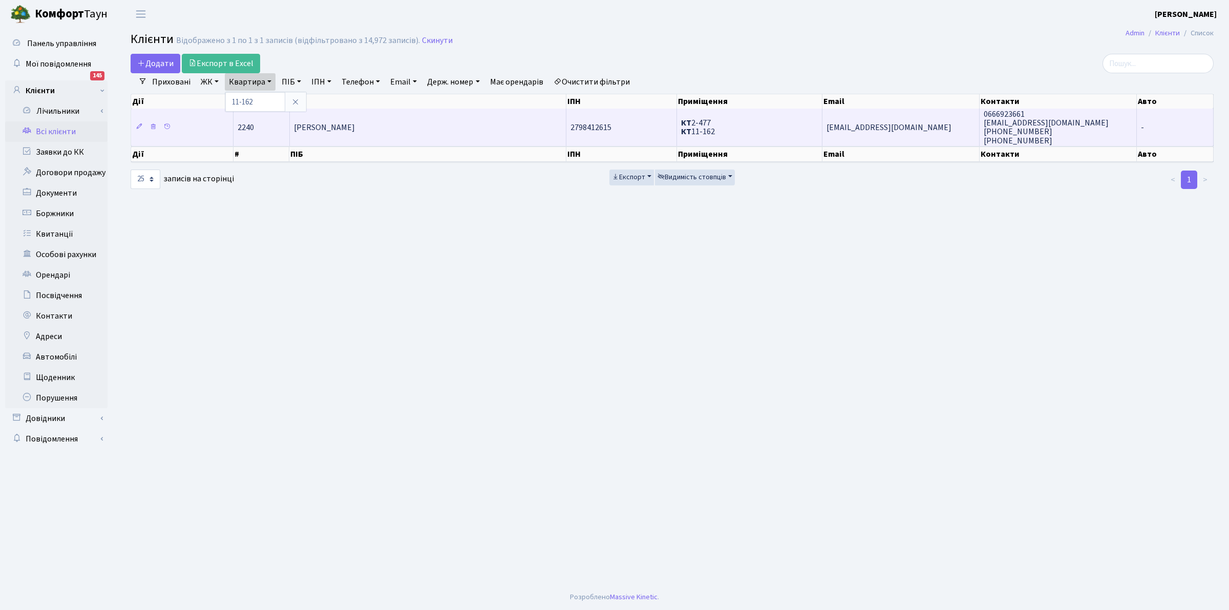
click at [318, 126] on span "[PERSON_NAME]" at bounding box center [324, 127] width 61 height 11
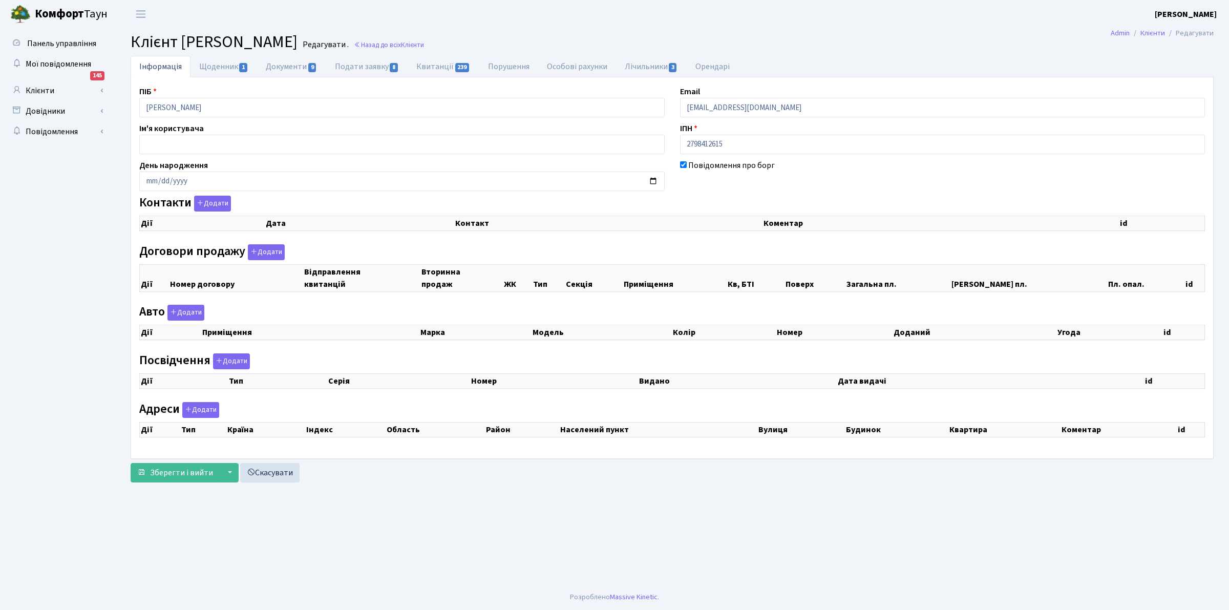
click at [14, 31] on div "Панель управління Мої повідомлення 145 Клієнти Лічильники" at bounding box center [614, 306] width 1229 height 556
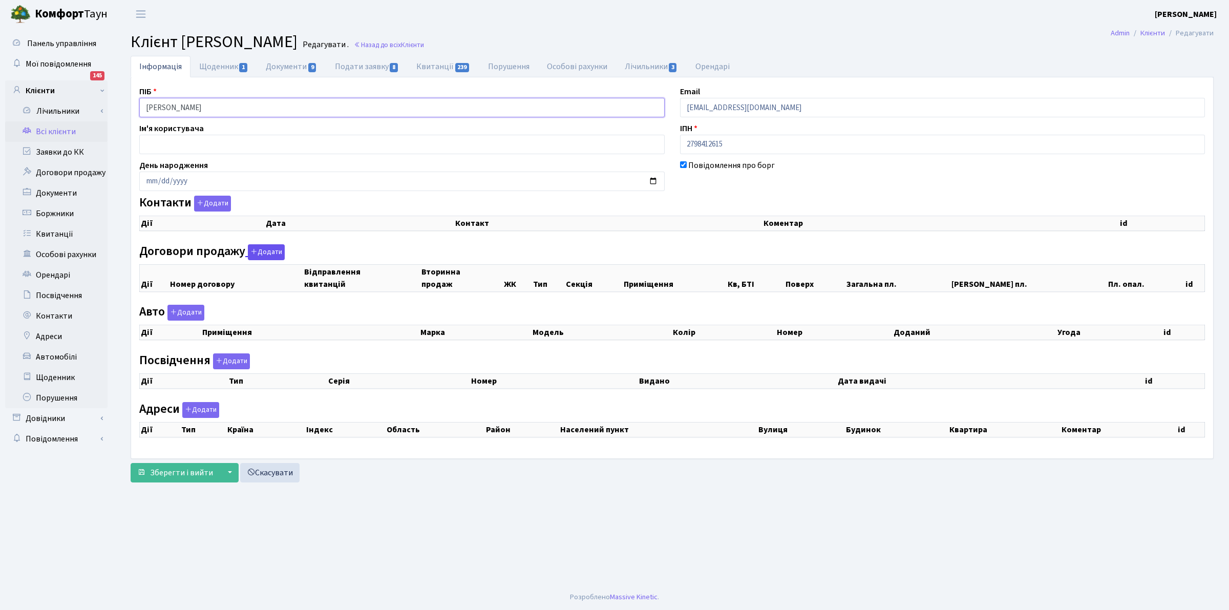
select select "25"
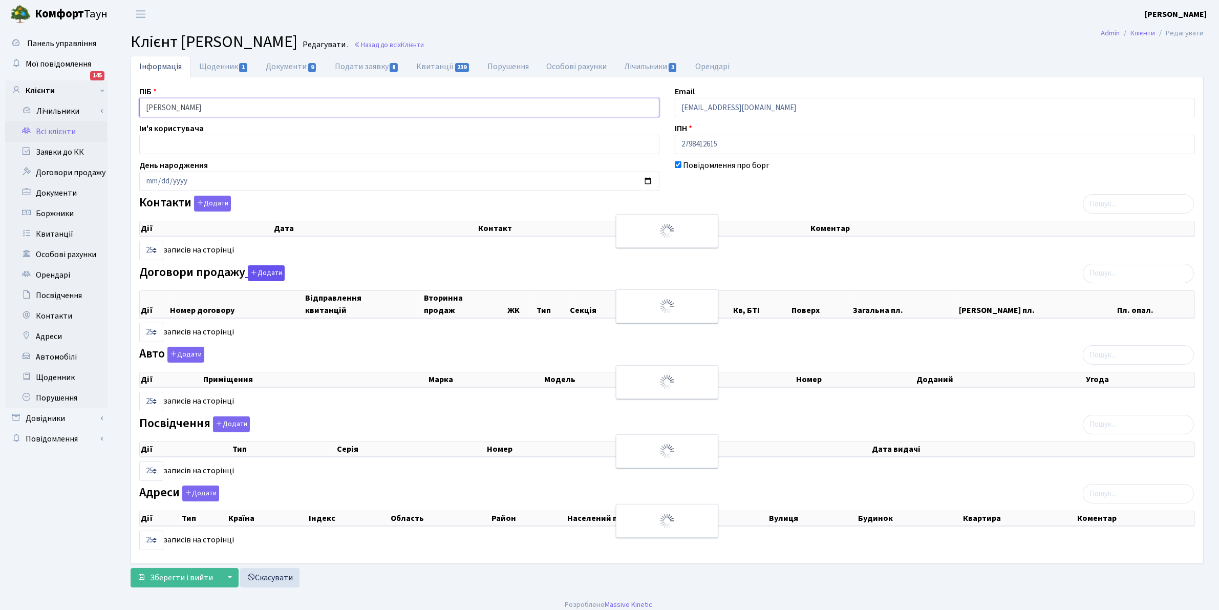
checkbox input "true"
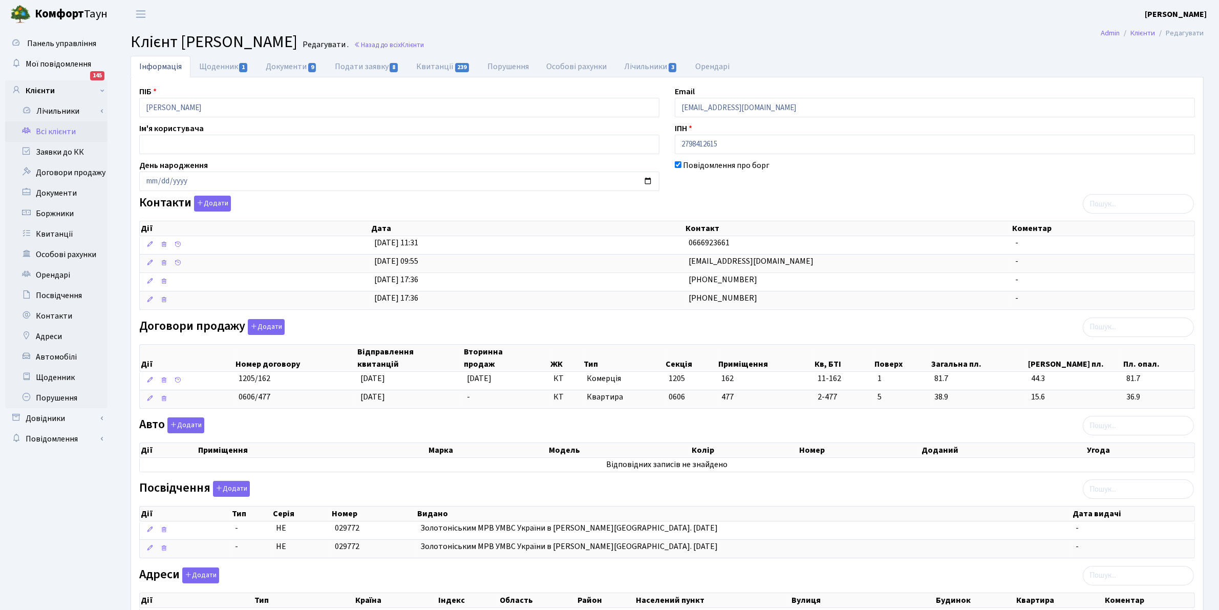
click at [49, 131] on link "Всі клієнти" at bounding box center [56, 131] width 102 height 20
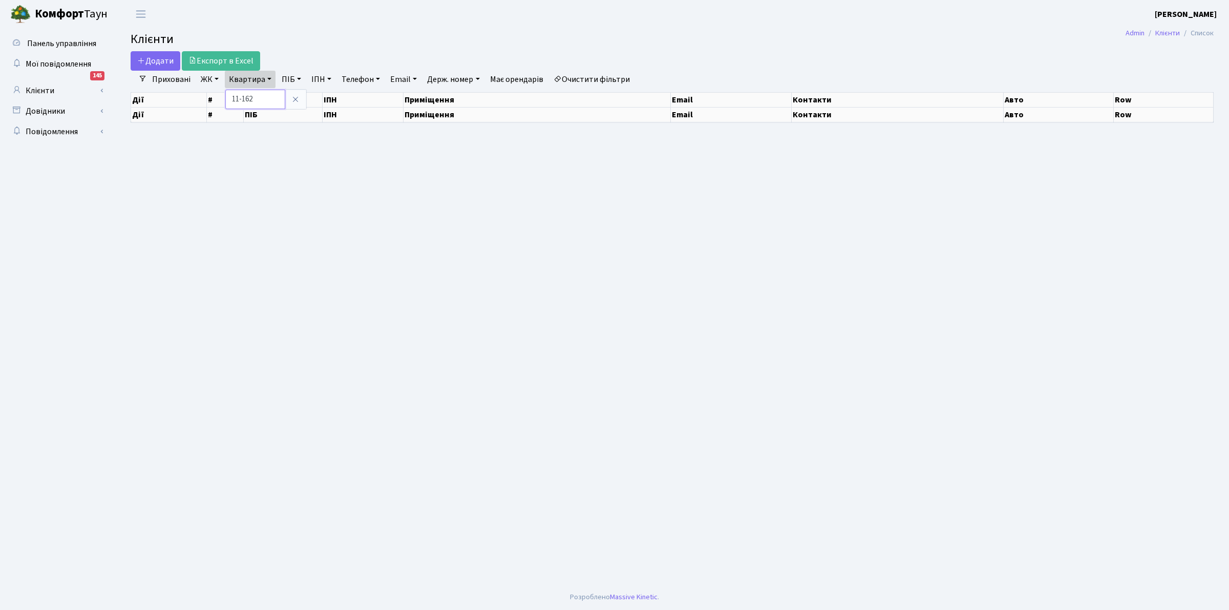
click at [268, 97] on input "11-162" at bounding box center [255, 99] width 60 height 19
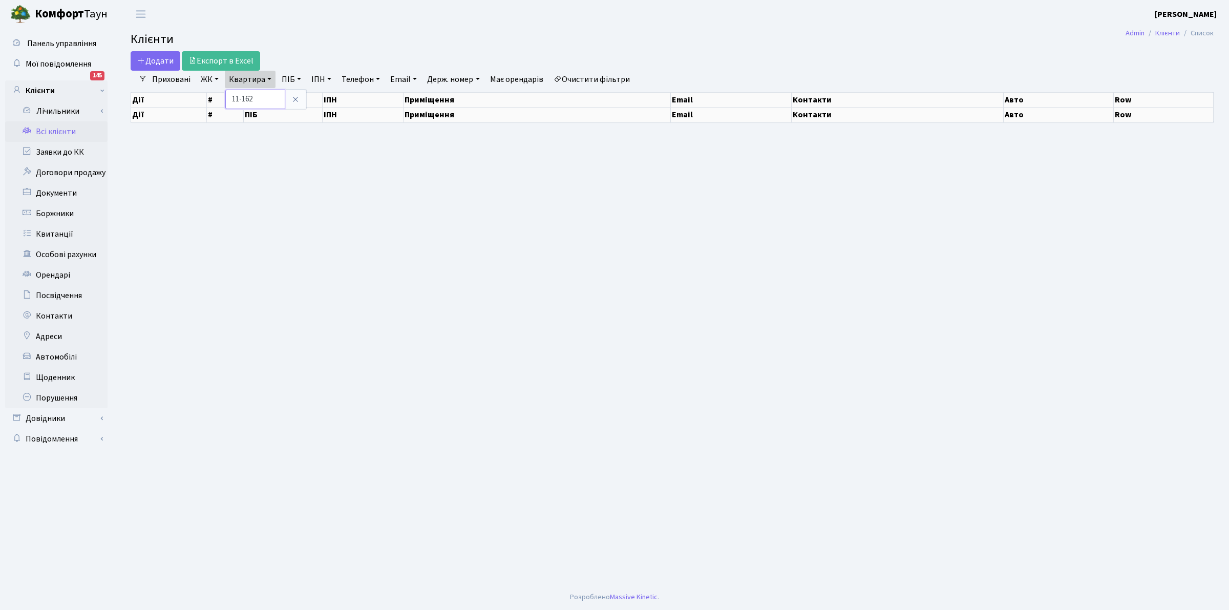
select select "25"
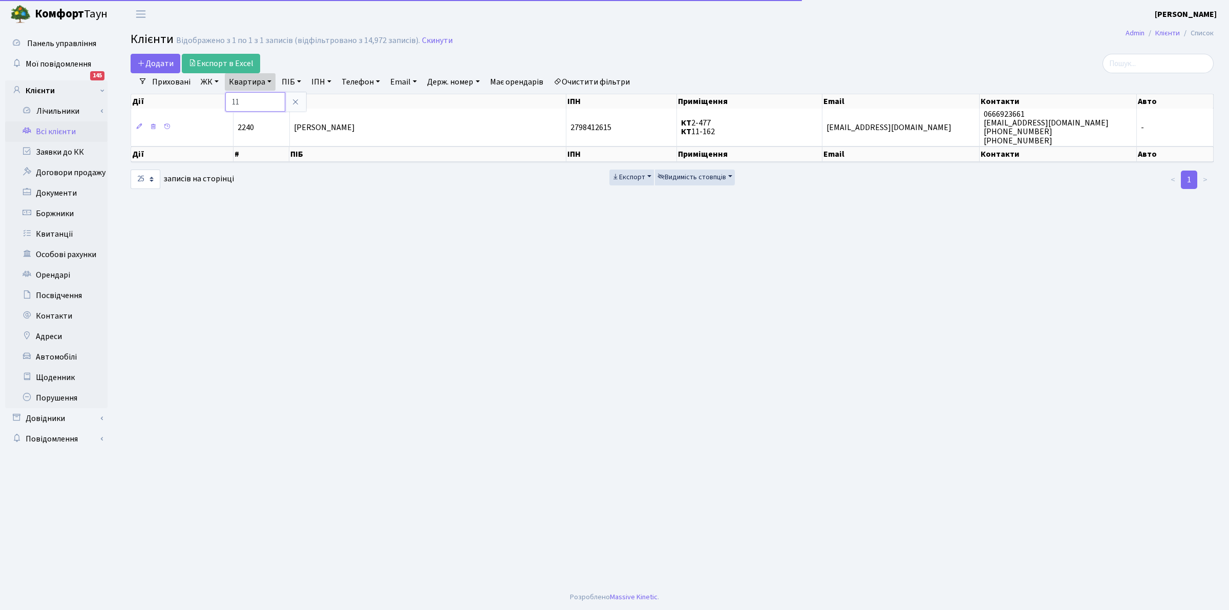
type input "1"
type input "11-211"
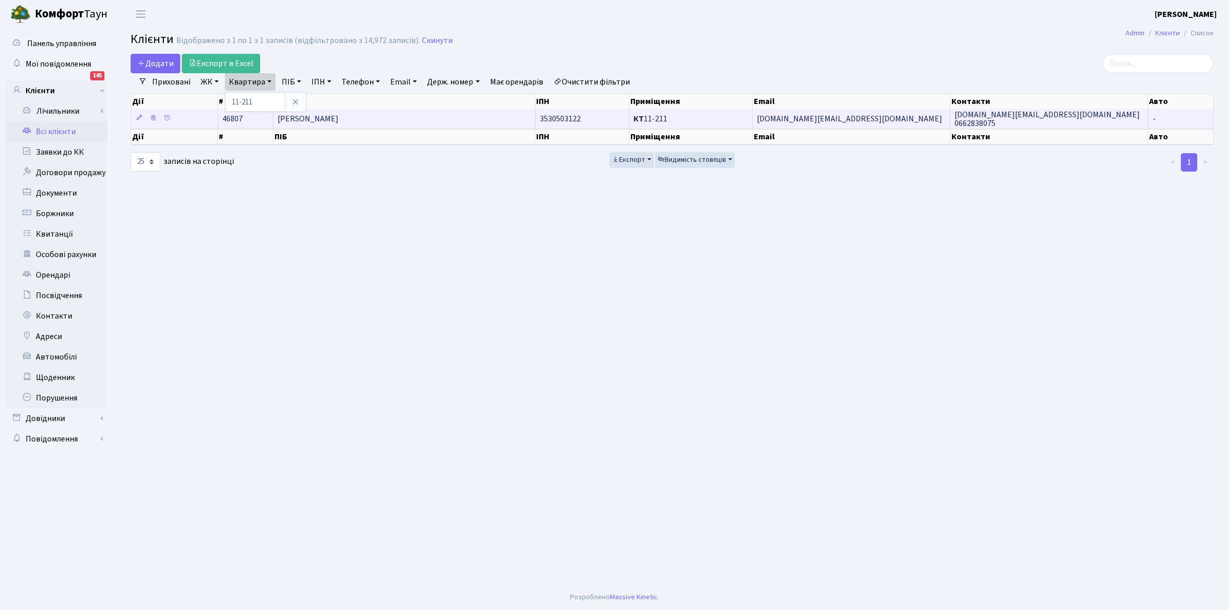
click at [307, 119] on span "[PERSON_NAME]" at bounding box center [307, 118] width 61 height 11
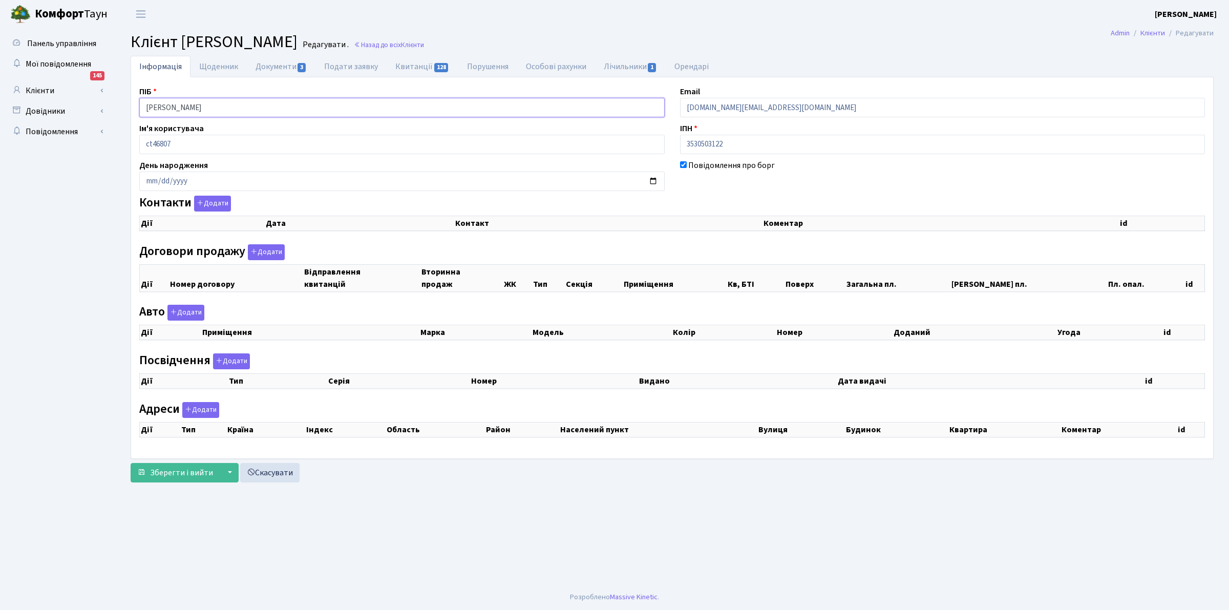
drag, startPoint x: 0, startPoint y: 0, endPoint x: 269, endPoint y: 108, distance: 290.1
click at [259, 109] on input "[PERSON_NAME]" at bounding box center [401, 107] width 525 height 19
drag, startPoint x: 269, startPoint y: 108, endPoint x: 0, endPoint y: 33, distance: 279.5
click at [0, 33] on div "Панель управління Мої повідомлення 145 Клієнти Лічильники" at bounding box center [614, 306] width 1229 height 556
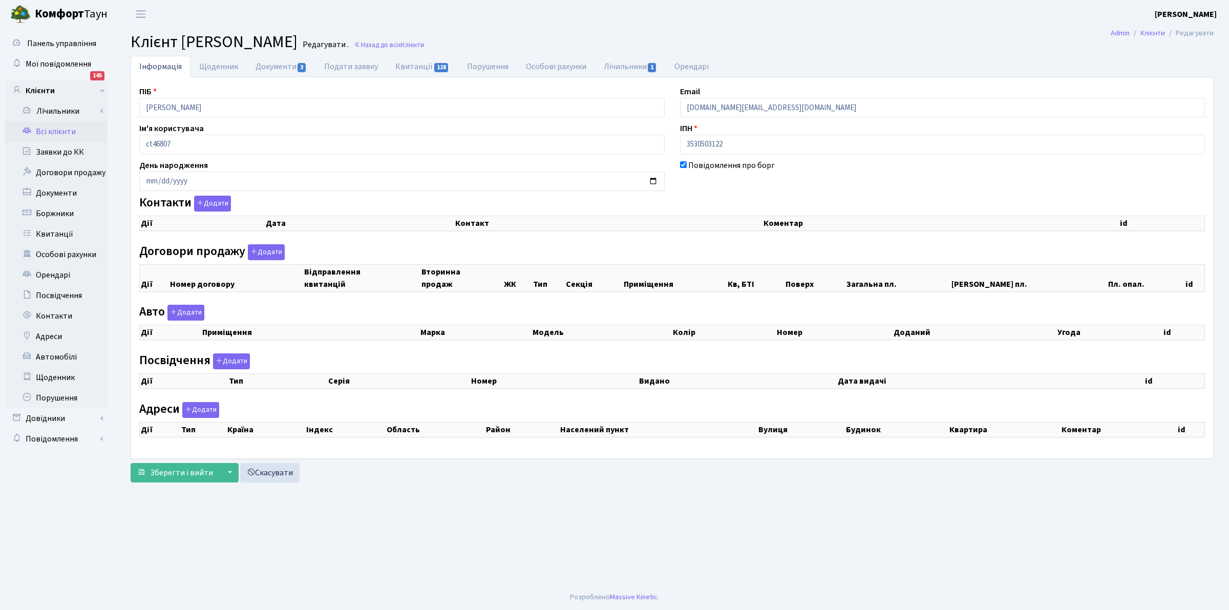
checkbox input "true"
